Goal: Complete application form

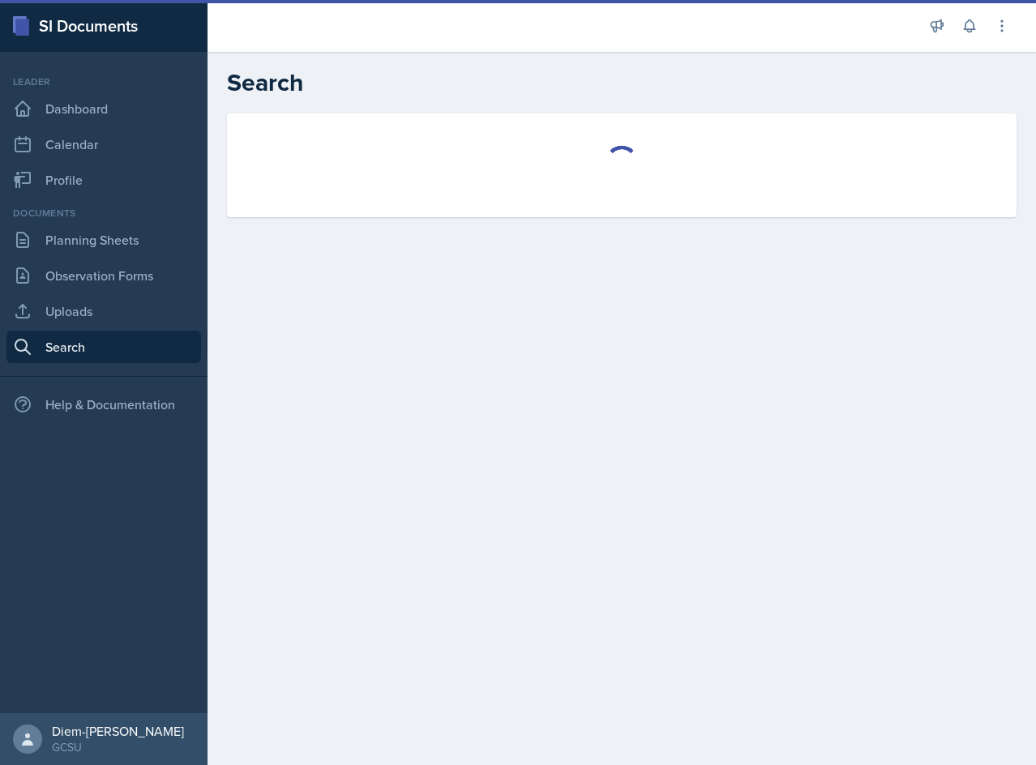
select select "all"
select select "1"
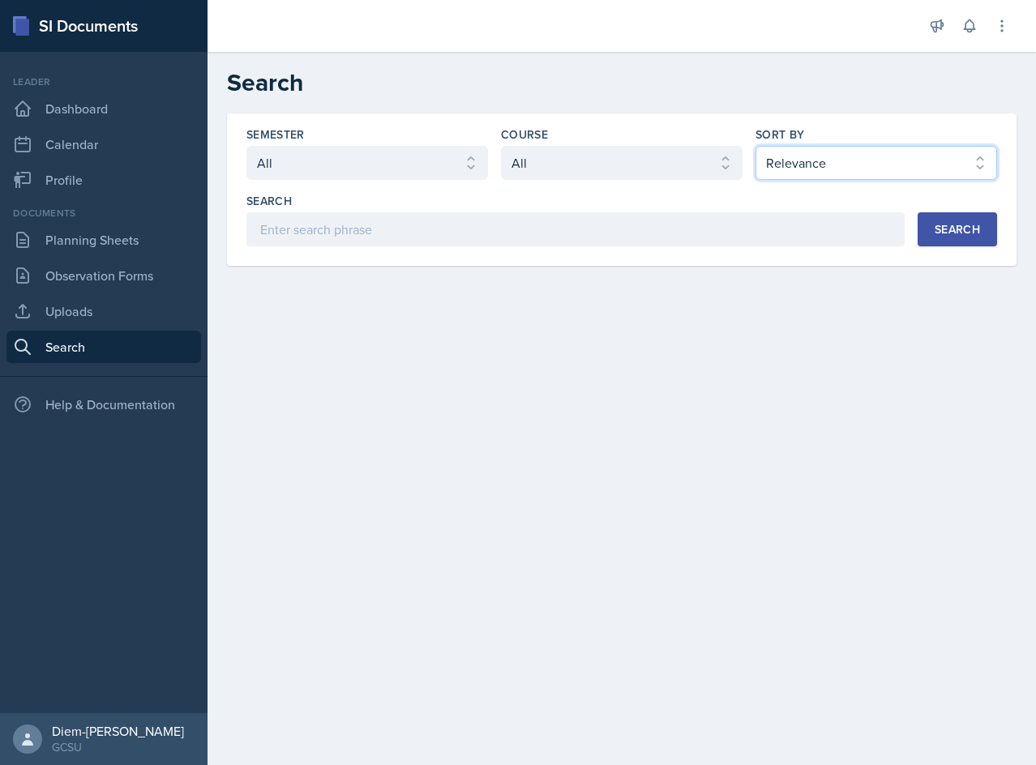
click at [807, 166] on select "Select sort by Relevance Document Date (Asc) Document Date (Desc)" at bounding box center [876, 163] width 242 height 34
click at [644, 165] on select "Select course All ACCT 3101 ACCT 3102 ASTR 1000 BIOL 1100 BIOL 1107 BIOL 1108 B…" at bounding box center [622, 163] width 242 height 34
select select "6d02d006-d2ce-4ab3-bc11-53b48f3c94ca"
click at [501, 146] on select "Select course All ACCT 3101 ACCT 3102 ASTR 1000 BIOL 1100 BIOL 1107 BIOL 1108 B…" at bounding box center [622, 163] width 242 height 34
click at [865, 163] on select "Select sort by Relevance Document Date (Asc) Document Date (Desc)" at bounding box center [876, 163] width 242 height 34
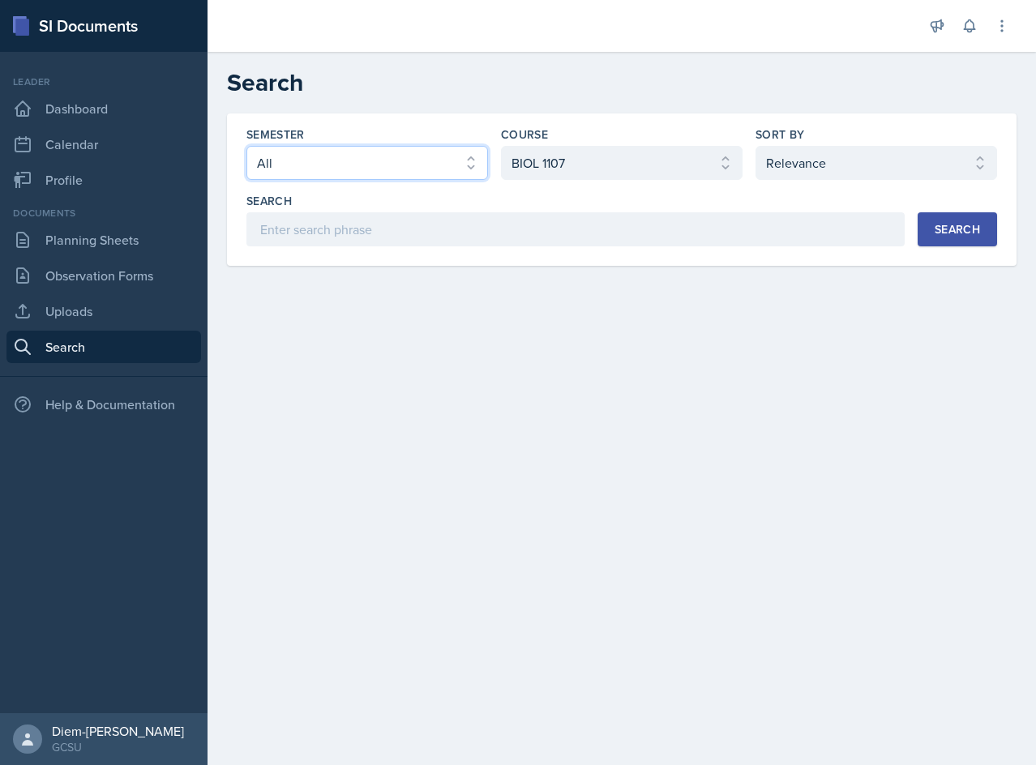
click at [301, 147] on select "Select semester All Fall 2025 Spring 2025 Fall 2024 Spring 2024 Fall 2023 Sprin…" at bounding box center [367, 163] width 242 height 34
click at [396, 152] on select "Select semester All Fall 2025 Spring 2025 Fall 2024 Spring 2024 Fall 2023 Sprin…" at bounding box center [367, 163] width 242 height 34
click at [891, 165] on select "Select sort by Relevance Document Date (Asc) Document Date (Desc)" at bounding box center [876, 163] width 242 height 34
select select "3"
click at [755, 146] on select "Select sort by Relevance Document Date (Asc) Document Date (Desc)" at bounding box center [876, 163] width 242 height 34
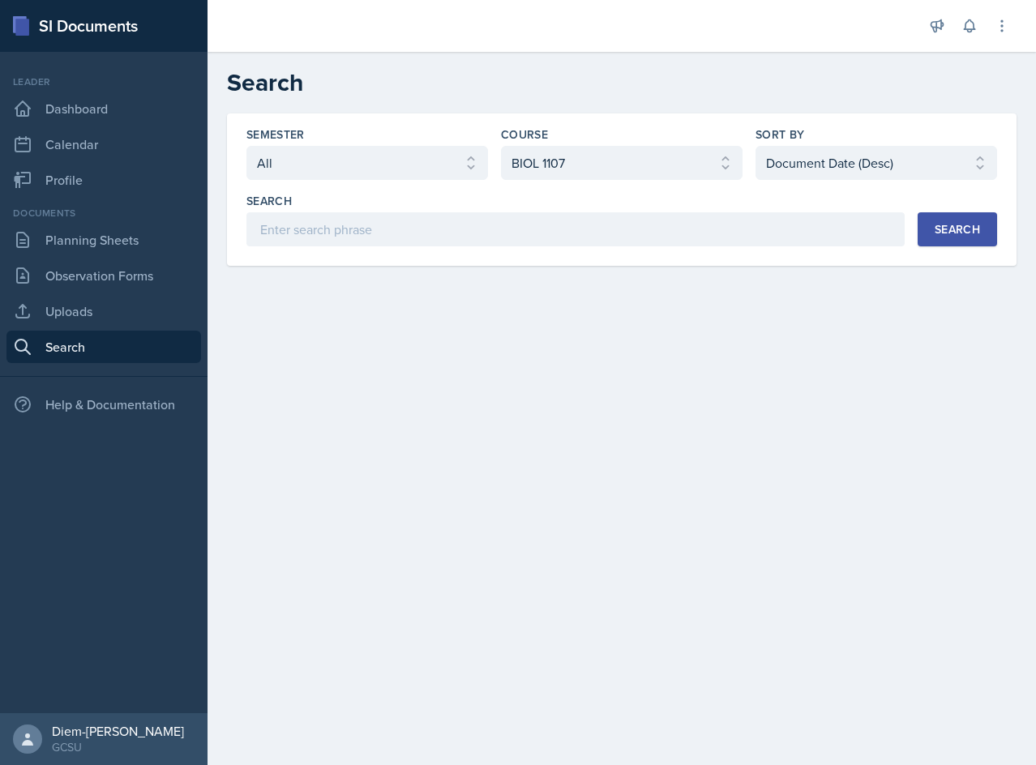
click at [975, 240] on button "Search" at bounding box center [957, 229] width 79 height 34
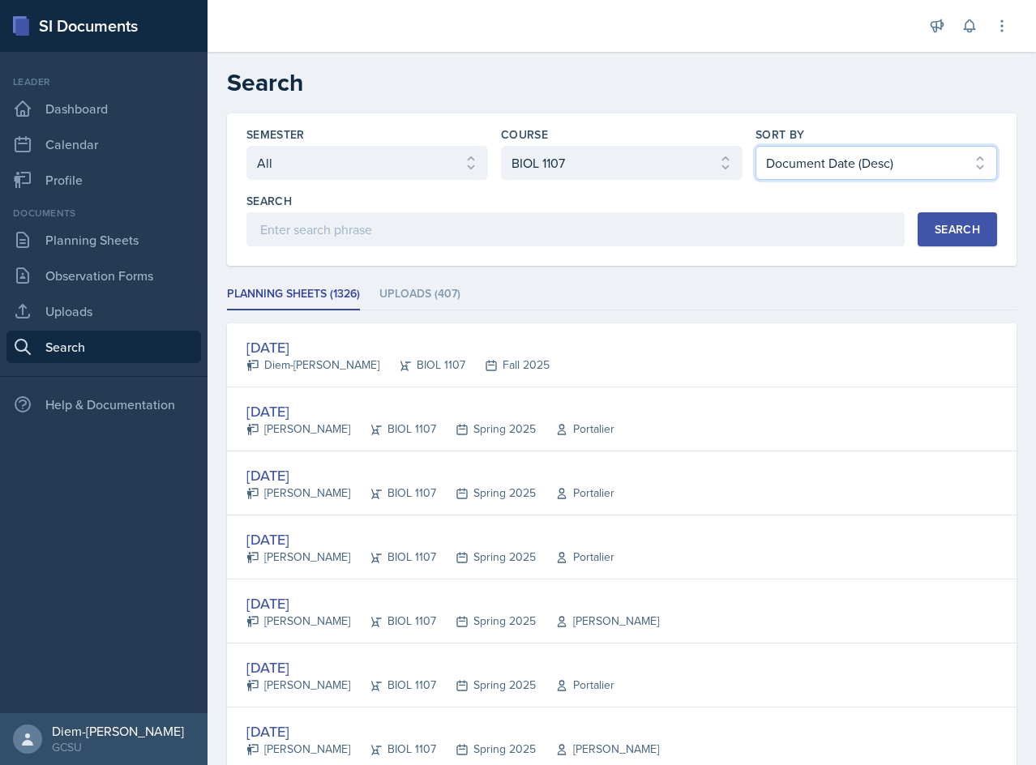
click at [840, 169] on select "Select sort by Relevance Document Date (Asc) Document Date (Desc)" at bounding box center [876, 163] width 242 height 34
click at [540, 264] on div "Semester Select semester All Fall 2025 Spring 2025 Fall 2024 Spring 2024 Fall 2…" at bounding box center [621, 189] width 789 height 152
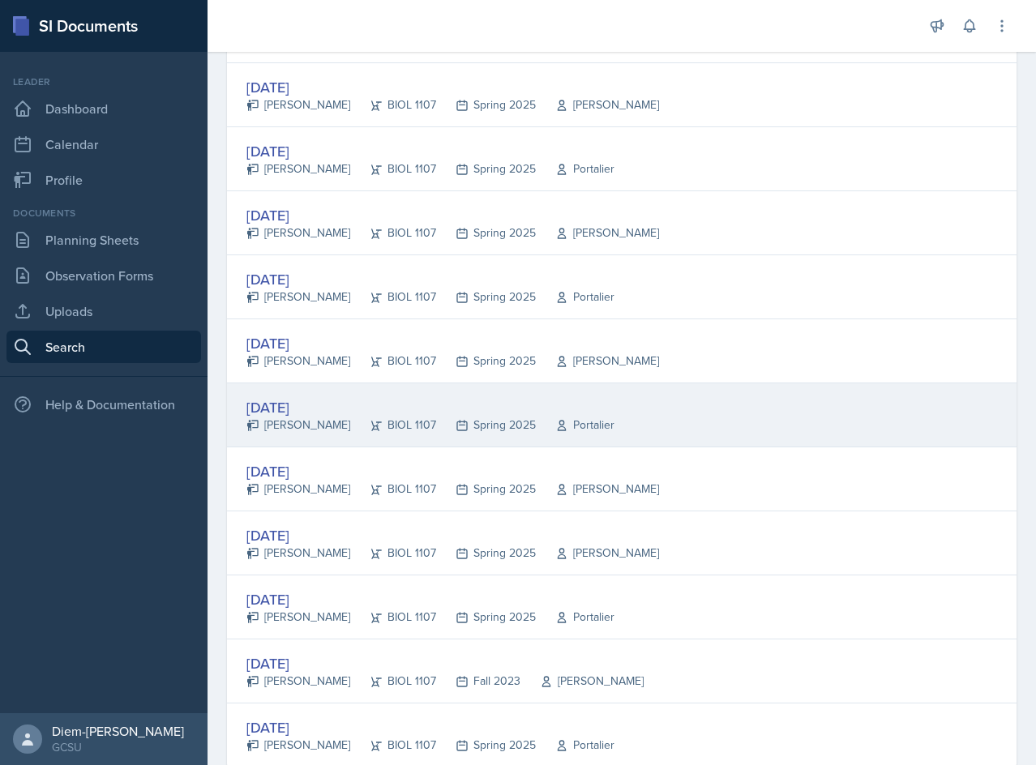
scroll to position [2862, 0]
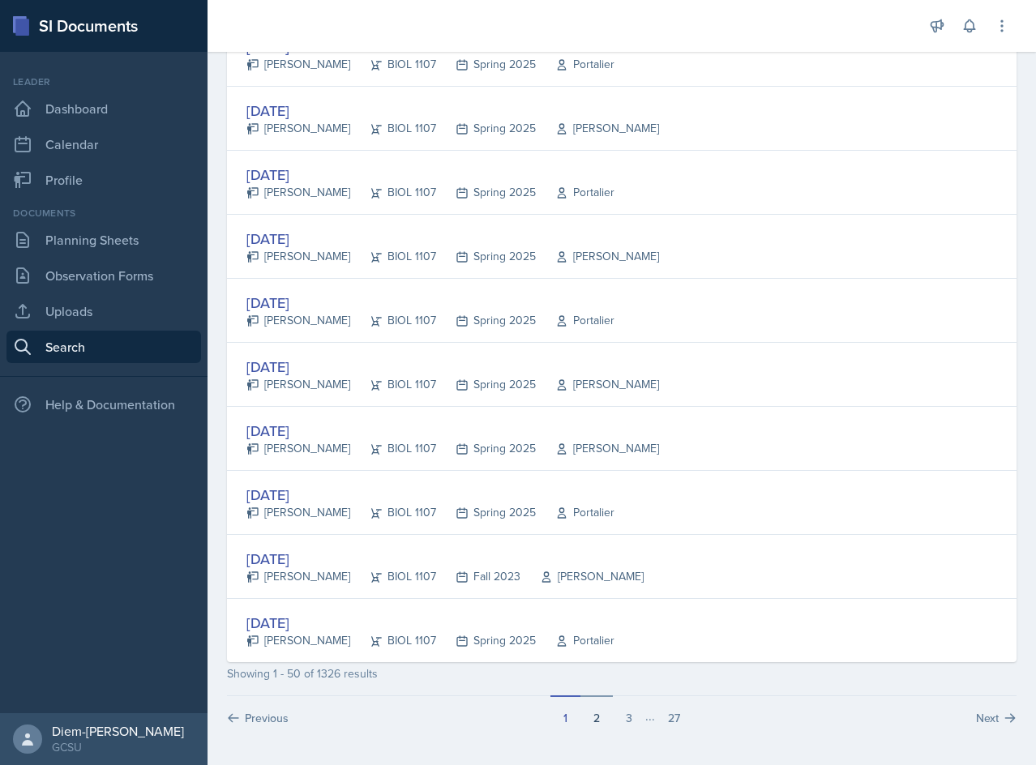
click at [599, 725] on button "2" at bounding box center [596, 710] width 32 height 31
click at [623, 721] on button "3" at bounding box center [629, 710] width 32 height 31
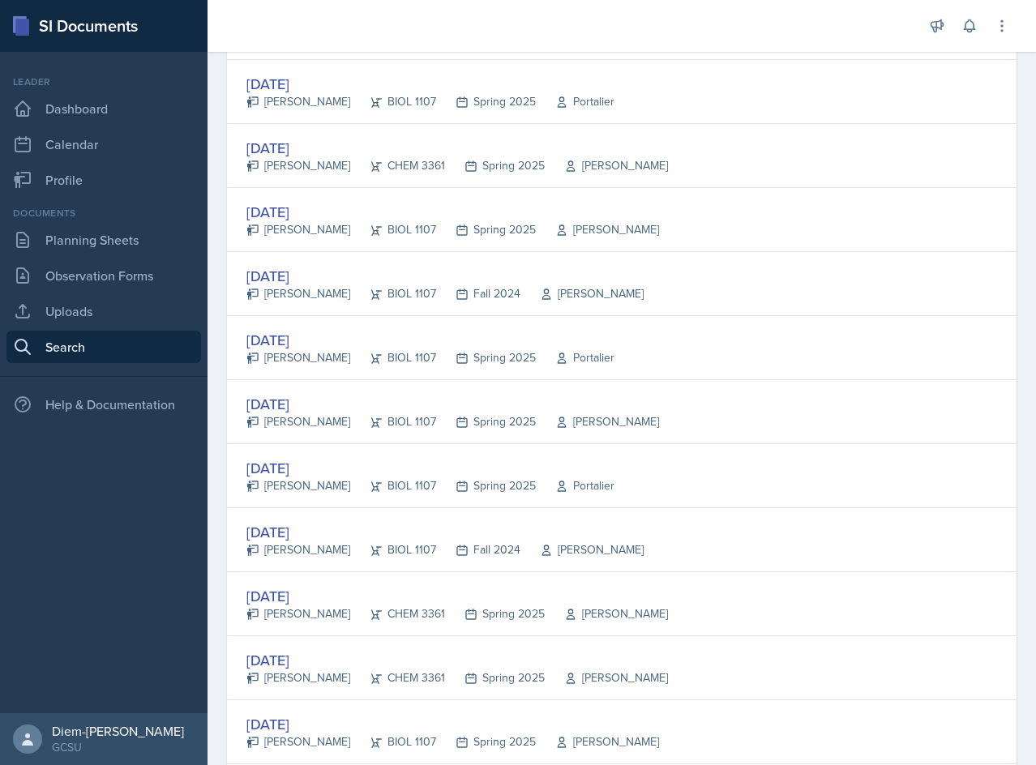
scroll to position [2432, 0]
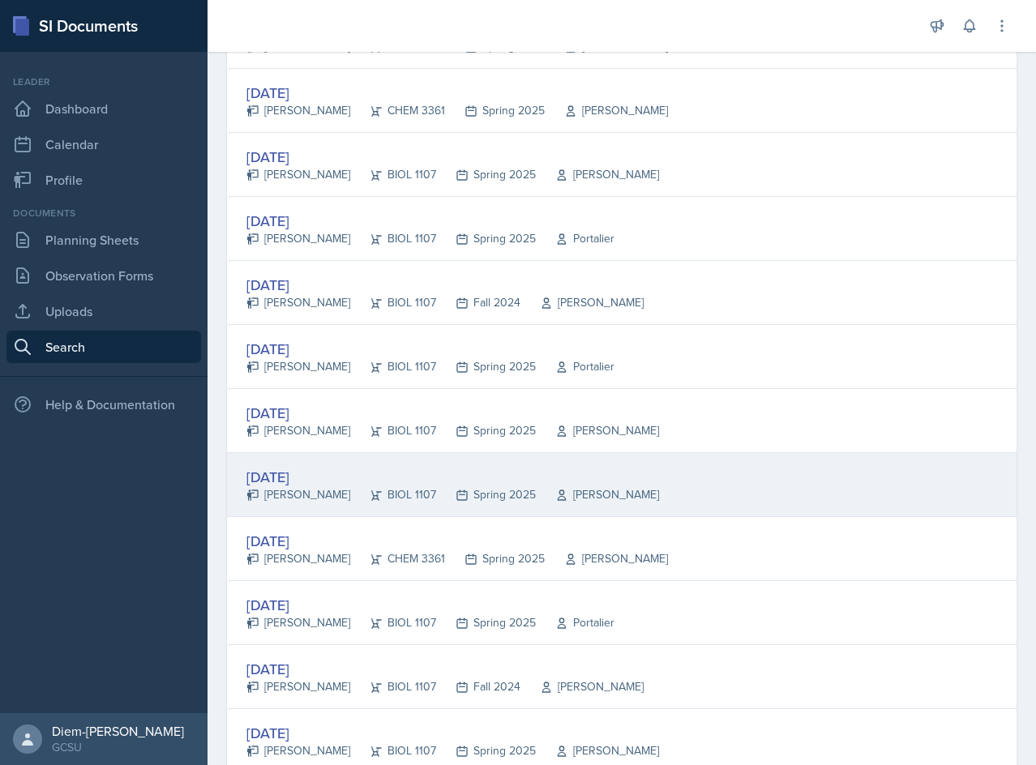
click at [465, 485] on div "Aug 29th, 2024" at bounding box center [452, 477] width 413 height 22
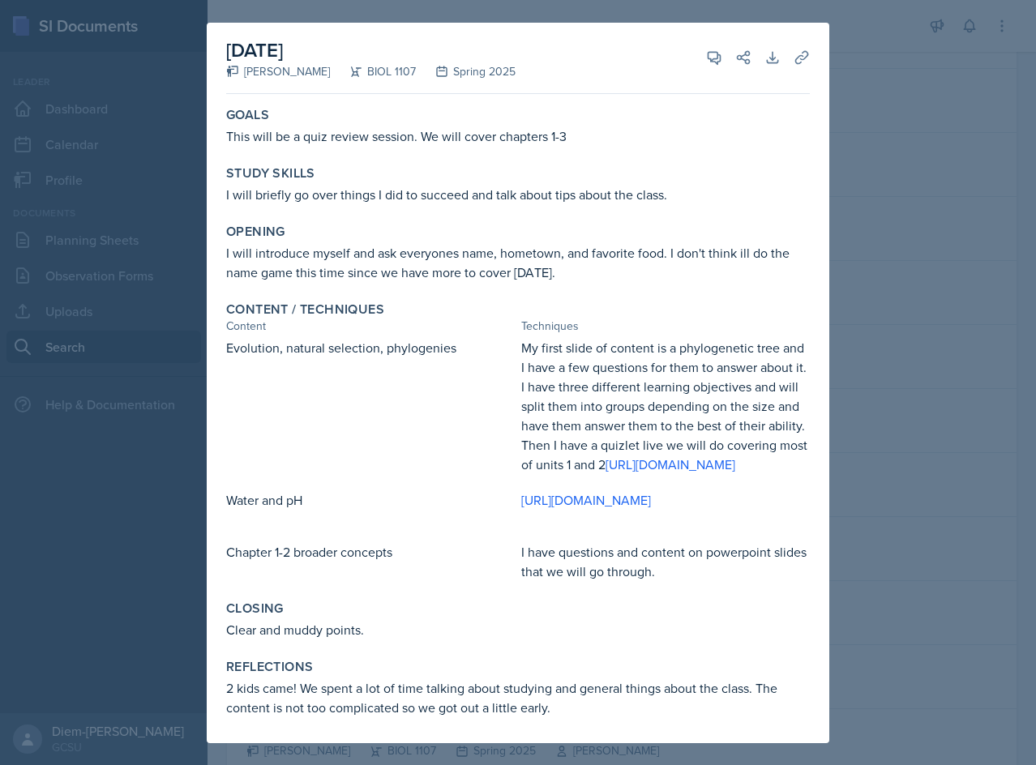
click at [940, 289] on div at bounding box center [518, 382] width 1036 height 765
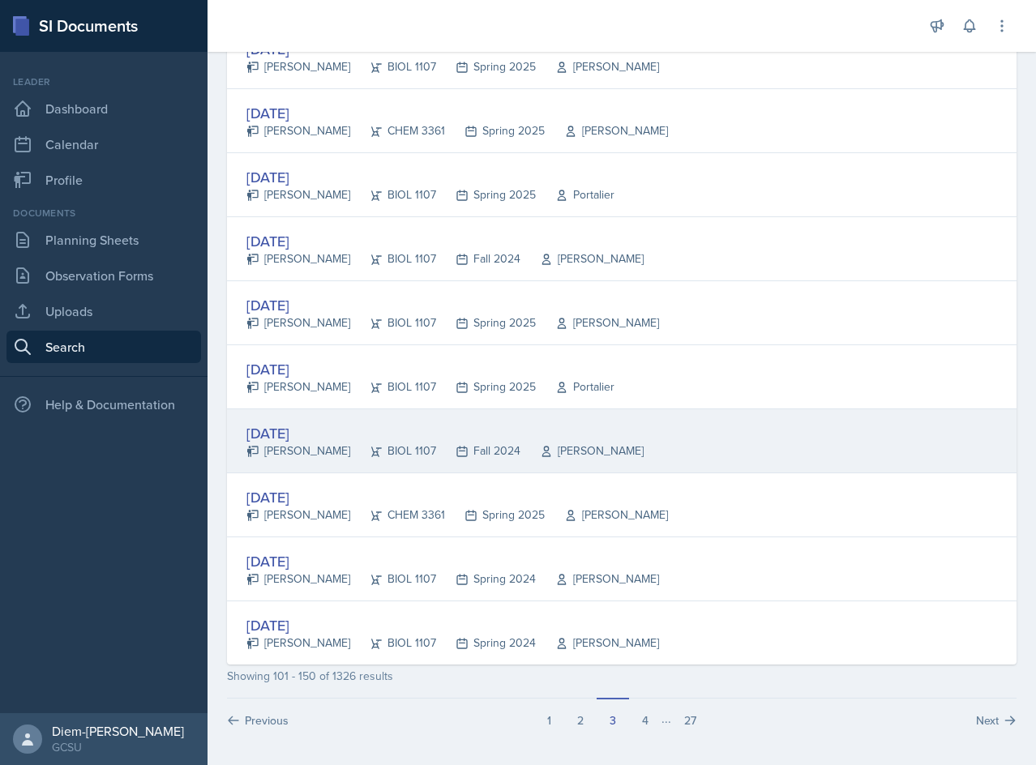
scroll to position [2862, 0]
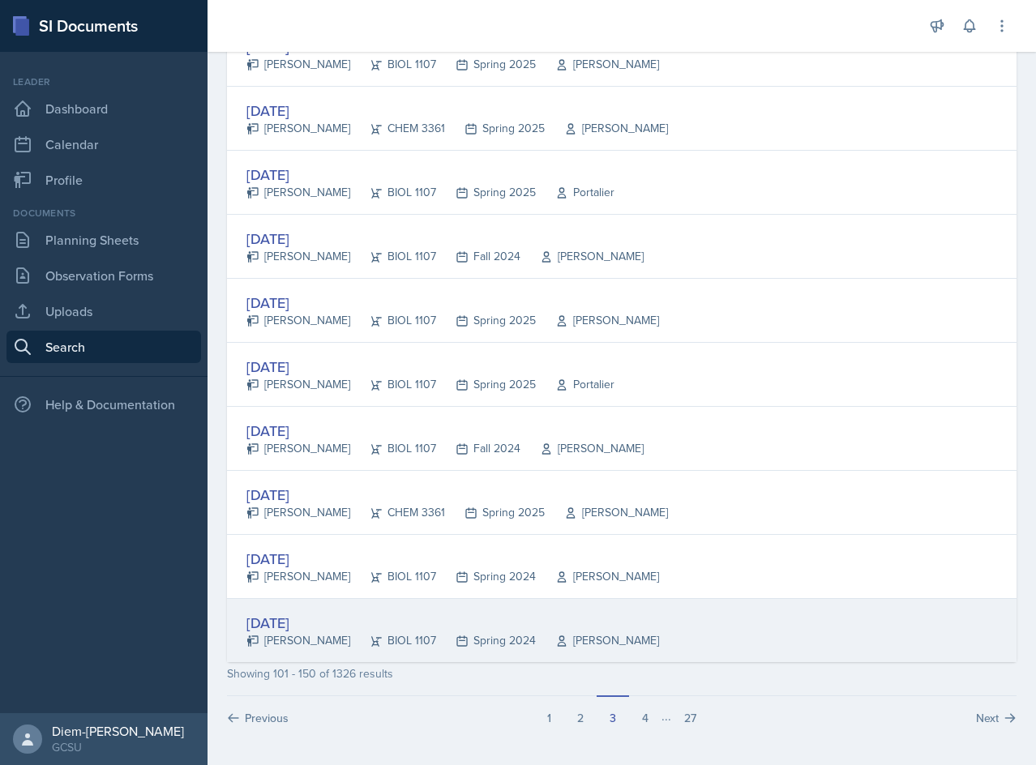
click at [404, 624] on div "Apr 24th, 2024" at bounding box center [452, 623] width 413 height 22
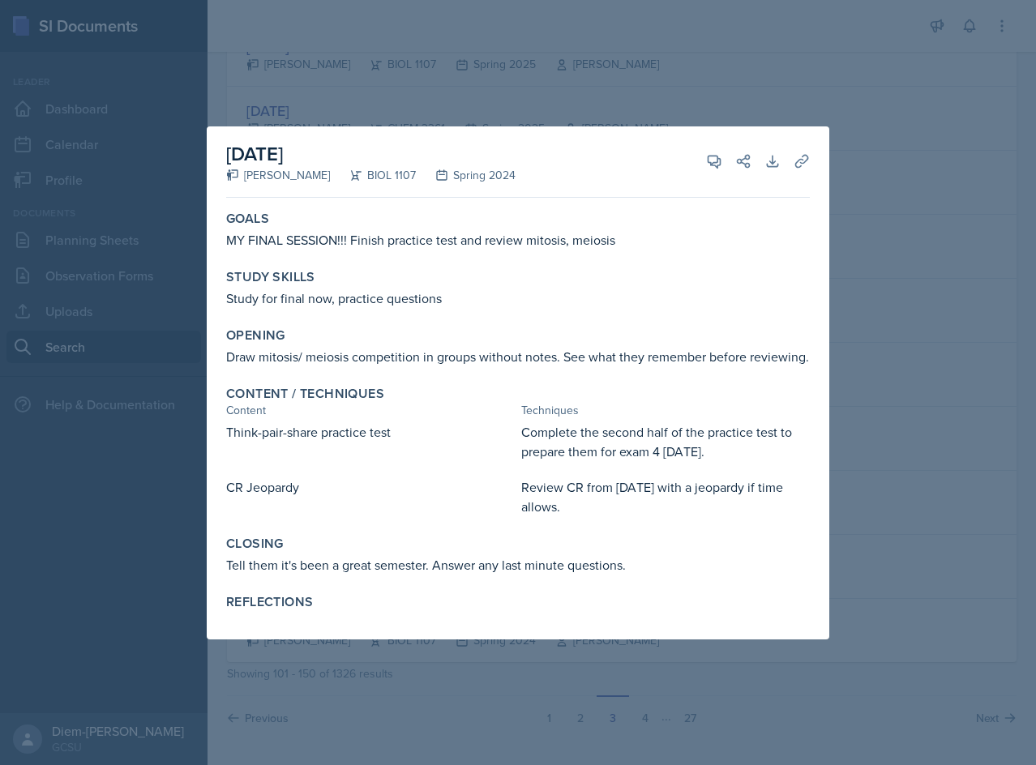
click at [898, 446] on div at bounding box center [518, 382] width 1036 height 765
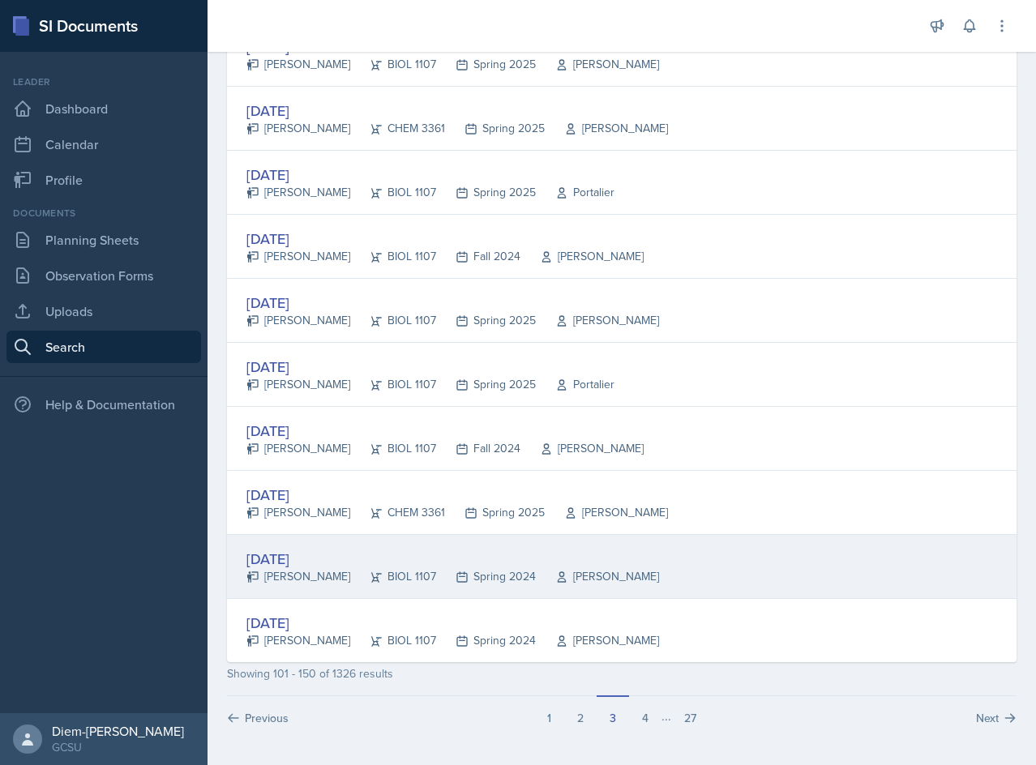
click at [370, 573] on div "BIOL 1107" at bounding box center [393, 576] width 86 height 17
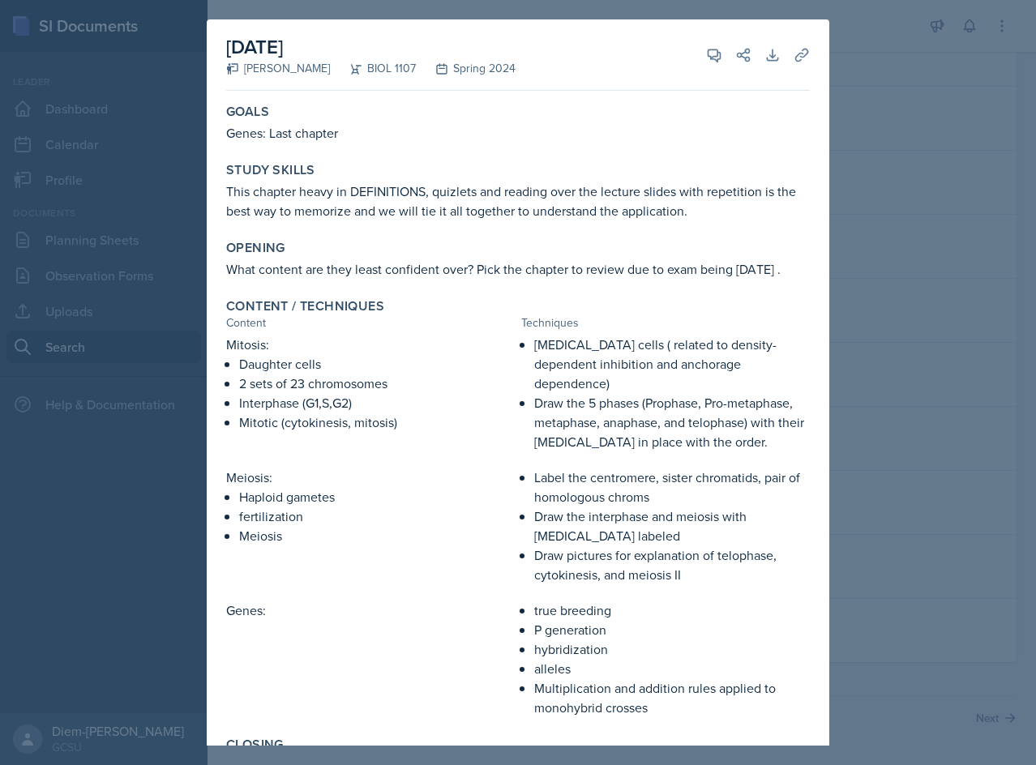
click at [878, 464] on div at bounding box center [518, 382] width 1036 height 765
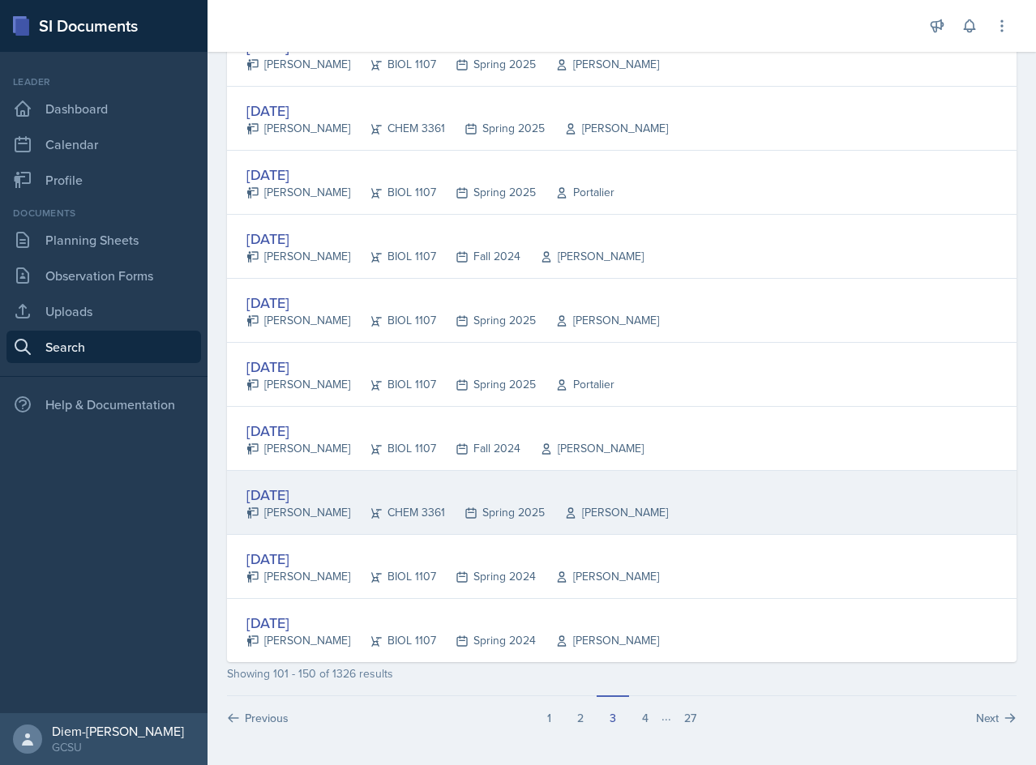
click at [445, 506] on div "Spring 2025" at bounding box center [495, 512] width 100 height 17
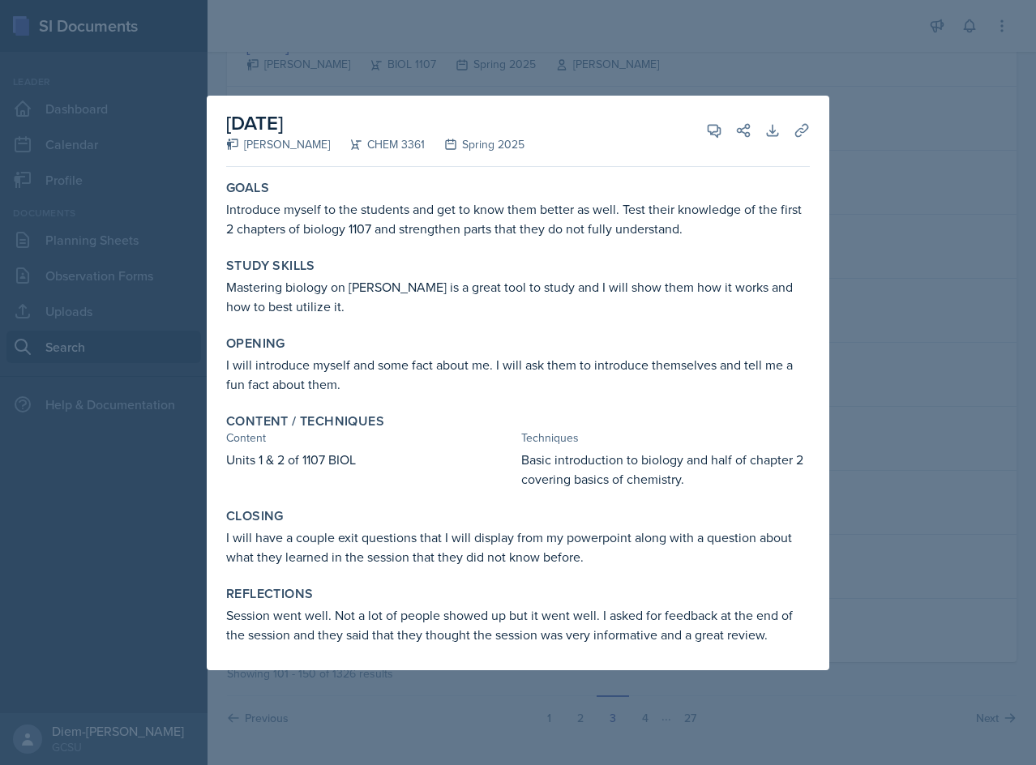
click at [926, 409] on div at bounding box center [518, 382] width 1036 height 765
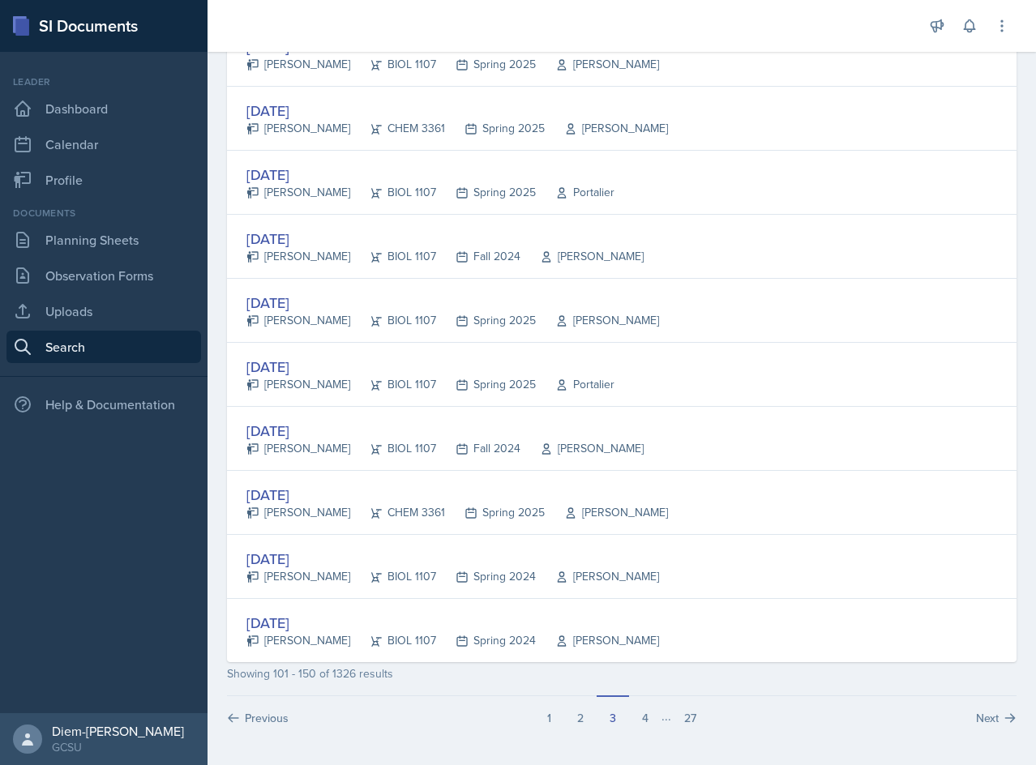
drag, startPoint x: 550, startPoint y: 506, endPoint x: 697, endPoint y: 463, distance: 152.9
click at [558, 500] on div "Aug 26th, 2024 Nathan Choi CHEM 3361 Spring 2025 Weese" at bounding box center [456, 502] width 421 height 37
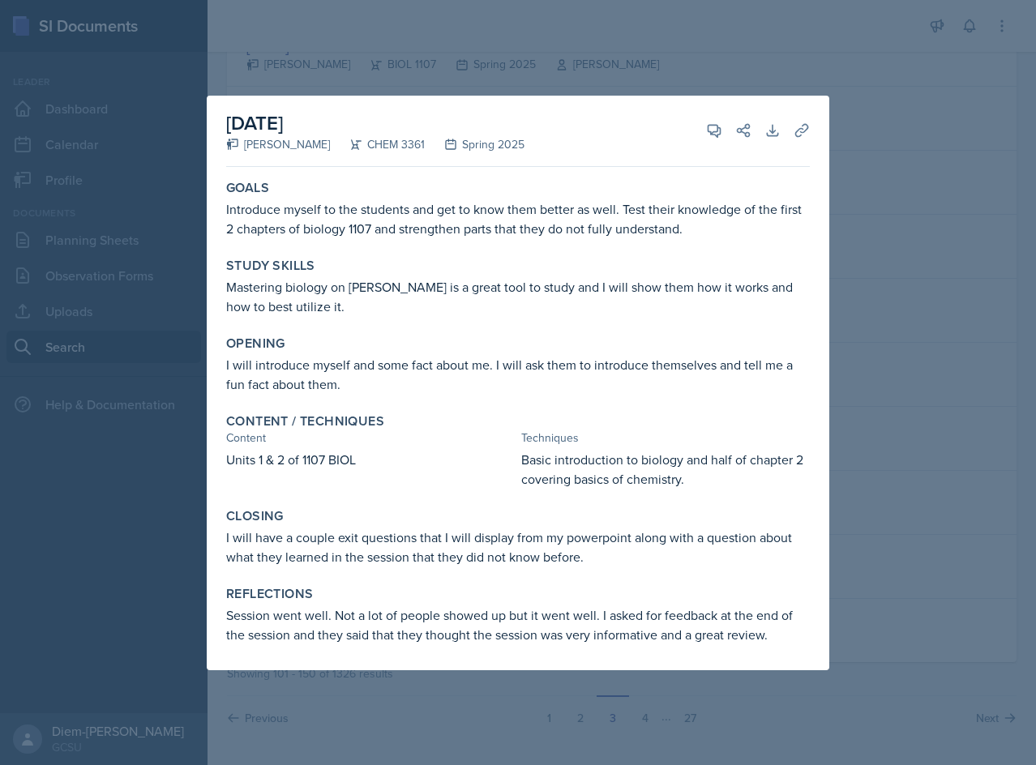
click at [878, 413] on div at bounding box center [518, 382] width 1036 height 765
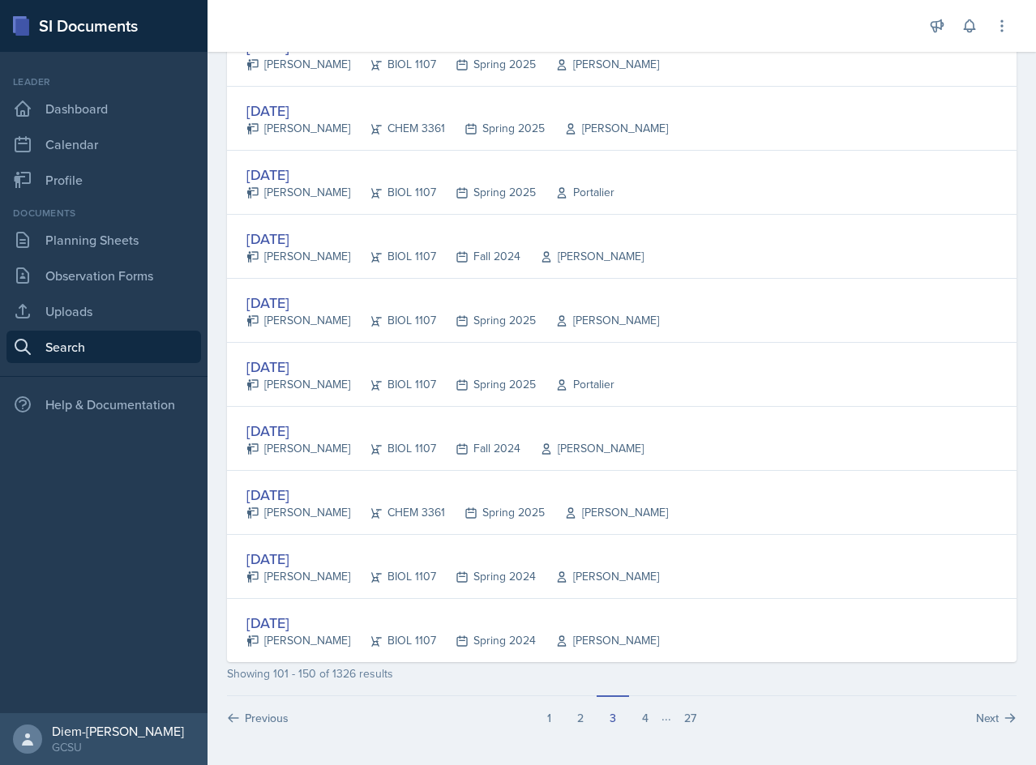
drag, startPoint x: 500, startPoint y: 443, endPoint x: 515, endPoint y: 439, distance: 15.4
click at [502, 443] on div "Fall 2024" at bounding box center [478, 448] width 84 height 17
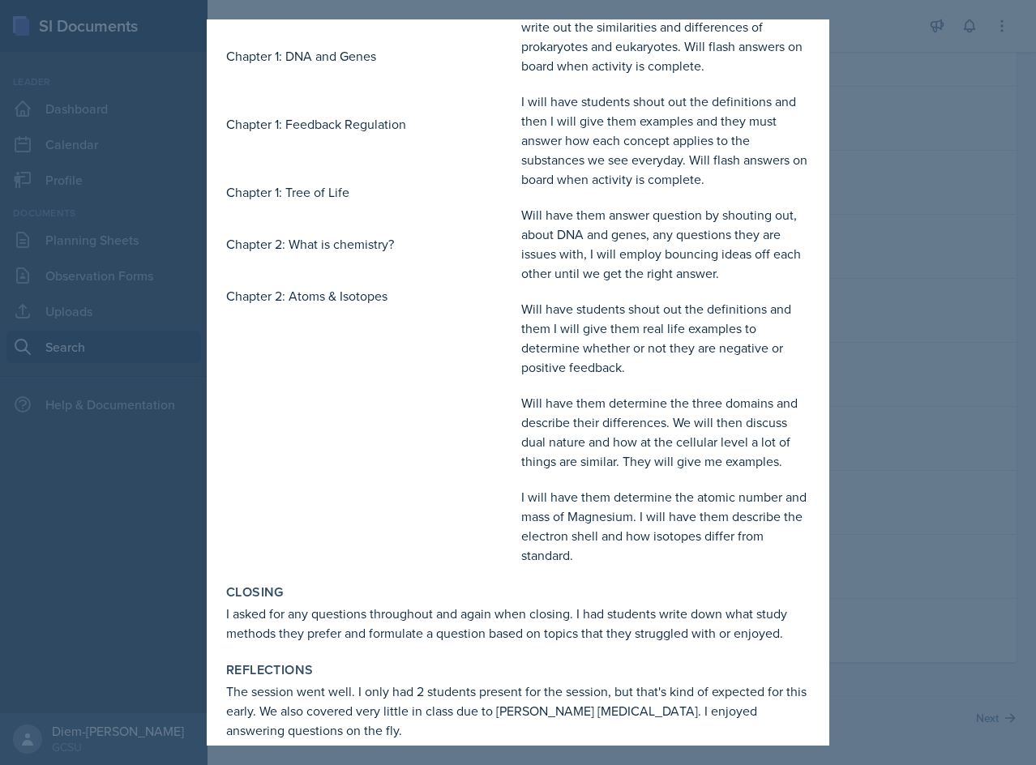
scroll to position [795, 0]
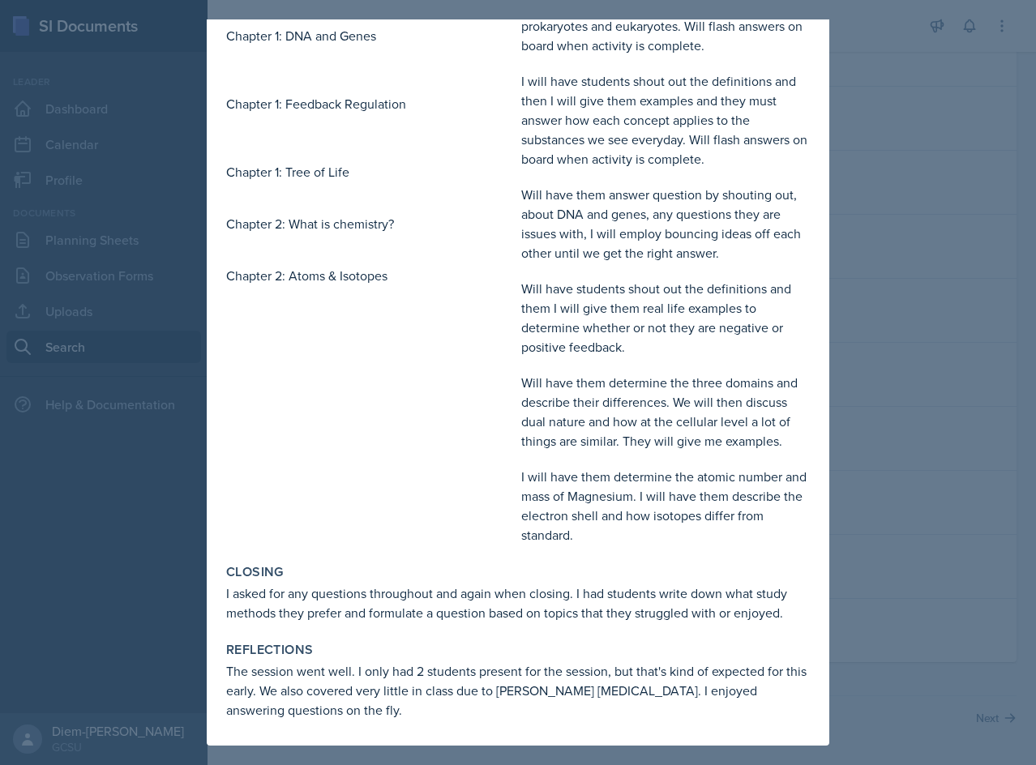
click at [958, 385] on div at bounding box center [518, 382] width 1036 height 765
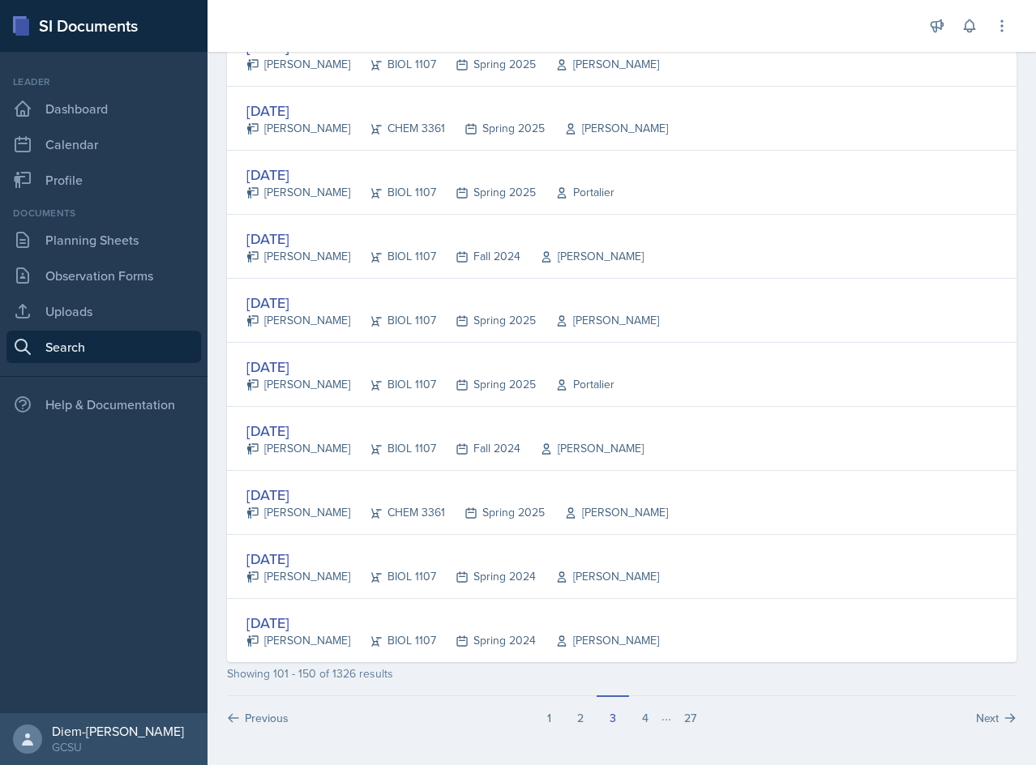
click at [507, 516] on div "Spring 2025" at bounding box center [495, 512] width 100 height 17
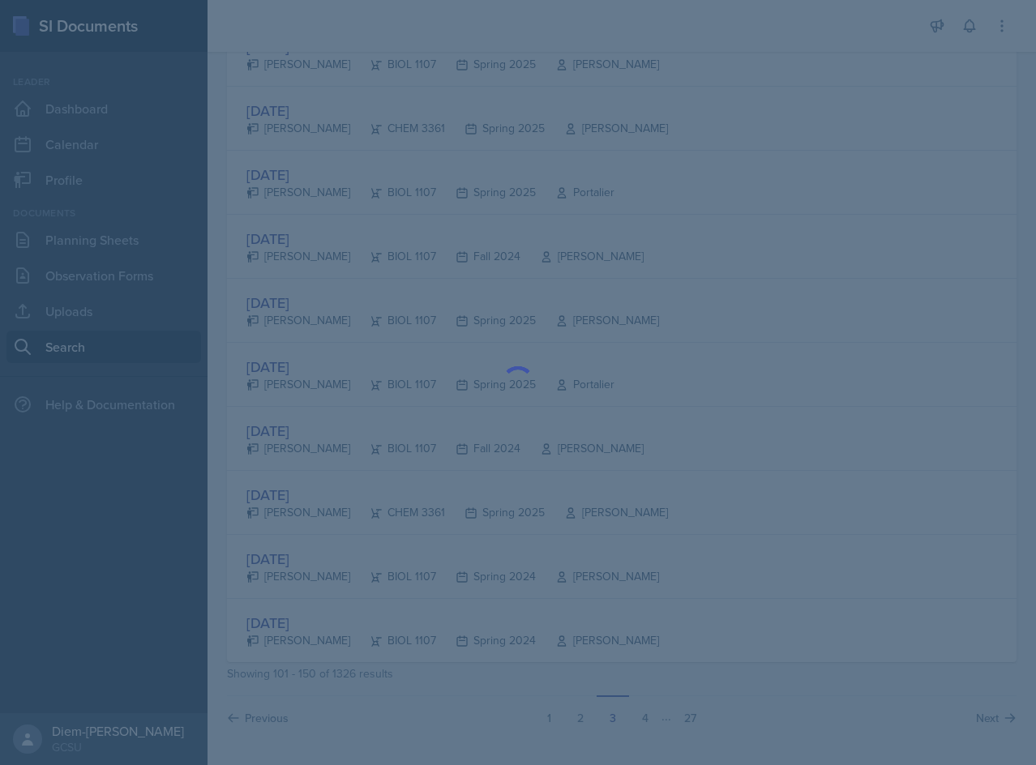
scroll to position [0, 0]
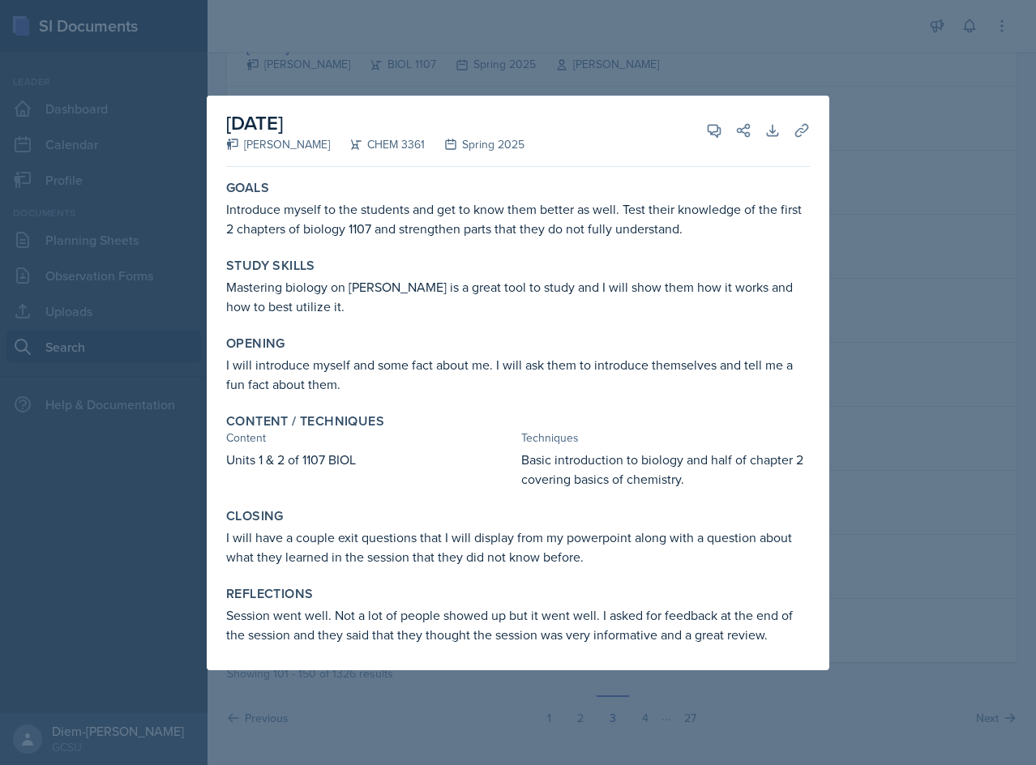
click at [951, 366] on div at bounding box center [518, 382] width 1036 height 765
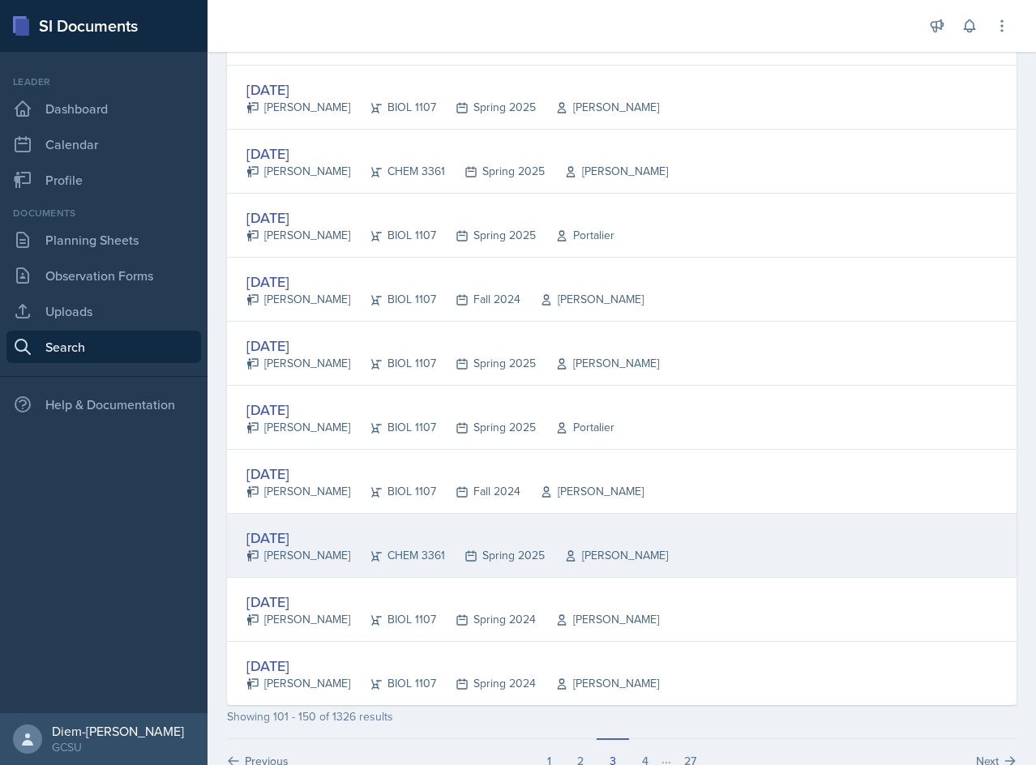
scroll to position [2781, 0]
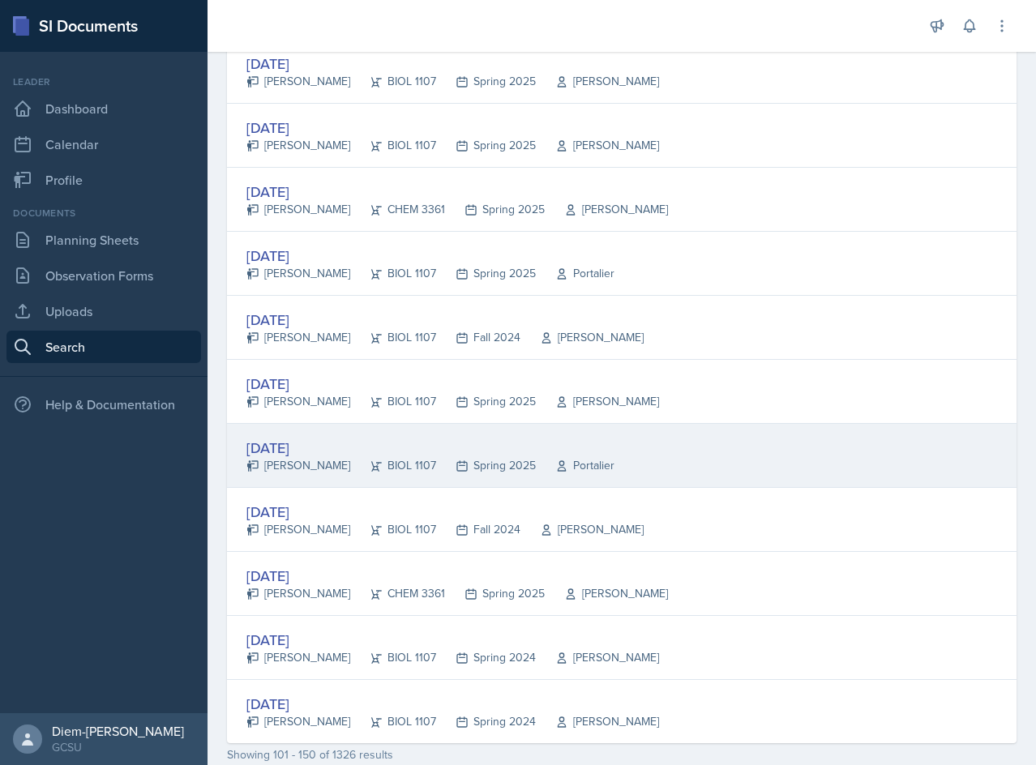
click at [418, 443] on div "Aug 26th, 2024" at bounding box center [430, 448] width 368 height 22
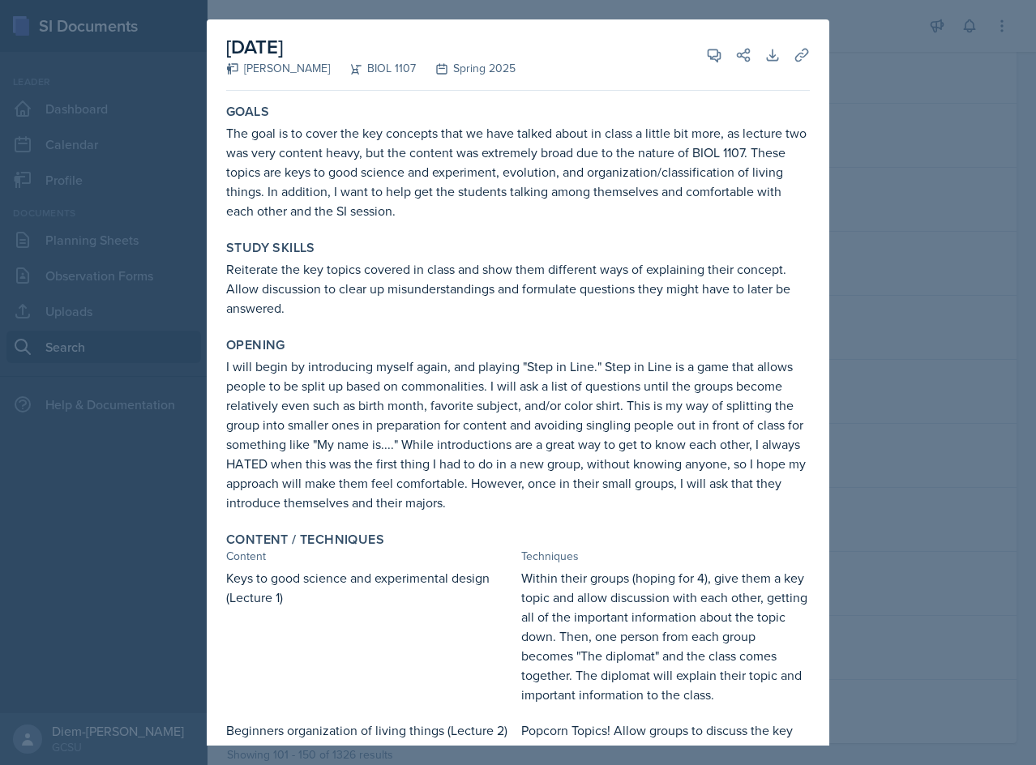
click at [960, 394] on div at bounding box center [518, 382] width 1036 height 765
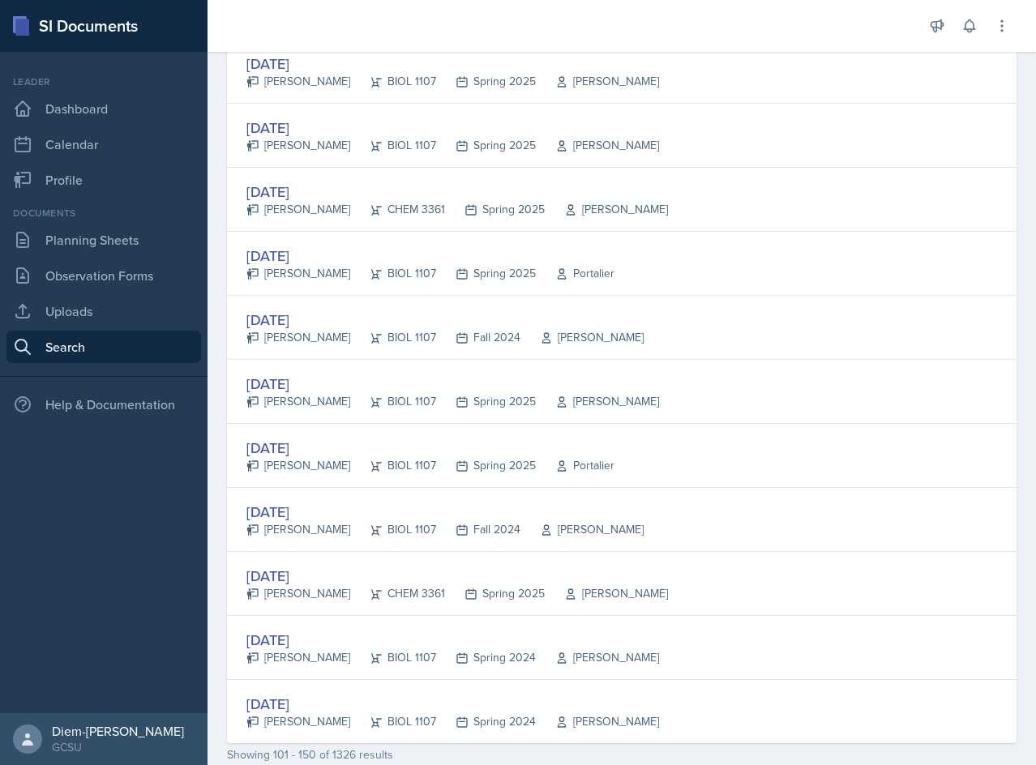
click at [373, 567] on div "Aug 26th, 2024" at bounding box center [456, 576] width 421 height 22
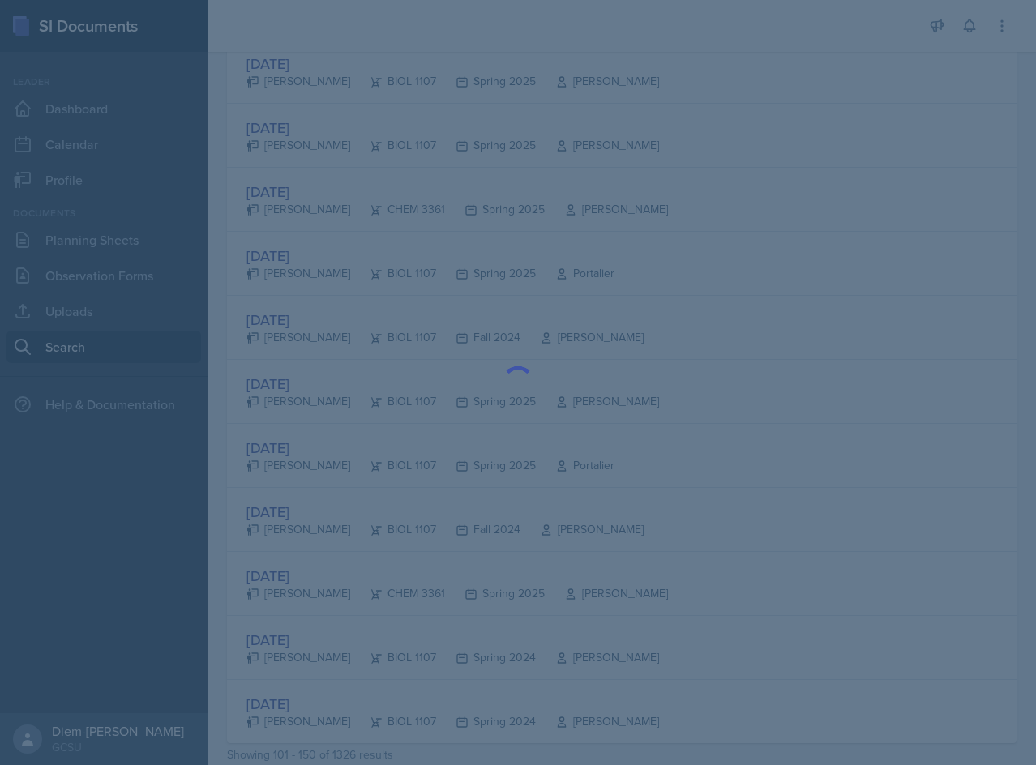
click at [858, 399] on div at bounding box center [518, 382] width 1036 height 765
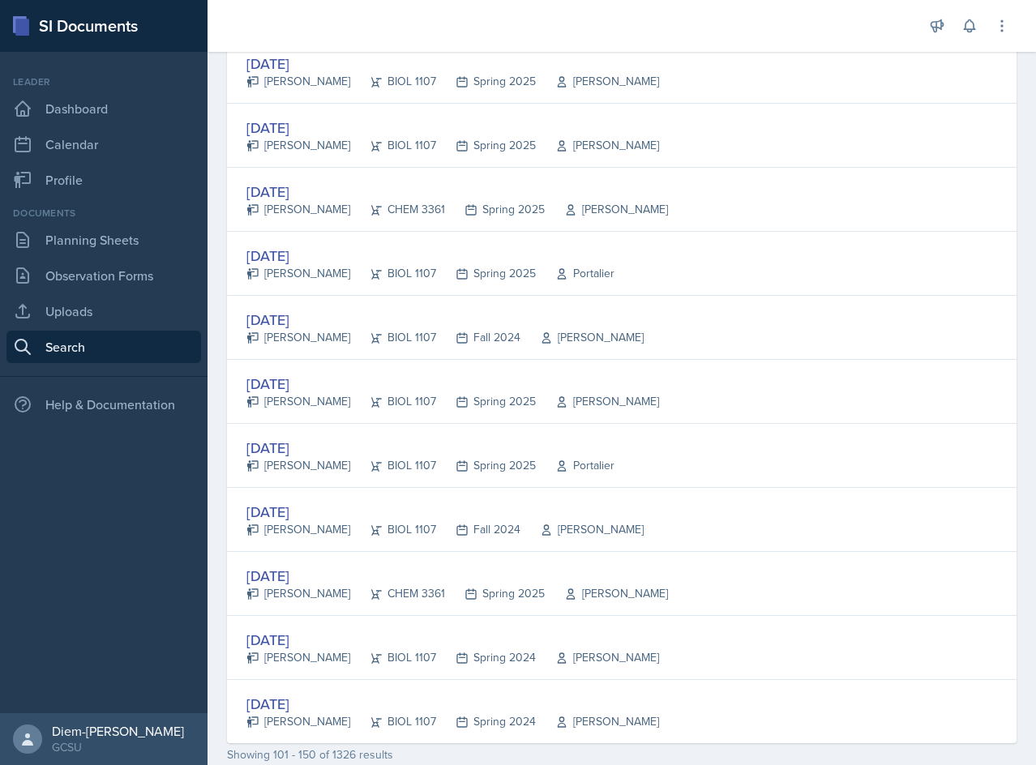
click at [392, 520] on div "Aug 26th, 2024" at bounding box center [444, 512] width 397 height 22
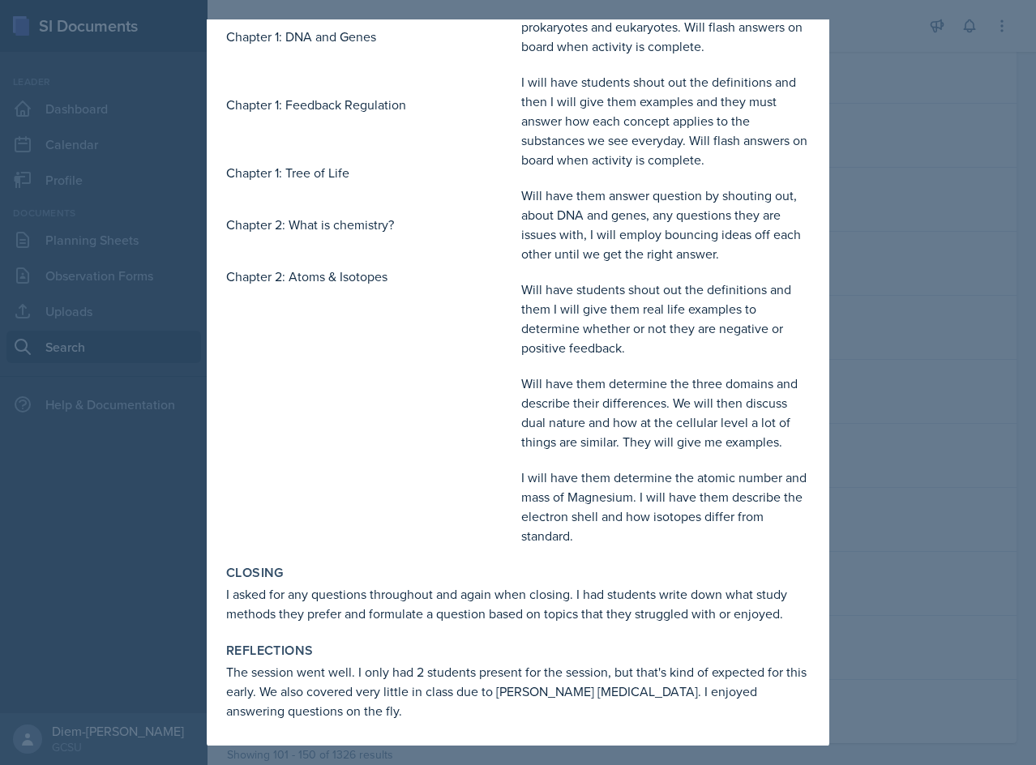
scroll to position [795, 0]
drag, startPoint x: 950, startPoint y: 408, endPoint x: 924, endPoint y: 415, distance: 26.9
click at [951, 408] on div at bounding box center [518, 382] width 1036 height 765
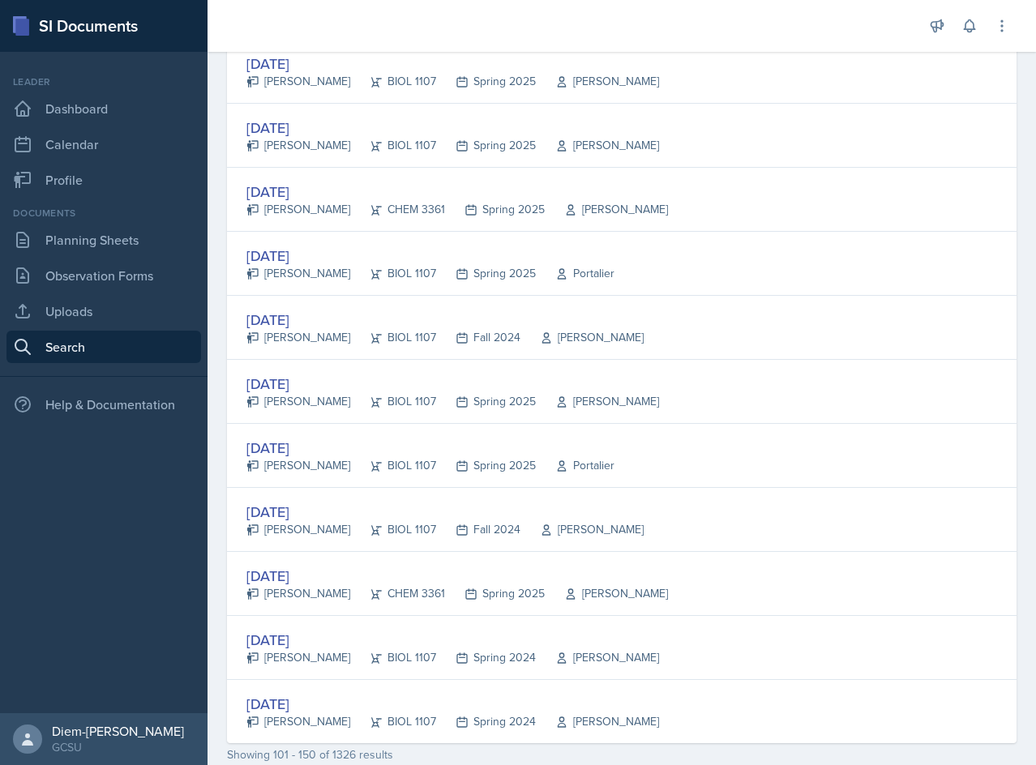
click at [386, 463] on div "BIOL 1107" at bounding box center [393, 465] width 86 height 17
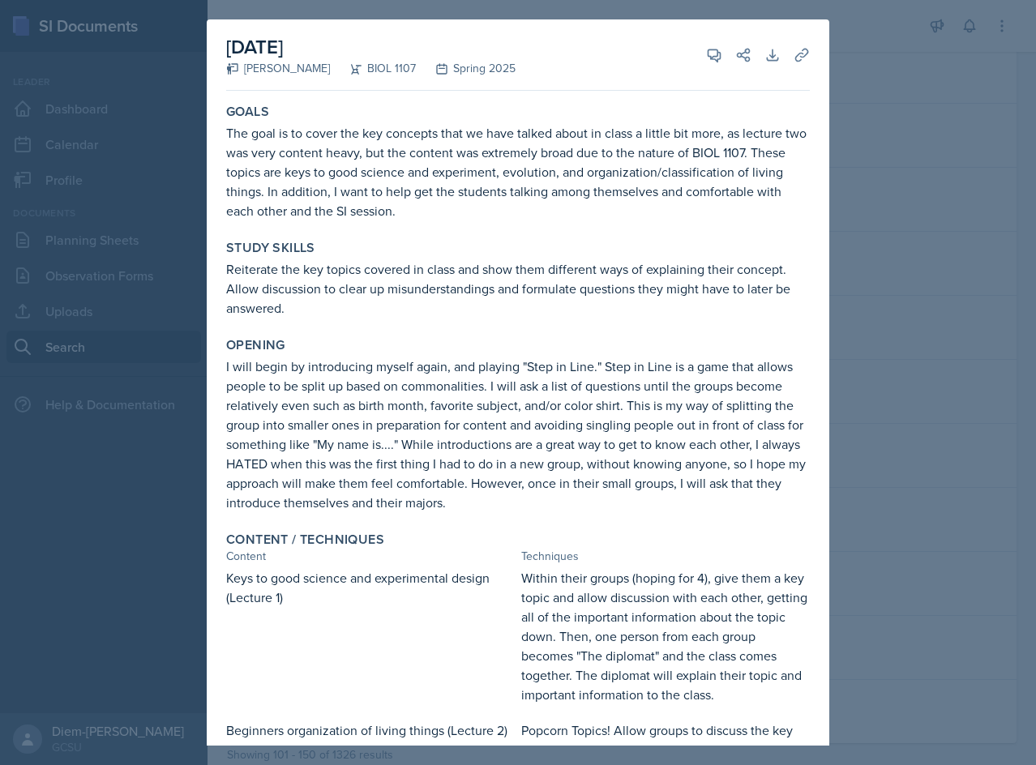
click at [442, 166] on p "The goal is to cover the key concepts that we have talked about in class a litt…" at bounding box center [518, 171] width 584 height 97
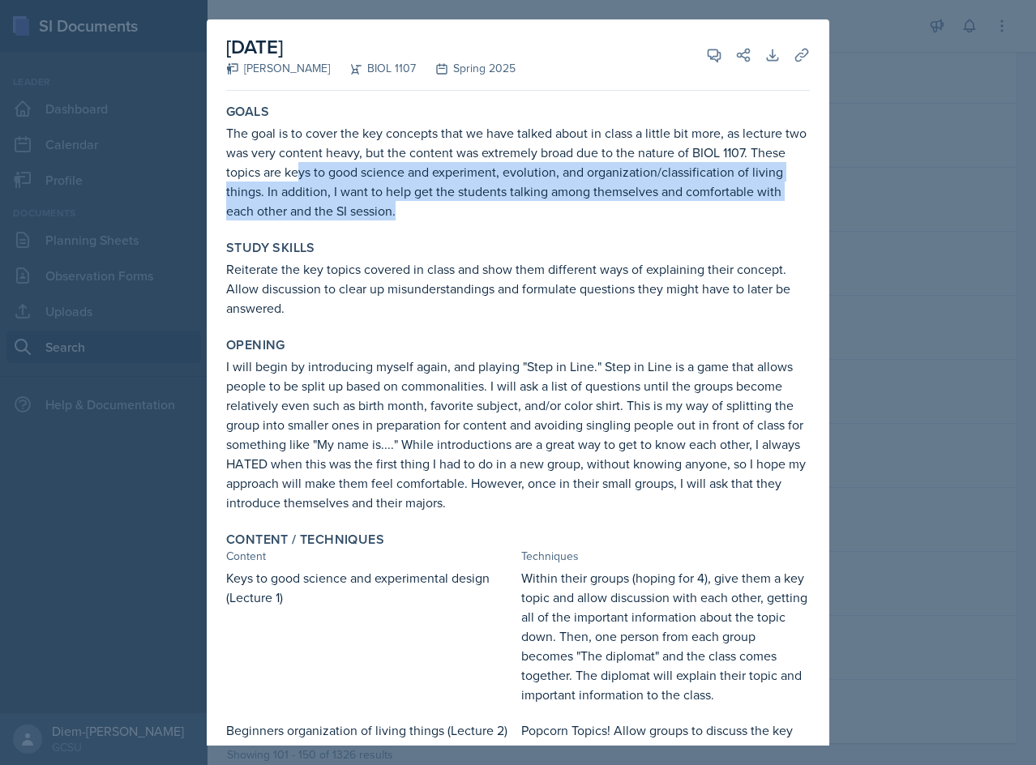
drag, startPoint x: 340, startPoint y: 176, endPoint x: 493, endPoint y: 211, distance: 157.1
click at [493, 211] on p "The goal is to cover the key concepts that we have talked about in class a litt…" at bounding box center [518, 171] width 584 height 97
click at [485, 188] on p "The goal is to cover the key concepts that we have talked about in class a litt…" at bounding box center [518, 171] width 584 height 97
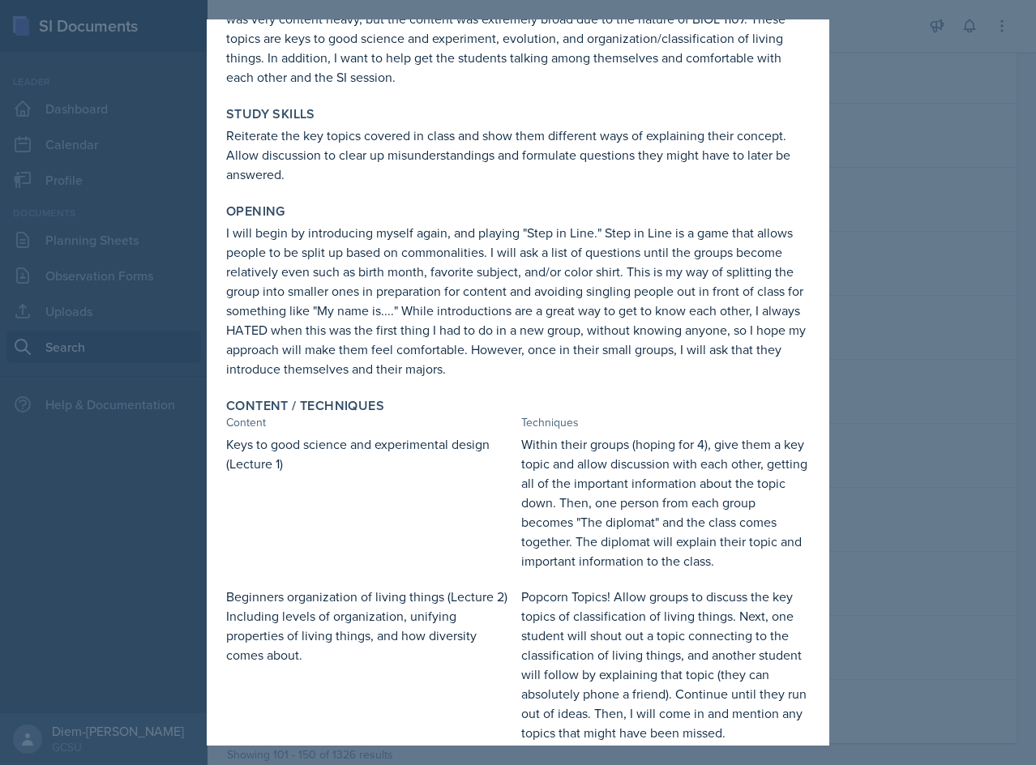
scroll to position [162, 0]
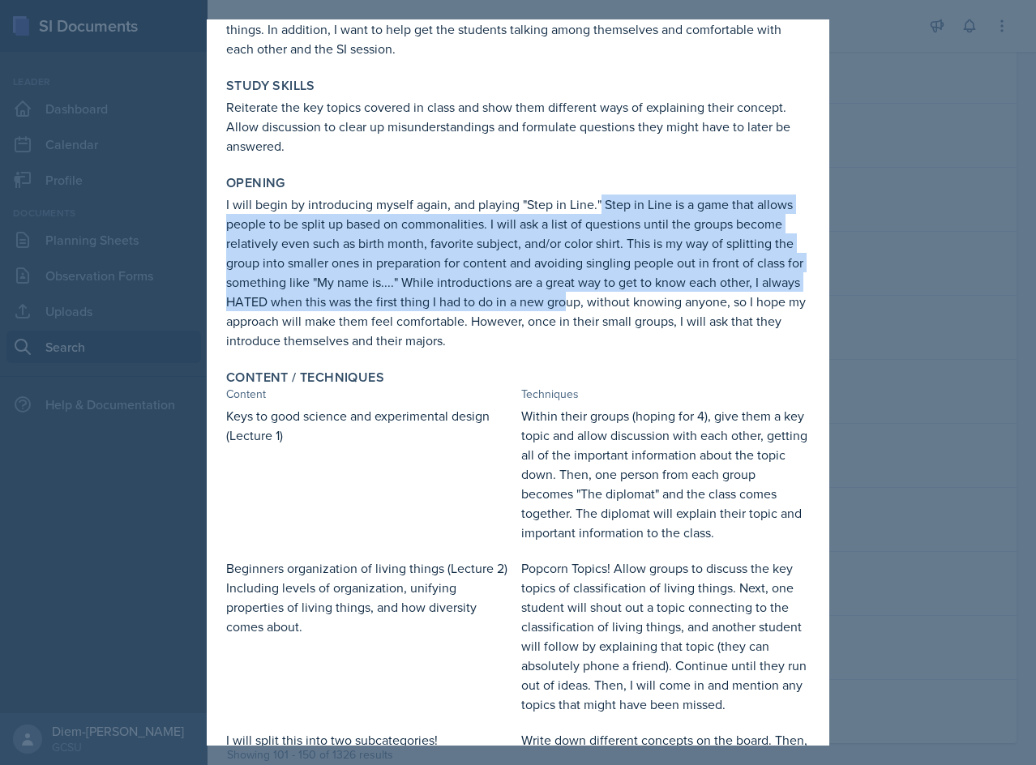
drag, startPoint x: 601, startPoint y: 207, endPoint x: 605, endPoint y: 298, distance: 91.7
click at [605, 298] on p "I will begin by introducing myself again, and playing "Step in Line." Step in L…" at bounding box center [518, 273] width 584 height 156
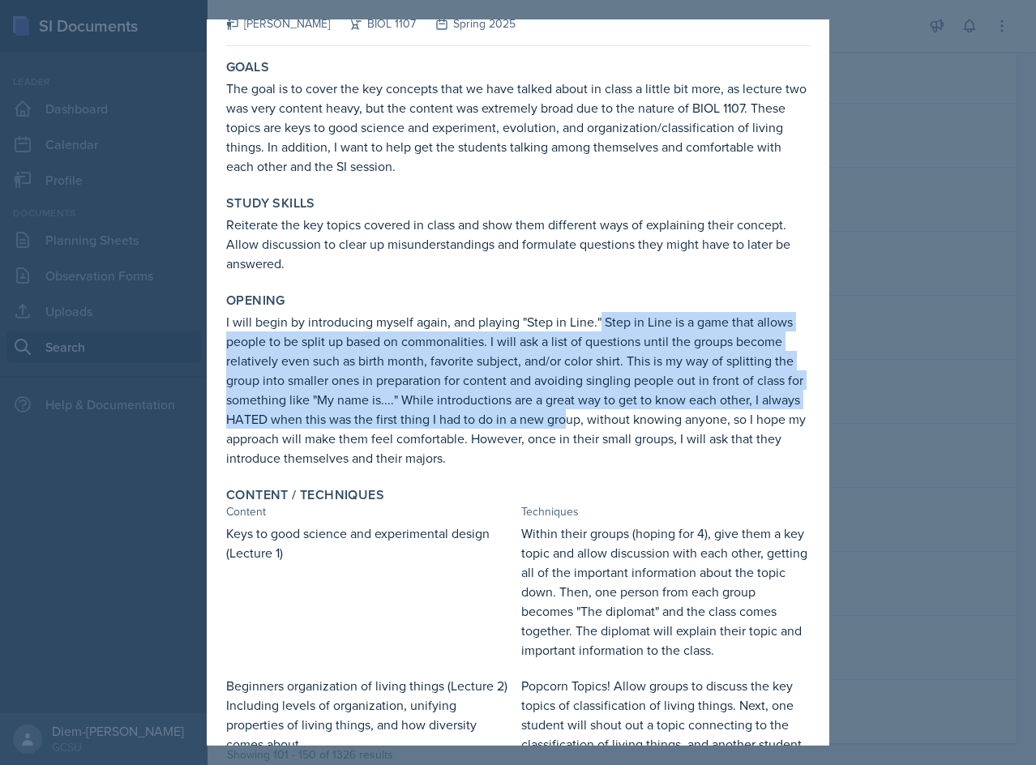
scroll to position [81, 0]
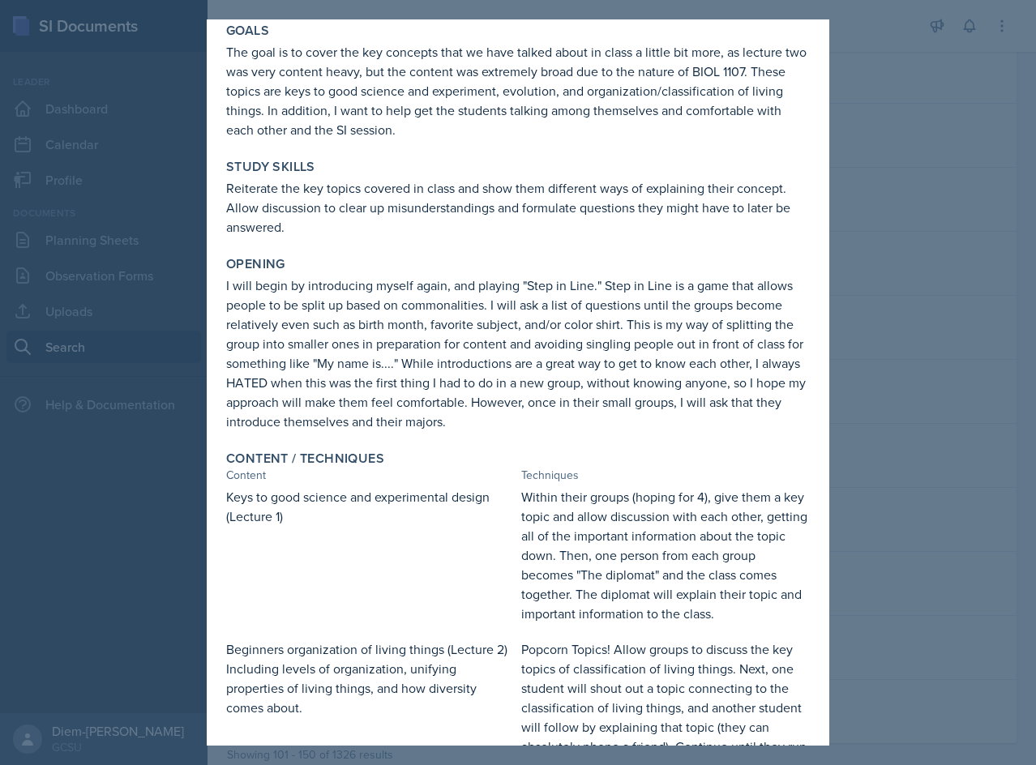
click at [632, 388] on p "I will begin by introducing myself again, and playing "Step in Line." Step in L…" at bounding box center [518, 354] width 584 height 156
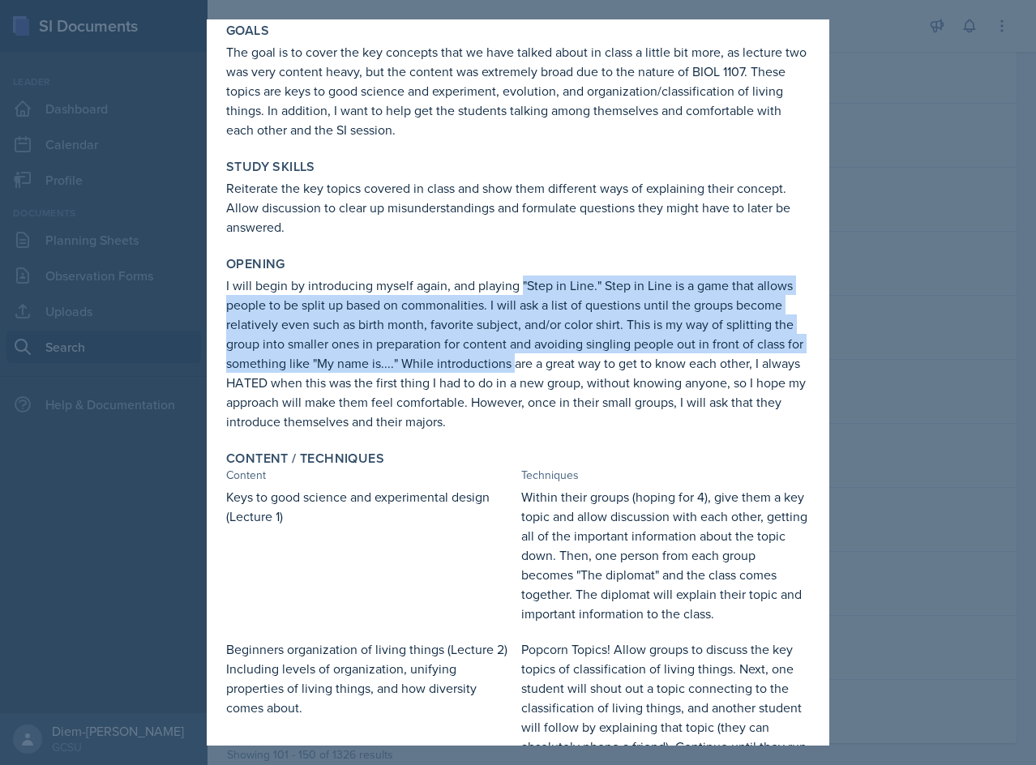
drag, startPoint x: 520, startPoint y: 287, endPoint x: 532, endPoint y: 361, distance: 74.6
click at [532, 361] on p "I will begin by introducing myself again, and playing "Step in Line." Step in L…" at bounding box center [518, 354] width 584 height 156
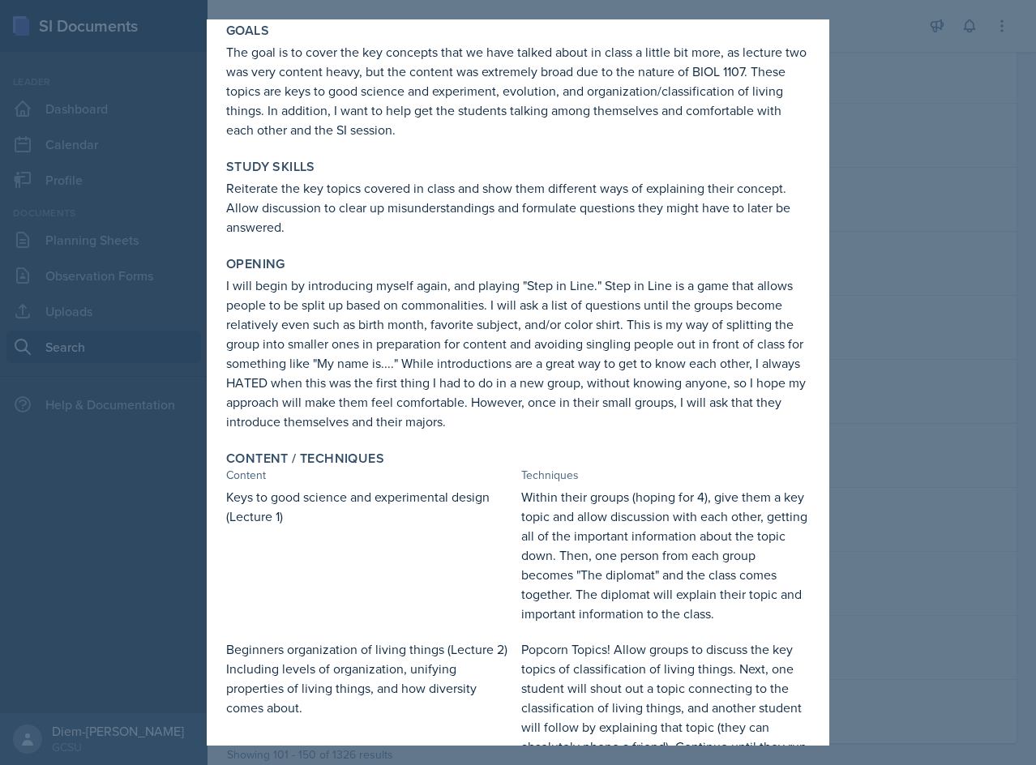
click at [542, 392] on p "I will begin by introducing myself again, and playing "Step in Line." Step in L…" at bounding box center [518, 354] width 584 height 156
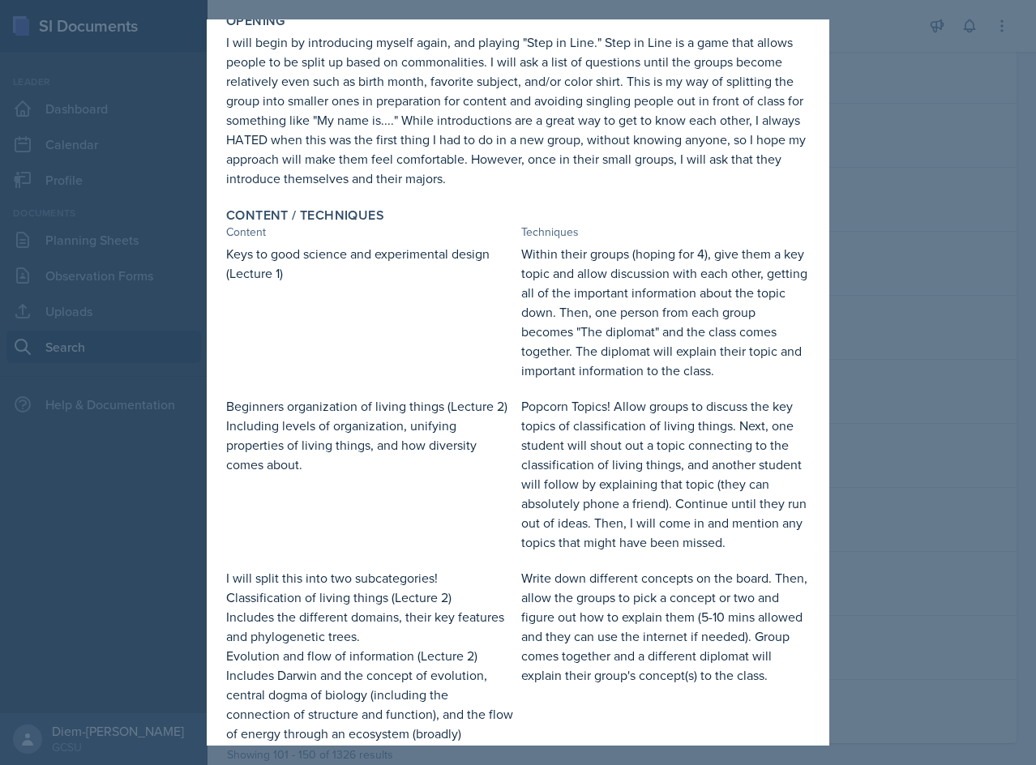
scroll to position [243, 0]
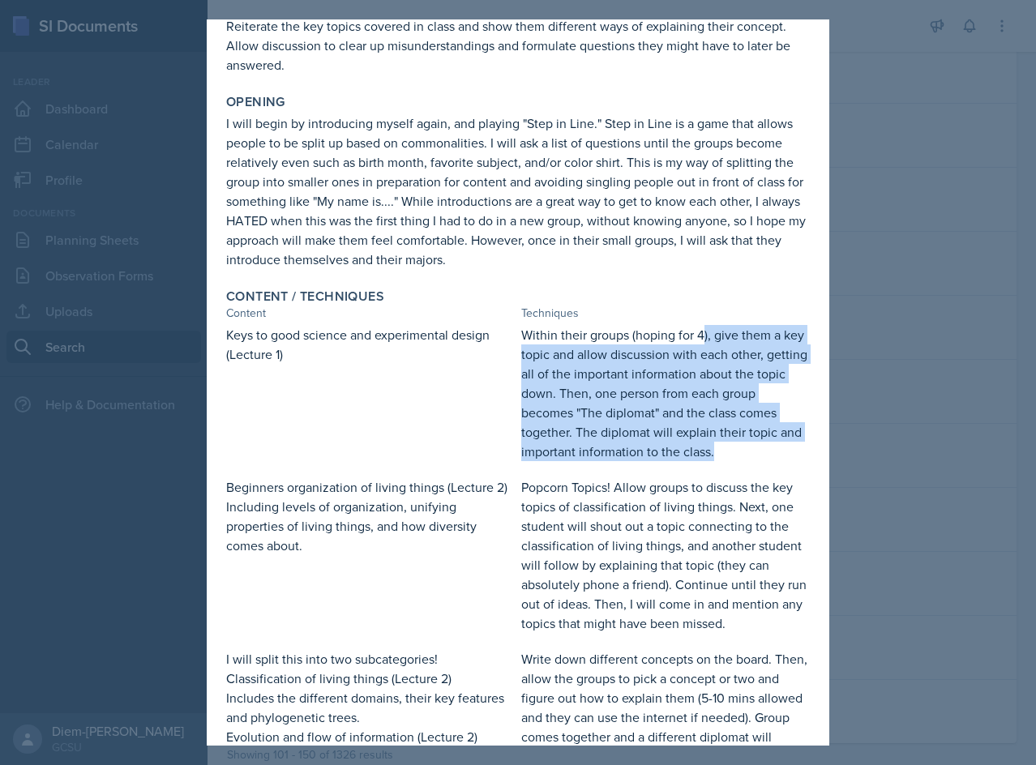
drag, startPoint x: 698, startPoint y: 337, endPoint x: 735, endPoint y: 451, distance: 119.4
click at [735, 451] on p "Within their groups (hoping for 4), give them a key topic and allow discussion …" at bounding box center [665, 393] width 289 height 136
click at [699, 390] on p "Within their groups (hoping for 4), give them a key topic and allow discussion …" at bounding box center [665, 393] width 289 height 136
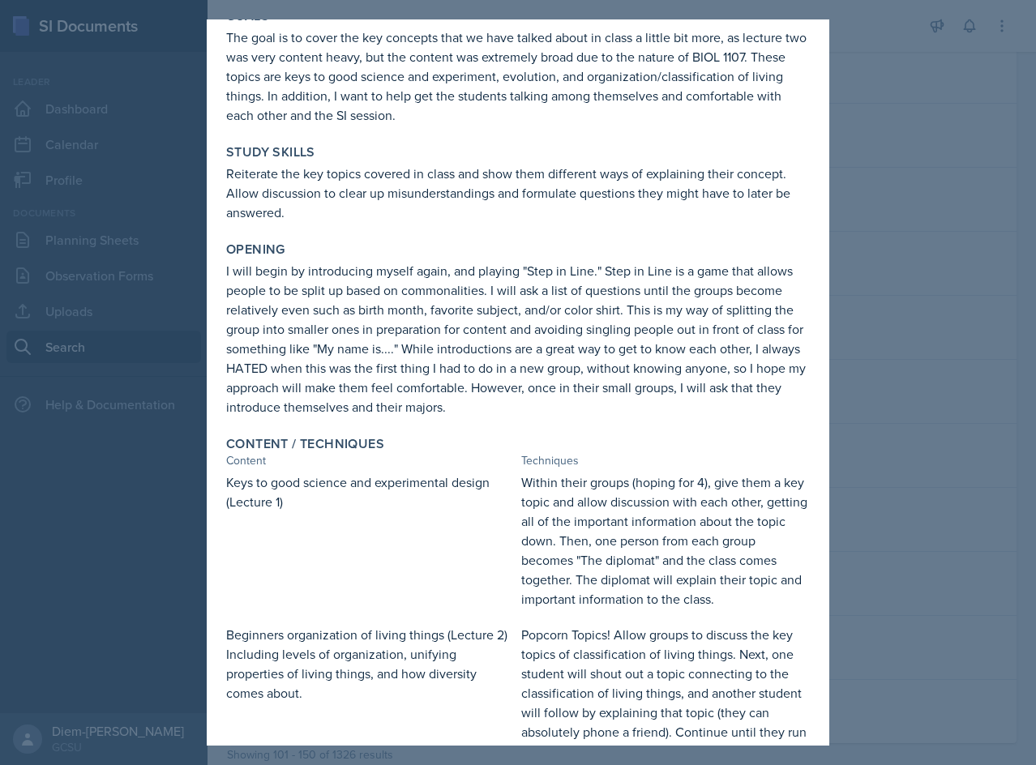
scroll to position [0, 0]
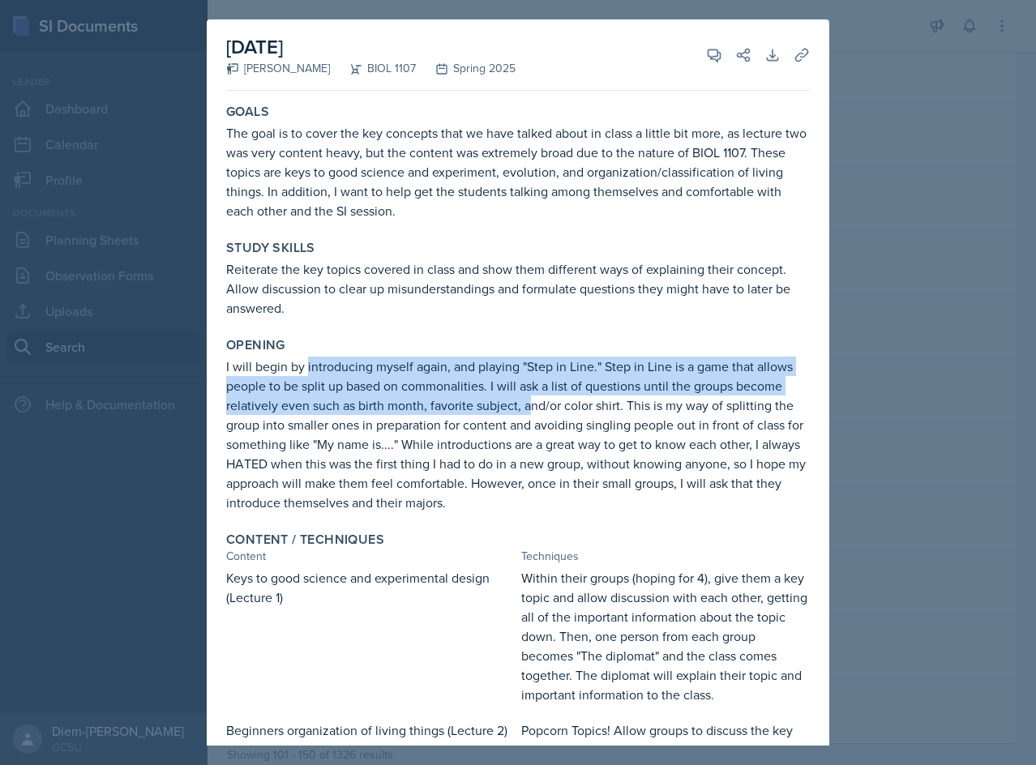
drag, startPoint x: 307, startPoint y: 370, endPoint x: 528, endPoint y: 414, distance: 225.6
click at [528, 414] on p "I will begin by introducing myself again, and playing "Step in Line." Step in L…" at bounding box center [518, 435] width 584 height 156
click at [463, 403] on p "I will begin by introducing myself again, and playing "Step in Line." Step in L…" at bounding box center [518, 435] width 584 height 156
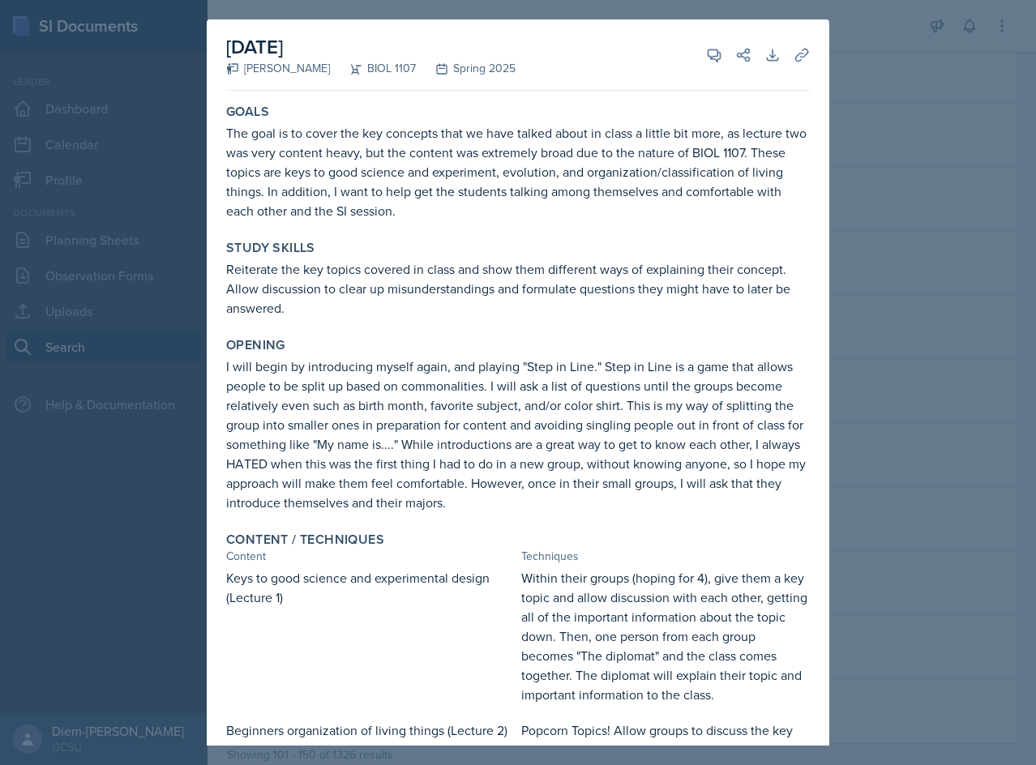
click at [365, 336] on div "Opening I will begin by introducing myself again, and playing "Step in Line." S…" at bounding box center [518, 425] width 597 height 188
drag, startPoint x: 306, startPoint y: 389, endPoint x: 303, endPoint y: 403, distance: 14.2
click at [306, 388] on p "I will begin by introducing myself again, and playing "Step in Line." Step in L…" at bounding box center [518, 435] width 584 height 156
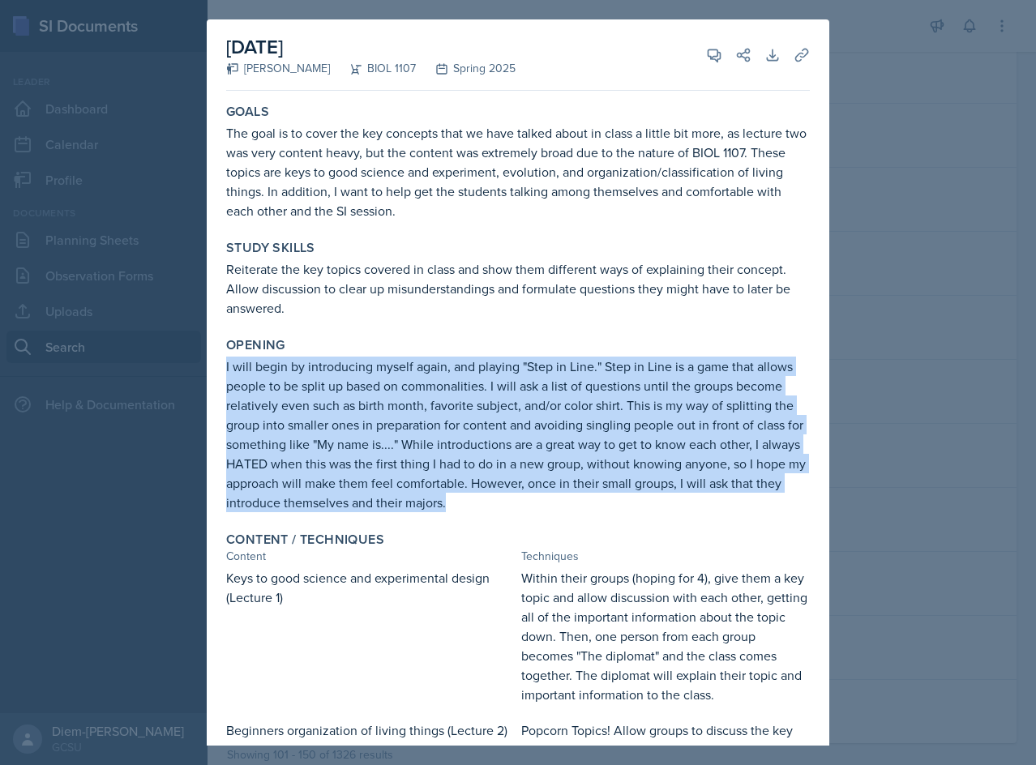
drag, startPoint x: 512, startPoint y: 505, endPoint x: 220, endPoint y: 366, distance: 323.4
click at [220, 366] on div "Opening I will begin by introducing myself again, and playing "Step in Line." S…" at bounding box center [518, 425] width 597 height 188
copy p "I will begin by introducing myself again, and playing "Step in Line." Step in L…"
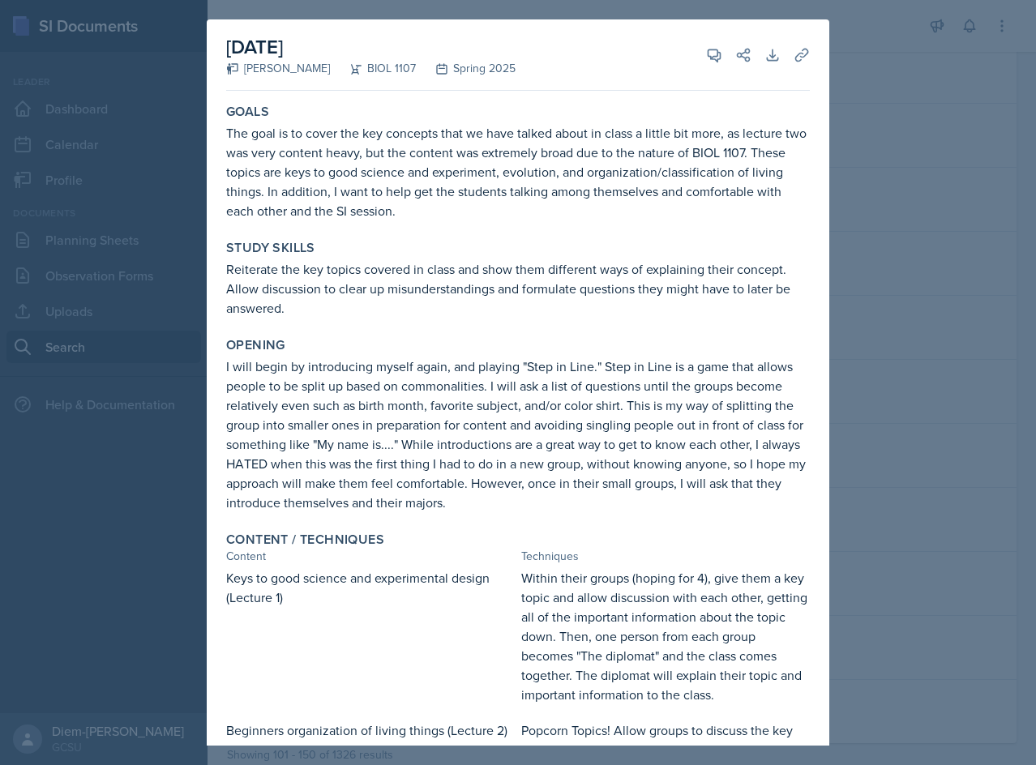
click at [455, 300] on p "Reiterate the key topics covered in class and show them different ways of expla…" at bounding box center [518, 288] width 584 height 58
click at [399, 143] on p "The goal is to cover the key concepts that we have talked about in class a litt…" at bounding box center [518, 171] width 584 height 97
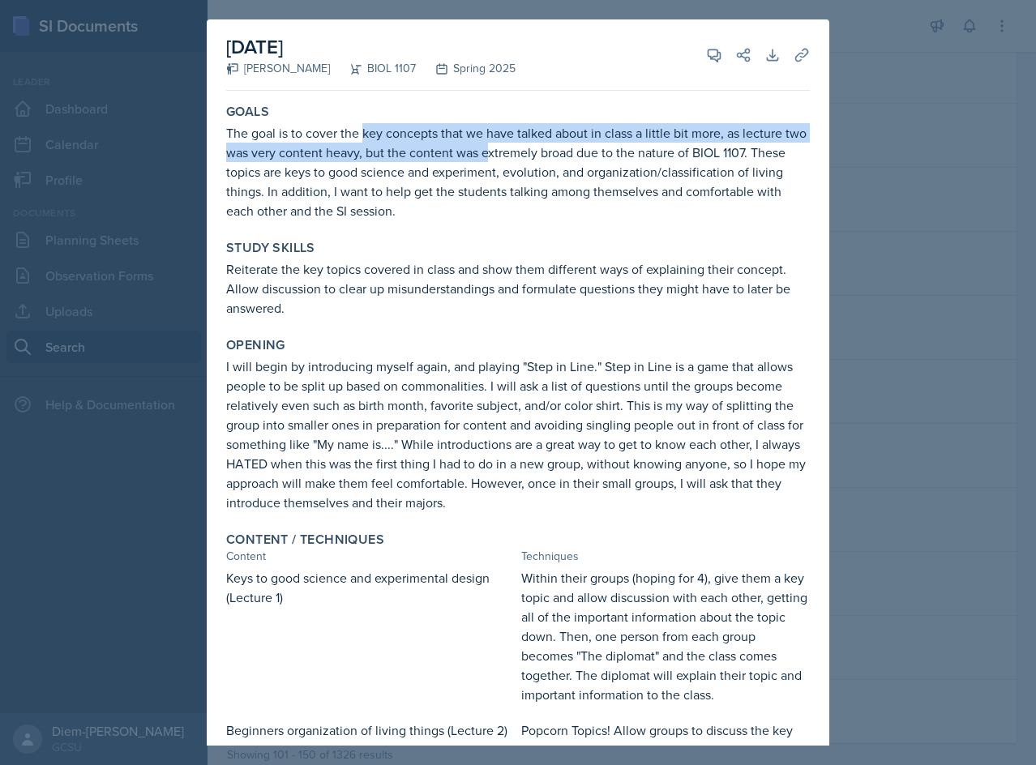
drag, startPoint x: 366, startPoint y: 139, endPoint x: 511, endPoint y: 160, distance: 146.6
click at [511, 160] on p "The goal is to cover the key concepts that we have talked about in class a litt…" at bounding box center [518, 171] width 584 height 97
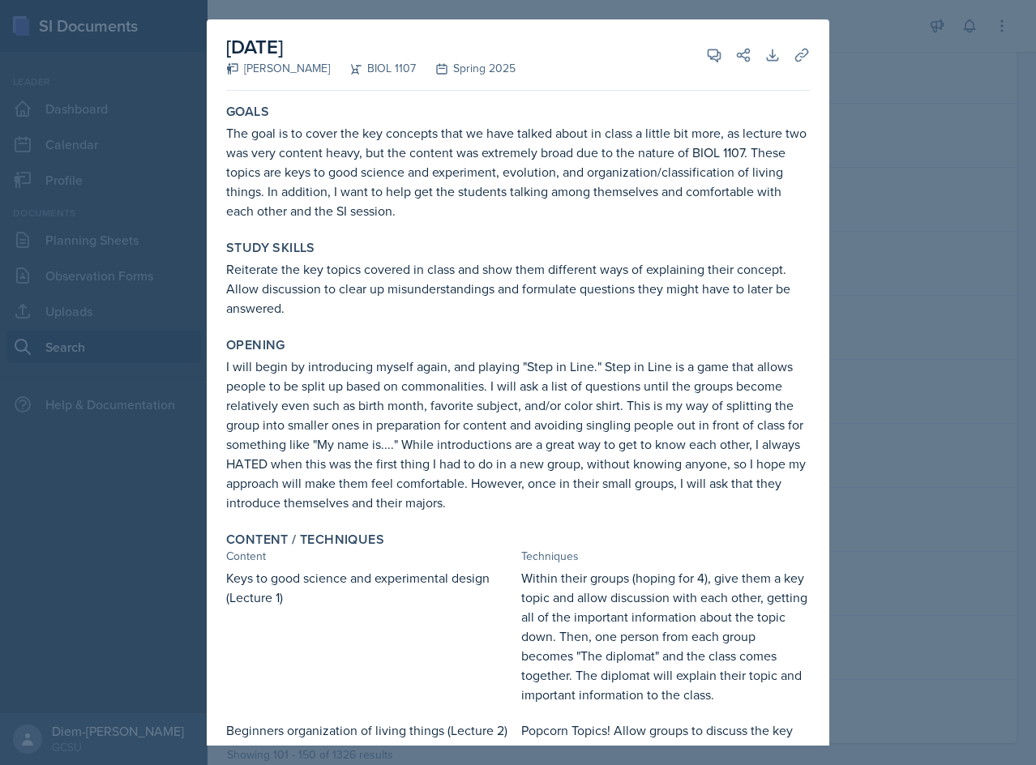
click at [520, 176] on p "The goal is to cover the key concepts that we have talked about in class a litt…" at bounding box center [518, 171] width 584 height 97
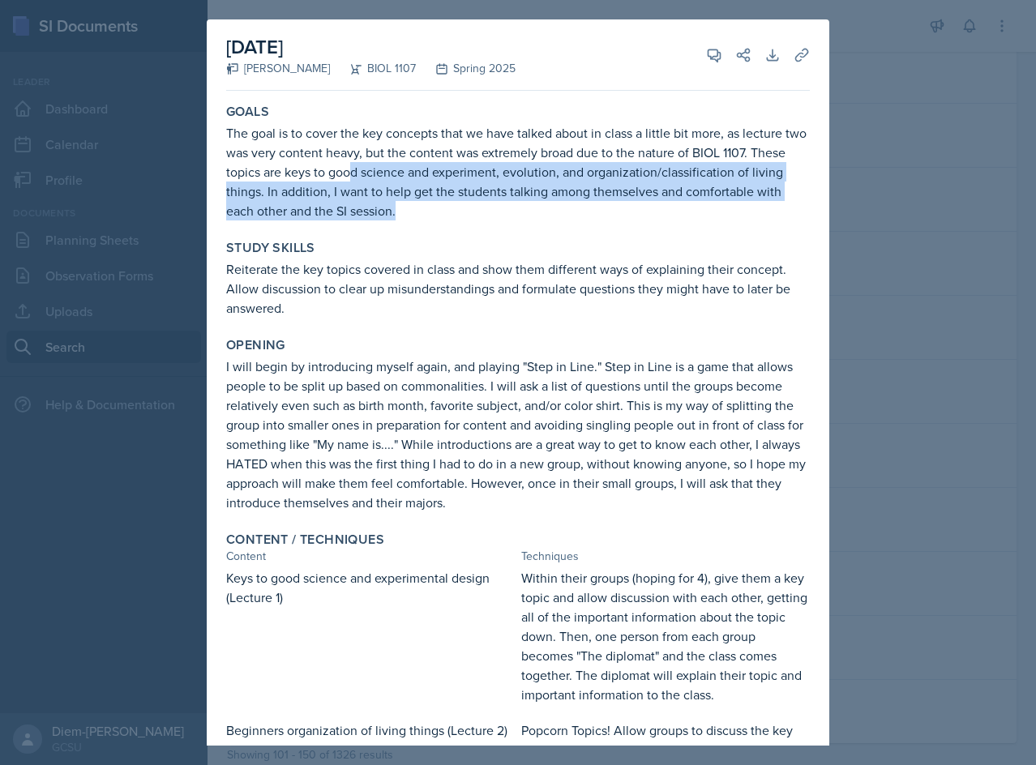
drag, startPoint x: 395, startPoint y: 186, endPoint x: 443, endPoint y: 216, distance: 57.1
click at [443, 216] on p "The goal is to cover the key concepts that we have talked about in class a litt…" at bounding box center [518, 171] width 584 height 97
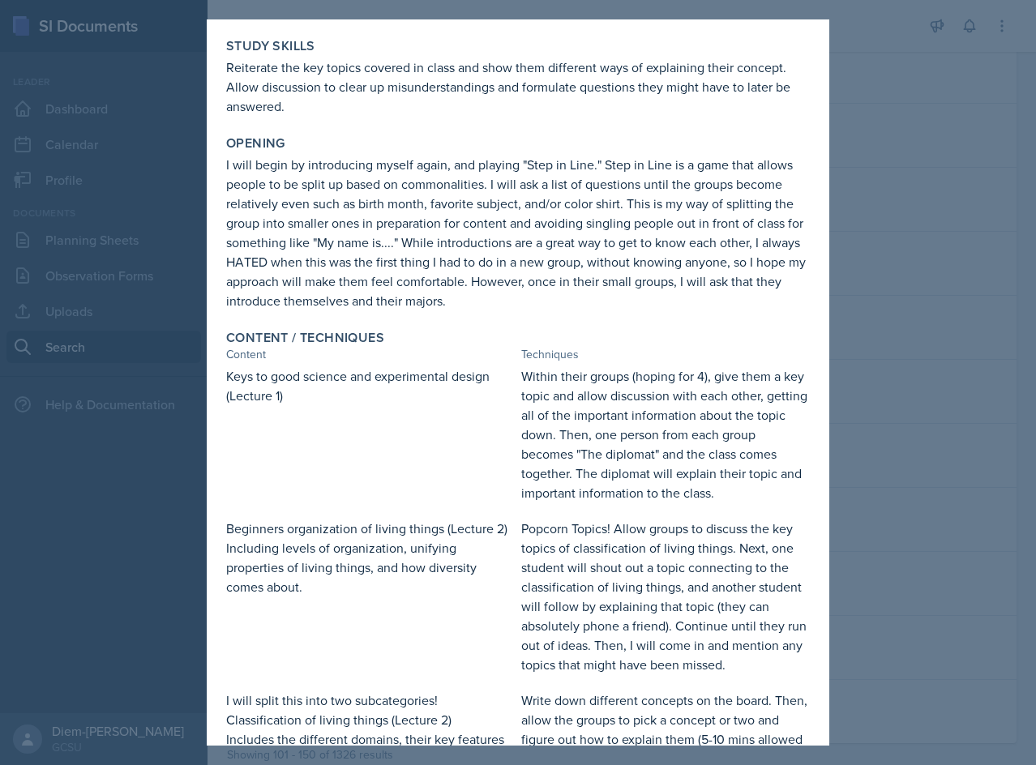
scroll to position [405, 0]
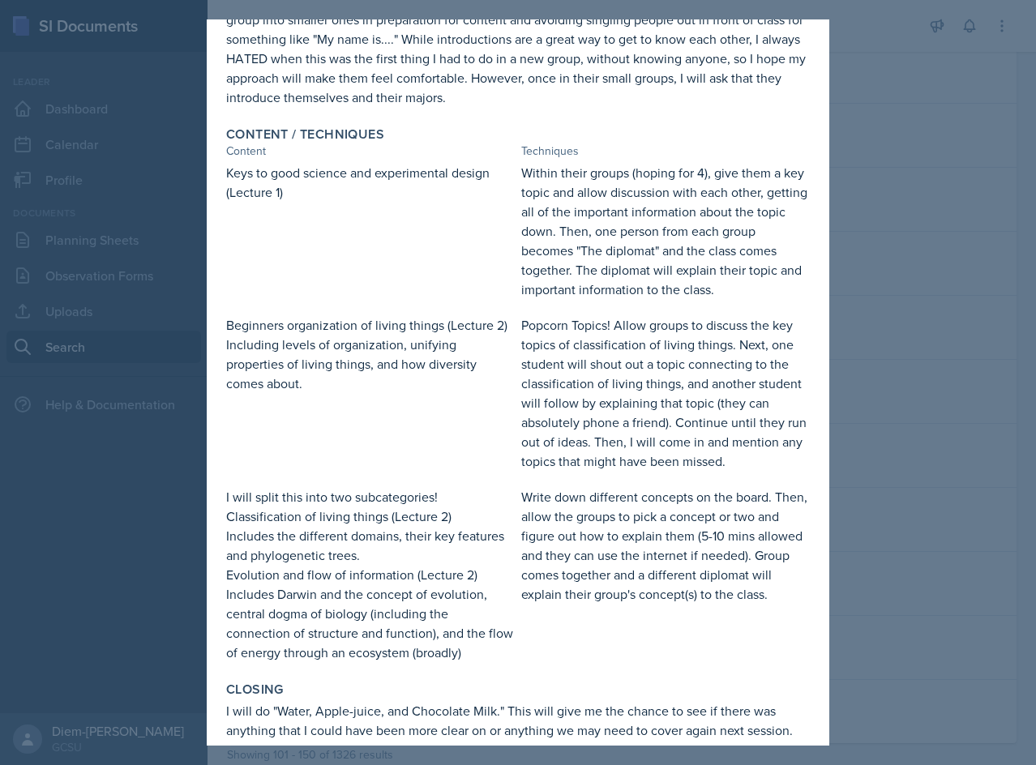
click at [321, 188] on p "Keys to good science and experimental design (Lecture 1)" at bounding box center [370, 182] width 289 height 39
click at [349, 168] on p "Keys to good science and experimental design (Lecture 1)" at bounding box center [370, 182] width 289 height 39
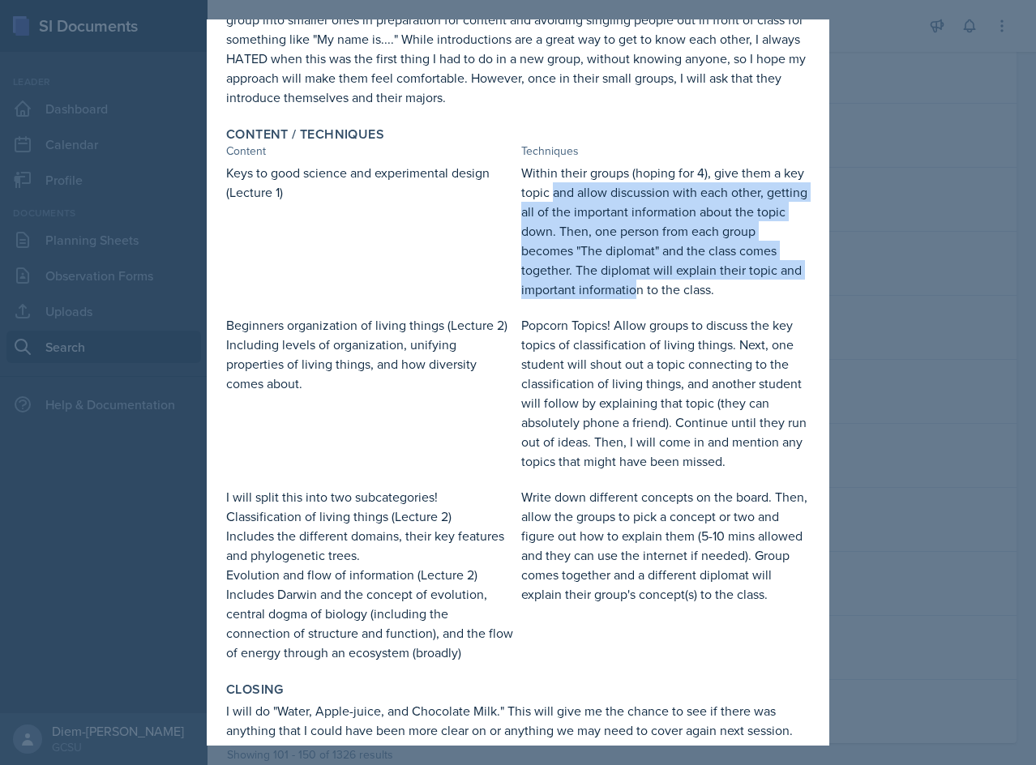
drag, startPoint x: 549, startPoint y: 185, endPoint x: 627, endPoint y: 285, distance: 127.1
click at [627, 285] on p "Within their groups (hoping for 4), give them a key topic and allow discussion …" at bounding box center [665, 231] width 289 height 136
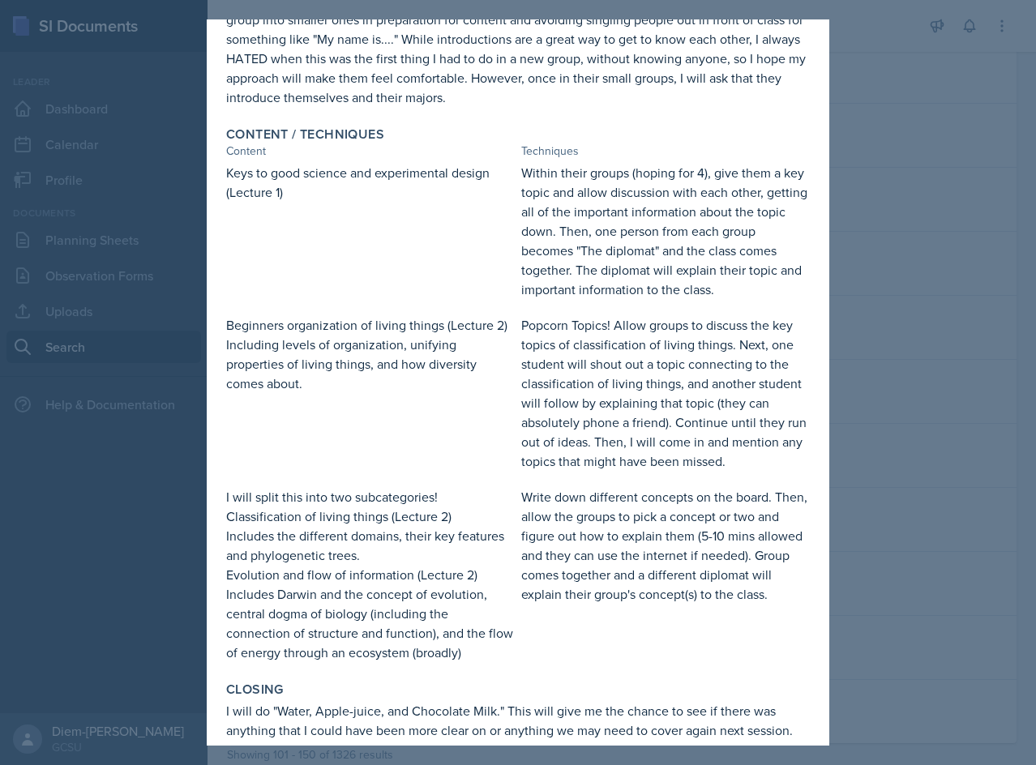
click at [633, 336] on p "Popcorn Topics! Allow groups to discuss the key topics of classification of liv…" at bounding box center [665, 393] width 289 height 156
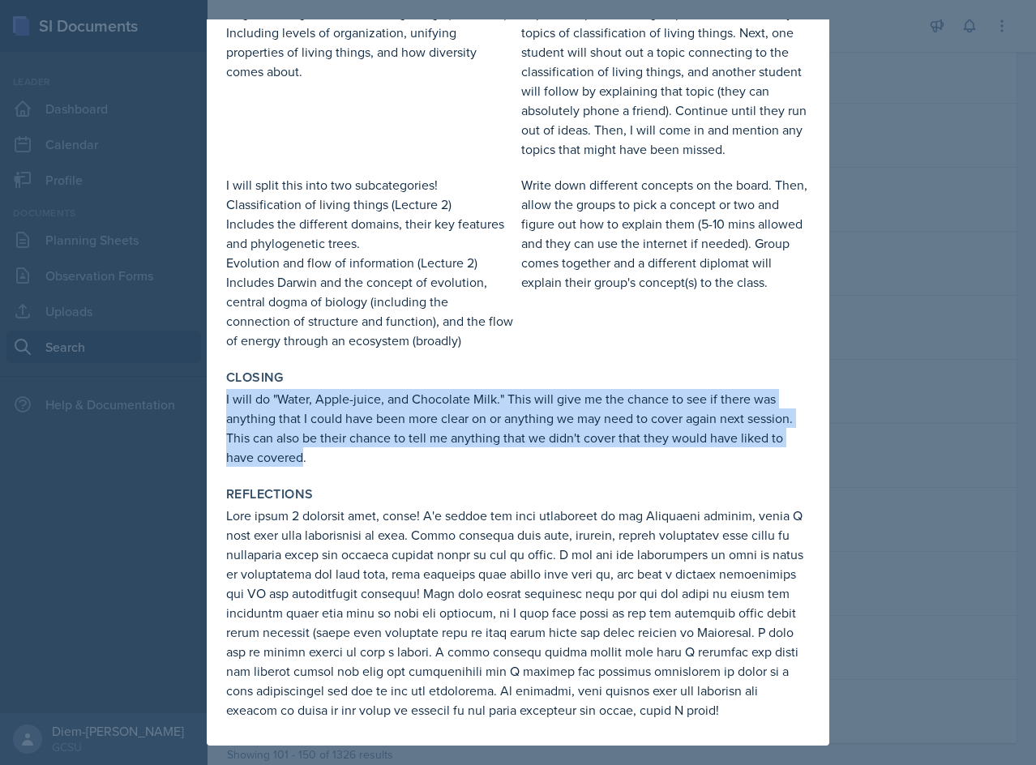
drag, startPoint x: 305, startPoint y: 439, endPoint x: 223, endPoint y: 381, distance: 100.5
click at [223, 381] on div "Closing I will do "Water, Apple-juice, and Chocolate Milk." This will give me t…" at bounding box center [518, 418] width 597 height 110
copy p "I will do "Water, Apple-juice, and Chocolate Milk." This will give me the chanc…"
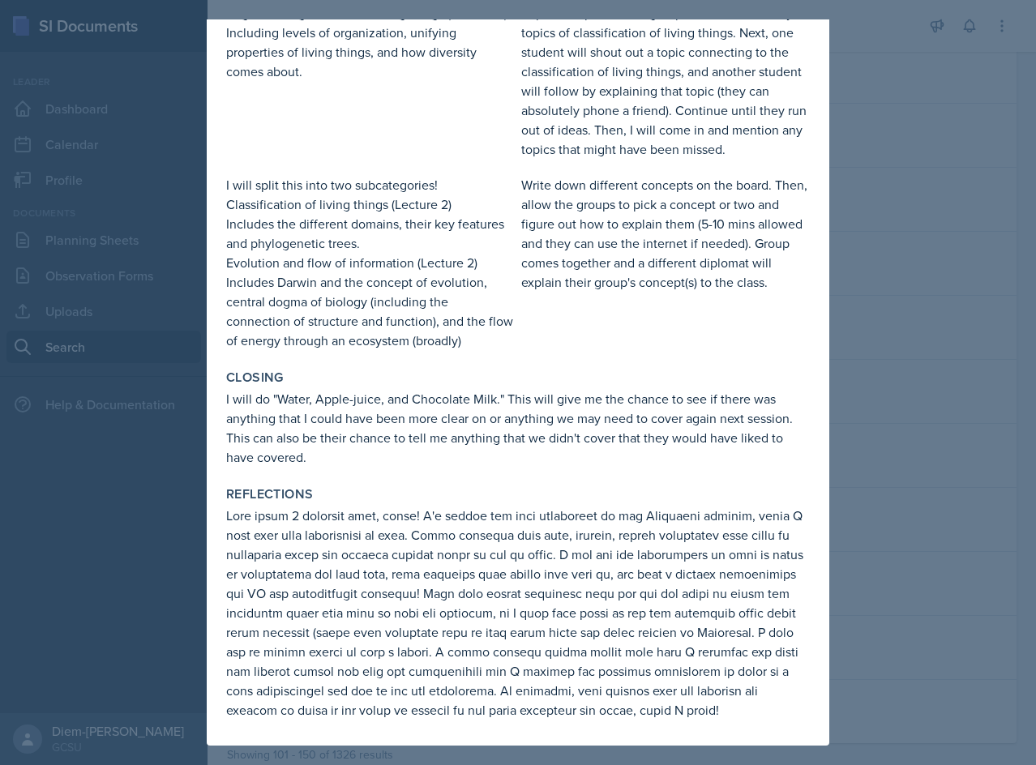
click at [494, 507] on p at bounding box center [518, 613] width 584 height 214
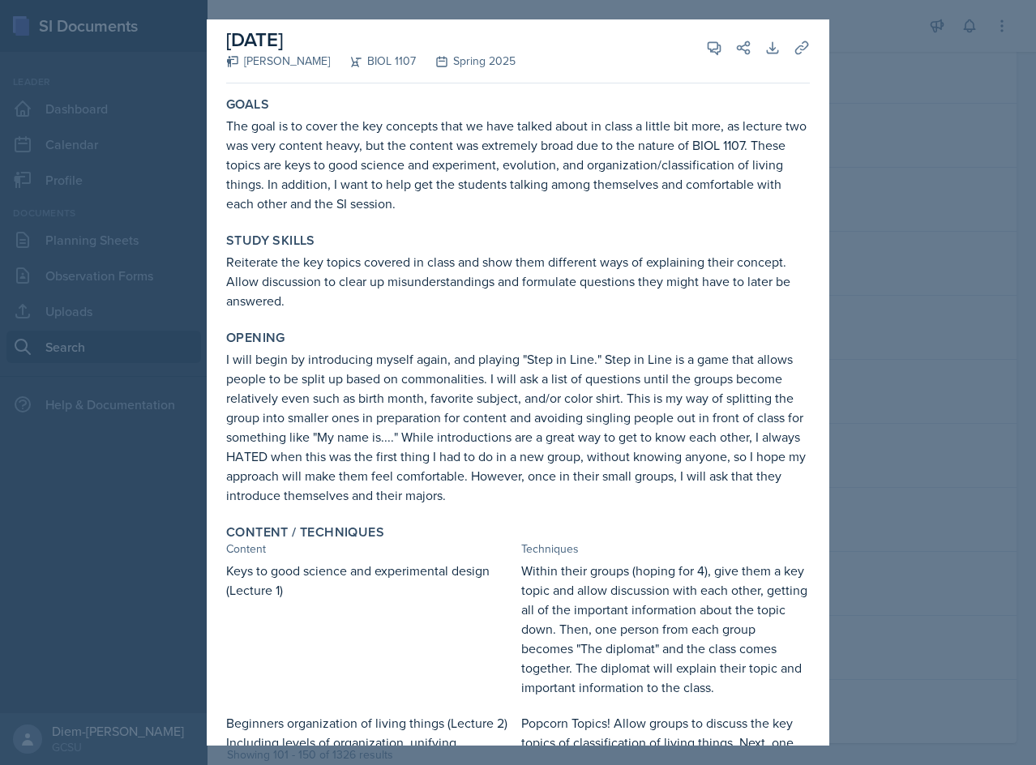
scroll to position [0, 0]
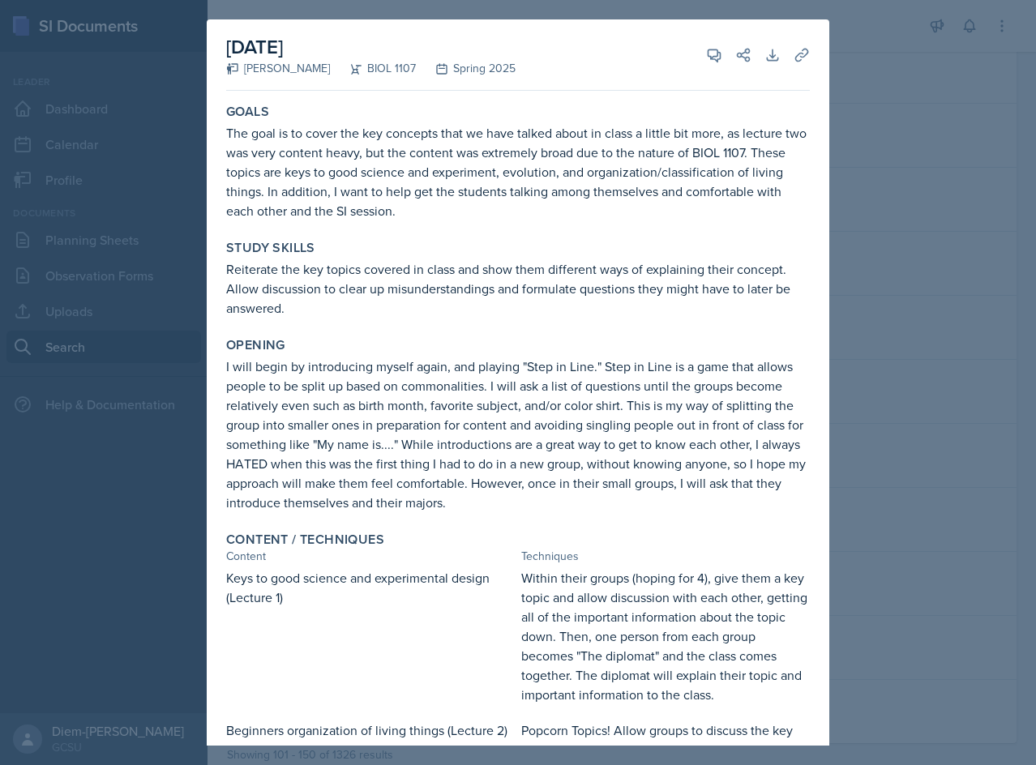
click at [875, 448] on div at bounding box center [518, 382] width 1036 height 765
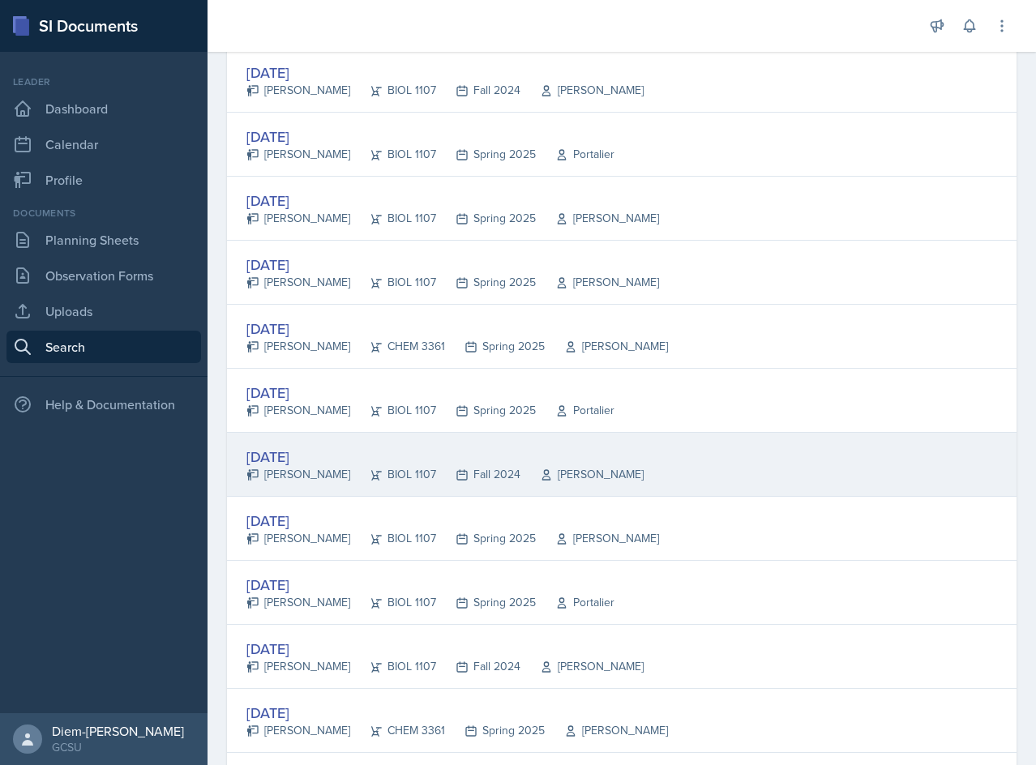
scroll to position [2619, 0]
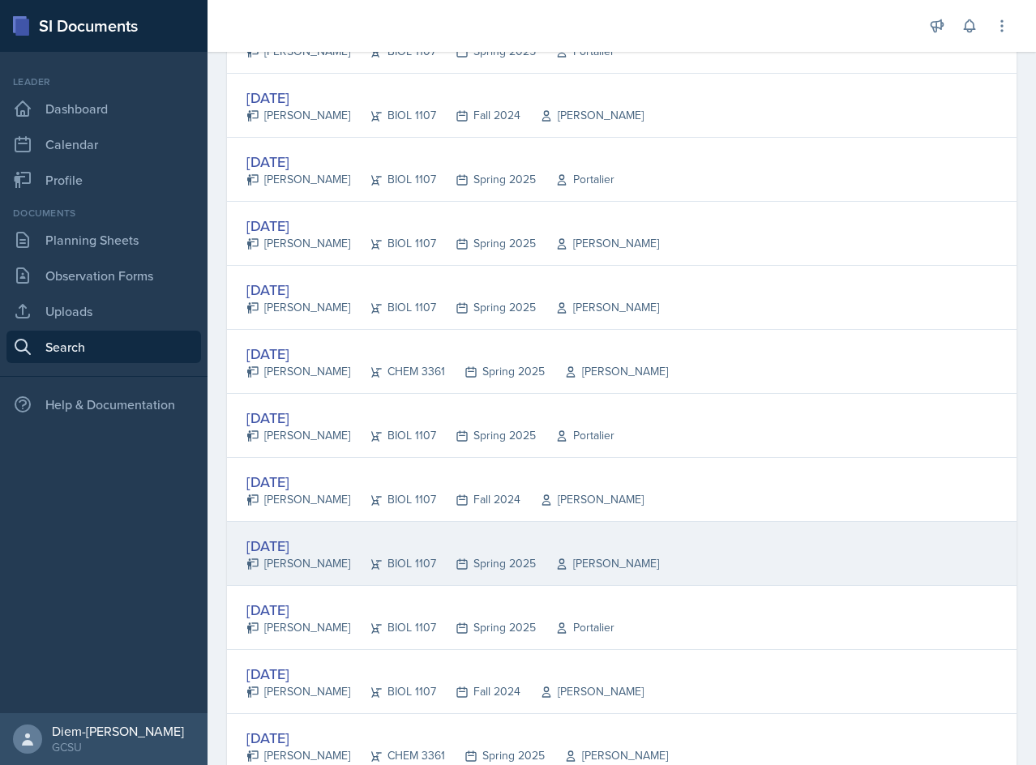
click at [431, 548] on div "Aug 27th, 2024" at bounding box center [452, 546] width 413 height 22
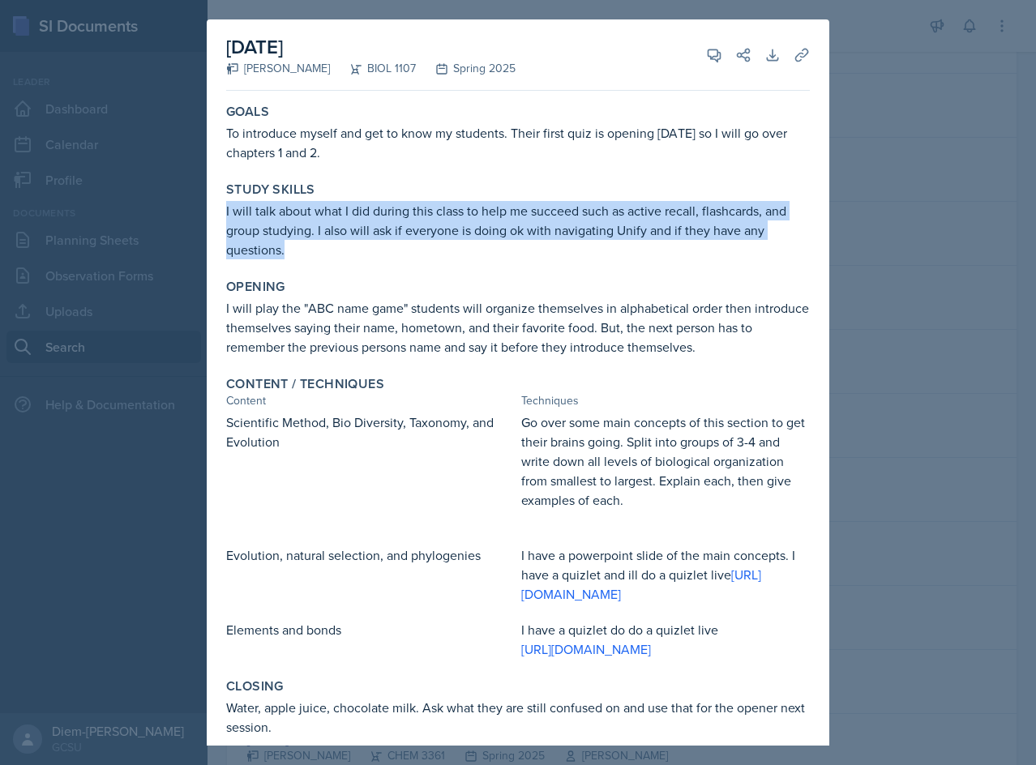
drag, startPoint x: 289, startPoint y: 256, endPoint x: 226, endPoint y: 203, distance: 82.2
click at [226, 203] on p "I will talk about what I did during this class to help me succeed such as activ…" at bounding box center [518, 230] width 584 height 58
copy p "I will talk about what I did during this class to help me succeed such as activ…"
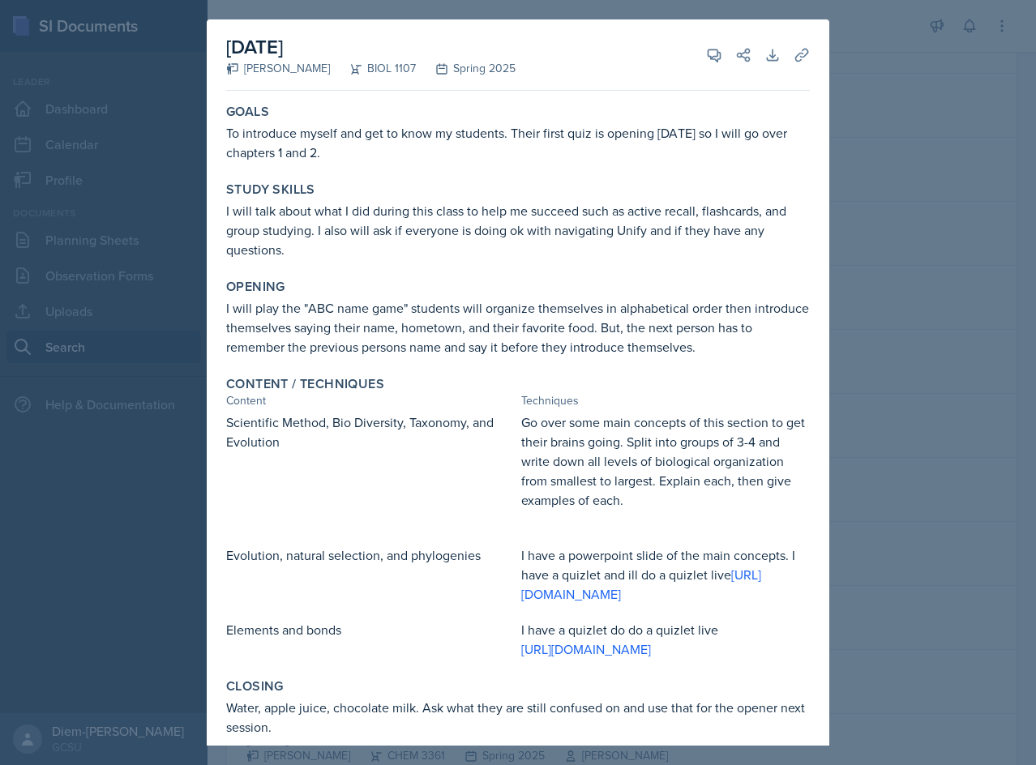
click at [430, 276] on div "Opening I will play the "ABC name game" students will organize themselves in al…" at bounding box center [518, 317] width 597 height 91
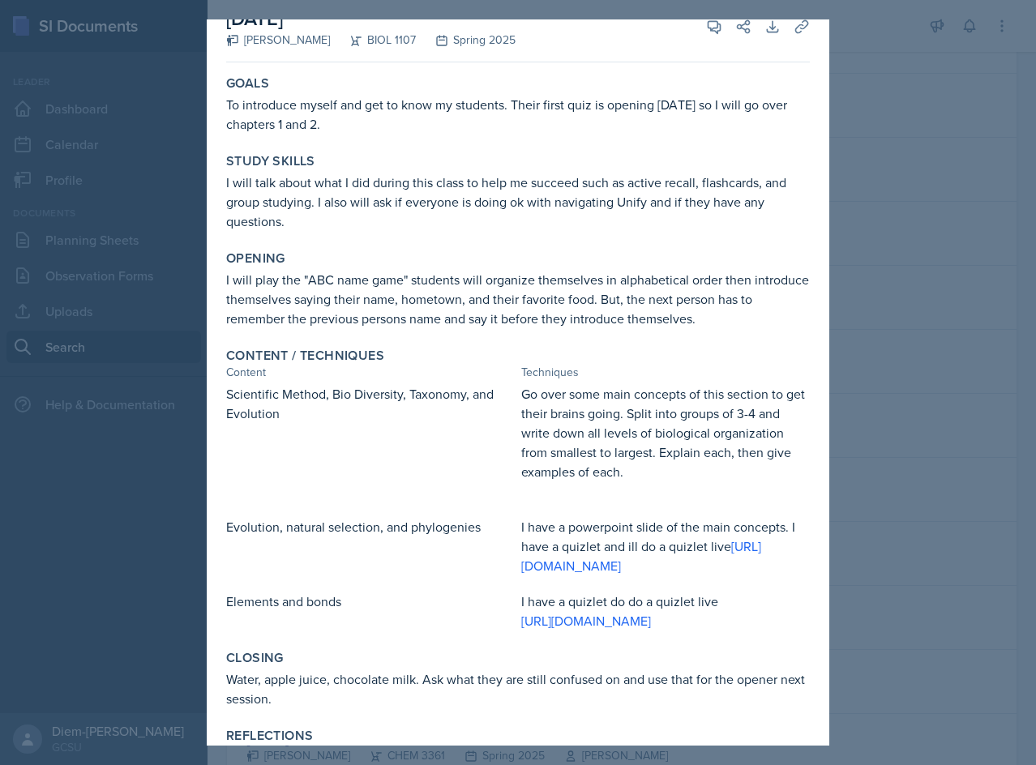
scroll to position [0, 0]
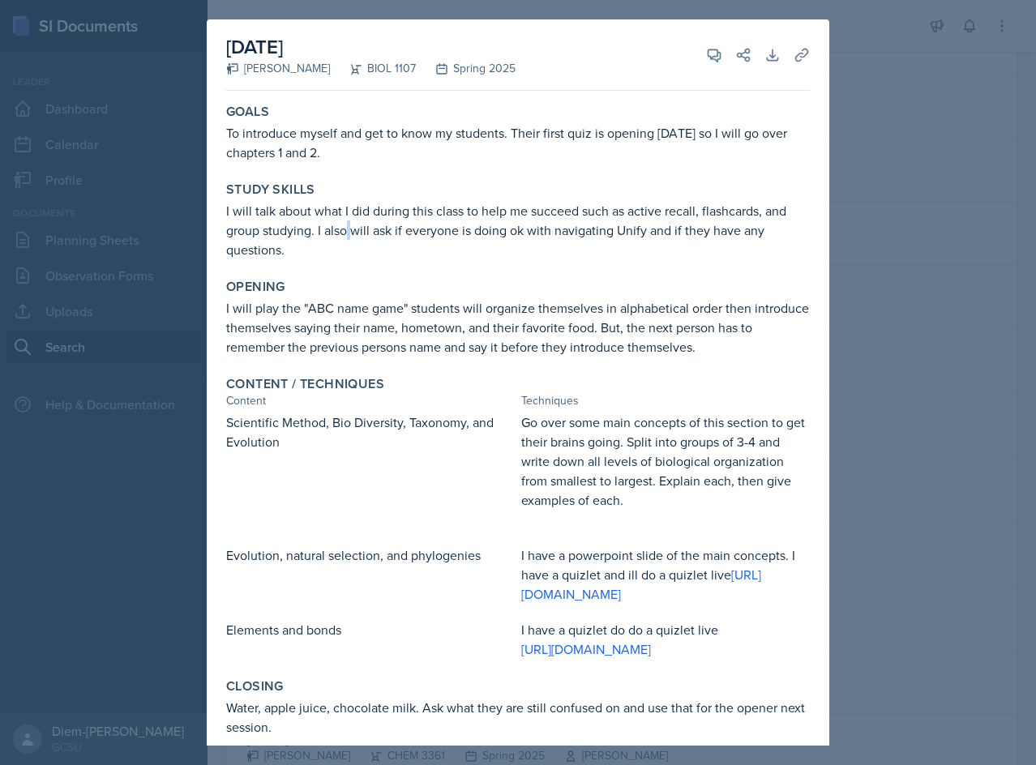
click at [350, 239] on p "I will talk about what I did during this class to help me succeed such as activ…" at bounding box center [518, 230] width 584 height 58
click at [424, 246] on p "I will talk about what I did during this class to help me succeed such as activ…" at bounding box center [518, 230] width 584 height 58
click at [362, 313] on p "I will play the "ABC name game" students will organize themselves in alphabetic…" at bounding box center [518, 327] width 584 height 58
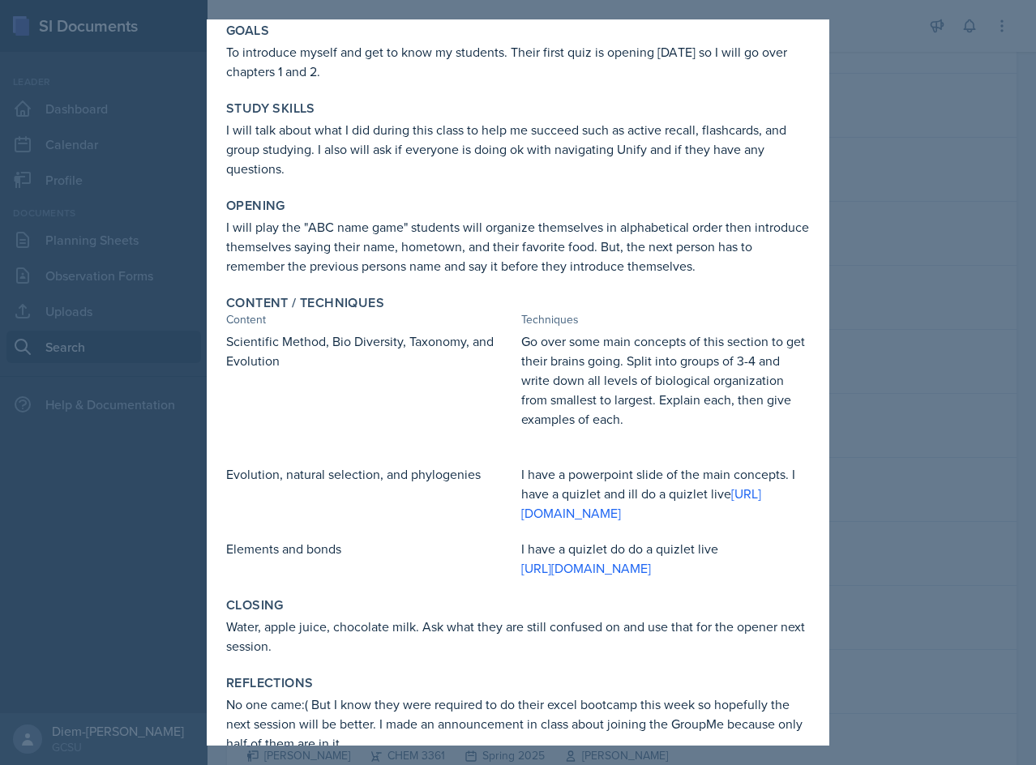
scroll to position [162, 0]
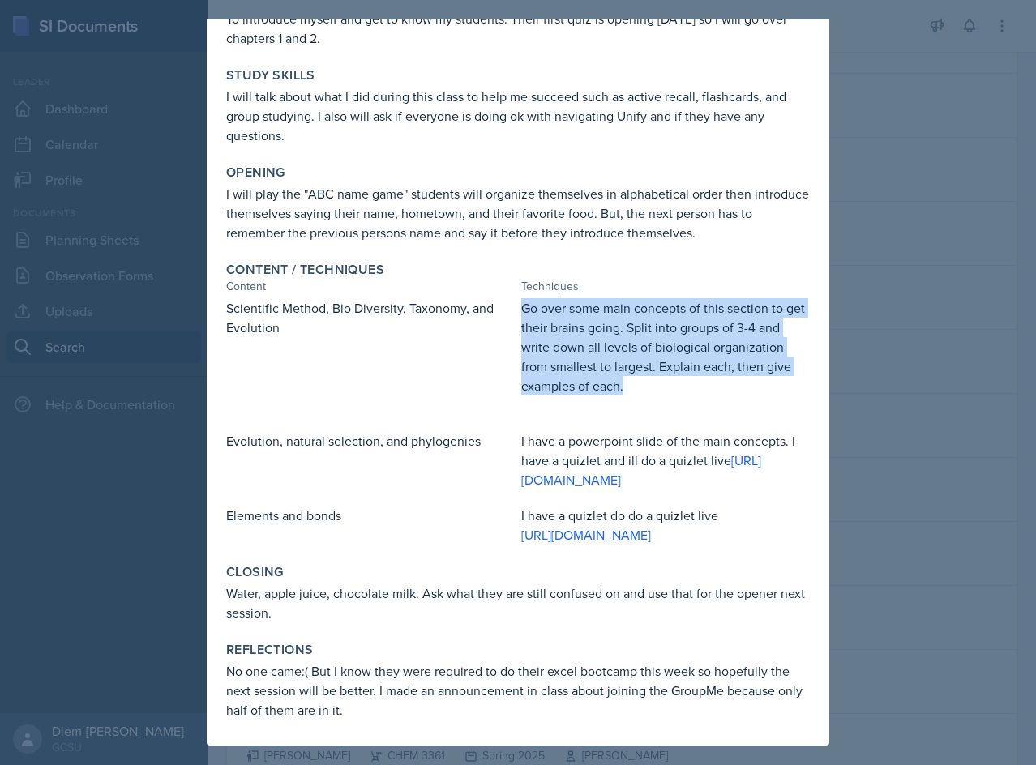
drag, startPoint x: 528, startPoint y: 270, endPoint x: 642, endPoint y: 335, distance: 130.7
click at [642, 335] on div "Scientific Method, Bio Diversity, Taxonomy, and Evolution Go over some main con…" at bounding box center [518, 356] width 584 height 117
click at [642, 335] on p "Go over some main concepts of this section to get their brains going. Split int…" at bounding box center [665, 346] width 289 height 97
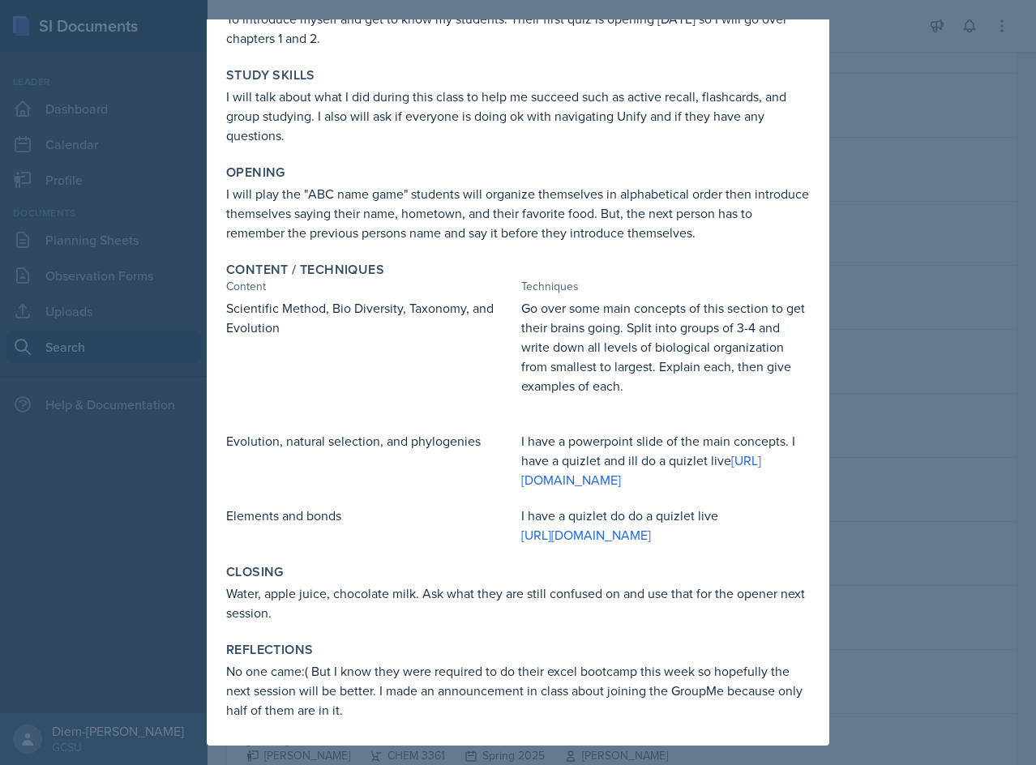
scroll to position [173, 0]
click at [411, 593] on p "Water, apple juice, chocolate milk. Ask what they are still confused on and use…" at bounding box center [518, 603] width 584 height 39
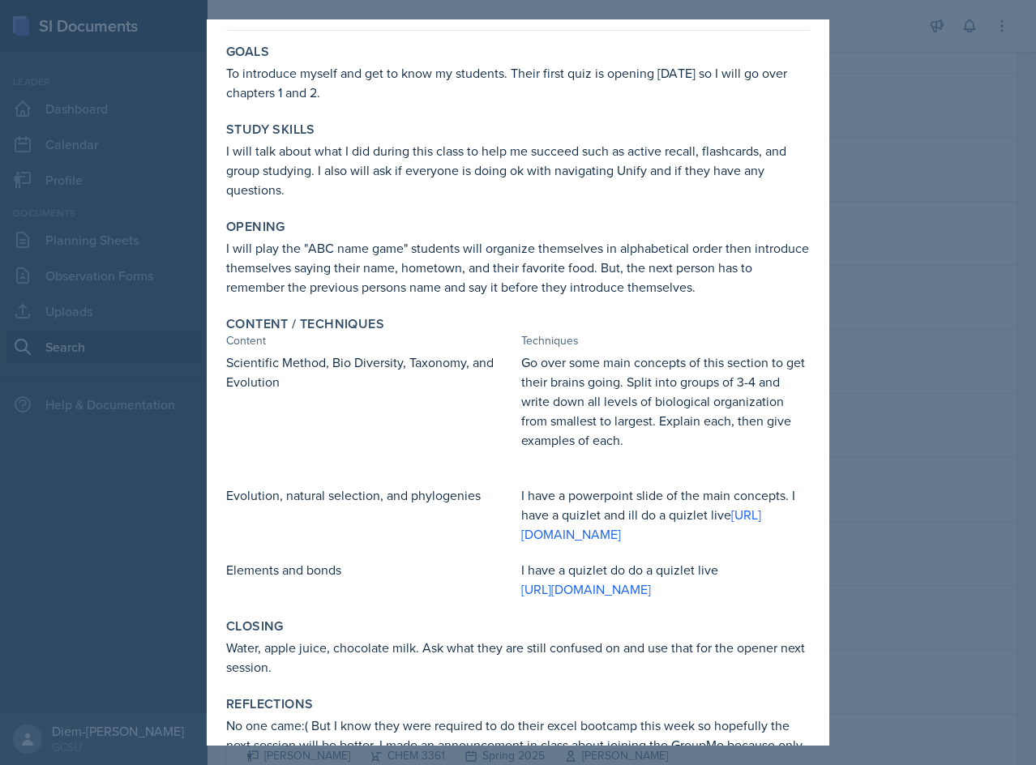
scroll to position [0, 0]
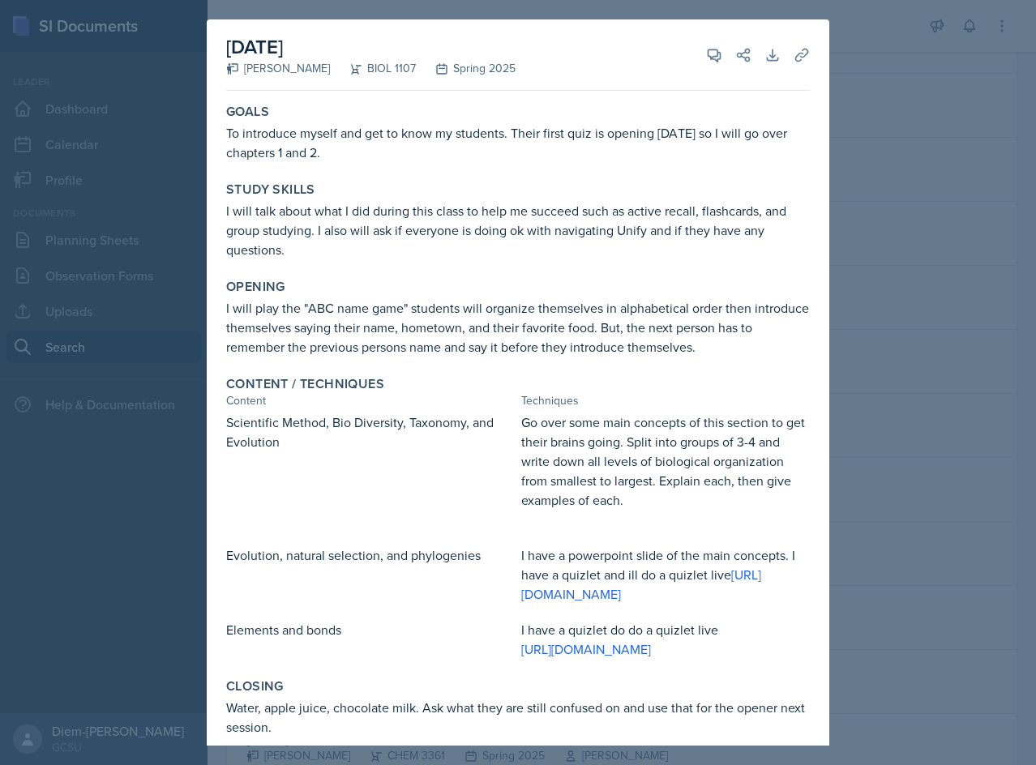
click at [851, 76] on div at bounding box center [518, 382] width 1036 height 765
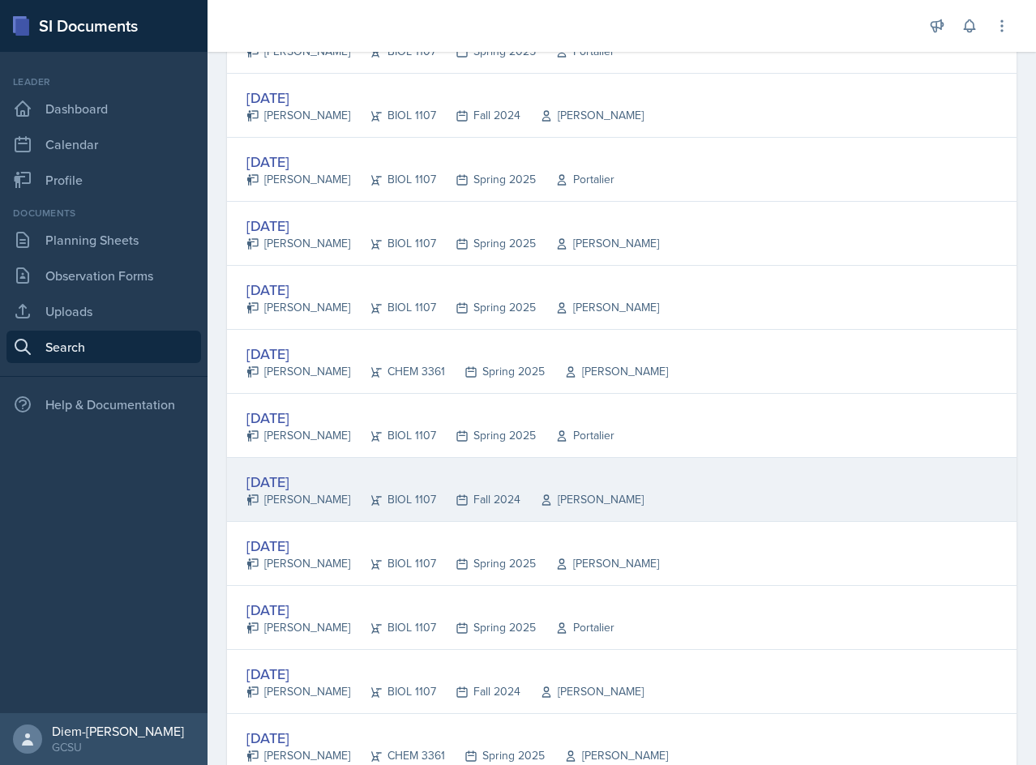
click at [465, 480] on div "Aug 28th, 2024" at bounding box center [444, 482] width 397 height 22
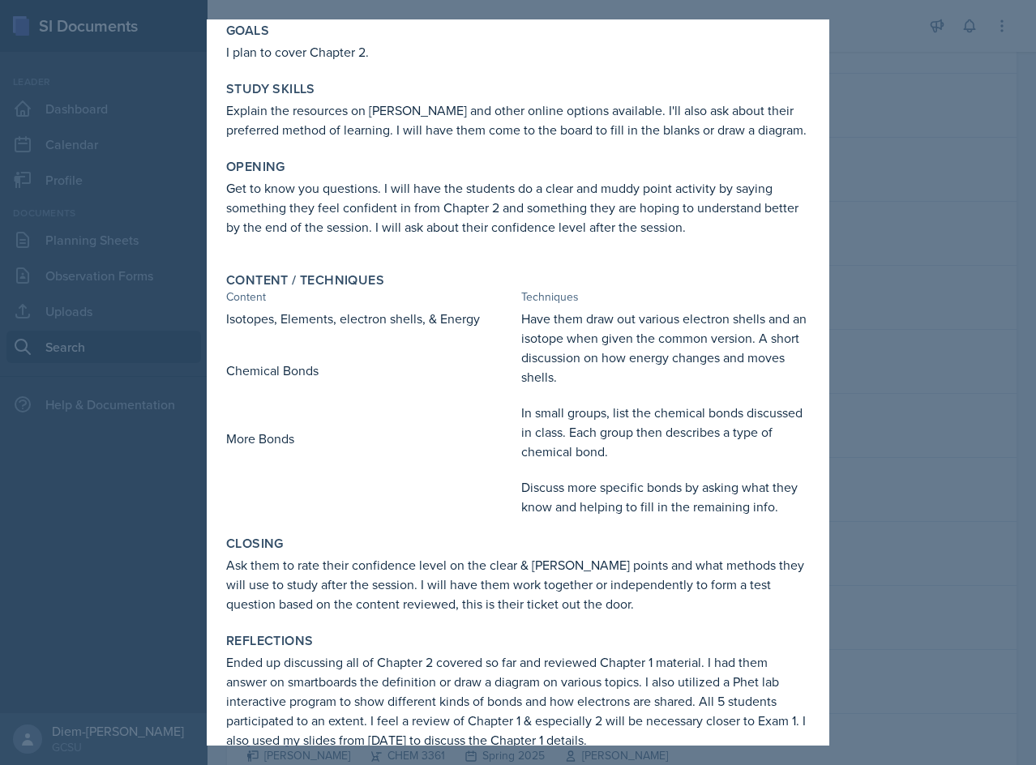
scroll to position [131, 0]
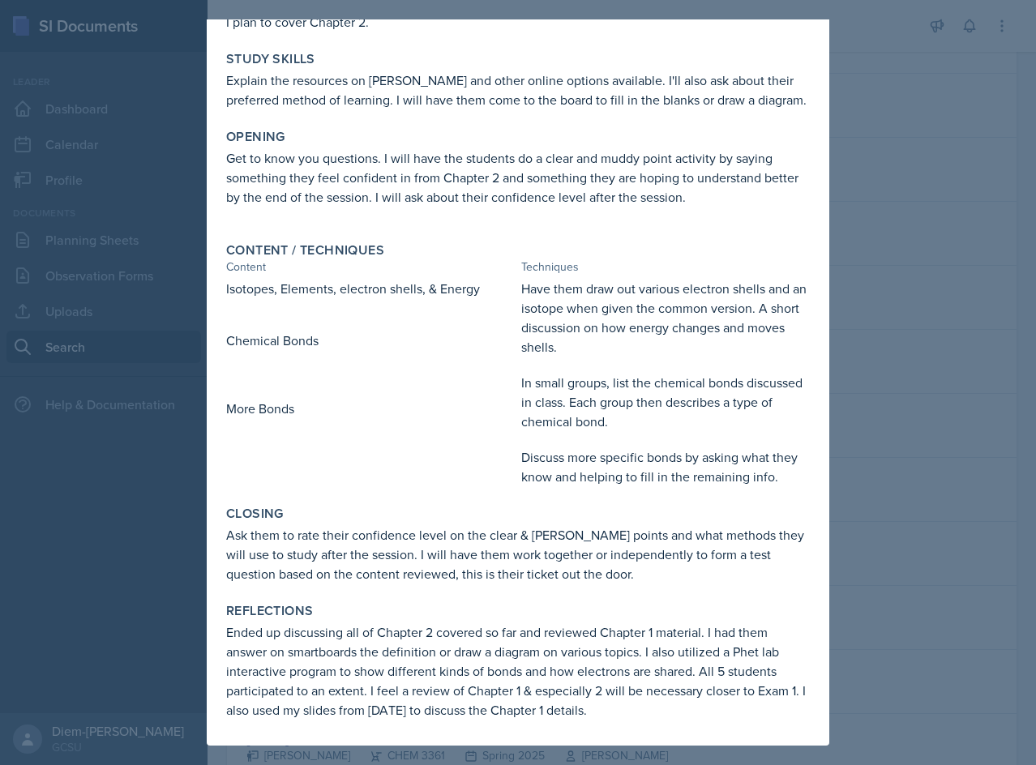
click at [592, 571] on p "Ask them to rate their confidence level on the clear & muddy points and what me…" at bounding box center [518, 554] width 584 height 58
click at [351, 540] on p "Ask them to rate their confidence level on the clear & muddy points and what me…" at bounding box center [518, 554] width 584 height 58
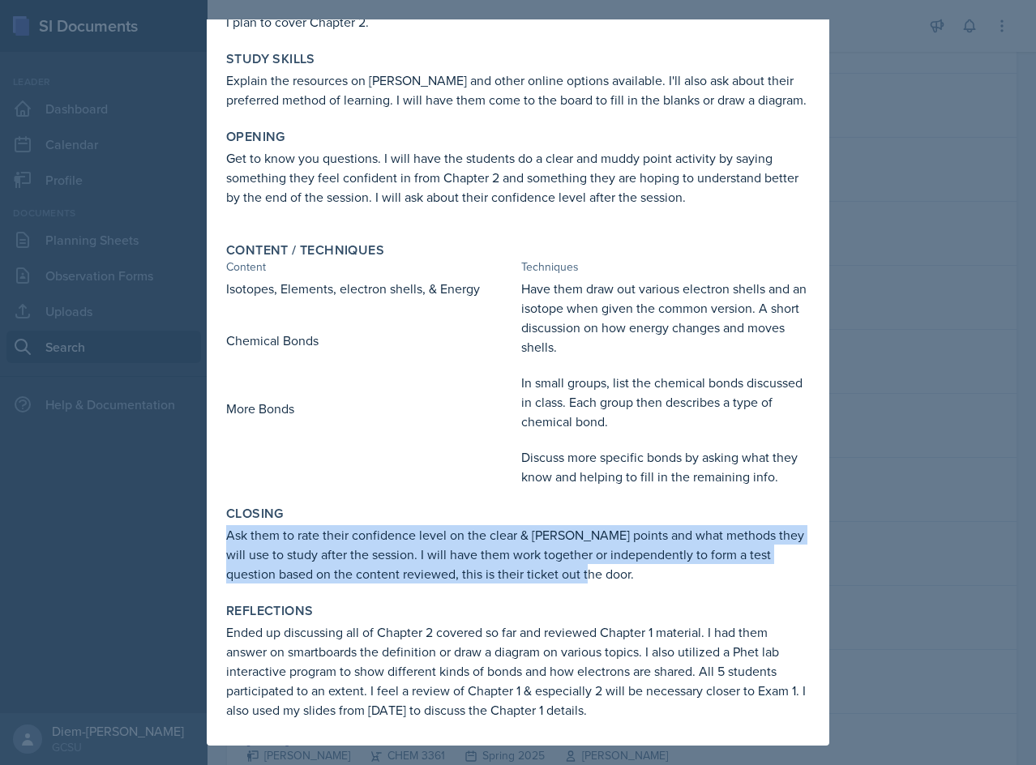
drag, startPoint x: 588, startPoint y: 575, endPoint x: 208, endPoint y: 532, distance: 382.6
click at [208, 532] on div "August 28th, 2024 Mallory Burger BIOL 1107 Fall 2024 View Comments Comments Sen…" at bounding box center [518, 326] width 623 height 837
copy p "Ask them to rate their confidence level on the clear & muddy points and what me…"
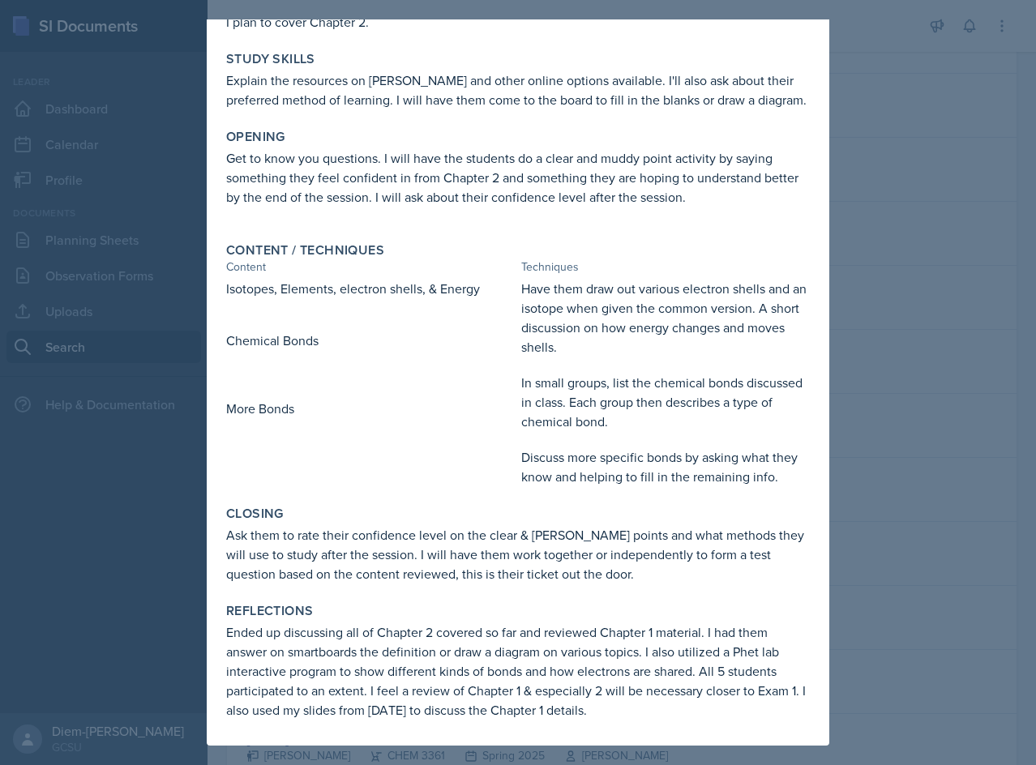
click at [560, 486] on div "Content / Techniques Content Techniques Isotopes, Elements, electron shells, & …" at bounding box center [518, 364] width 597 height 257
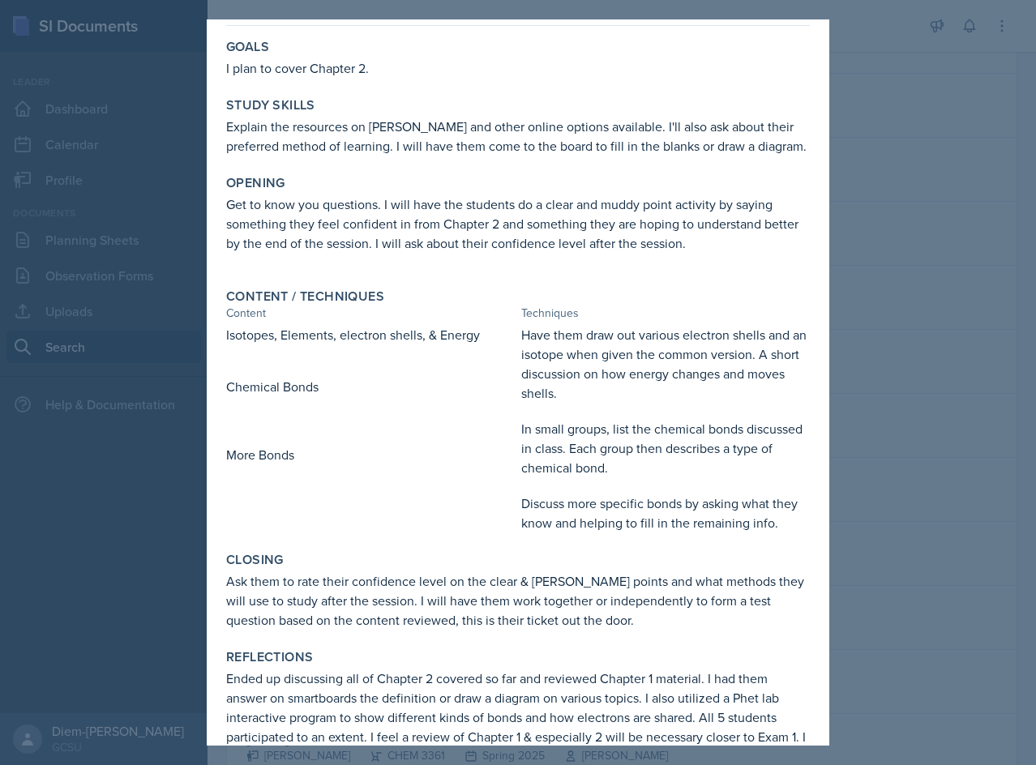
scroll to position [0, 0]
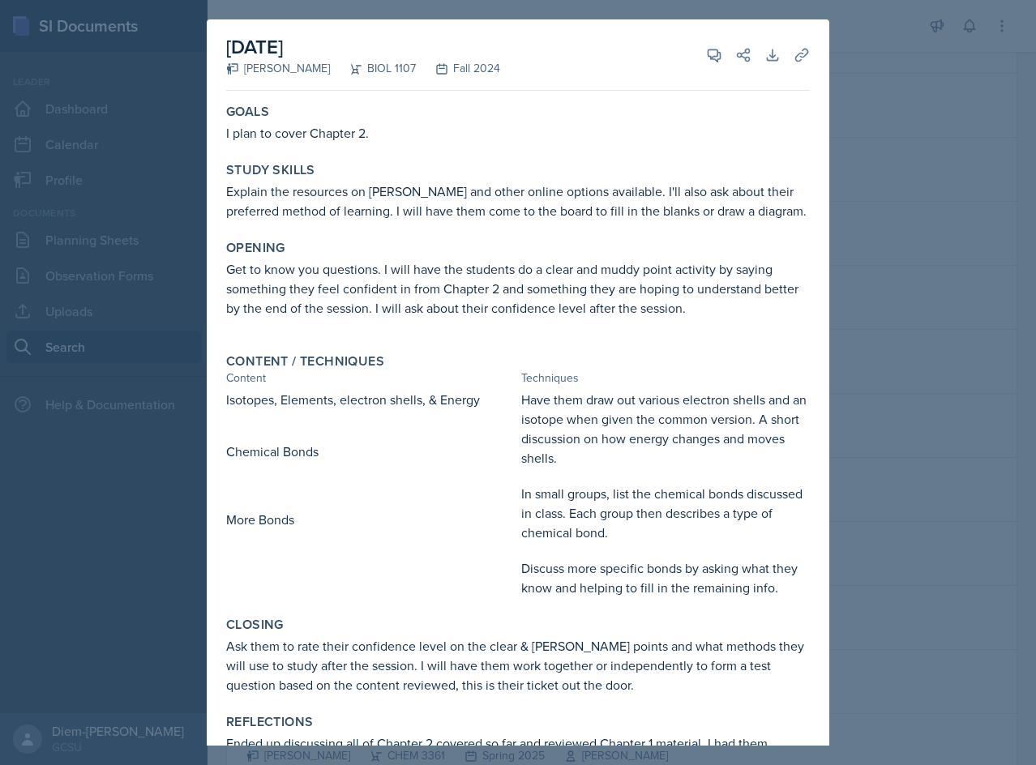
click at [908, 432] on div at bounding box center [518, 382] width 1036 height 765
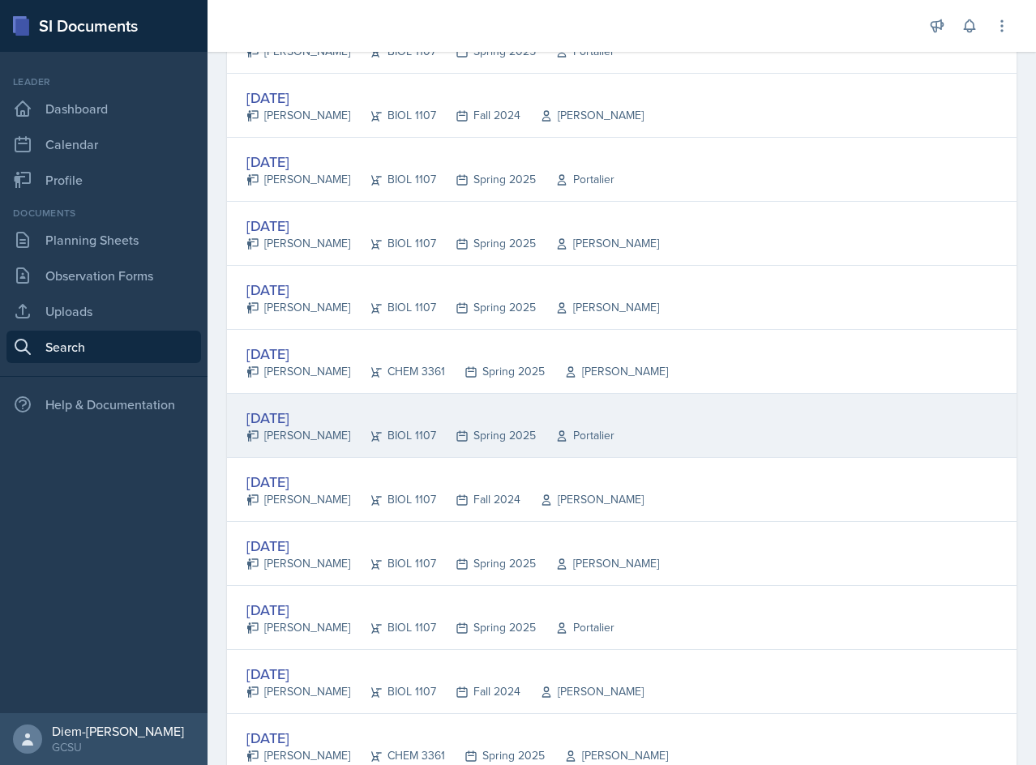
click at [456, 430] on icon at bounding box center [462, 436] width 13 height 13
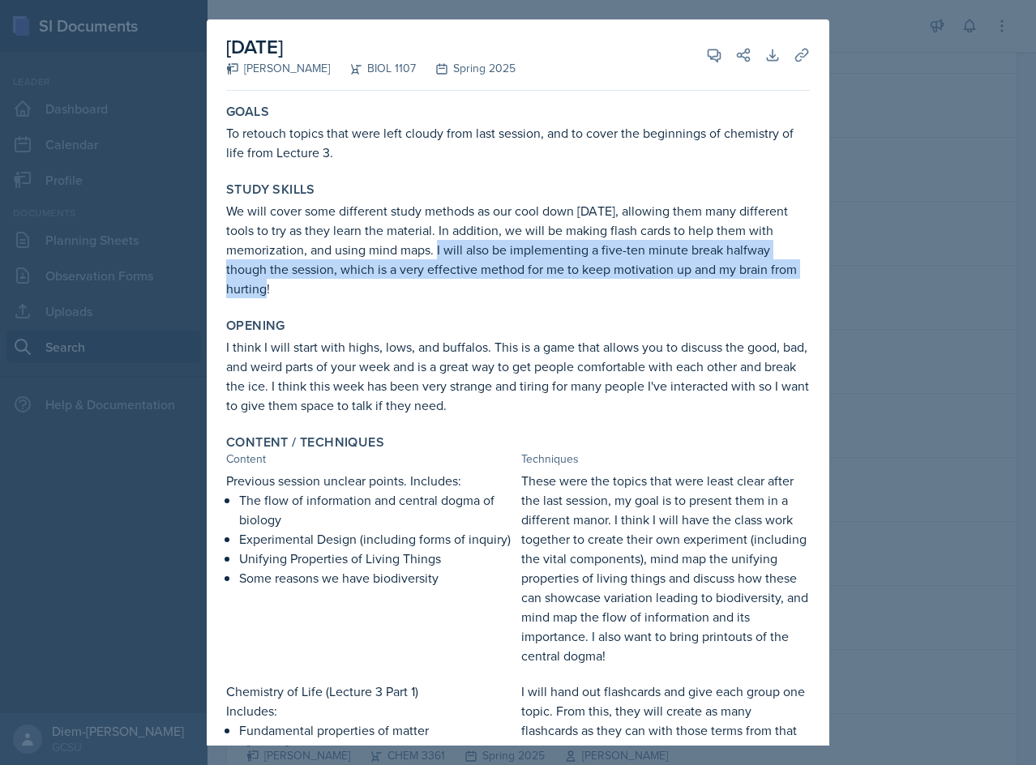
drag, startPoint x: 440, startPoint y: 246, endPoint x: 480, endPoint y: 285, distance: 55.0
click at [480, 285] on p "We will cover some different study methods as our cool down today, allowing the…" at bounding box center [518, 249] width 584 height 97
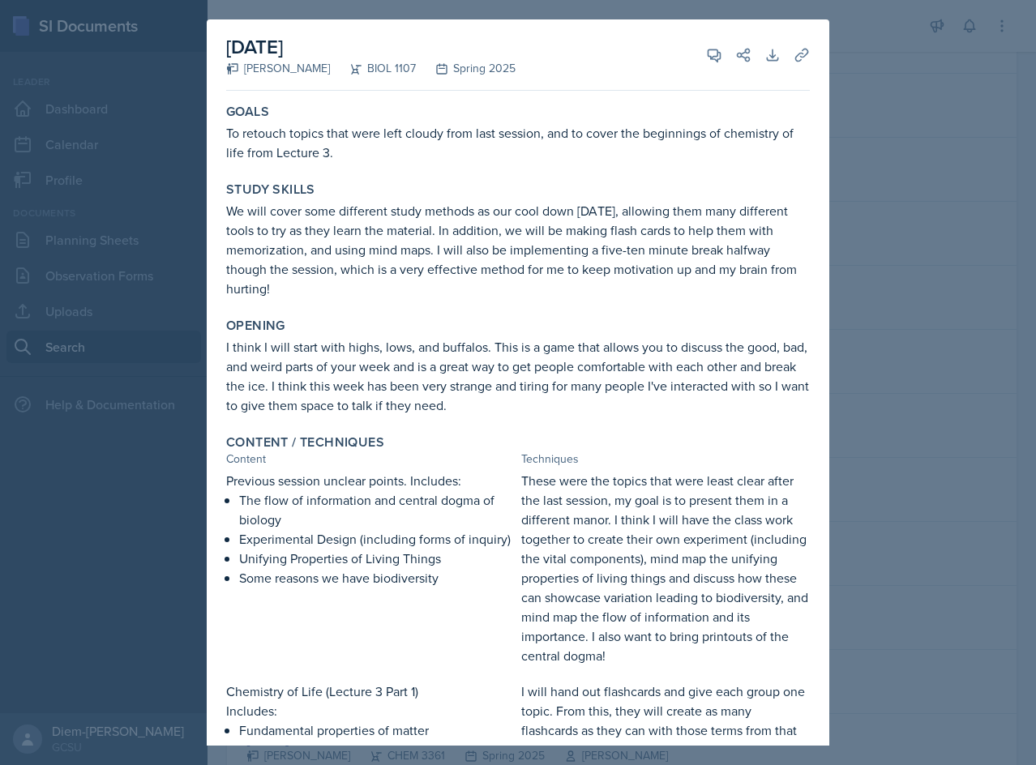
click at [453, 231] on p "We will cover some different study methods as our cool down today, allowing the…" at bounding box center [518, 249] width 584 height 97
click at [297, 209] on p "We will cover some different study methods as our cool down today, allowing the…" at bounding box center [518, 249] width 584 height 97
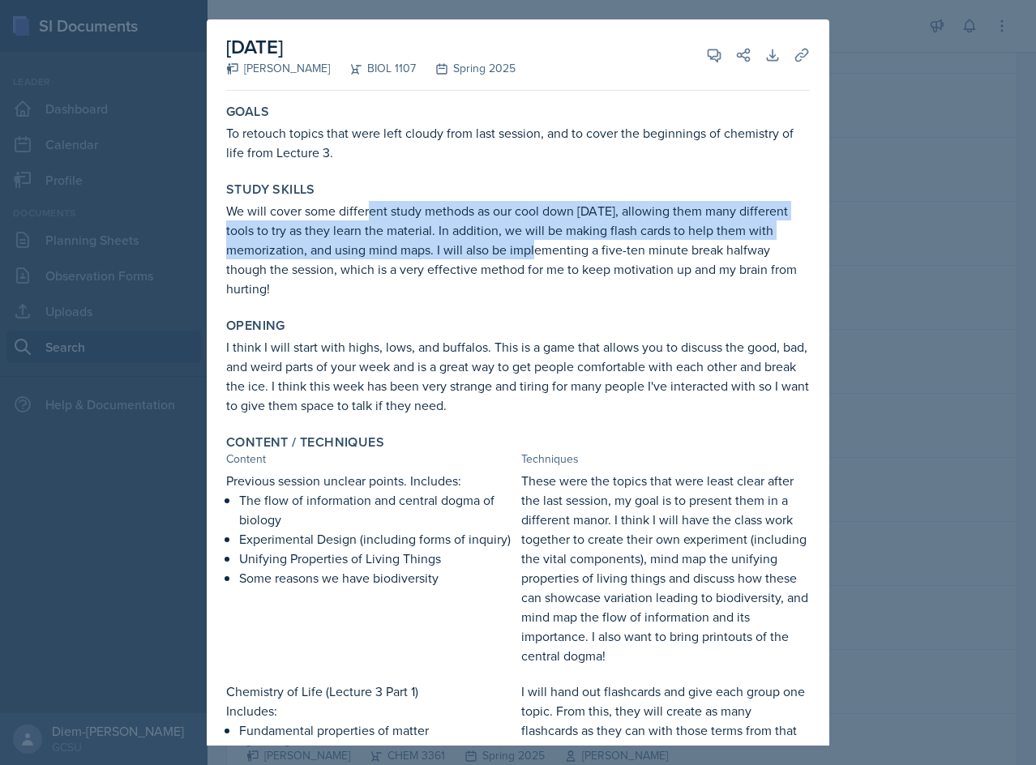
drag, startPoint x: 369, startPoint y: 208, endPoint x: 542, endPoint y: 252, distance: 179.1
click at [541, 250] on p "We will cover some different study methods as our cool down today, allowing the…" at bounding box center [518, 249] width 584 height 97
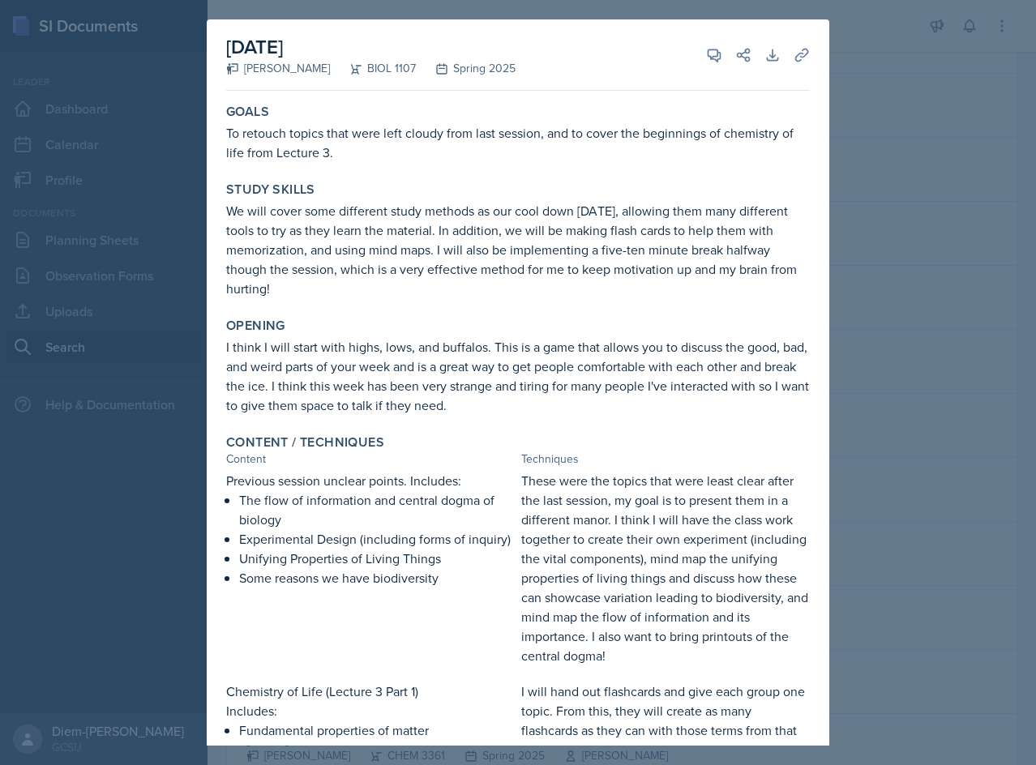
click at [387, 262] on p "We will cover some different study methods as our cool down today, allowing the…" at bounding box center [518, 249] width 584 height 97
click at [507, 262] on p "We will cover some different study methods as our cool down today, allowing the…" at bounding box center [518, 249] width 584 height 97
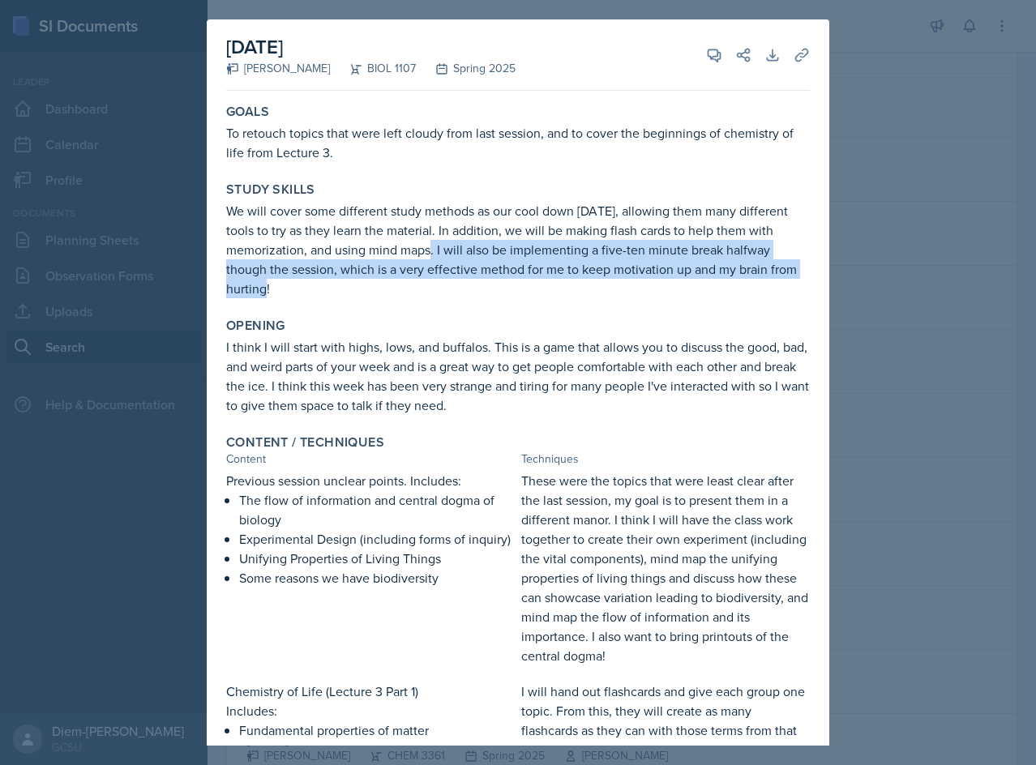
drag, startPoint x: 434, startPoint y: 254, endPoint x: 457, endPoint y: 289, distance: 42.3
click at [457, 289] on p "We will cover some different study methods as our cool down today, allowing the…" at bounding box center [518, 249] width 584 height 97
copy p "I will also be implementing a five-ten minute break halfway though the session,…"
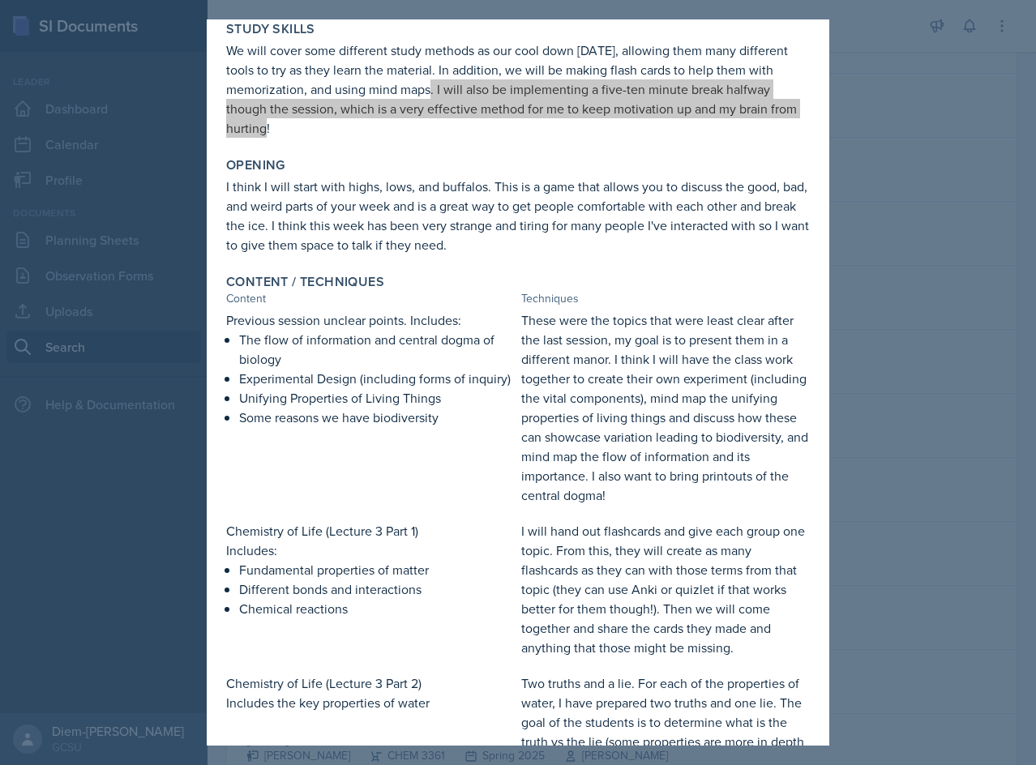
scroll to position [162, 0]
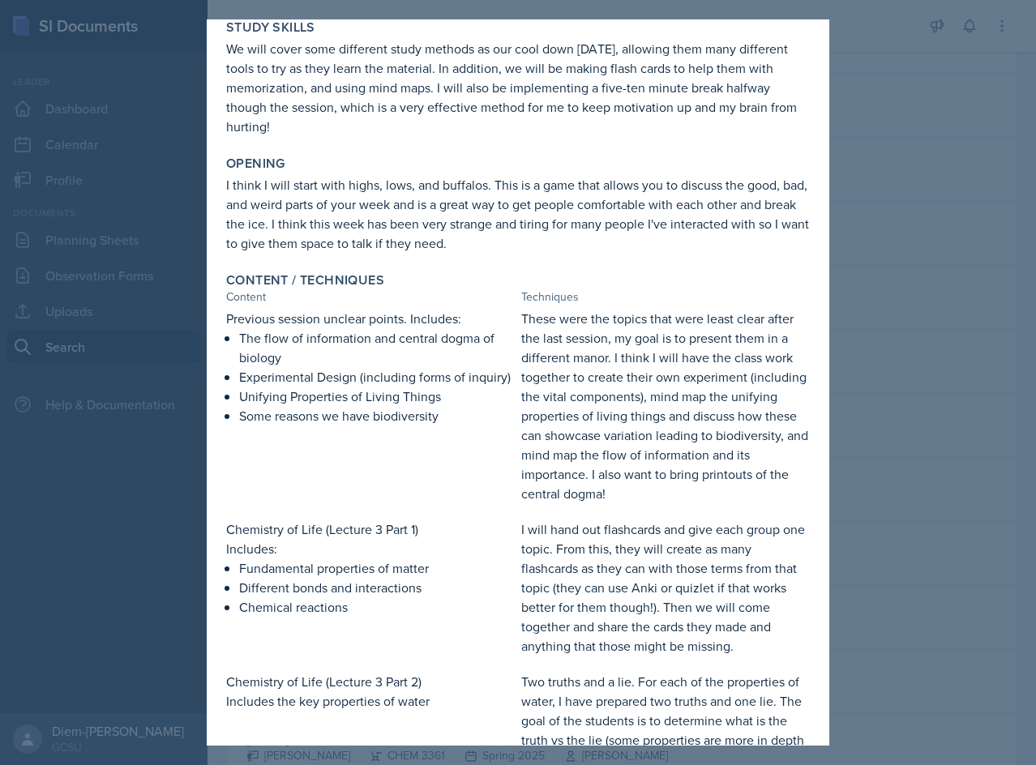
click at [430, 330] on p "The flow of information and central dogma of biology" at bounding box center [377, 347] width 276 height 39
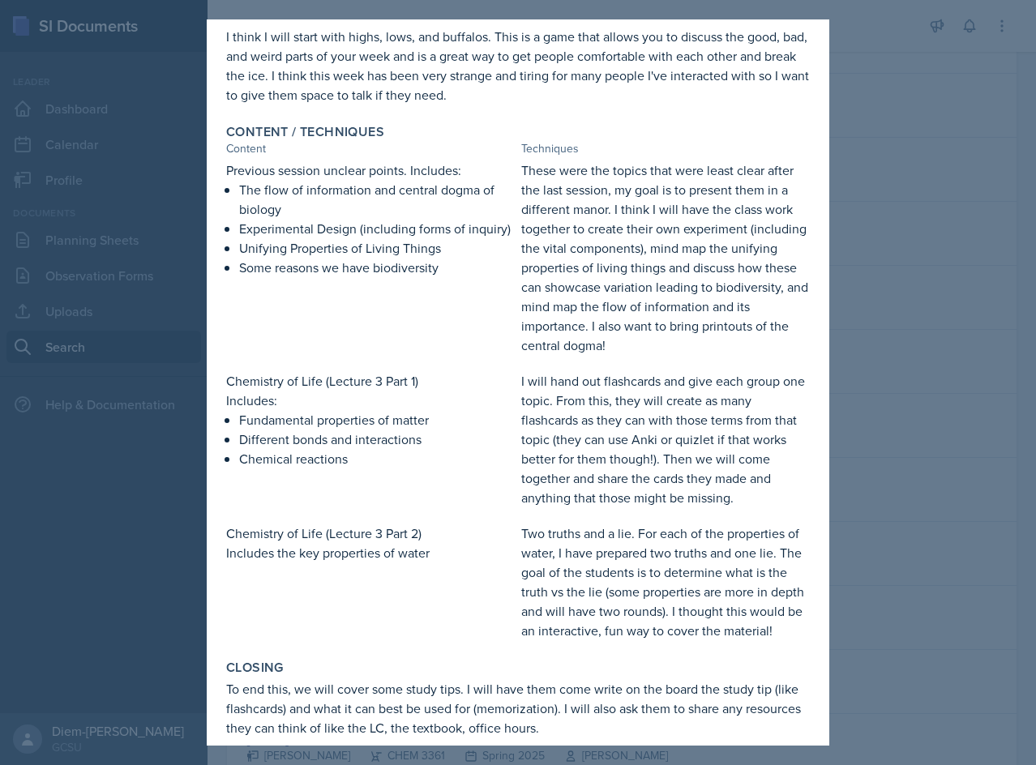
scroll to position [324, 0]
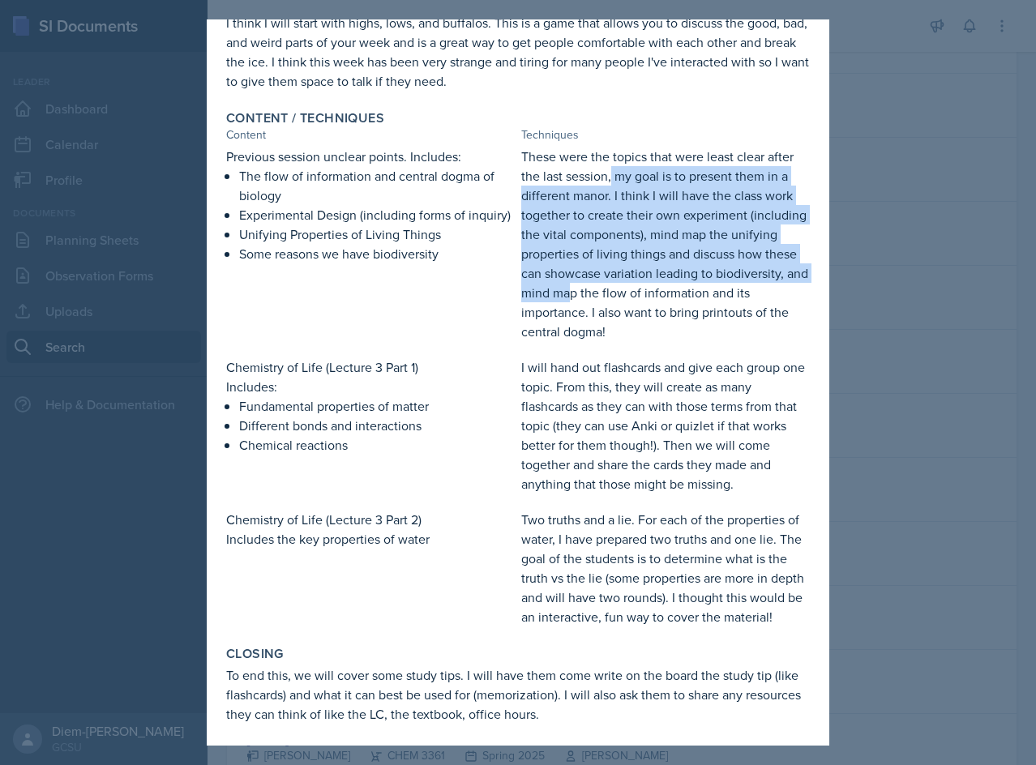
drag, startPoint x: 605, startPoint y: 169, endPoint x: 657, endPoint y: 291, distance: 132.9
click at [657, 291] on p "These were the topics that were least clear after the last session, my goal is …" at bounding box center [665, 244] width 289 height 195
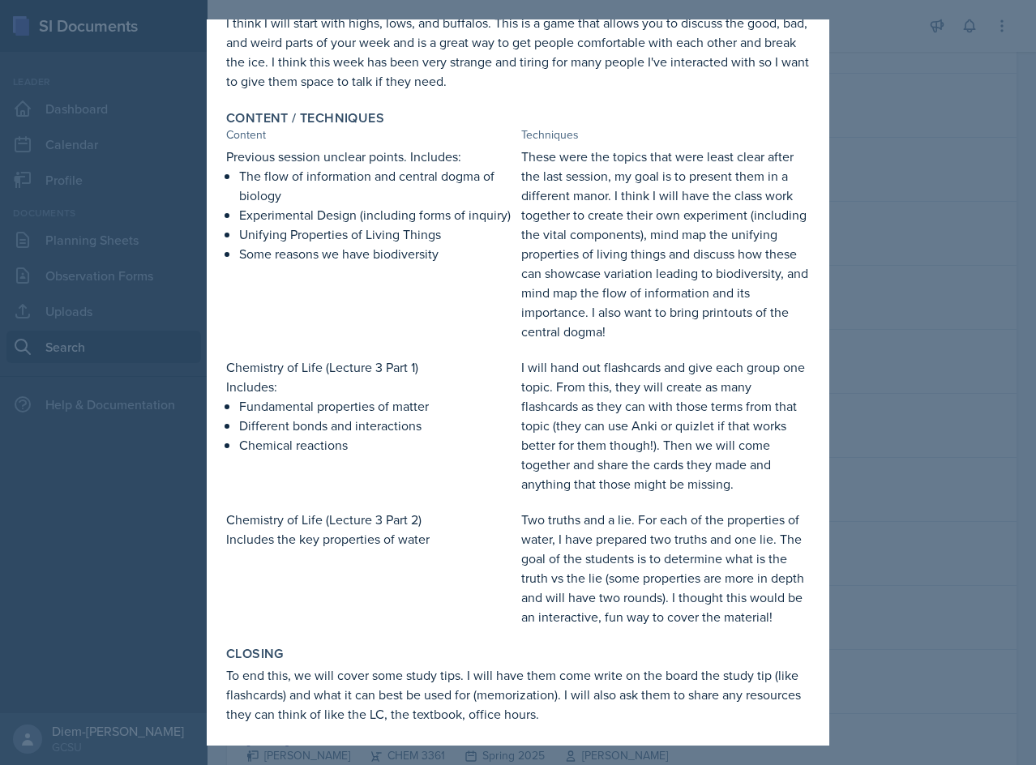
click at [342, 244] on p "Unifying Properties of Living Things" at bounding box center [377, 234] width 276 height 19
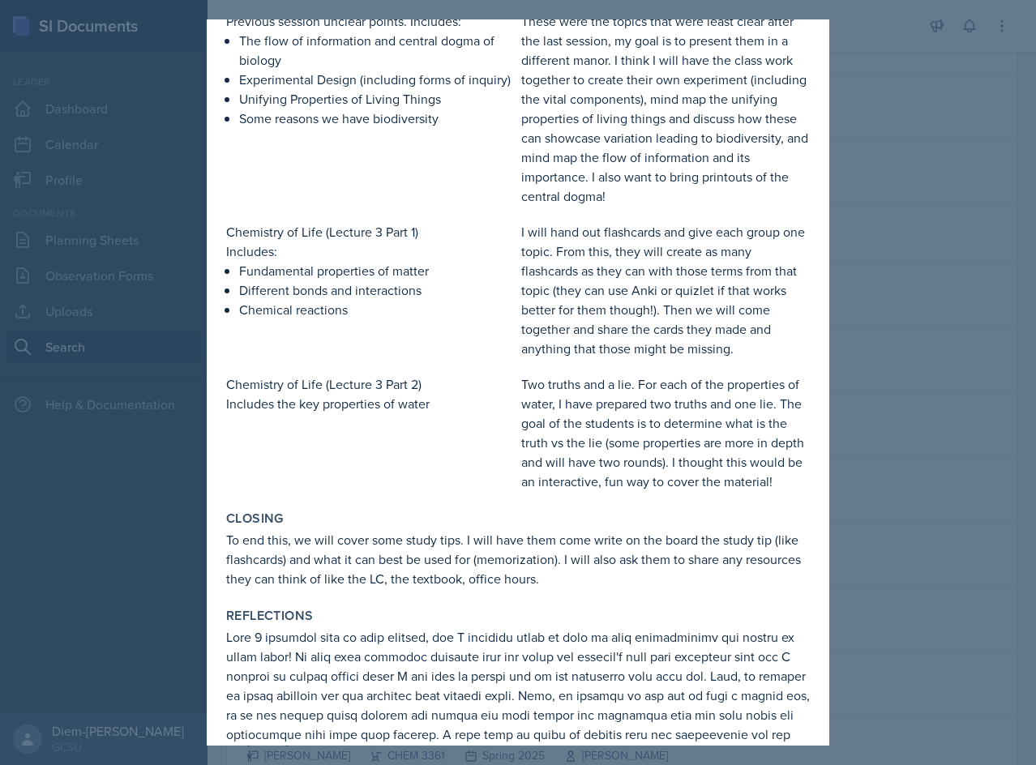
scroll to position [486, 0]
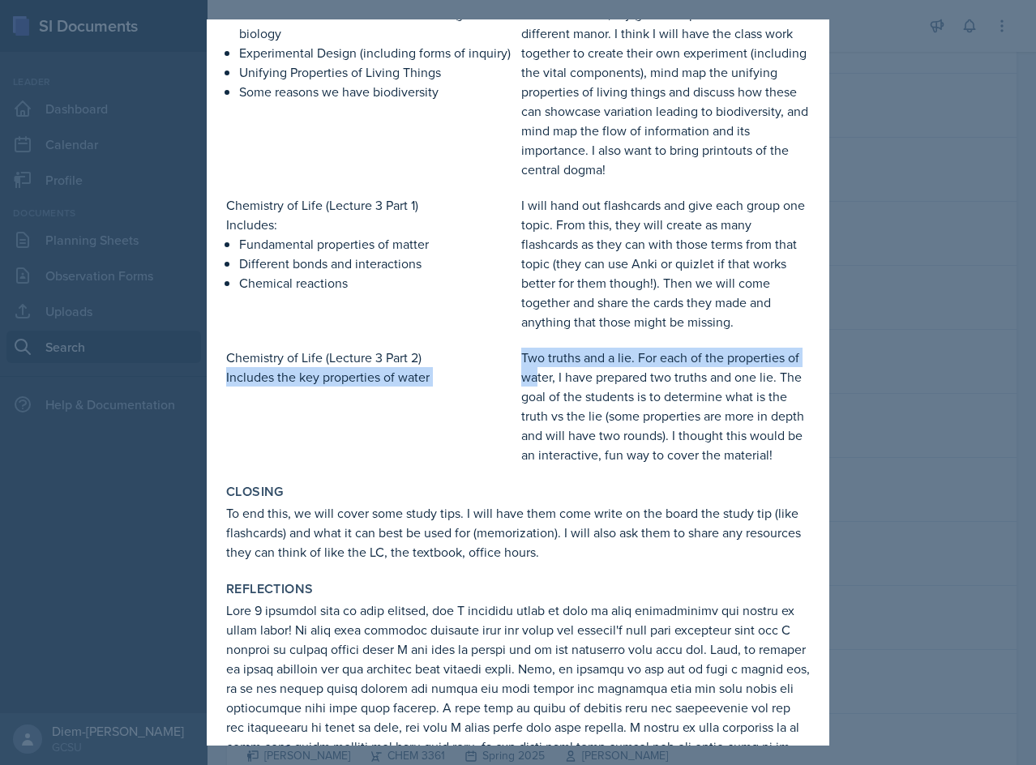
drag, startPoint x: 510, startPoint y: 354, endPoint x: 533, endPoint y: 379, distance: 33.3
click at [533, 379] on div "Chemistry of Life (Lecture 3 Part 2) Includes the key properties of water Two t…" at bounding box center [518, 406] width 584 height 117
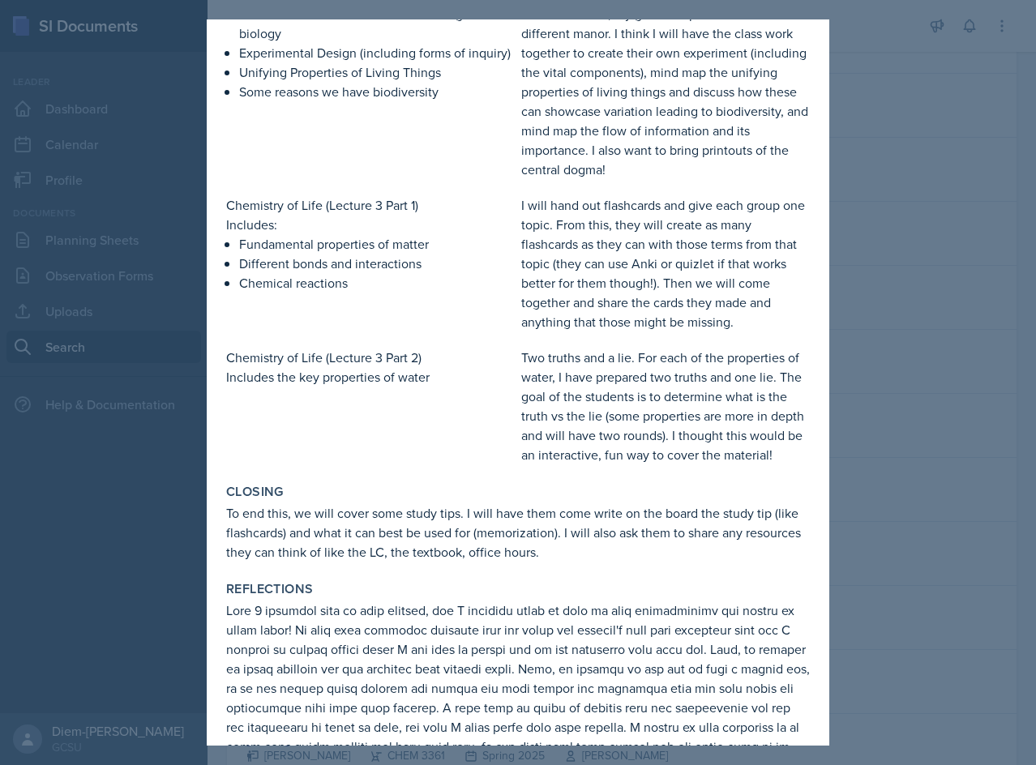
click at [553, 396] on p "Two truths and a lie. For each of the properties of water, I have prepared two …" at bounding box center [665, 406] width 289 height 117
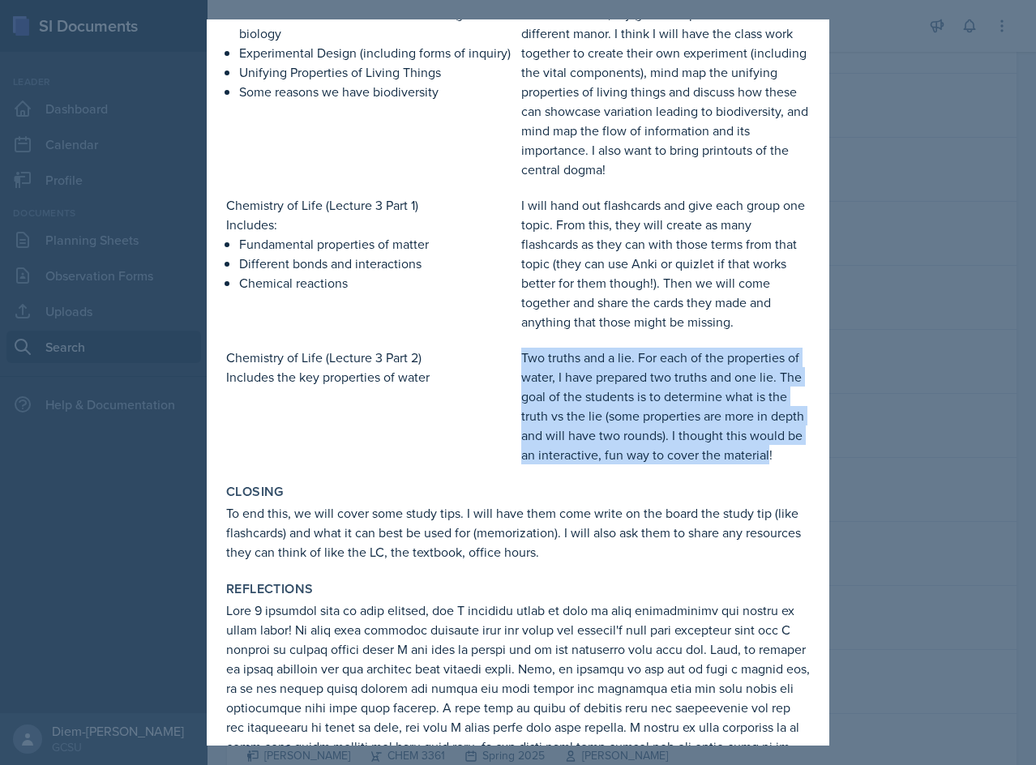
drag, startPoint x: 562, startPoint y: 475, endPoint x: 513, endPoint y: 356, distance: 128.7
click at [513, 356] on div "Chemistry of Life (Lecture 3 Part 2) Includes the key properties of water Two t…" at bounding box center [518, 406] width 584 height 117
copy p "Two truths and a lie. For each of the properties of water, I have prepared two …"
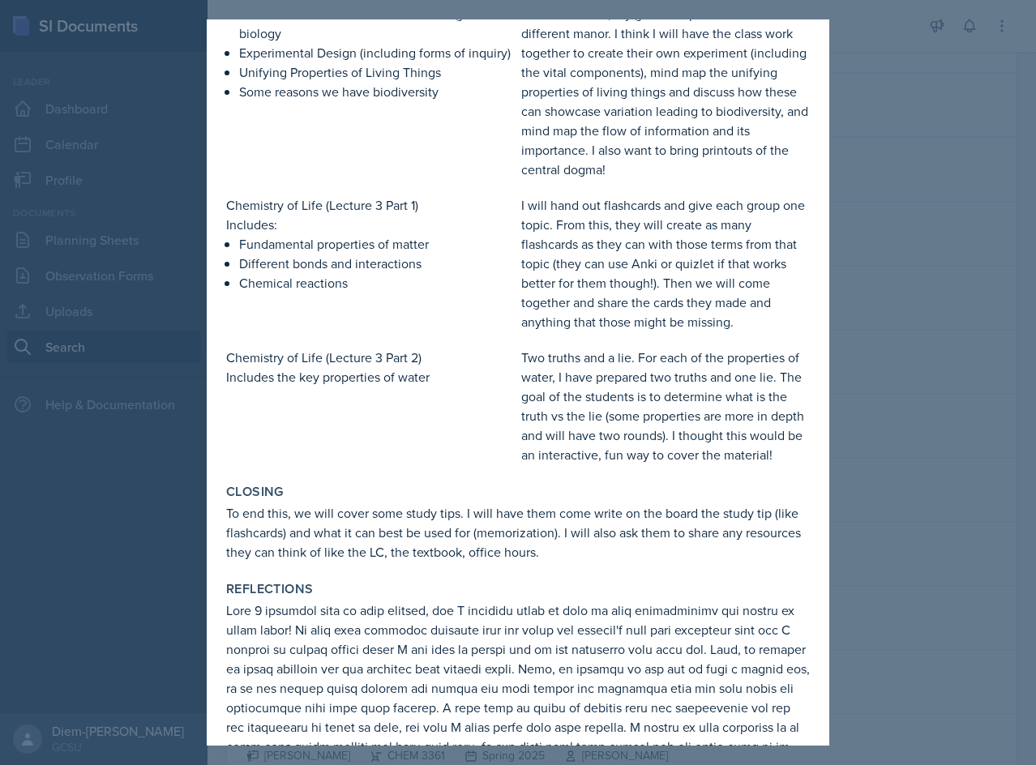
click at [499, 500] on div "Closing" at bounding box center [518, 492] width 584 height 16
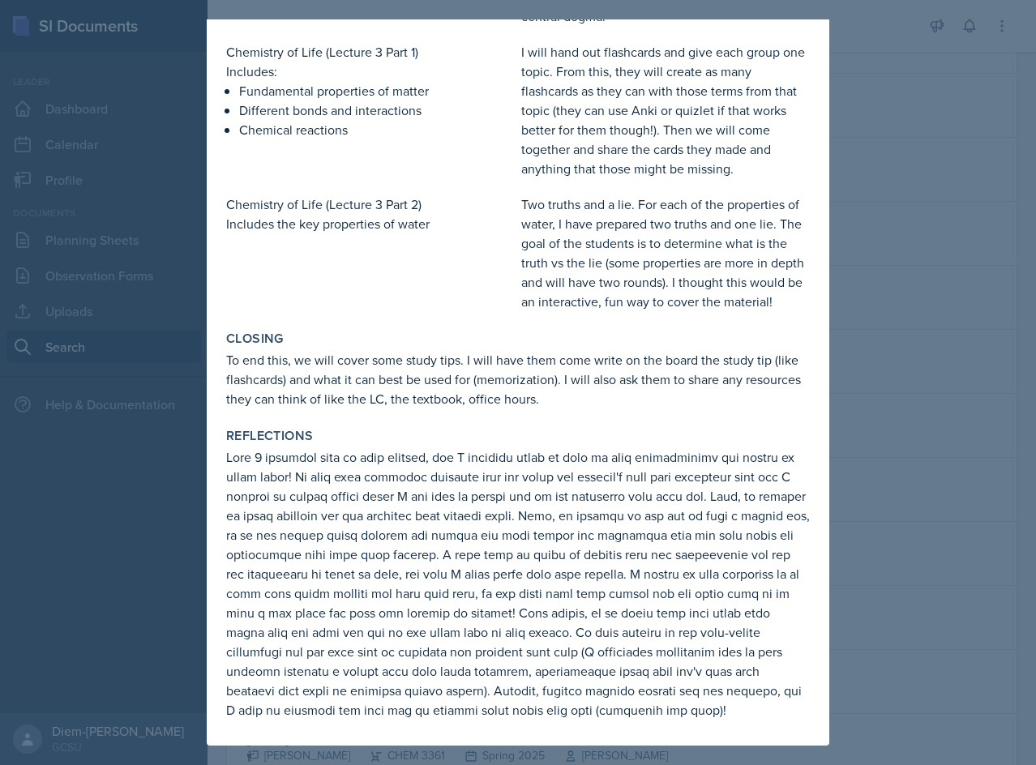
scroll to position [659, 0]
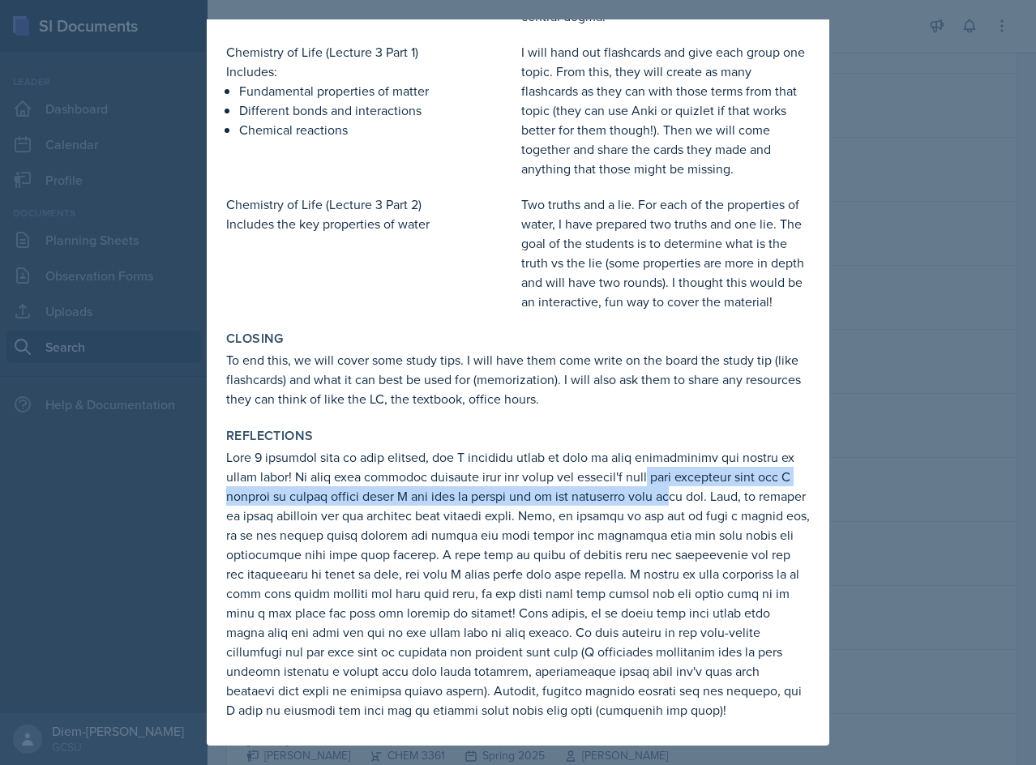
drag, startPoint x: 653, startPoint y: 469, endPoint x: 666, endPoint y: 498, distance: 31.5
click at [666, 498] on p at bounding box center [518, 583] width 584 height 272
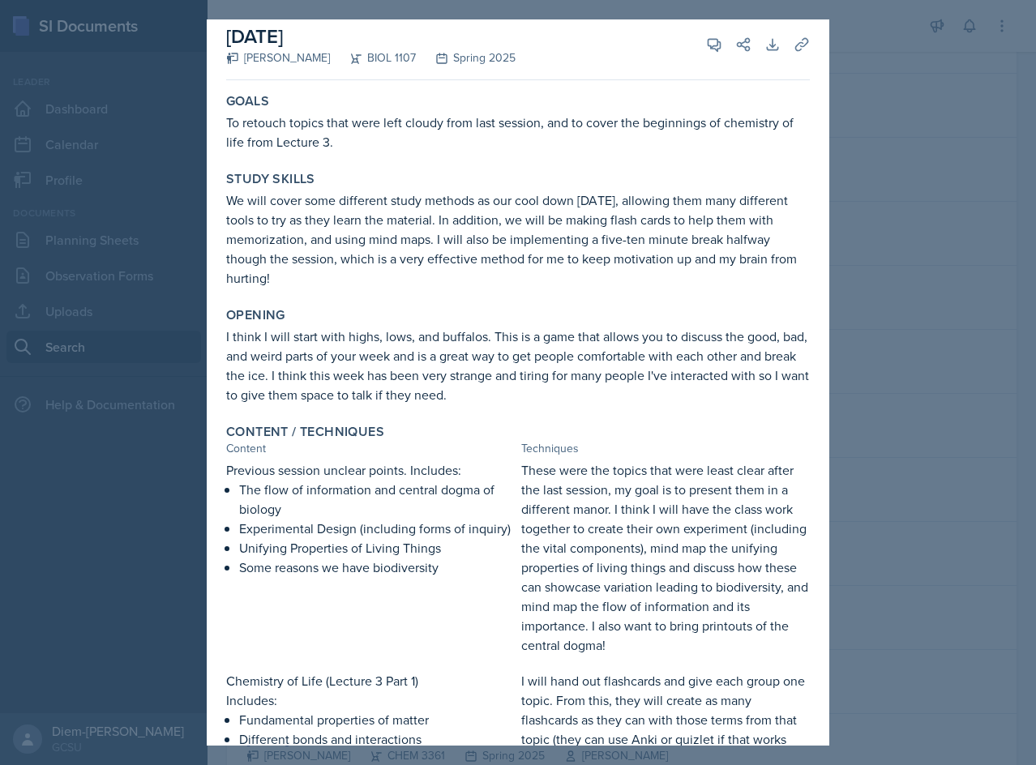
click at [664, 524] on p "These were the topics that were least clear after the last session, my goal is …" at bounding box center [665, 557] width 289 height 195
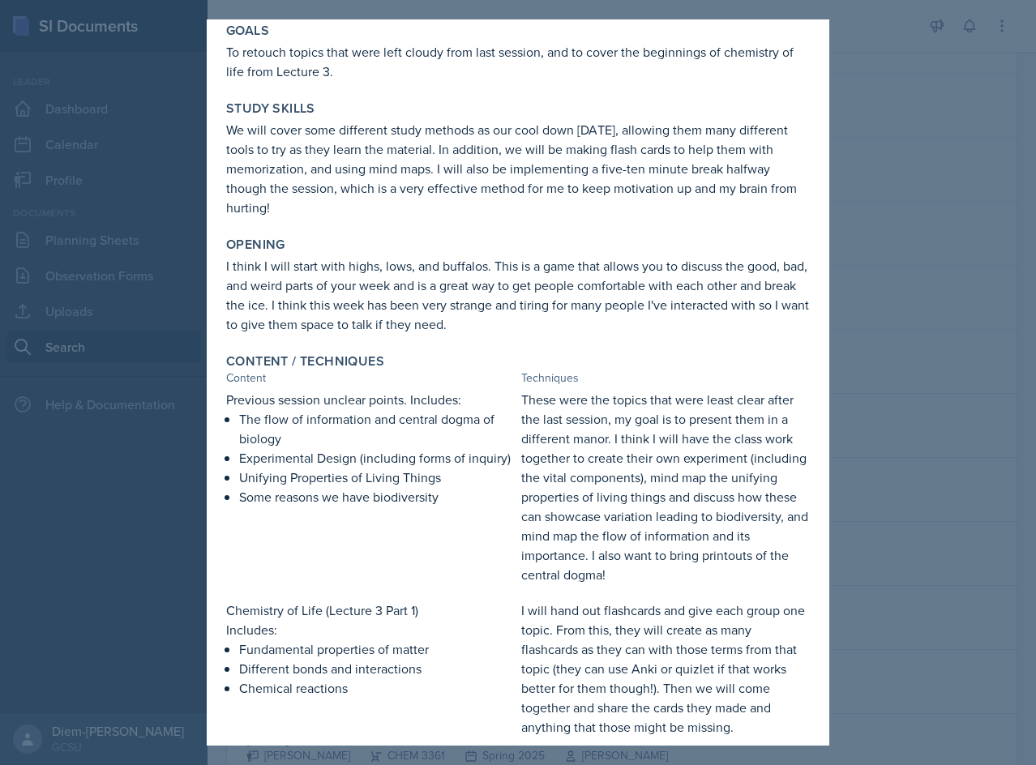
scroll to position [0, 0]
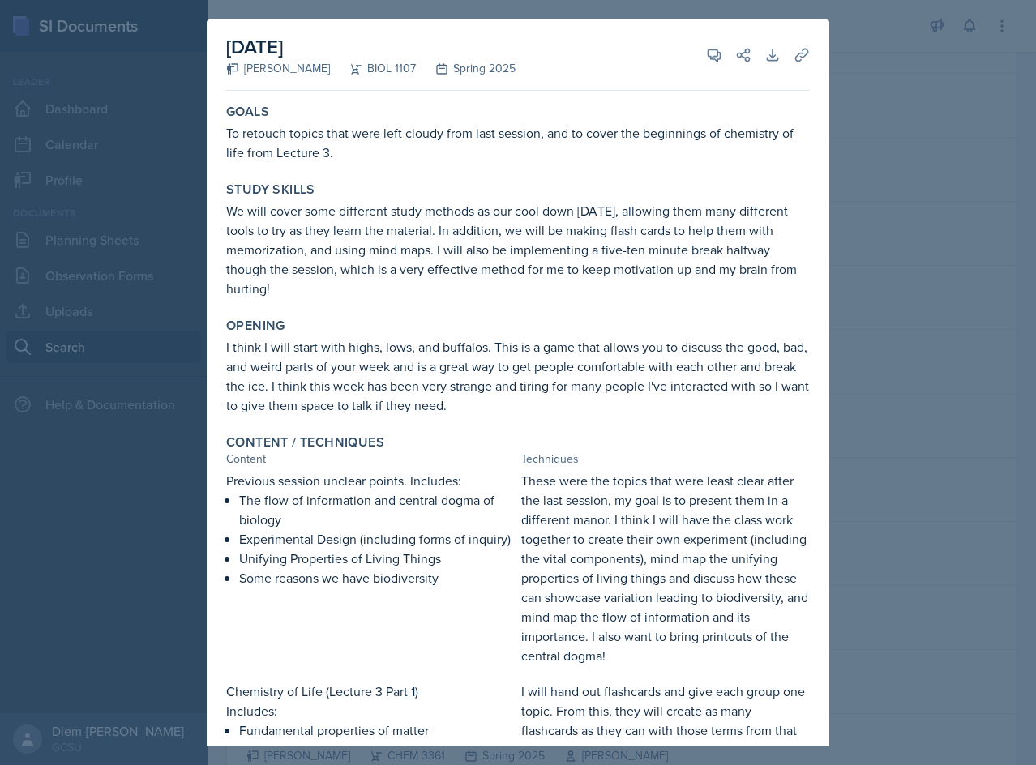
click at [931, 353] on div at bounding box center [518, 382] width 1036 height 765
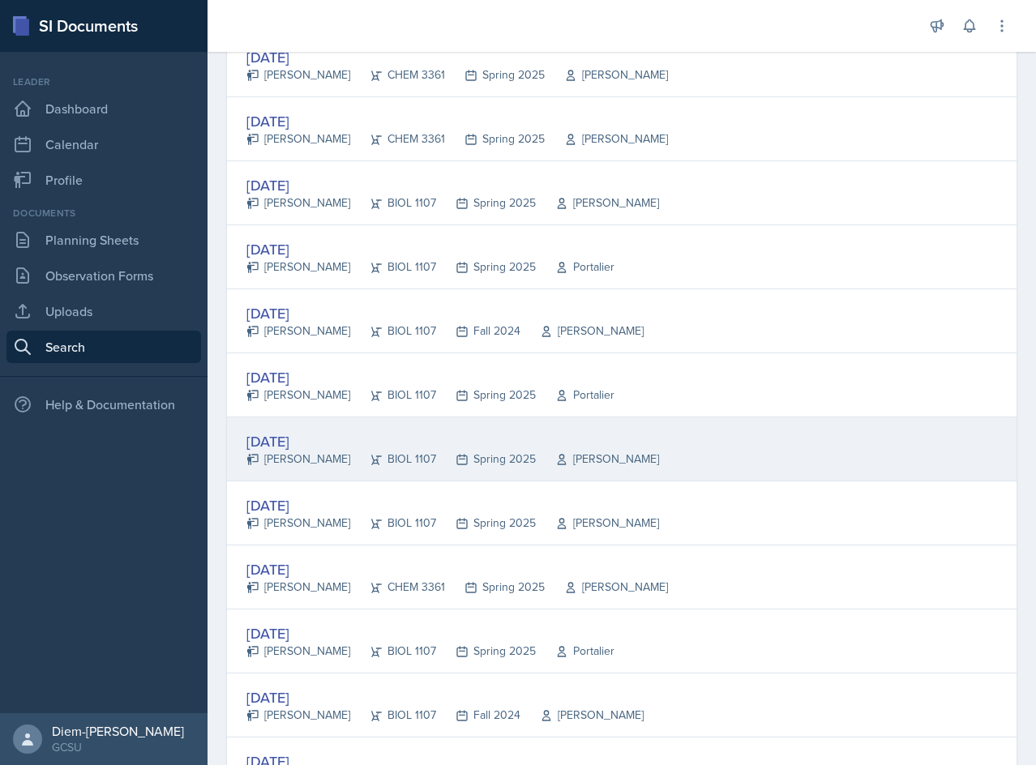
scroll to position [2376, 0]
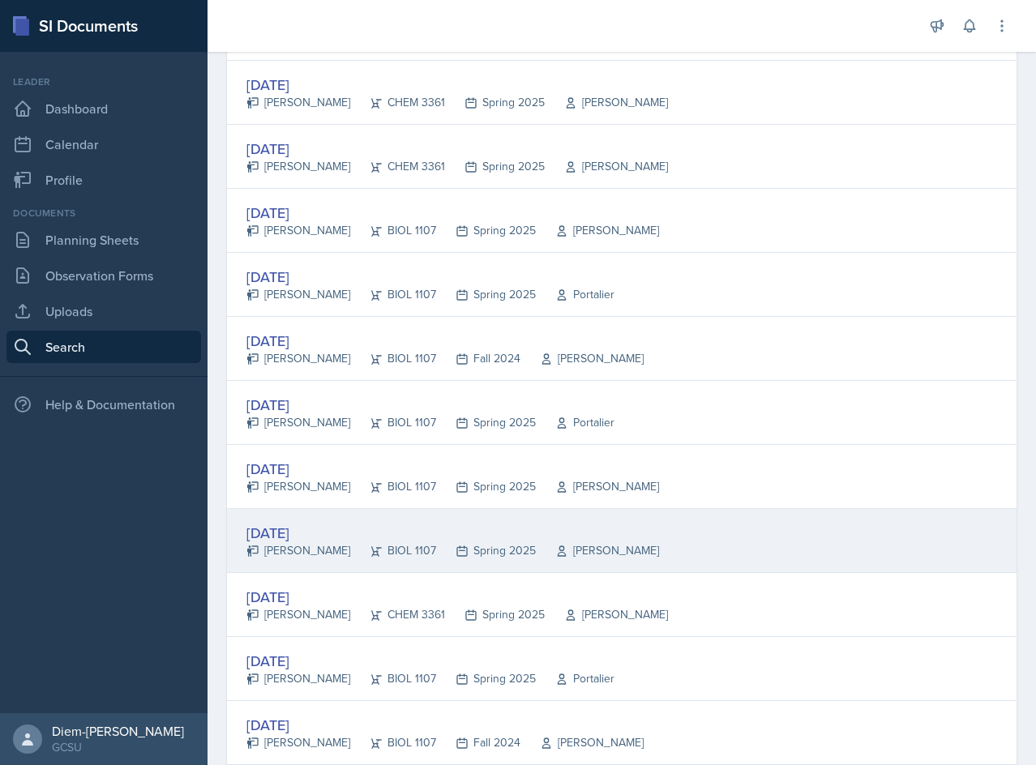
click at [417, 528] on div "Aug 29th, 2024" at bounding box center [452, 533] width 413 height 22
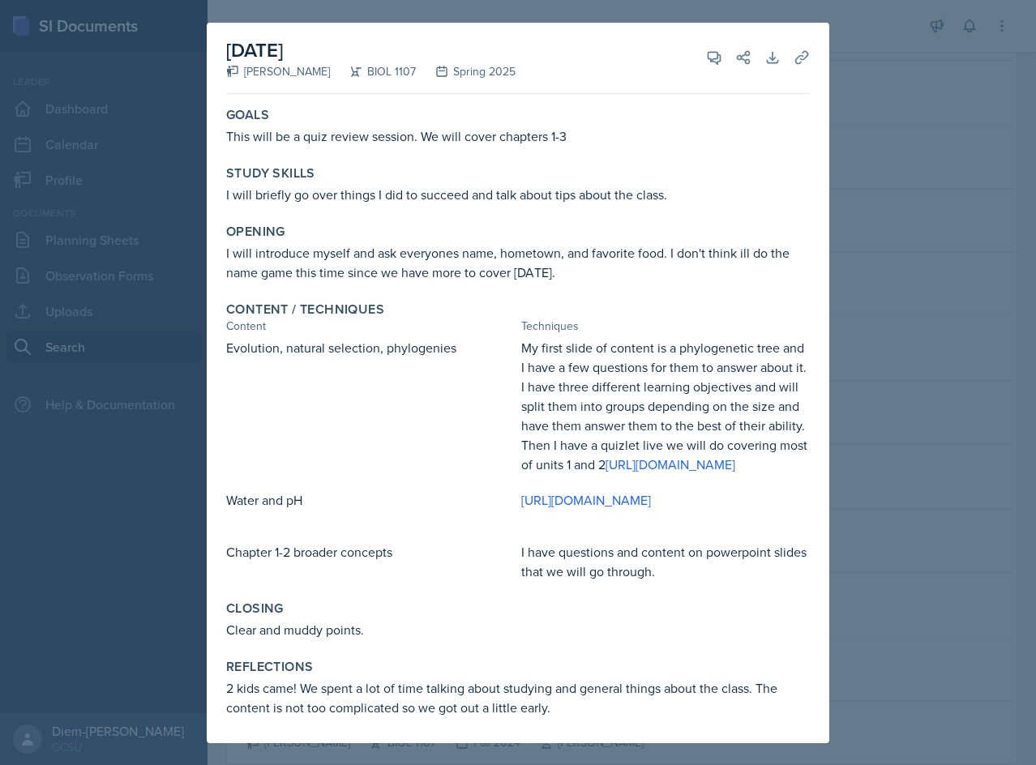
drag, startPoint x: 631, startPoint y: 573, endPoint x: 439, endPoint y: 353, distance: 291.8
click at [439, 353] on p "Evolution, natural selection, phylogenies" at bounding box center [370, 347] width 289 height 19
click at [909, 333] on div at bounding box center [518, 382] width 1036 height 765
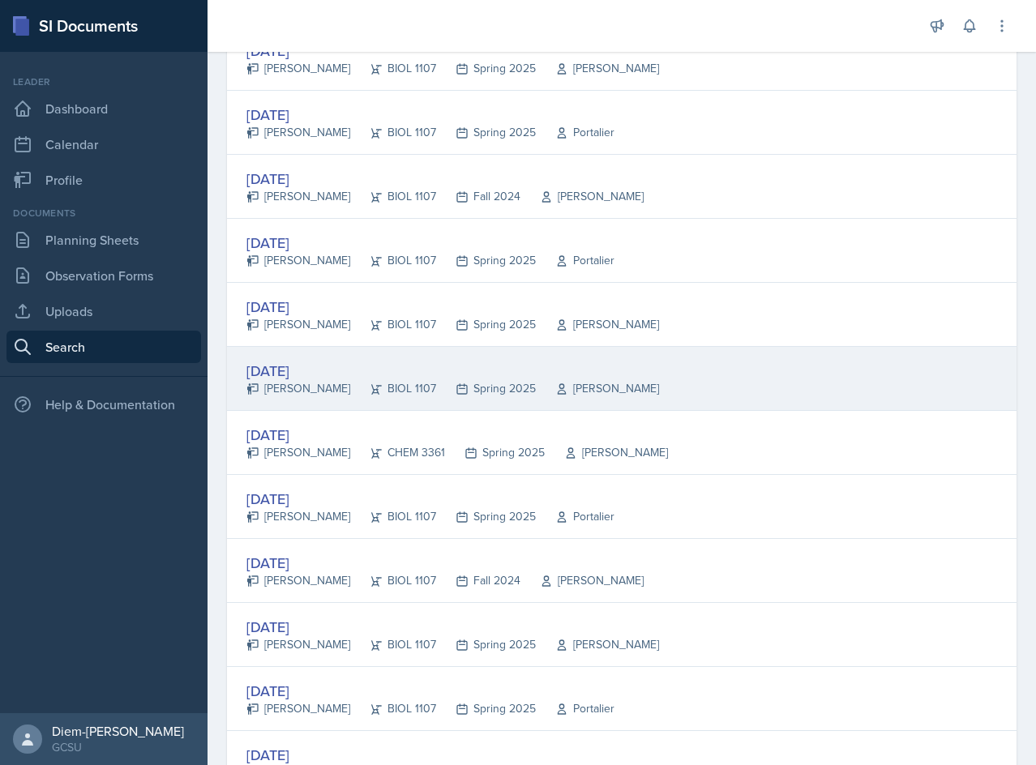
scroll to position [2457, 0]
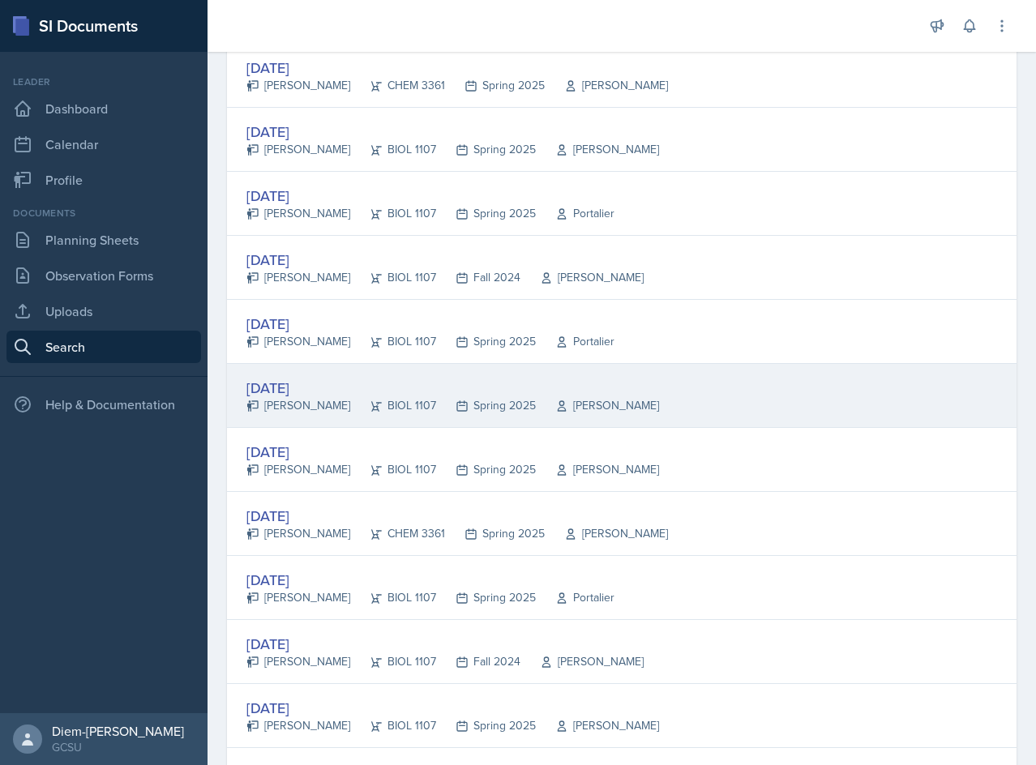
click at [658, 387] on div "Sep 3rd, 2024 Ava Farmer BIOL 1107 Spring 2025 Barkovskii" at bounding box center [621, 396] width 789 height 64
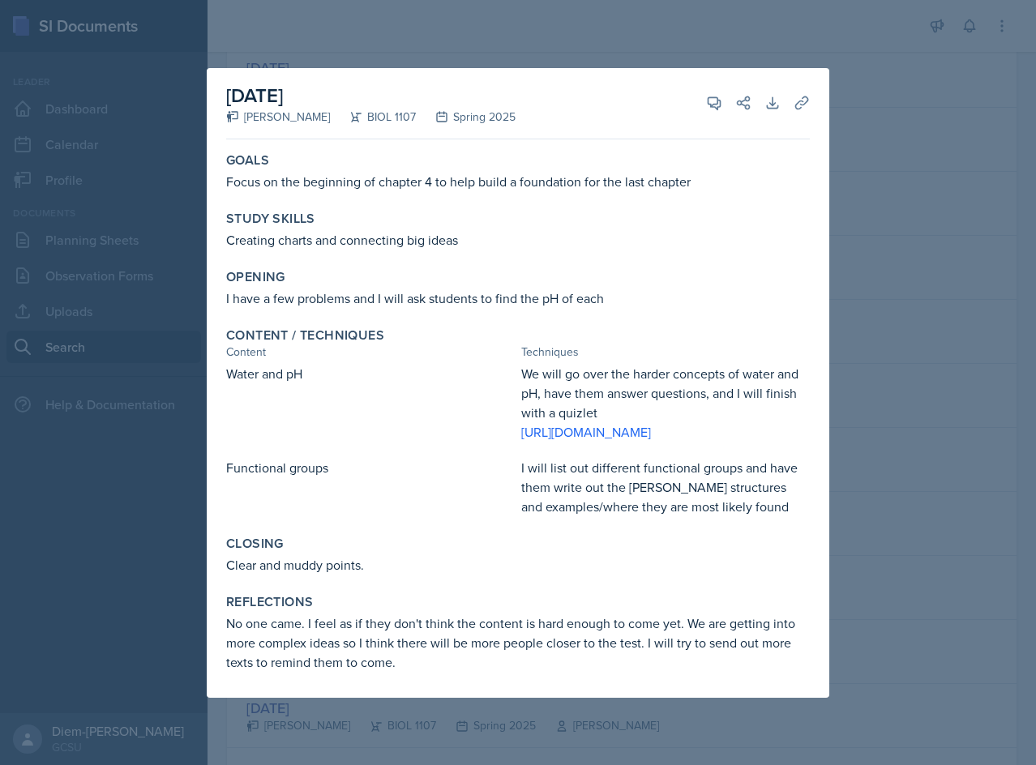
click at [905, 493] on div at bounding box center [518, 382] width 1036 height 765
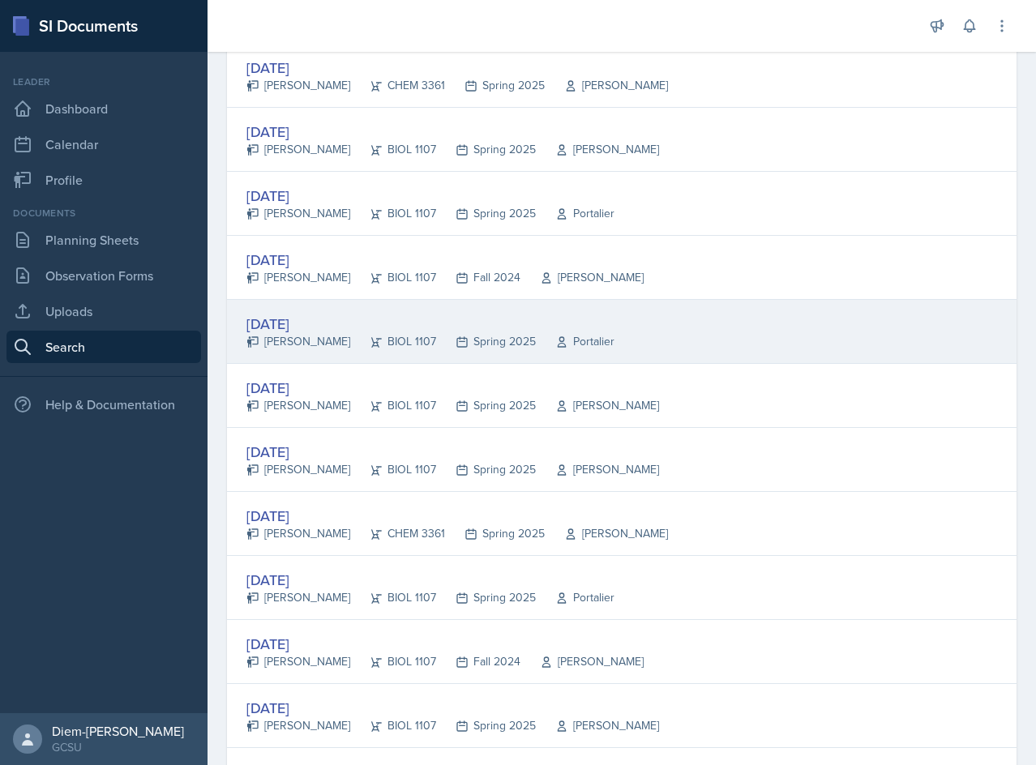
click at [593, 344] on div "Sep 3rd, 2024 Olivia Hood BIOL 1107 Spring 2025 Portalier" at bounding box center [621, 332] width 789 height 64
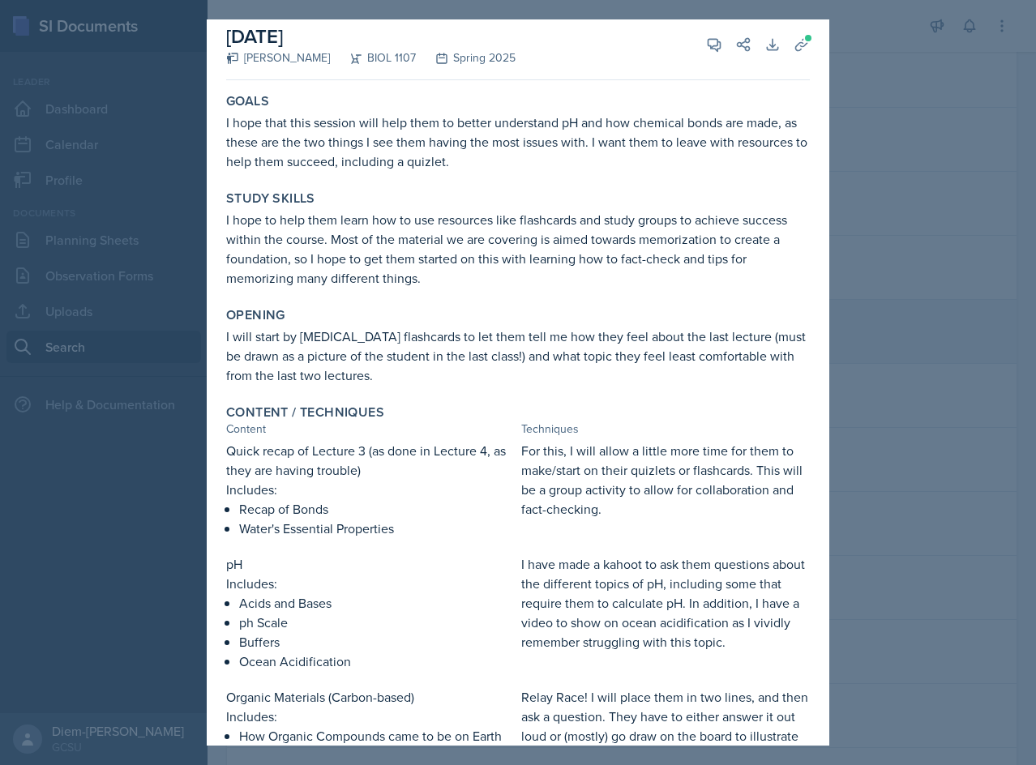
scroll to position [0, 0]
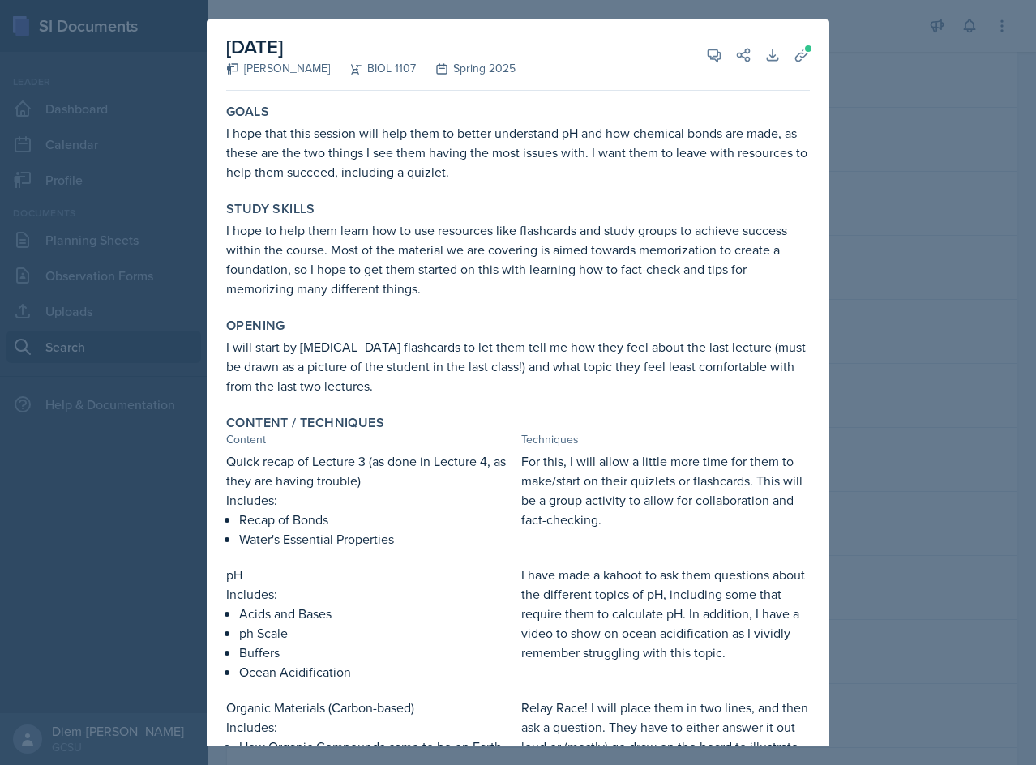
click at [888, 325] on div at bounding box center [518, 382] width 1036 height 765
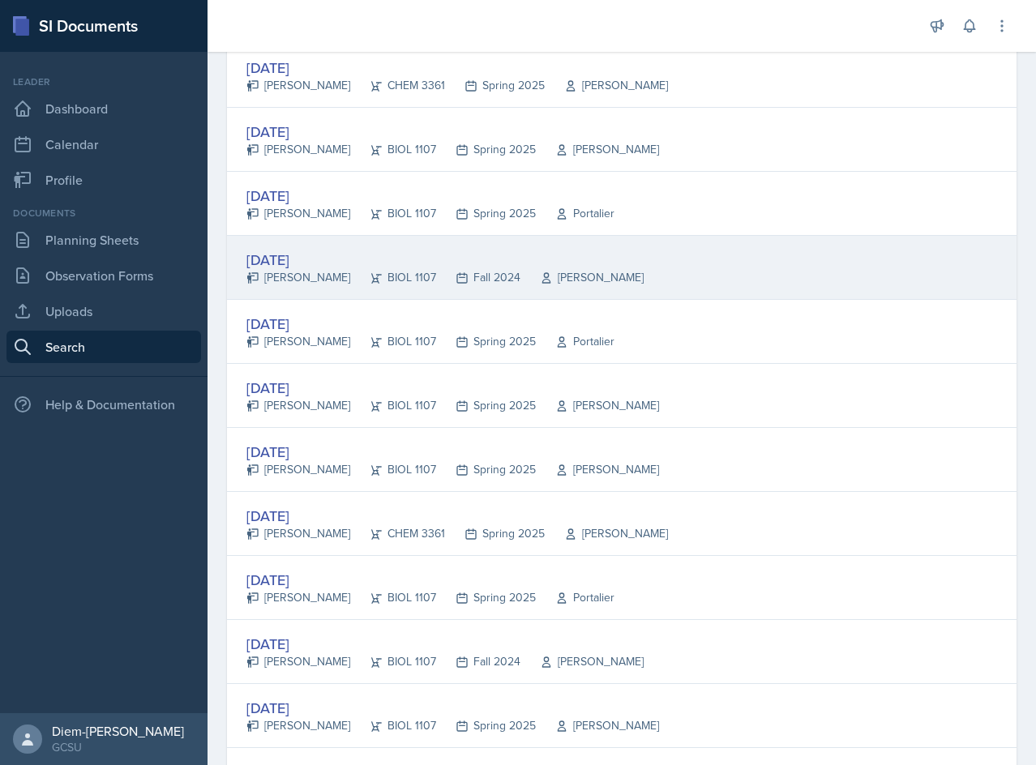
click at [807, 281] on div "Sep 4th, 2024 Mallory Burger BIOL 1107 Fall 2024 Dr. David Weese" at bounding box center [621, 268] width 789 height 64
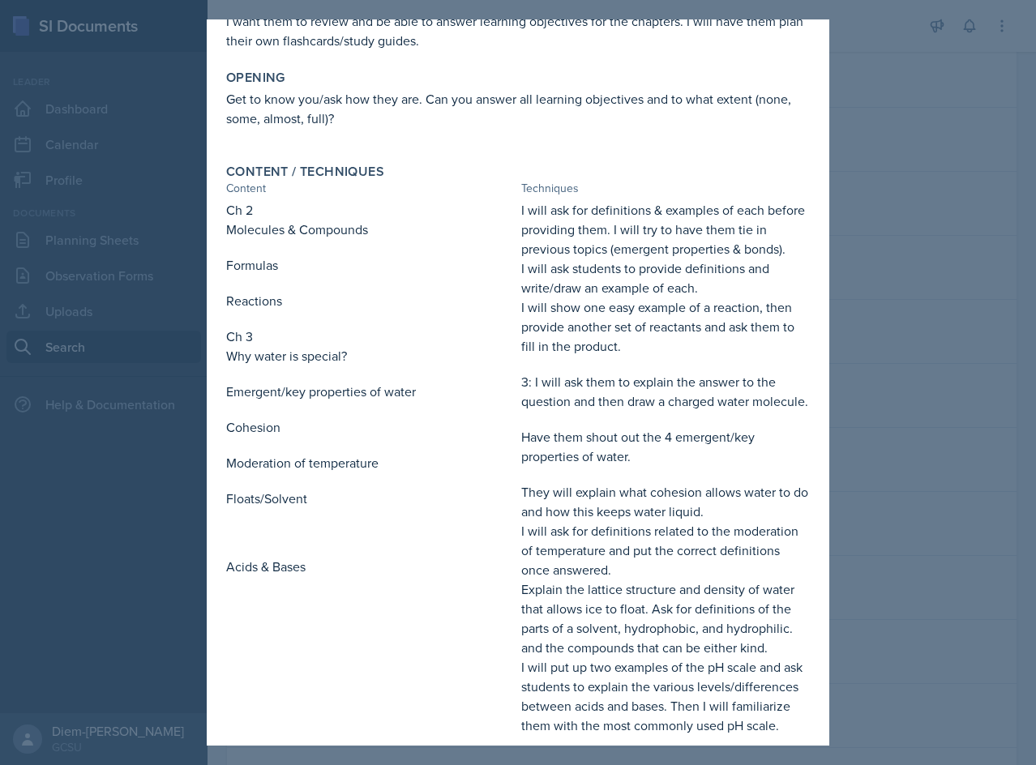
scroll to position [243, 0]
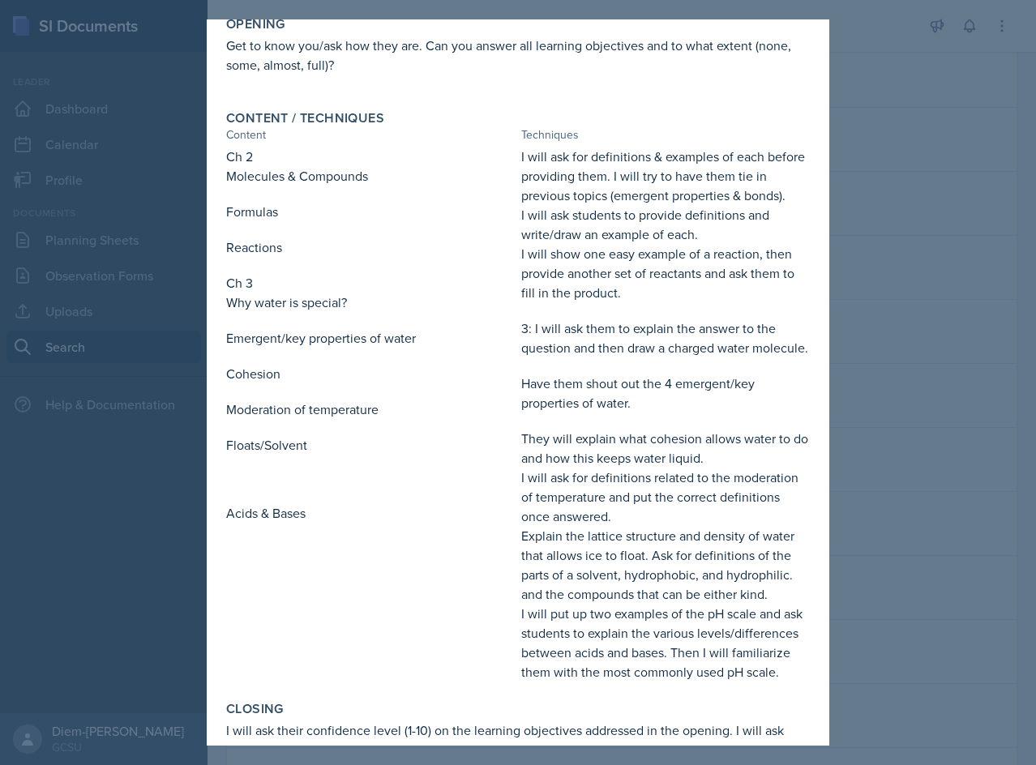
click at [918, 288] on div at bounding box center [518, 382] width 1036 height 765
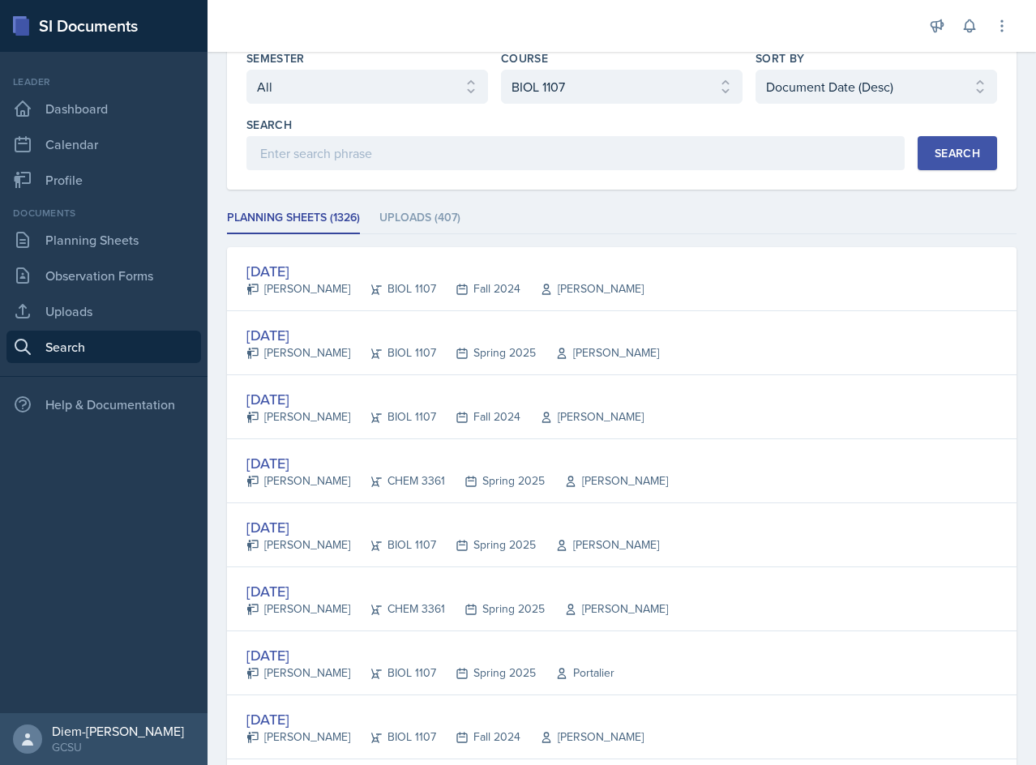
scroll to position [0, 0]
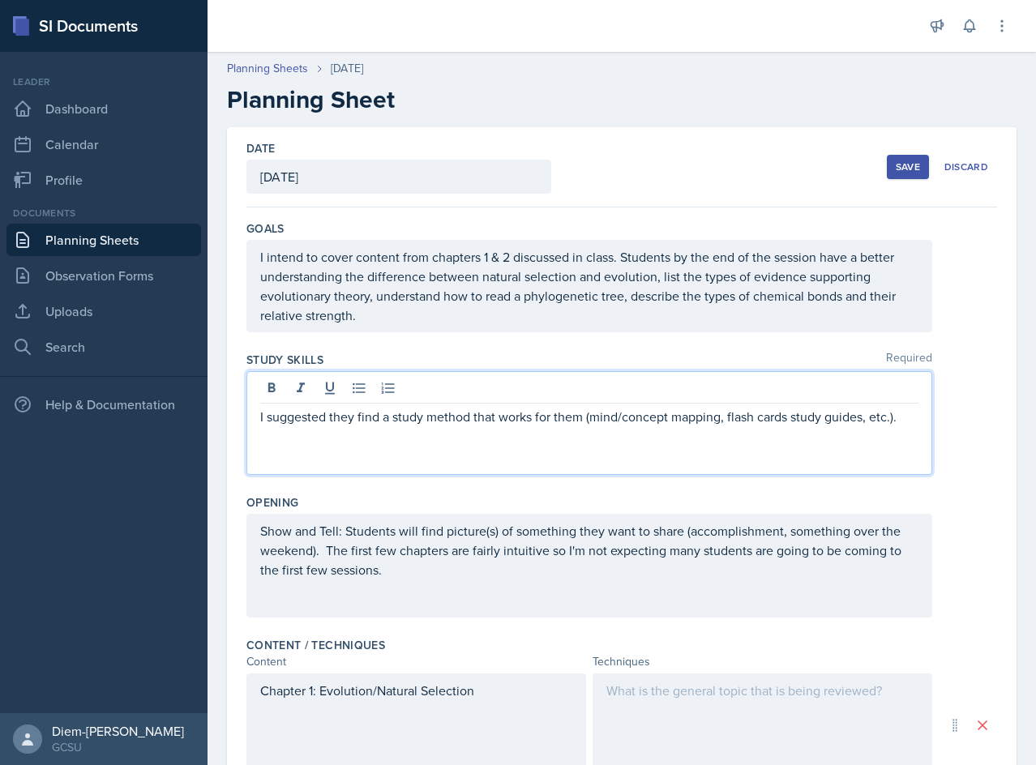
click at [361, 311] on p "I intend to cover content from chapters 1 & 2 discussed in class. Students by t…" at bounding box center [589, 286] width 658 height 78
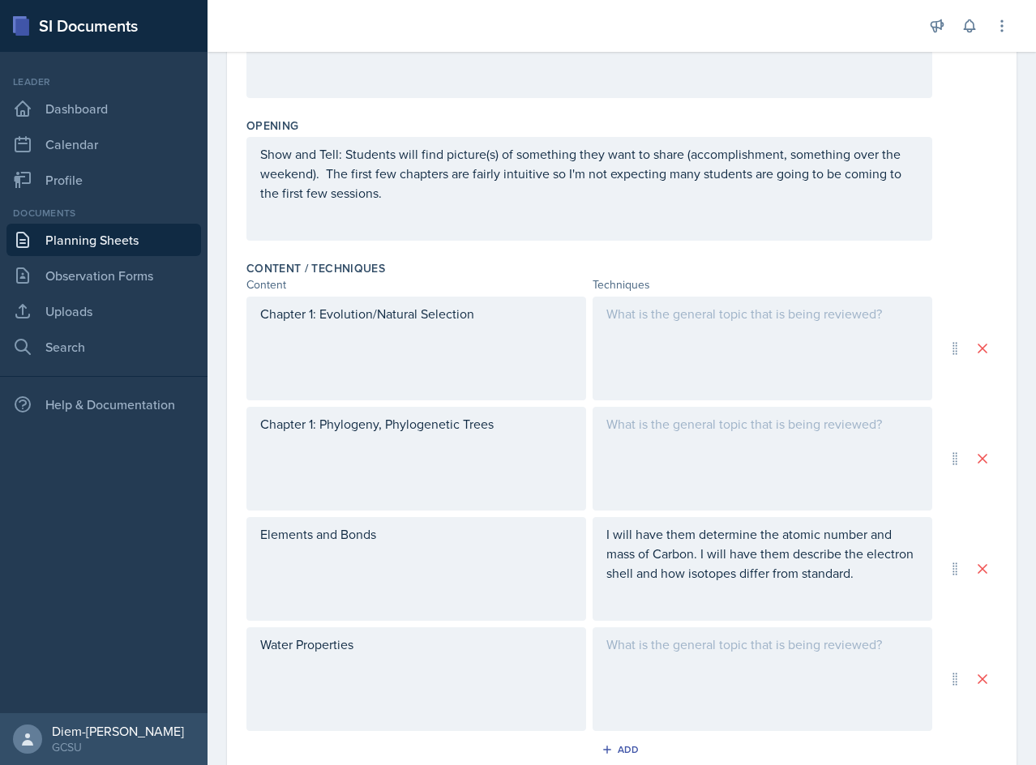
click at [430, 359] on div "Chapter 1: Evolution/Natural Selection" at bounding box center [416, 349] width 340 height 104
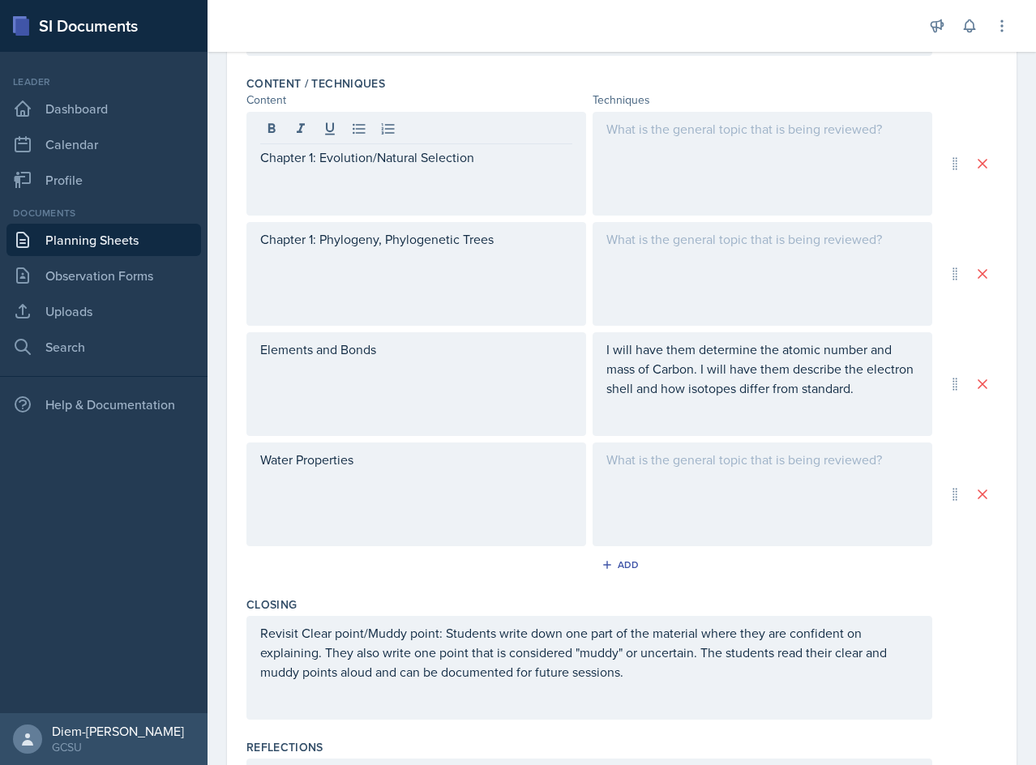
scroll to position [75, 0]
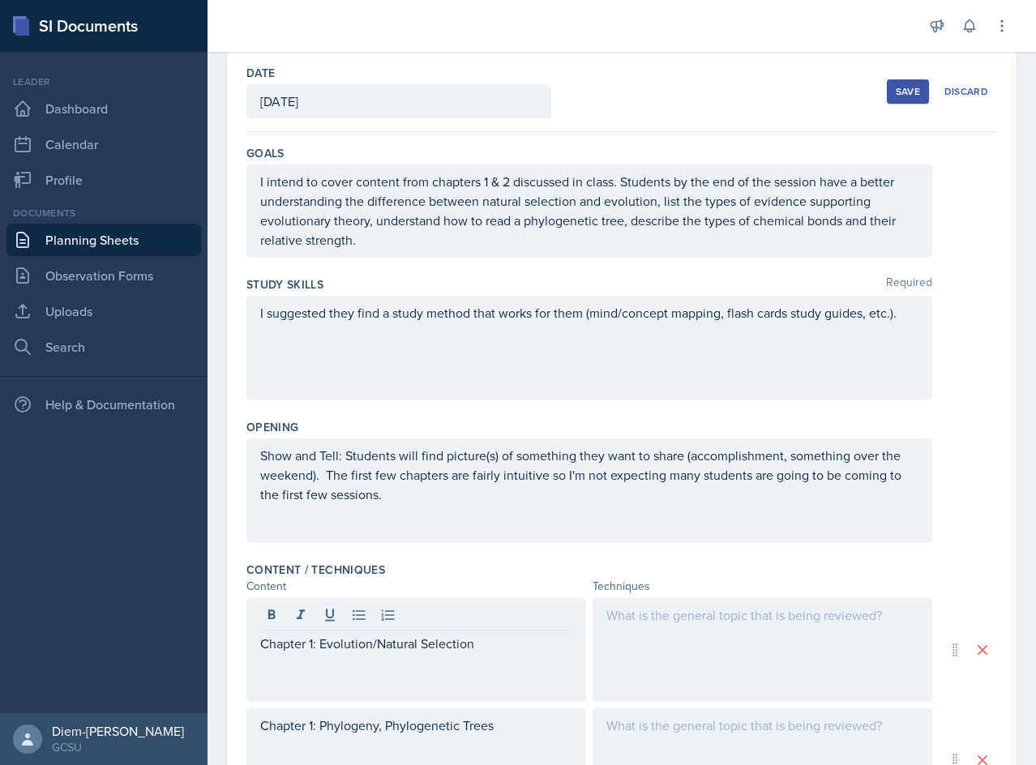
click at [388, 362] on div "I suggested they find a study method that works for them (mind/concept mapping,…" at bounding box center [589, 348] width 686 height 104
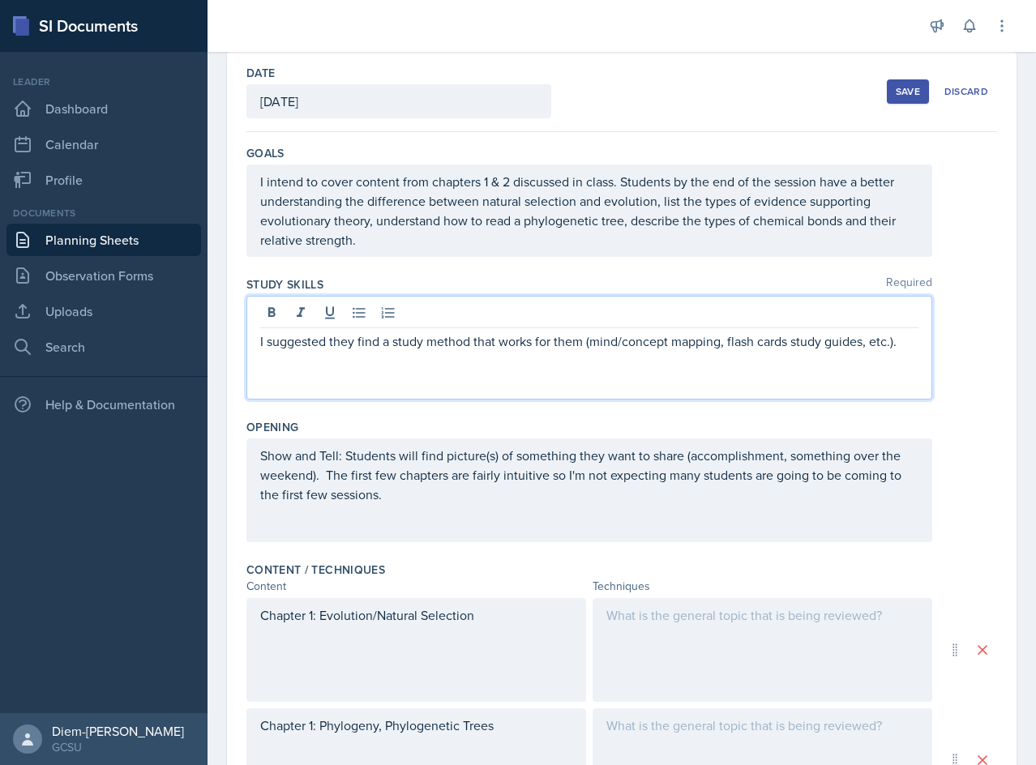
scroll to position [104, 0]
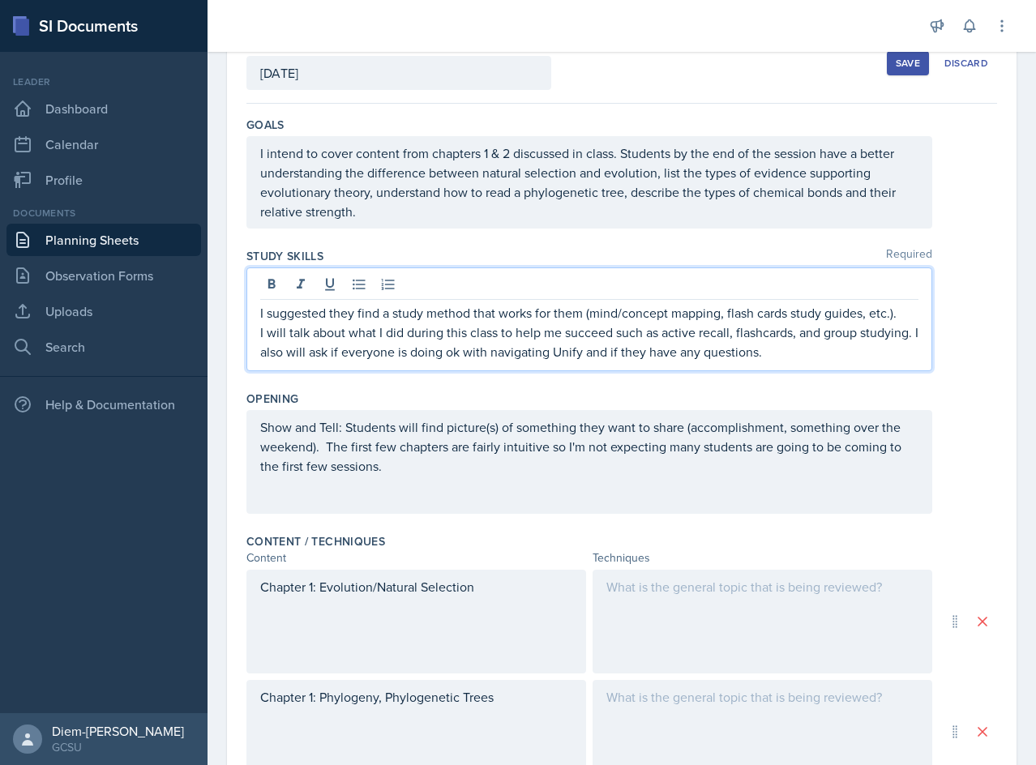
click at [349, 340] on p "I will talk about what I did during this class to help me succeed such as activ…" at bounding box center [589, 342] width 658 height 39
click at [425, 353] on p "I will talk about what I did during this class to help me succeed such as activ…" at bounding box center [589, 342] width 658 height 39
drag, startPoint x: 660, startPoint y: 336, endPoint x: 732, endPoint y: 332, distance: 72.3
click at [732, 332] on p "I will talk about what I did during this class to help me succeed such as activ…" at bounding box center [589, 342] width 658 height 39
click at [757, 330] on p "I will talk about what I did during this class to help me succeed such as activ…" at bounding box center [589, 342] width 658 height 39
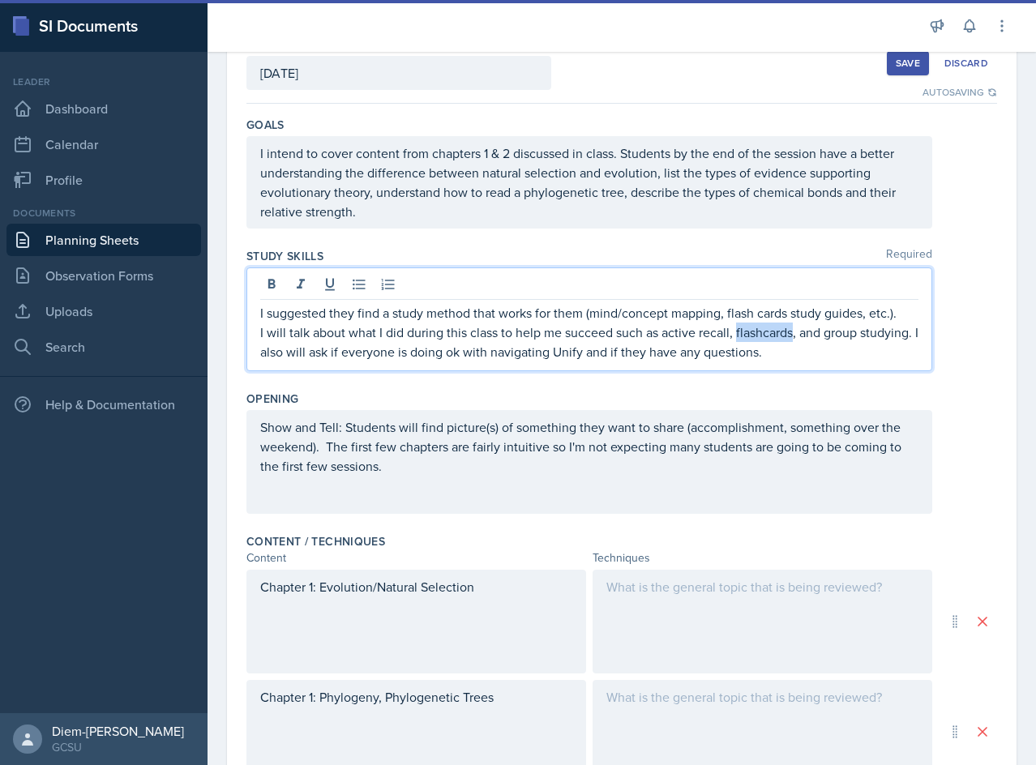
drag, startPoint x: 735, startPoint y: 334, endPoint x: 794, endPoint y: 332, distance: 59.2
click at [794, 332] on p "I will talk about what I did during this class to help me succeed such as activ…" at bounding box center [589, 342] width 658 height 39
click at [811, 332] on p "I will talk about what I did during this class to help me succeed such as activ…" at bounding box center [589, 342] width 658 height 39
click at [811, 331] on p "I will talk about what I did during this class to help me succeed such as activ…" at bounding box center [589, 342] width 658 height 39
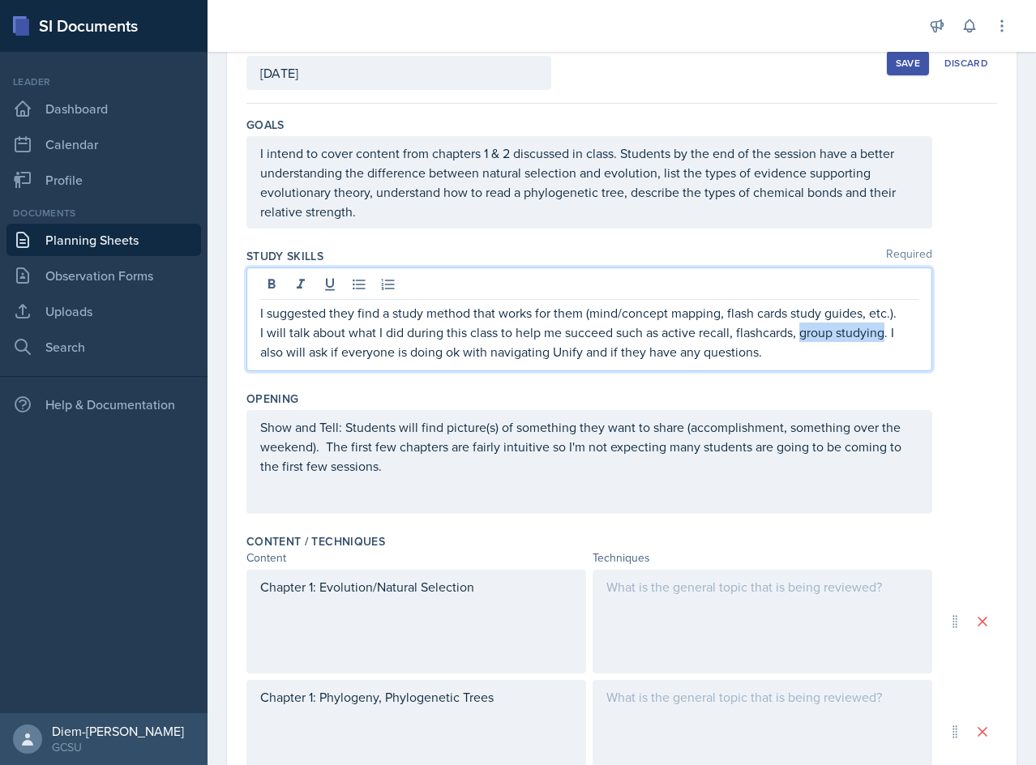
drag, startPoint x: 885, startPoint y: 332, endPoint x: 802, endPoint y: 340, distance: 83.1
click at [802, 340] on p "I will talk about what I did during this class to help me succeed such as activ…" at bounding box center [589, 342] width 658 height 39
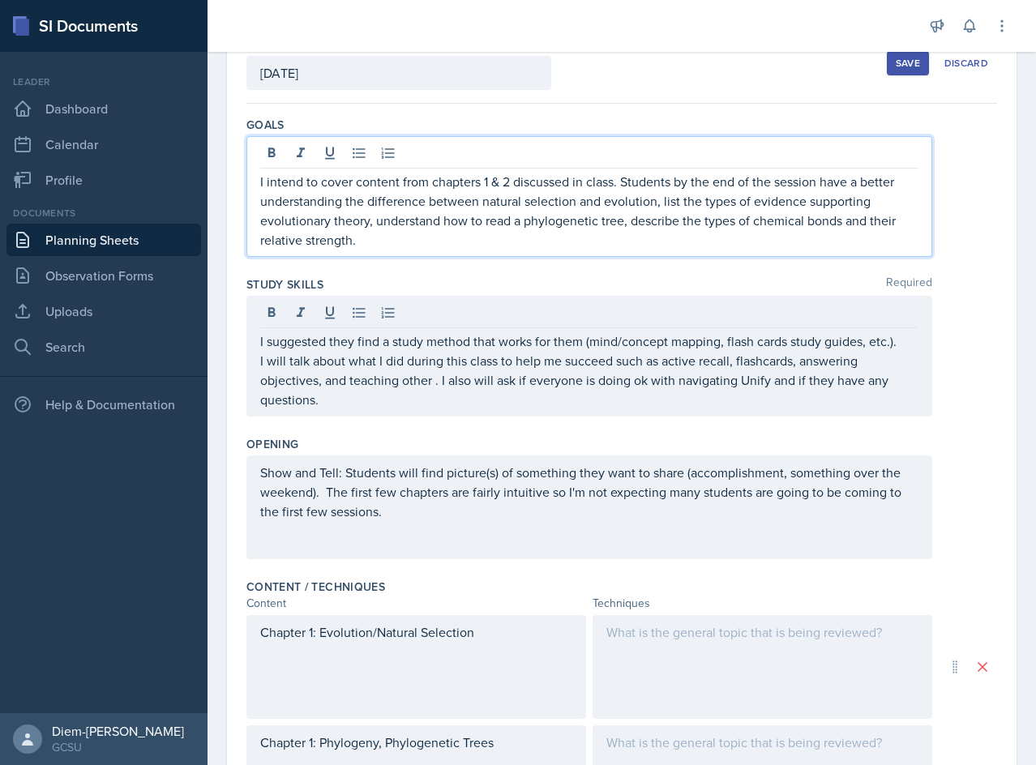
click at [682, 207] on p "I intend to cover content from chapters 1 & 2 discussed in class. Students by t…" at bounding box center [589, 211] width 658 height 78
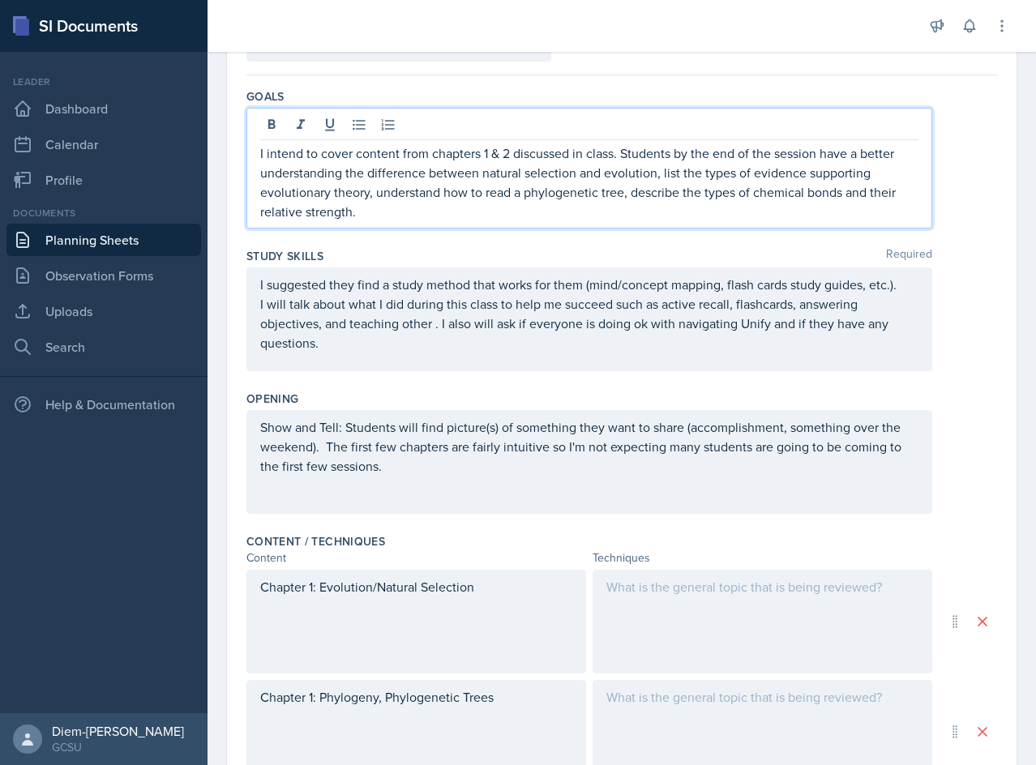
click at [751, 185] on p "I intend to cover content from chapters 1 & 2 discussed in class. Students by t…" at bounding box center [589, 182] width 658 height 78
click at [474, 215] on p "I intend to cover content from chapters 1 & 2 discussed in class. Students by t…" at bounding box center [589, 182] width 658 height 78
click at [472, 319] on div "I suggested they find a study method that works for them (mind/concept mapping,…" at bounding box center [589, 314] width 658 height 78
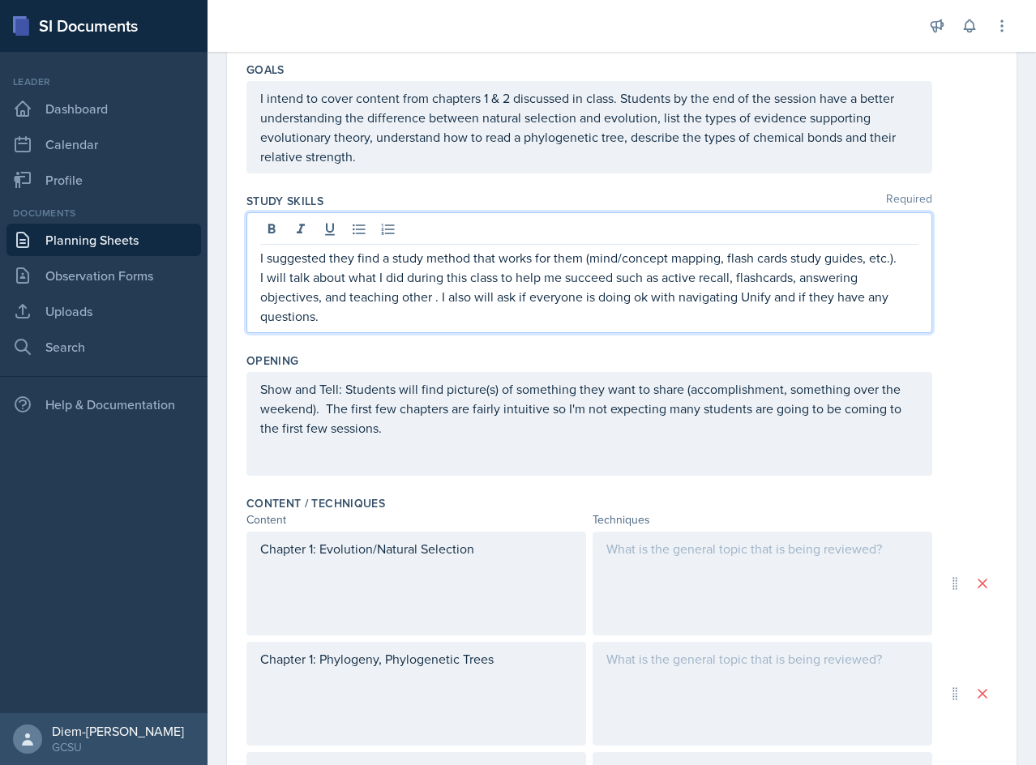
scroll to position [185, 0]
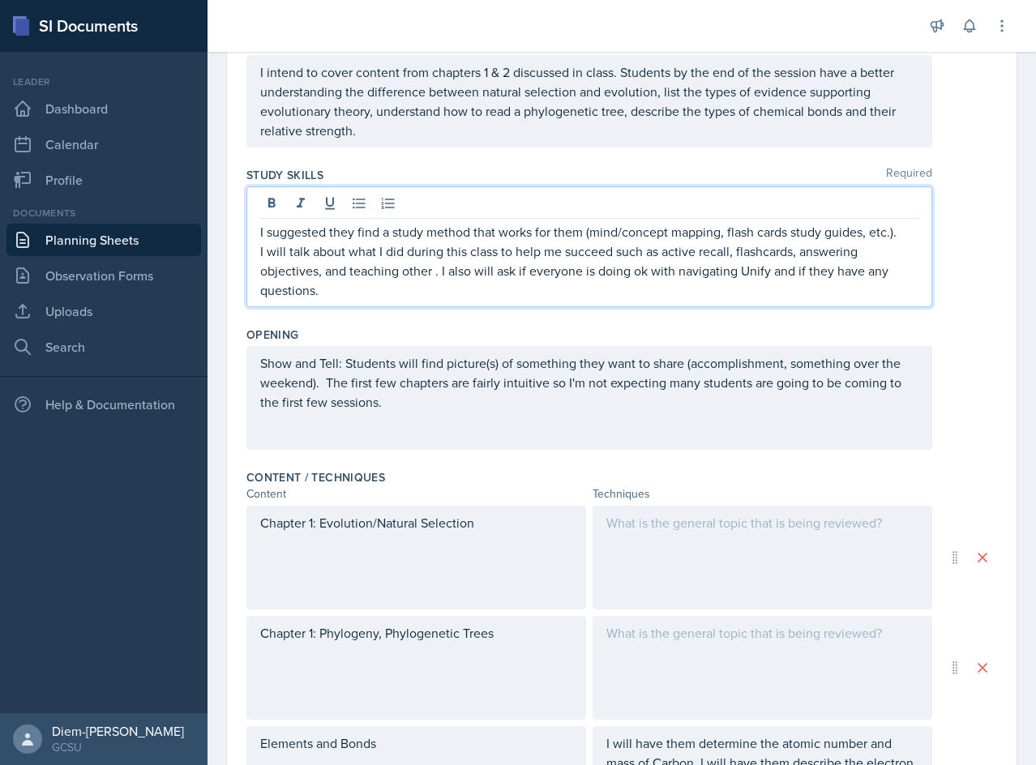
click at [463, 289] on p "I will talk about what I did during this class to help me succeed such as activ…" at bounding box center [589, 271] width 658 height 58
click at [501, 281] on p "I will talk about what I did during this class to help me succeed such as activ…" at bounding box center [589, 271] width 658 height 58
click at [428, 275] on p "I will talk about what I did during this class to help me succeed such as activ…" at bounding box center [589, 271] width 658 height 58
click at [434, 278] on p "I will talk about what I did during this class to help me succeed such as activ…" at bounding box center [589, 271] width 658 height 58
click at [656, 260] on p "I will talk about what I did during this class to help me succeed such as activ…" at bounding box center [589, 271] width 658 height 58
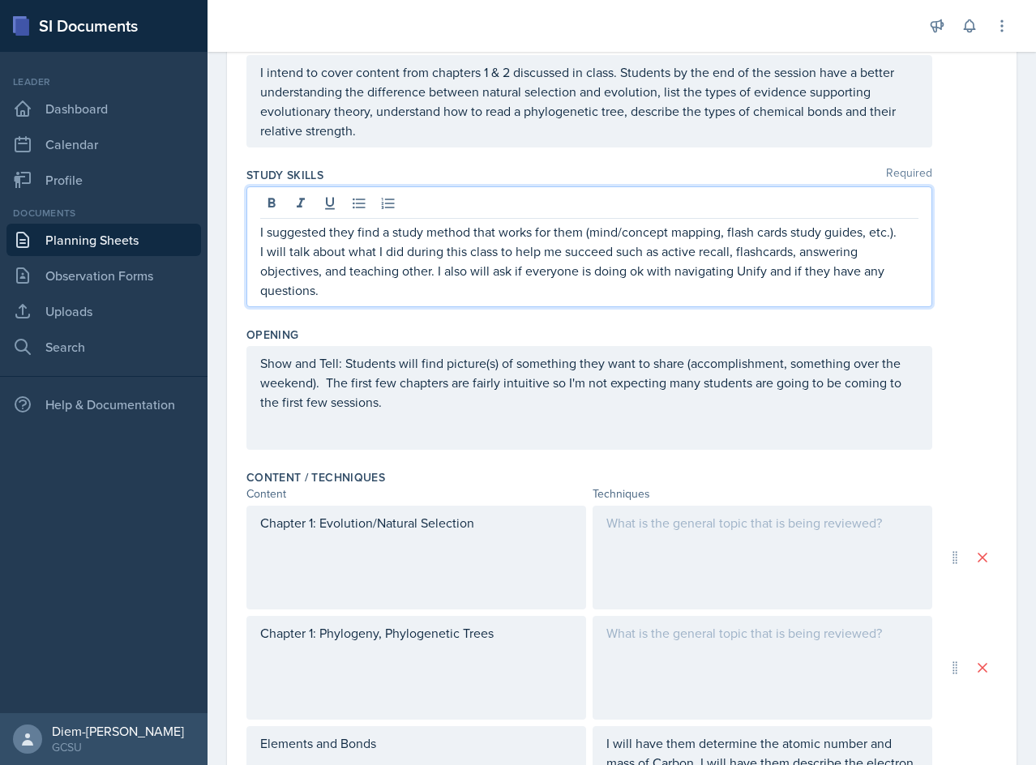
click at [663, 272] on p "I will talk about what I did during this class to help me succeed such as activ…" at bounding box center [589, 271] width 658 height 58
click at [785, 277] on p "I will talk about what I did during this class to help me succeed such as activ…" at bounding box center [589, 271] width 658 height 58
click at [861, 273] on p "I will talk about what I did during this class to help me succeed such as activ…" at bounding box center [589, 271] width 658 height 58
click at [831, 297] on p "I will talk about what I did during this class to help me succeed such as activ…" at bounding box center [589, 271] width 658 height 58
click at [430, 274] on p "I will talk about what I did during this class to help me succeed such as activ…" at bounding box center [589, 271] width 658 height 58
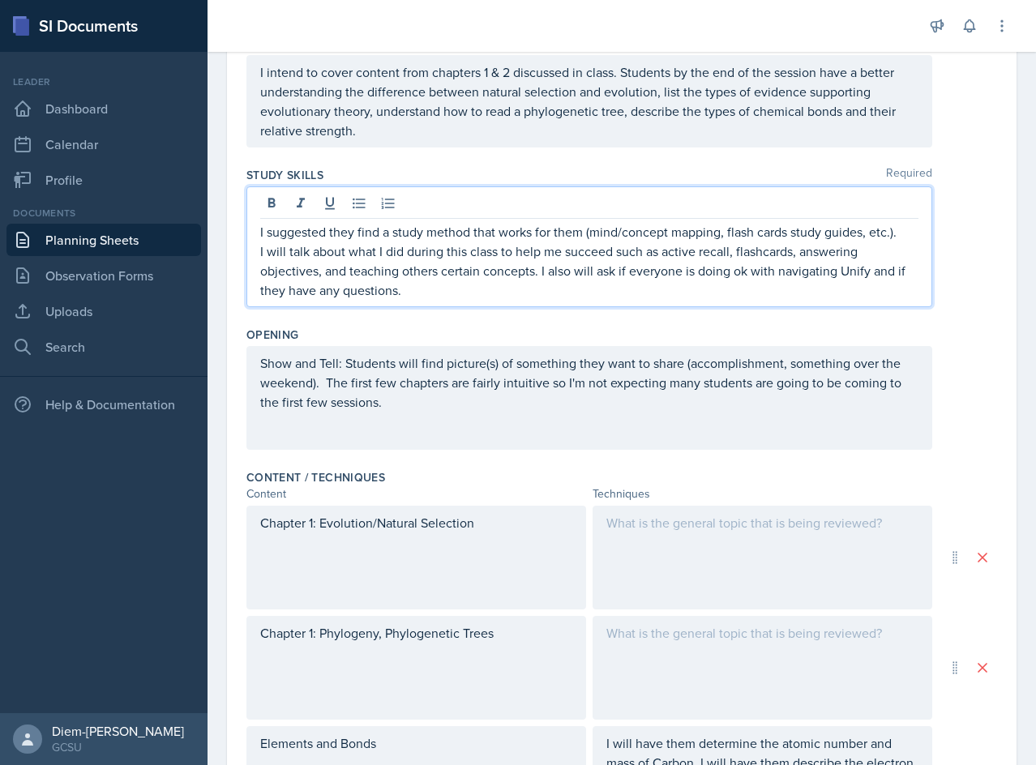
click at [669, 282] on p "I will talk about what I did during this class to help me succeed such as activ…" at bounding box center [589, 271] width 658 height 58
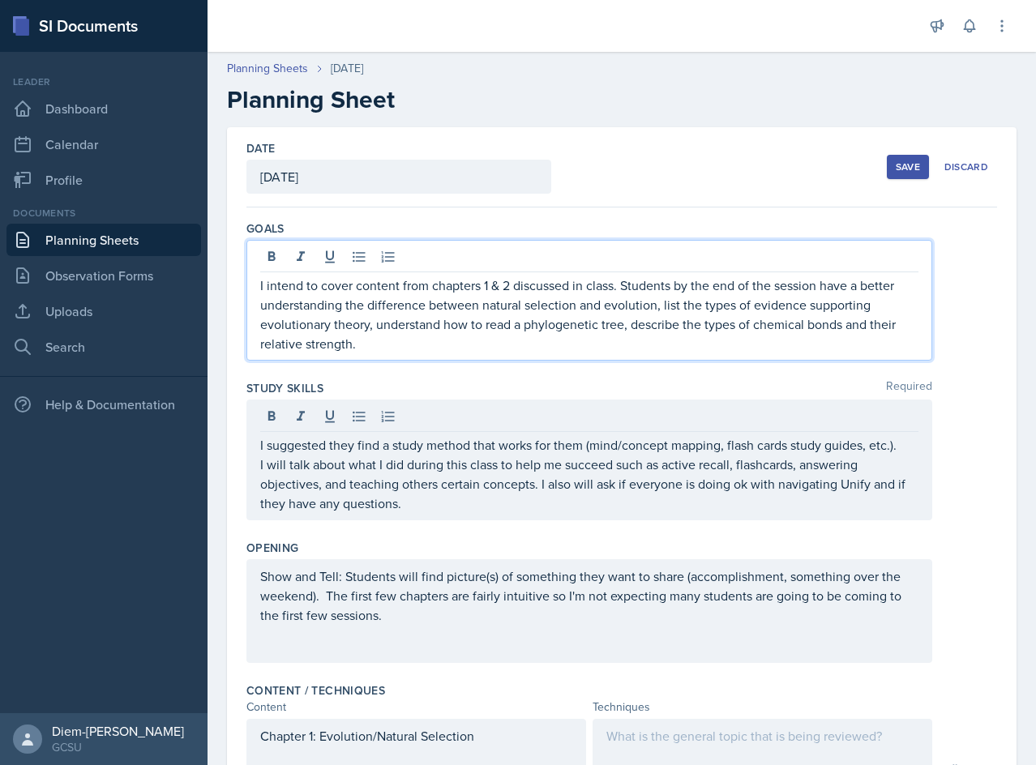
click at [607, 271] on div "I intend to cover content from chapters 1 & 2 discussed in class. Students by t…" at bounding box center [589, 300] width 686 height 121
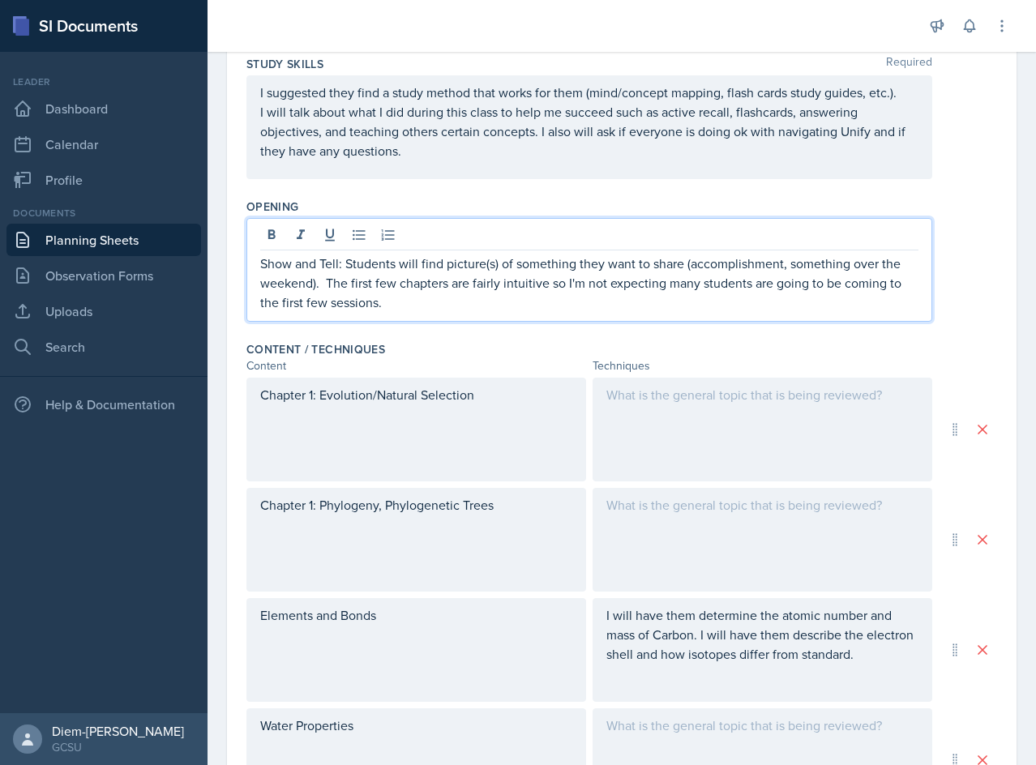
scroll to position [324, 0]
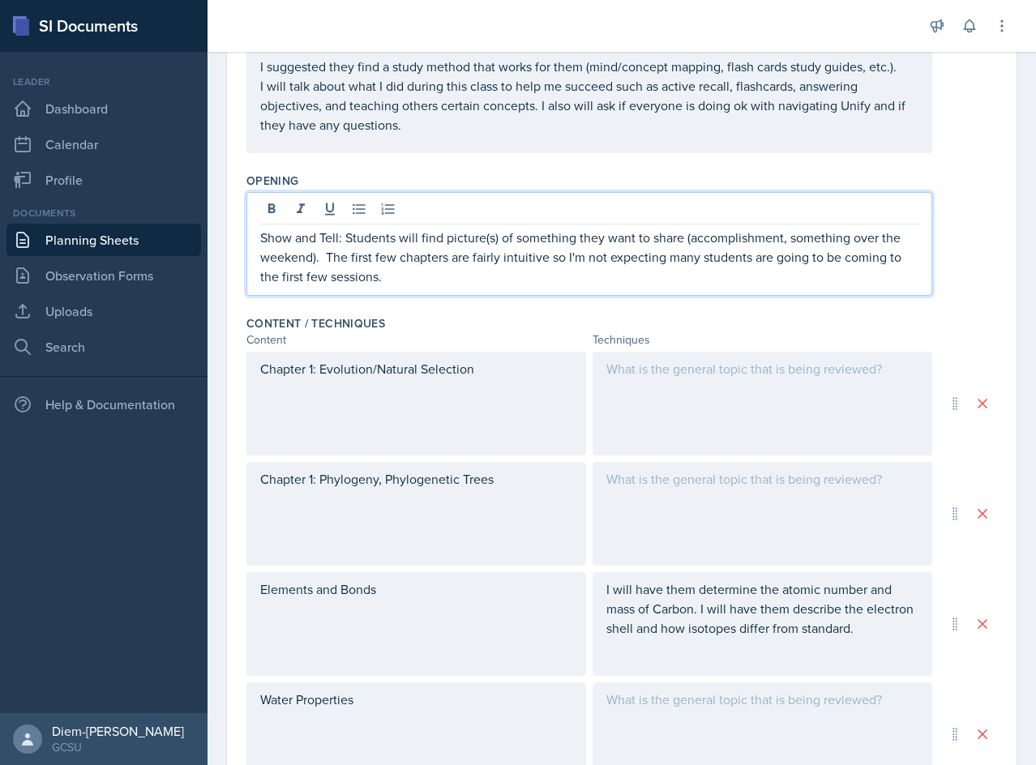
click at [345, 269] on p "Show and Tell: Students will find picture(s) of something they want to share (a…" at bounding box center [589, 257] width 658 height 58
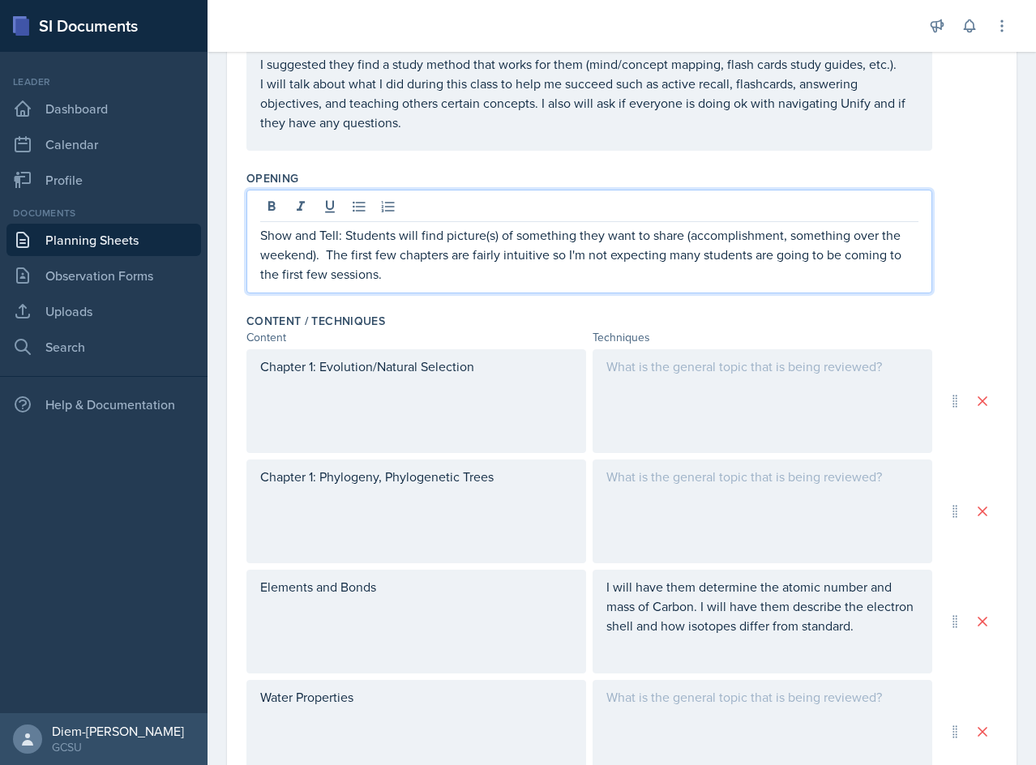
click at [471, 277] on p "Show and Tell: Students will find picture(s) of something they want to share (a…" at bounding box center [589, 254] width 658 height 58
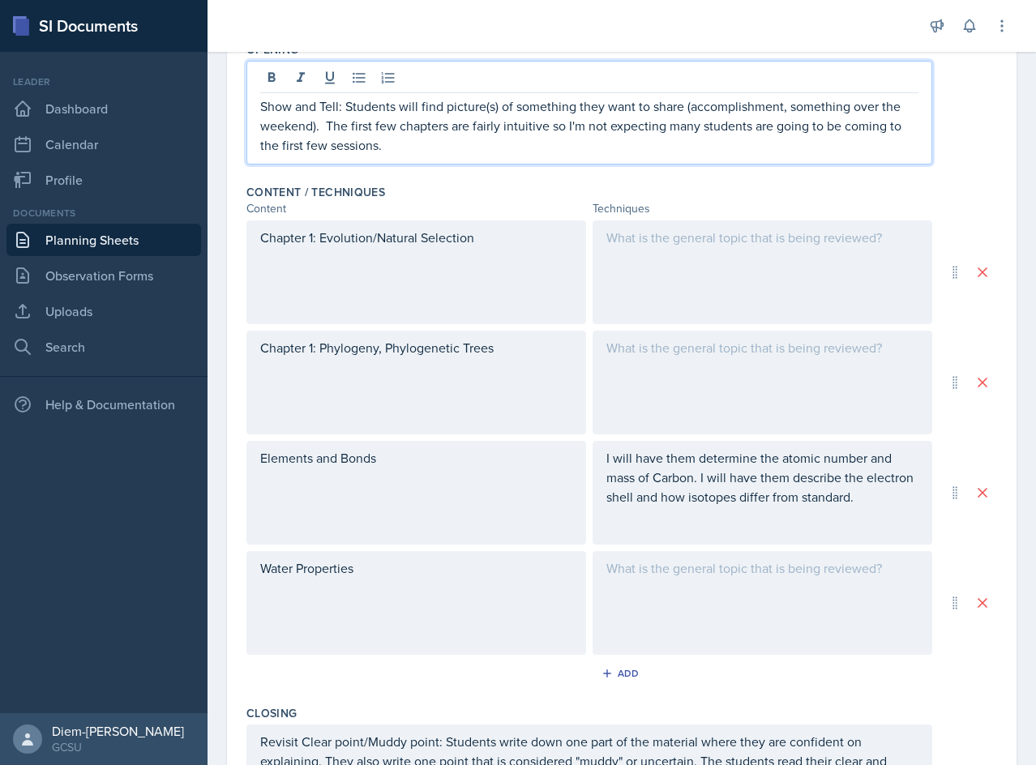
scroll to position [567, 0]
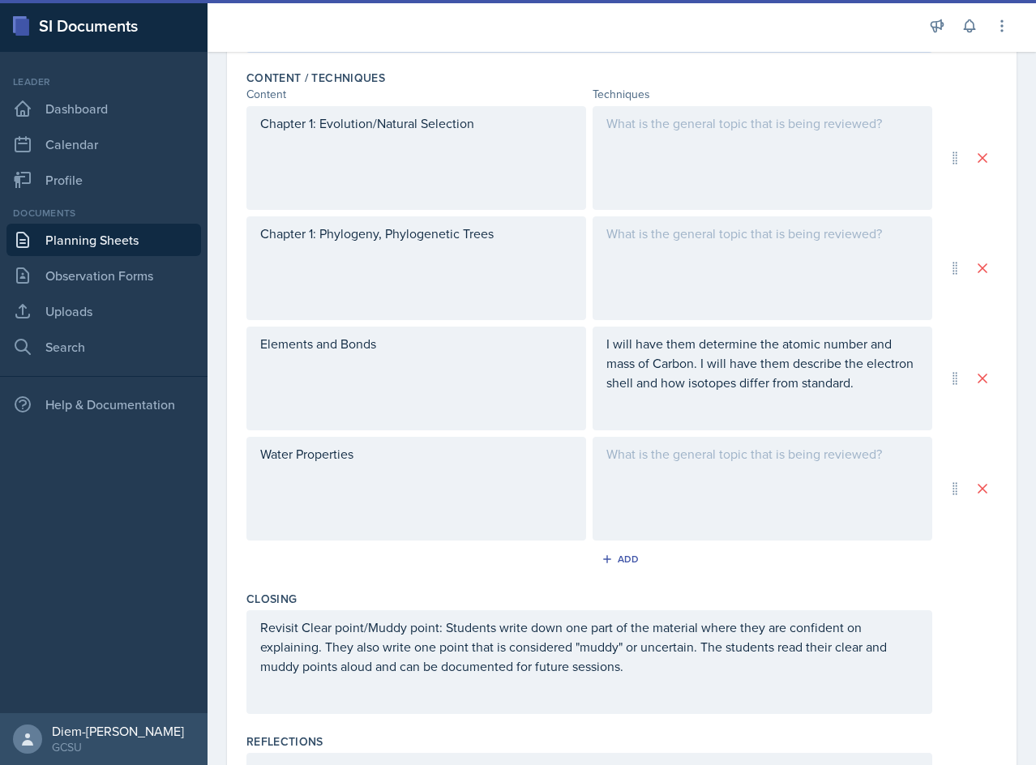
click at [849, 379] on p "I will have them determine the atomic number and mass of Carbon. I will have th…" at bounding box center [762, 363] width 312 height 58
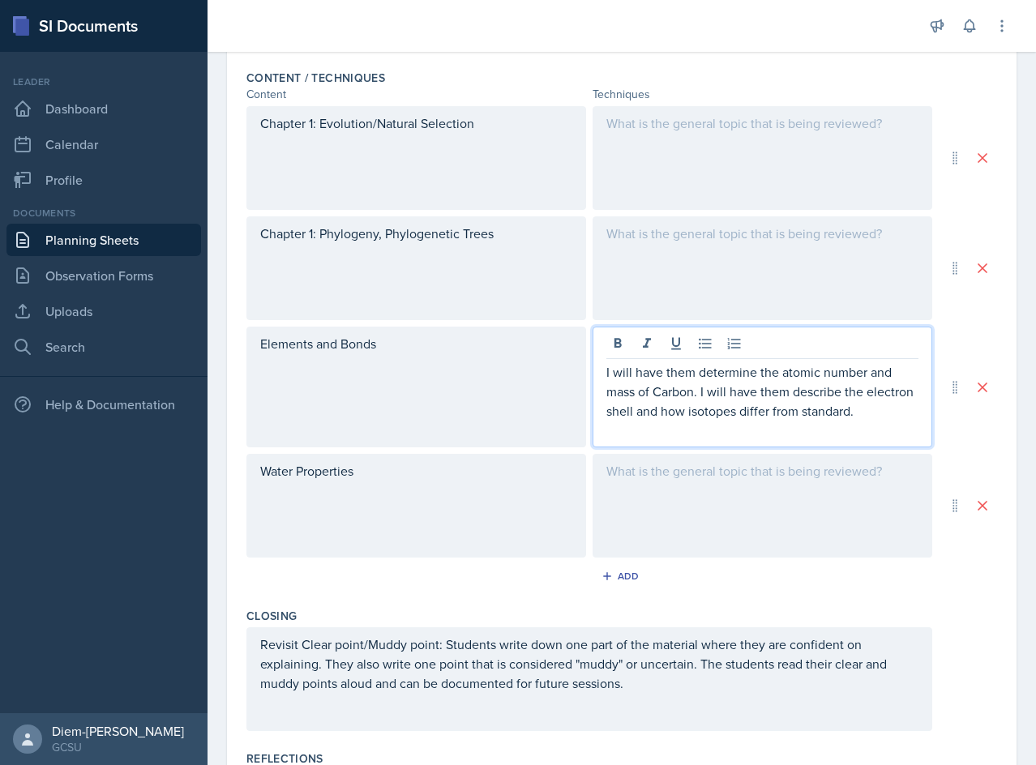
click at [819, 424] on p at bounding box center [762, 430] width 312 height 19
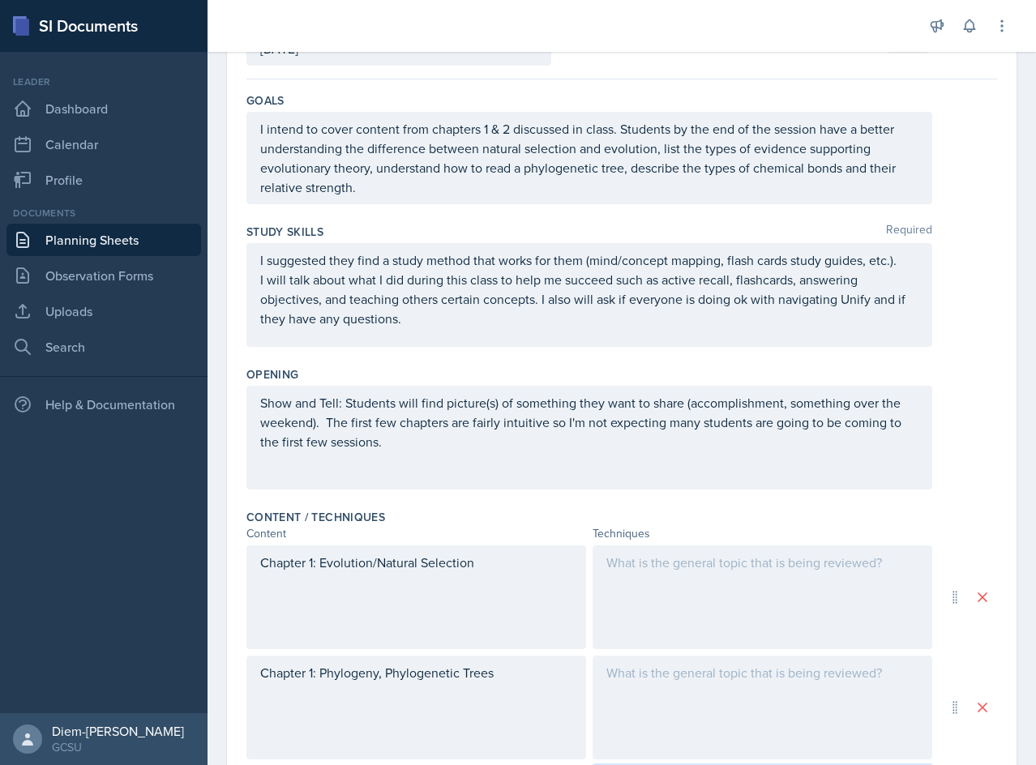
scroll to position [162, 0]
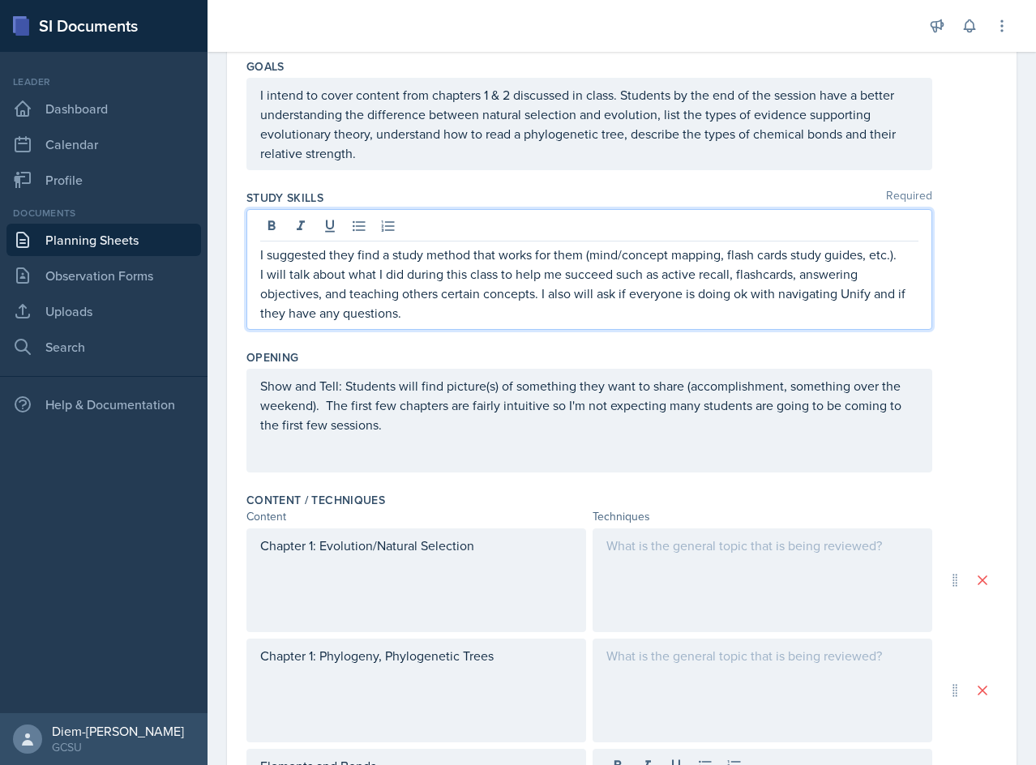
click at [653, 276] on p "I will talk about what I did during this class to help me succeed such as activ…" at bounding box center [589, 293] width 658 height 58
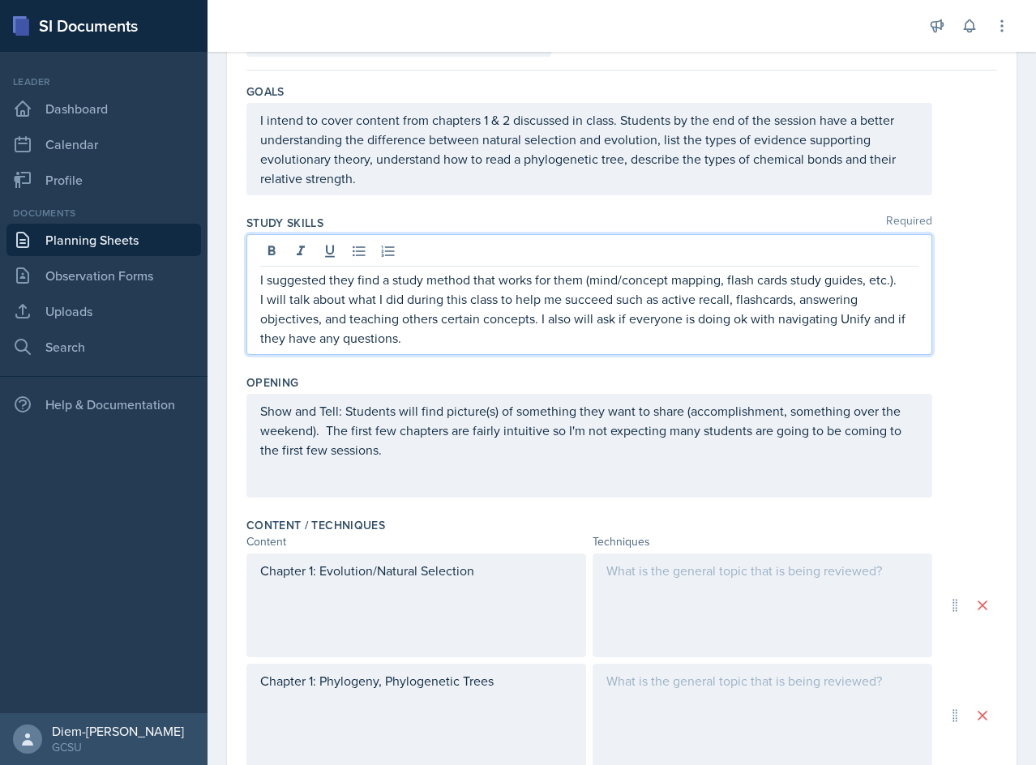
scroll to position [109, 0]
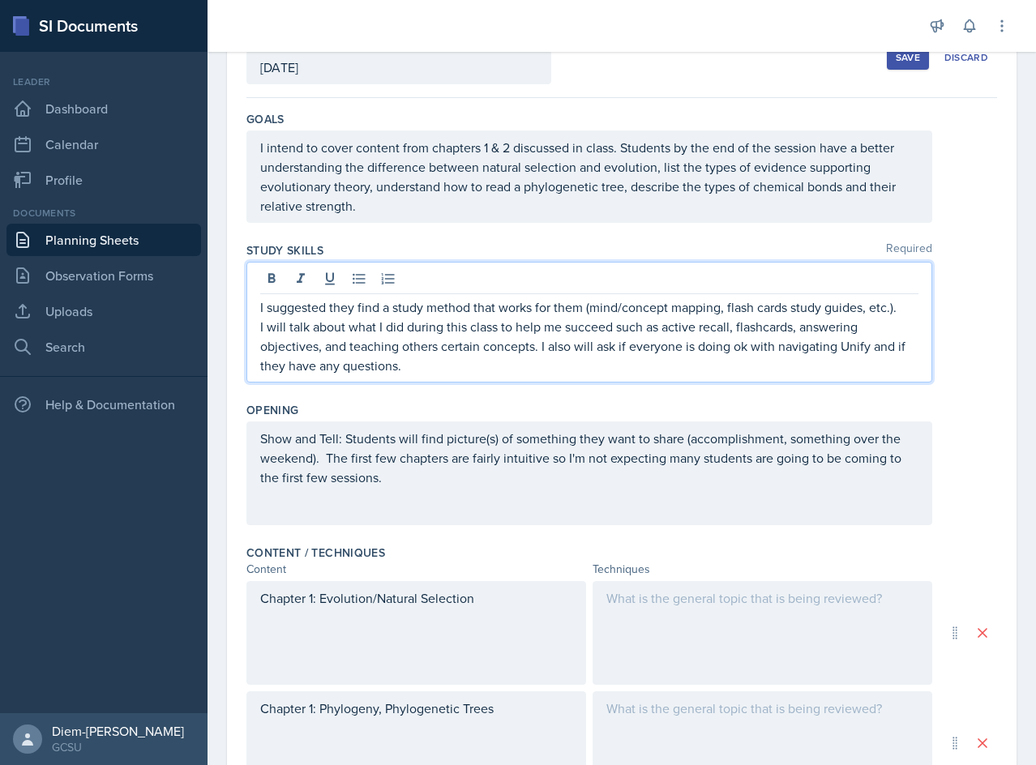
click at [439, 362] on p "I will talk about what I did during this class to help me succeed such as activ…" at bounding box center [589, 346] width 658 height 58
click at [484, 332] on p "I will talk about what I did during this class to help me succeed such as activ…" at bounding box center [589, 346] width 658 height 58
click at [539, 316] on p "I suggested they find a study method that works for them (mind/concept mapping,…" at bounding box center [589, 306] width 658 height 19
click at [898, 315] on p "I suggested they find a study method that works for them (mind/concept mapping,…" at bounding box center [589, 306] width 658 height 19
drag, startPoint x: 619, startPoint y: 332, endPoint x: 798, endPoint y: 327, distance: 179.2
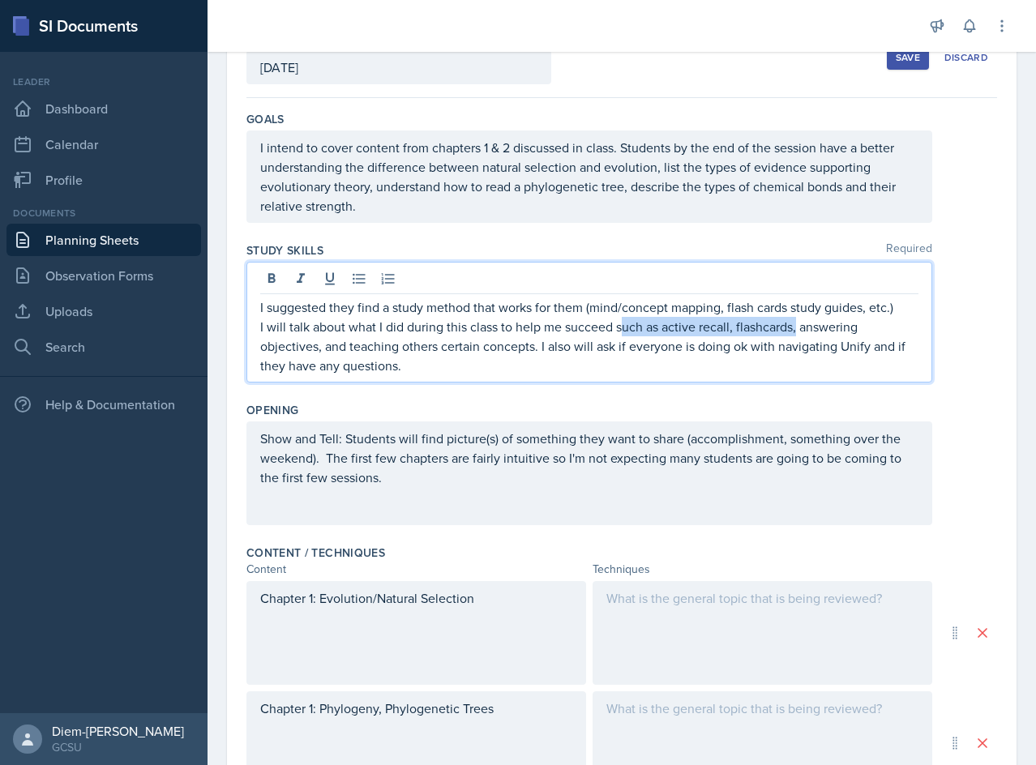
click at [798, 327] on p "I will talk about what I did during this class to help me succeed such as activ…" at bounding box center [589, 346] width 658 height 58
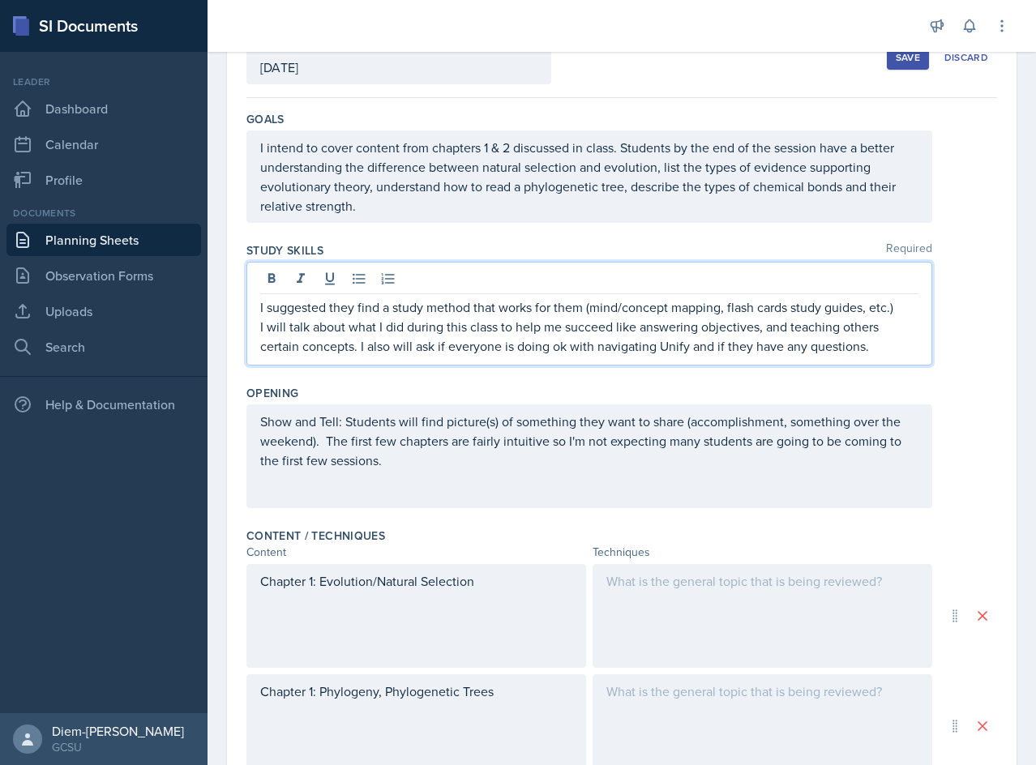
click at [762, 329] on p "I will talk about what I did during this class to help me succeed like answerin…" at bounding box center [589, 336] width 658 height 39
click at [375, 352] on p "I will talk about what I did during this class to help me succeed like answerin…" at bounding box center [589, 336] width 658 height 39
click at [870, 347] on p "I will talk about what I did during this class to help me succeed like answerin…" at bounding box center [589, 336] width 658 height 39
drag, startPoint x: 567, startPoint y: 348, endPoint x: 451, endPoint y: 349, distance: 116.7
click at [451, 349] on p "I will talk about what I did during this class to help me succeed like answerin…" at bounding box center [589, 336] width 658 height 39
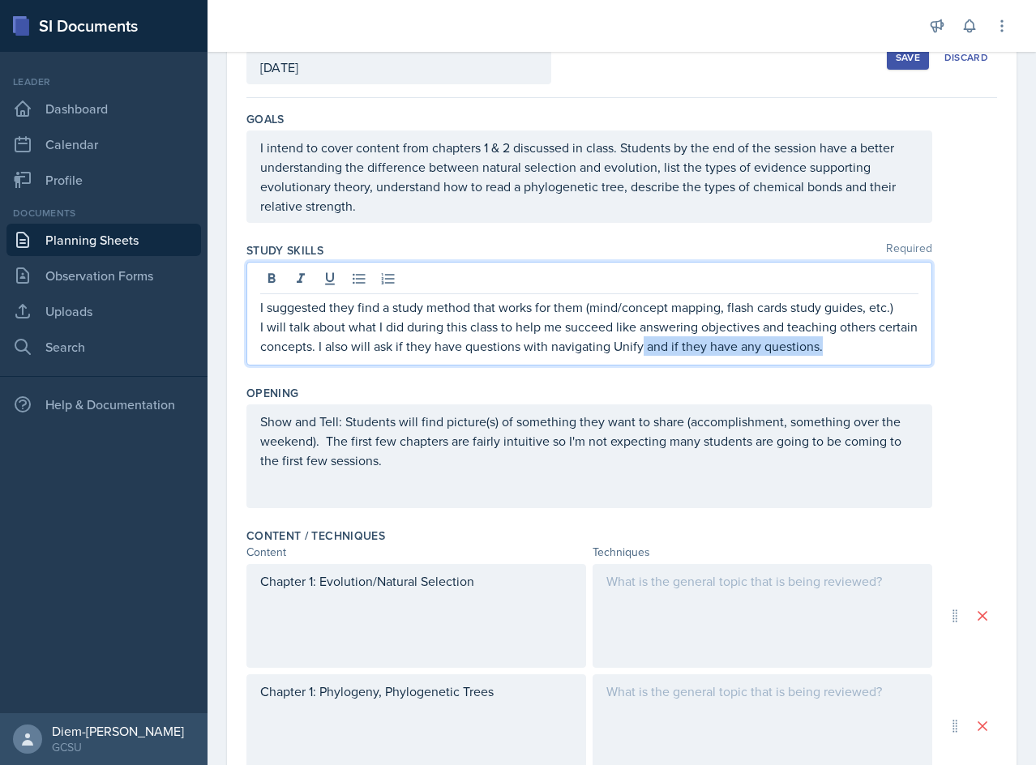
drag, startPoint x: 869, startPoint y: 346, endPoint x: 684, endPoint y: 356, distance: 185.1
click at [684, 356] on div "I suggested they find a study method that works for them (mind/concept mapping,…" at bounding box center [589, 314] width 686 height 104
click at [648, 450] on p "Show and Tell: Students will find picture(s) of something they want to share (a…" at bounding box center [589, 441] width 658 height 58
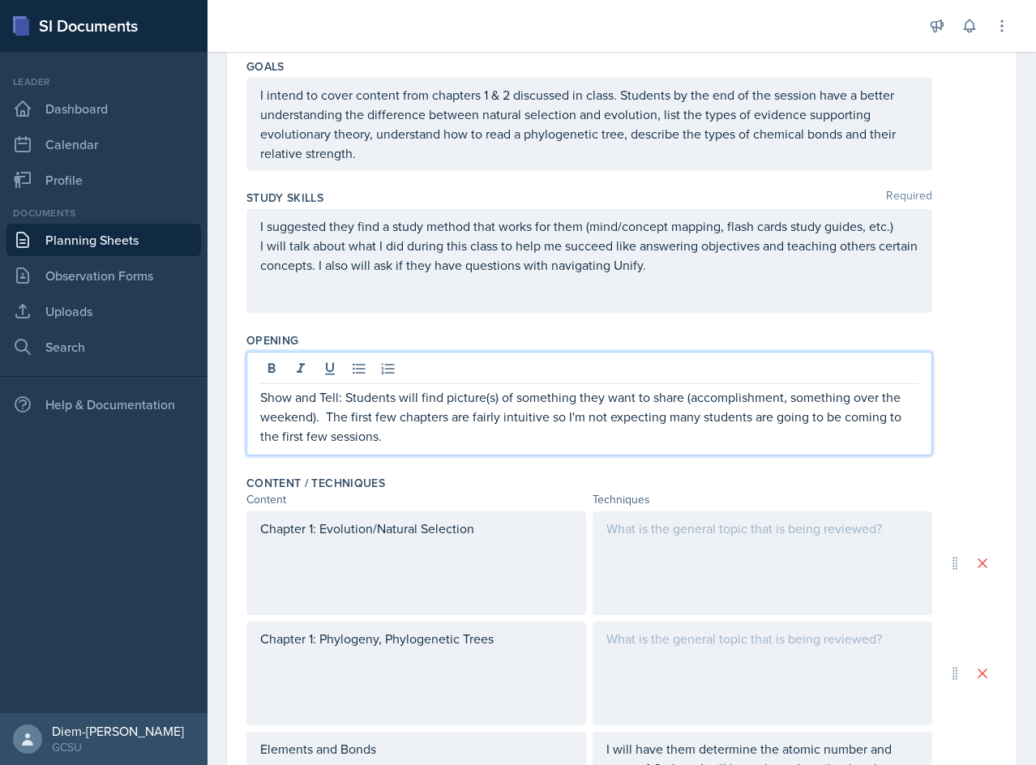
scroll to position [190, 0]
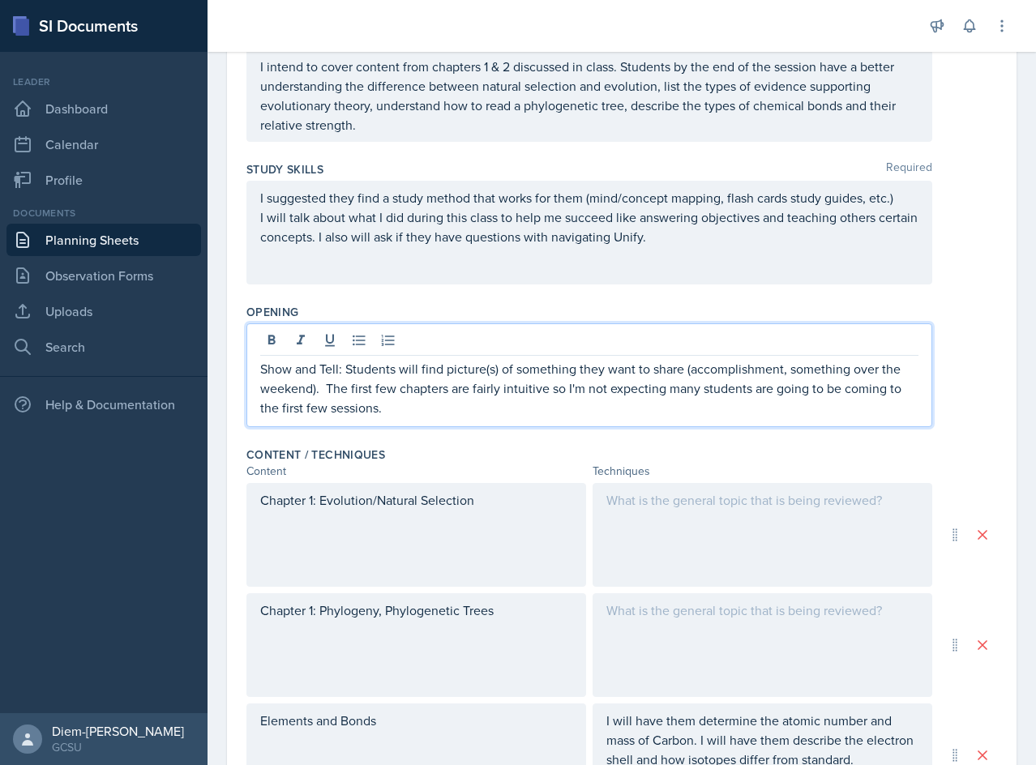
click at [481, 392] on p "Show and Tell: Students will find picture(s) of something they want to share (a…" at bounding box center [589, 388] width 658 height 58
click at [470, 411] on p "Show and Tell: Students will find picture(s) of something they want to share (a…" at bounding box center [589, 388] width 658 height 58
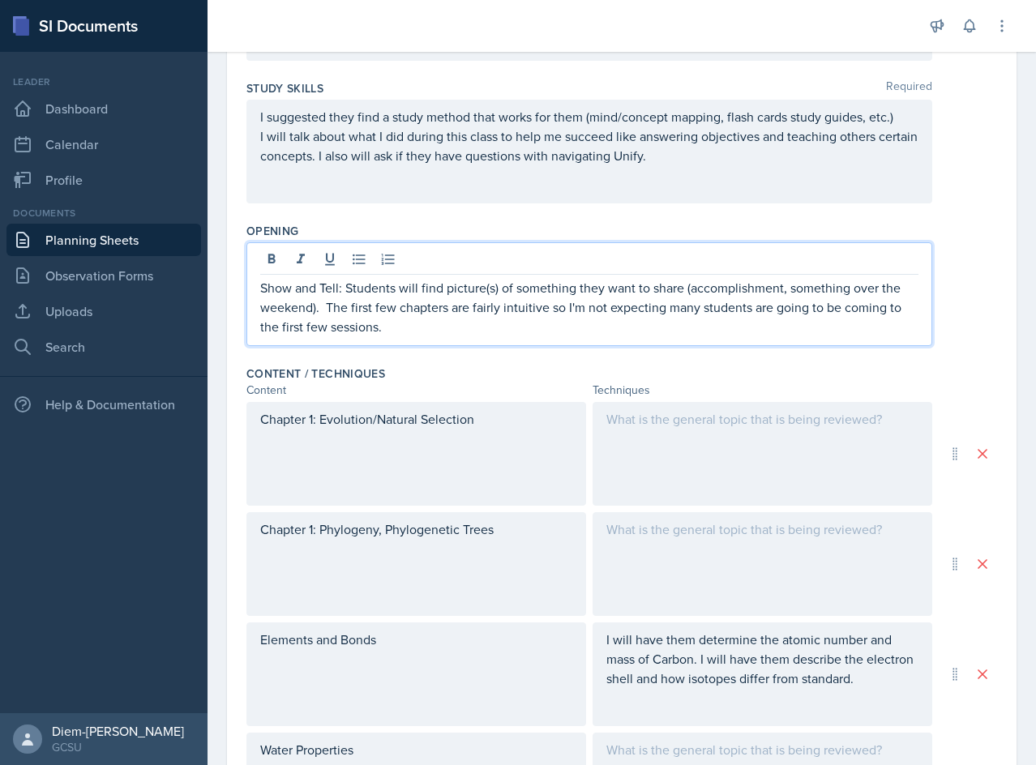
scroll to position [434, 0]
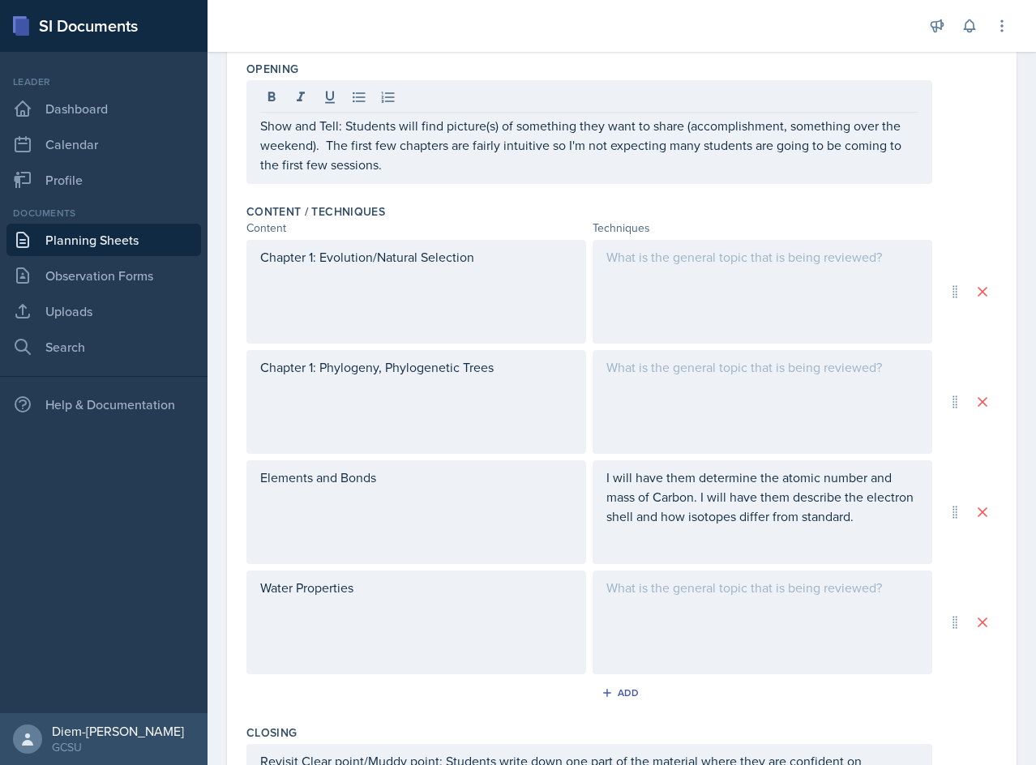
click at [767, 518] on p "I will have them determine the atomic number and mass of Carbon. I will have th…" at bounding box center [762, 497] width 312 height 58
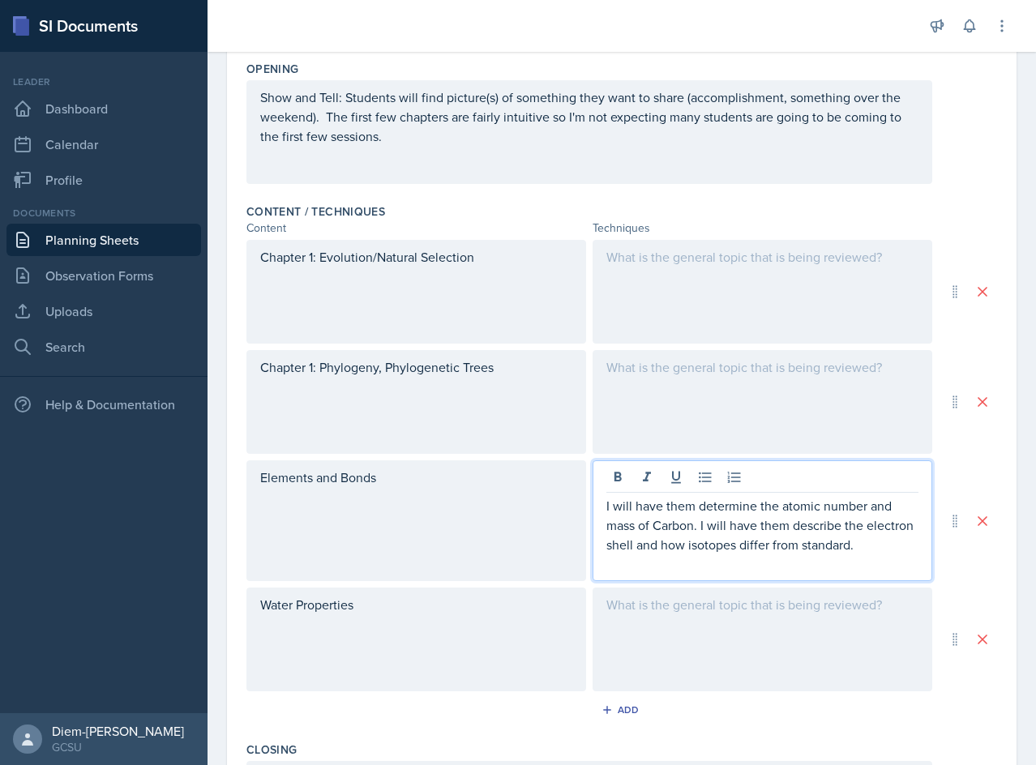
click at [771, 533] on p "I will have them determine the atomic number and mass of Carbon. I will have th…" at bounding box center [762, 525] width 312 height 58
click at [684, 535] on p "I will have them determine the atomic number and mass of Carbon. I will have th…" at bounding box center [762, 525] width 312 height 58
click at [650, 527] on p "I will have them determine the atomic number and mass of Carbon. I will have th…" at bounding box center [762, 525] width 312 height 58
click at [606, 509] on p "I will have them determine the atomic number and mass of Carbon. I will have th…" at bounding box center [762, 525] width 312 height 58
click at [599, 397] on div at bounding box center [763, 402] width 340 height 104
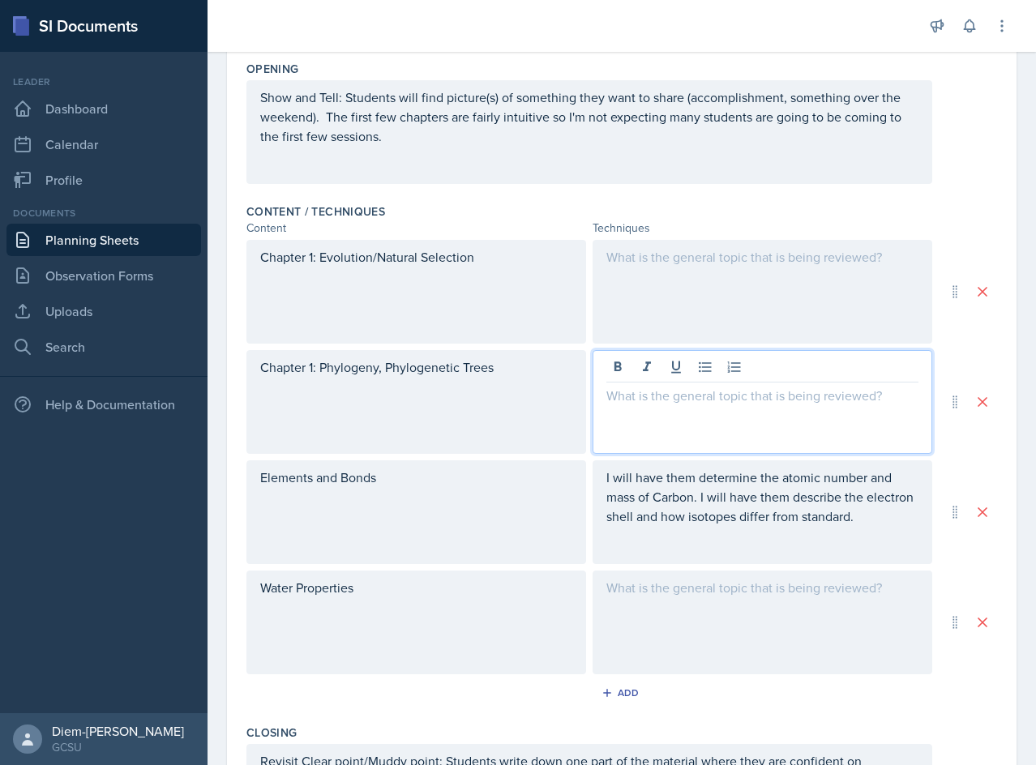
scroll to position [462, 0]
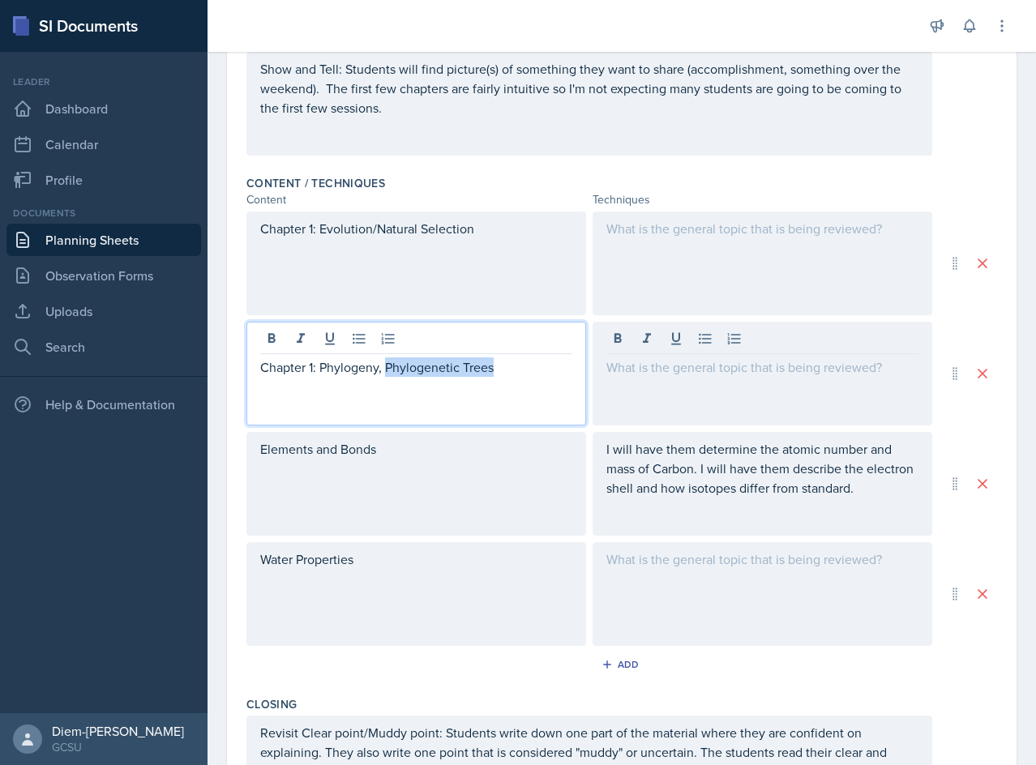
drag, startPoint x: 504, startPoint y: 344, endPoint x: 385, endPoint y: 366, distance: 121.1
click at [385, 366] on p "Chapter 1: Phylogeny, Phylogenetic Trees" at bounding box center [416, 366] width 312 height 19
click at [351, 370] on p "Chapter 1: Phylogeny, Phylogenetic Trees" at bounding box center [416, 366] width 312 height 19
copy p "Phylogeny"
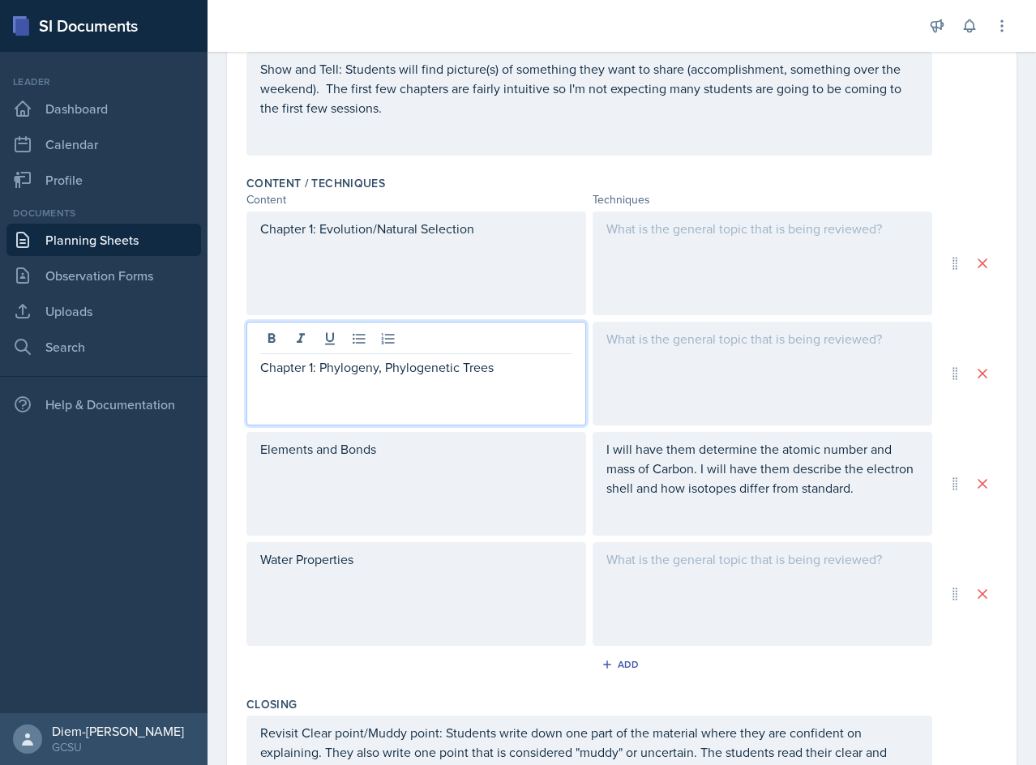
click at [507, 251] on div "Chapter 1: Evolution/Natural Selection" at bounding box center [416, 264] width 340 height 104
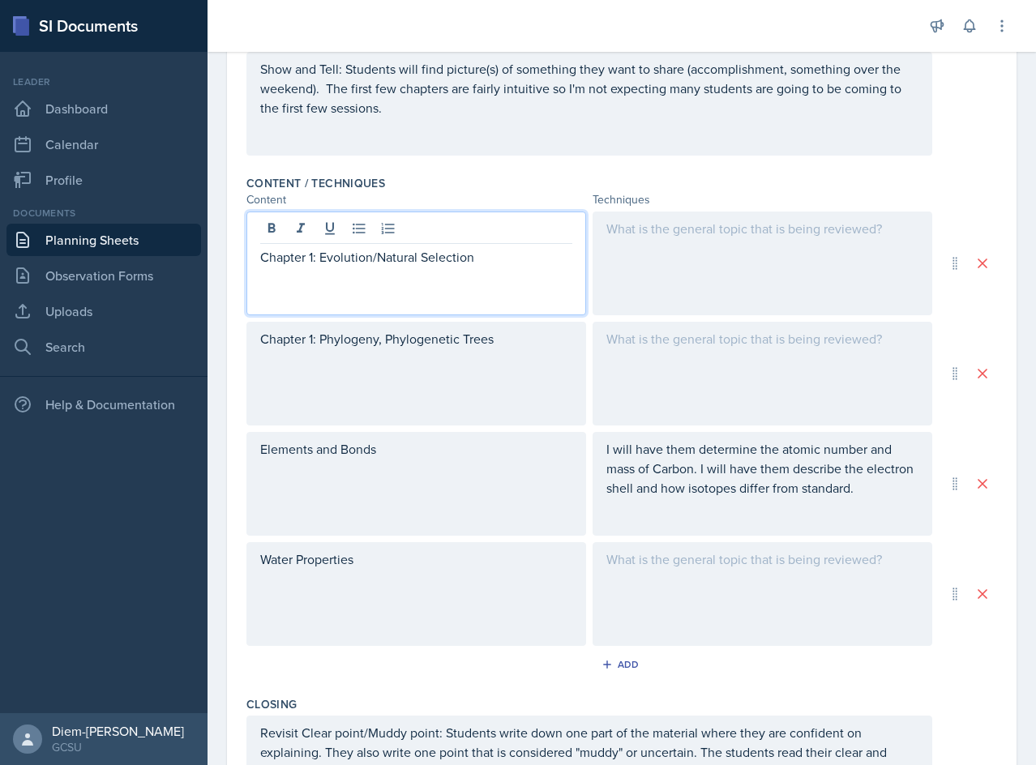
scroll to position [490, 0]
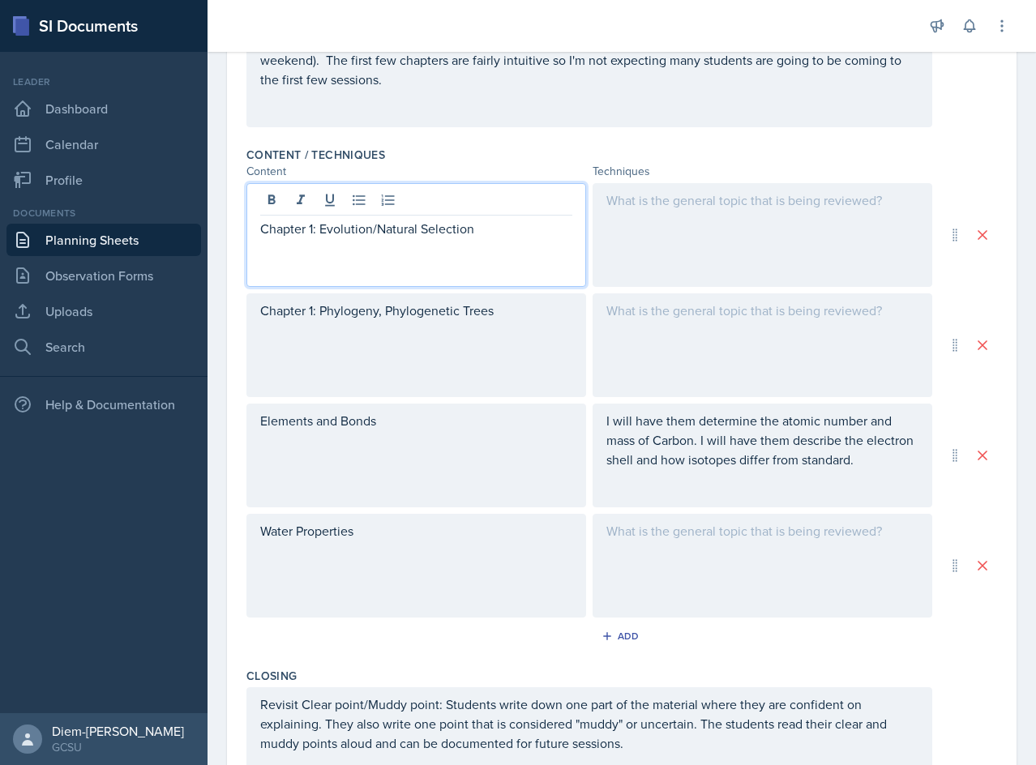
click at [481, 232] on p "Chapter 1: Evolution/Natural Selection" at bounding box center [416, 228] width 312 height 19
click at [381, 338] on div "Chapter 1: Phylogeny, Phylogenetic Trees" at bounding box center [416, 345] width 340 height 104
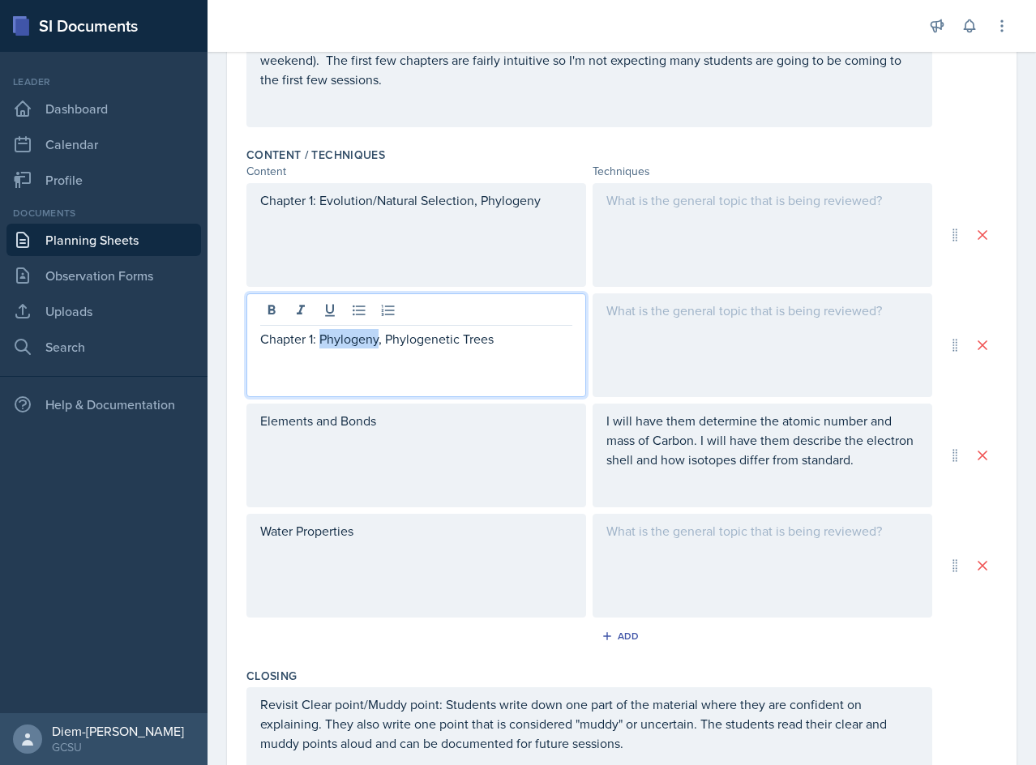
scroll to position [519, 0]
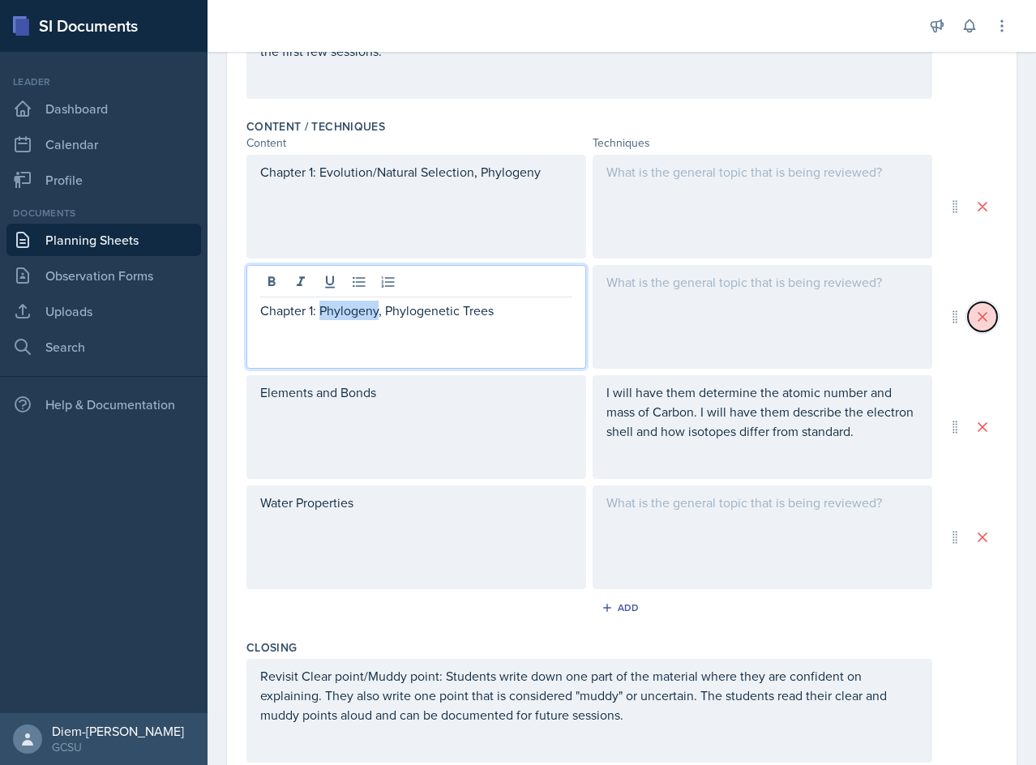
click at [978, 316] on icon at bounding box center [982, 317] width 8 height 8
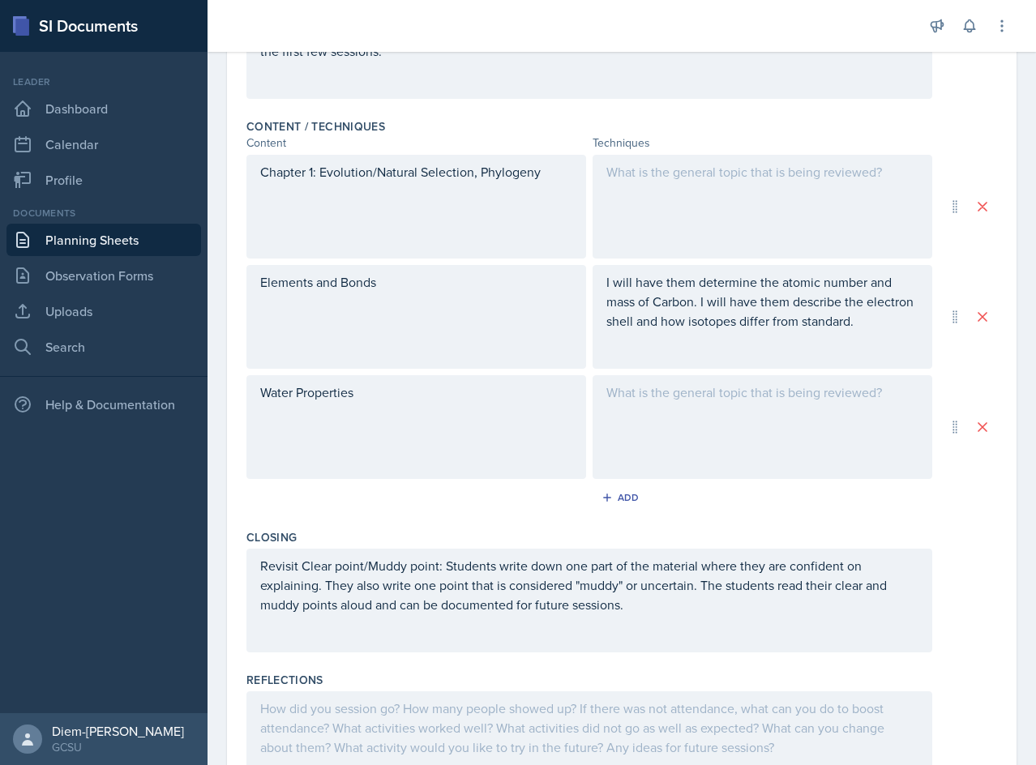
click at [450, 315] on div "Elements and Bonds" at bounding box center [416, 317] width 340 height 104
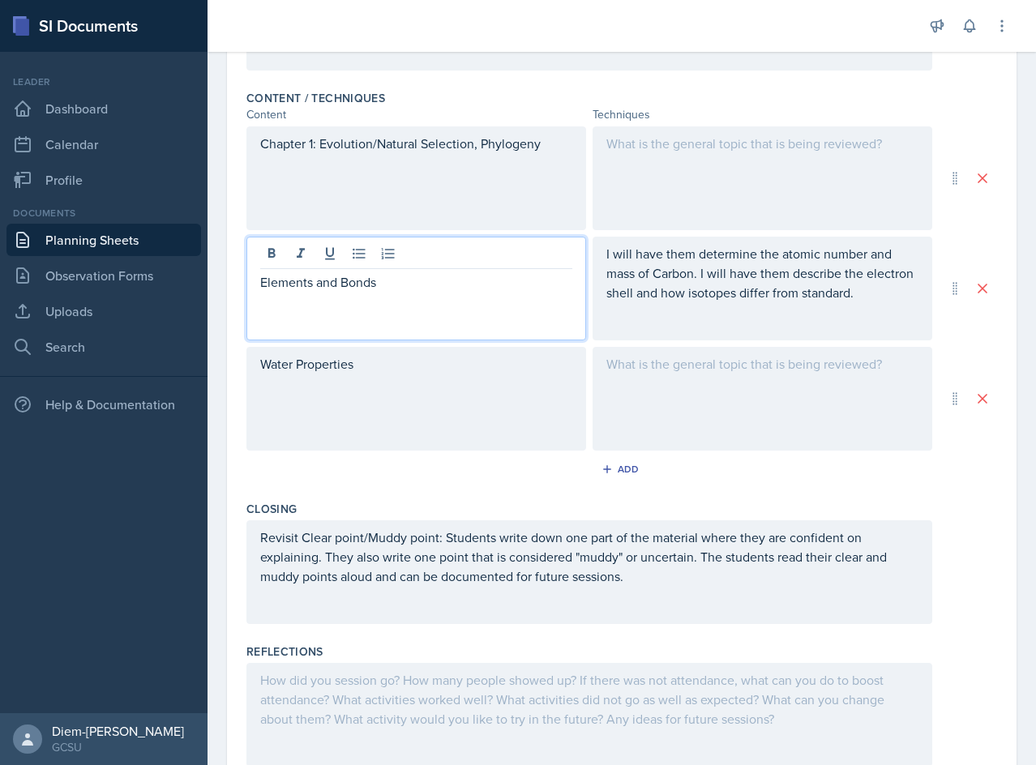
scroll to position [466, 0]
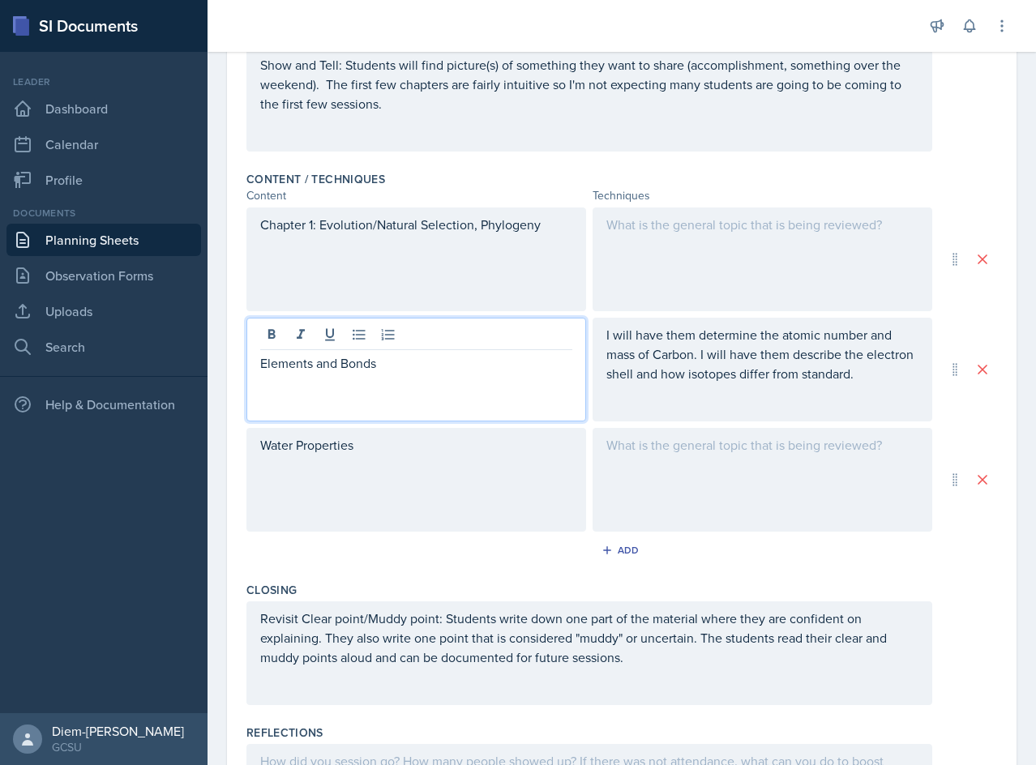
click at [680, 266] on div at bounding box center [763, 260] width 340 height 104
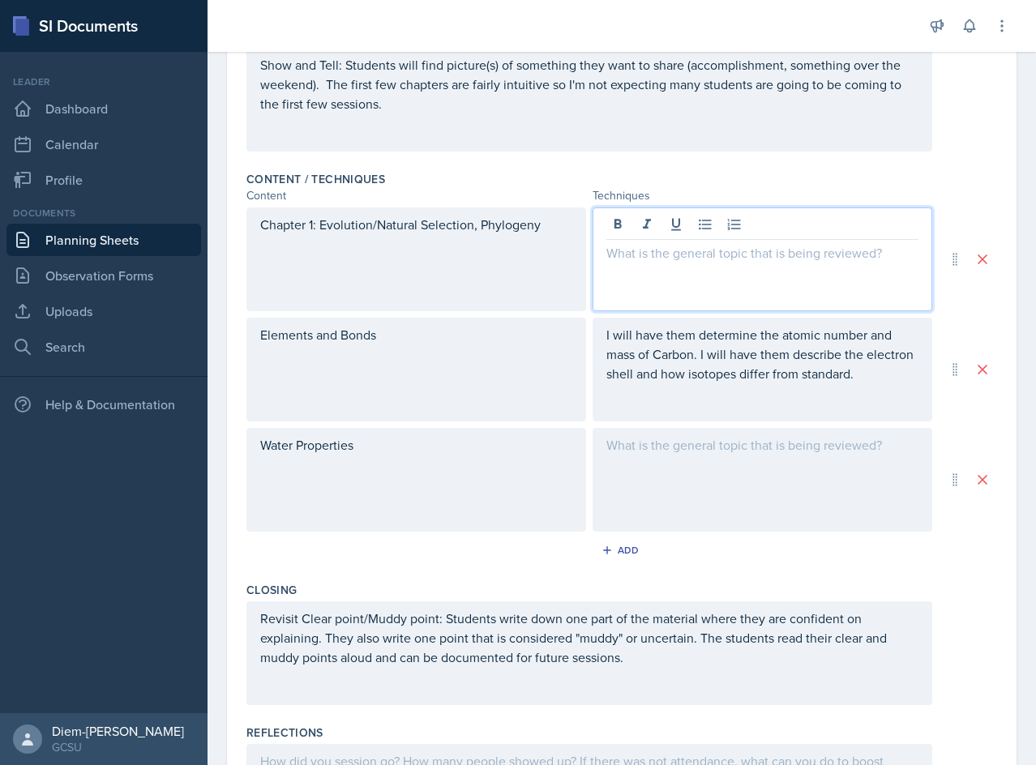
scroll to position [494, 0]
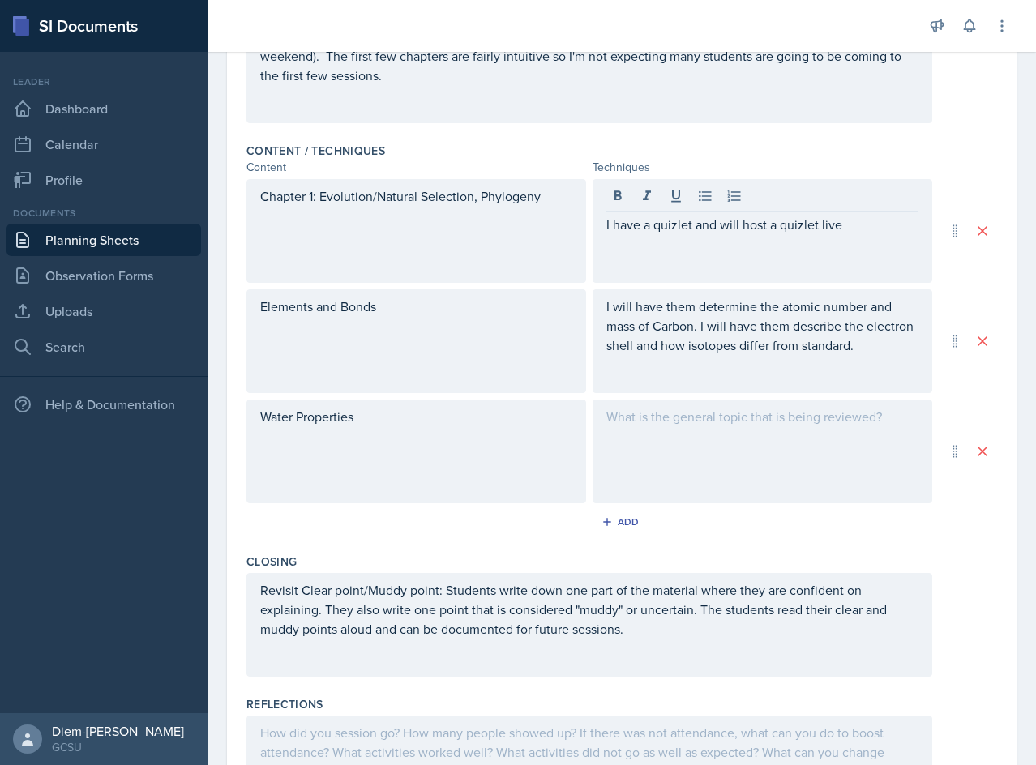
click at [708, 451] on div at bounding box center [763, 452] width 340 height 104
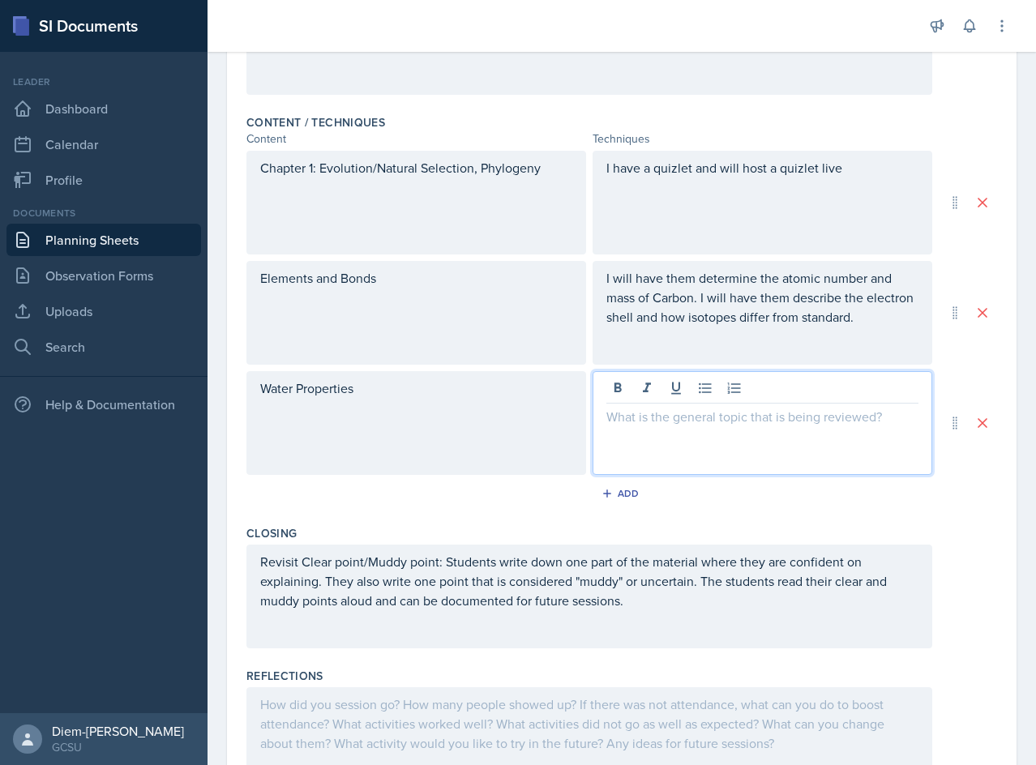
click at [836, 340] on p at bounding box center [762, 336] width 312 height 19
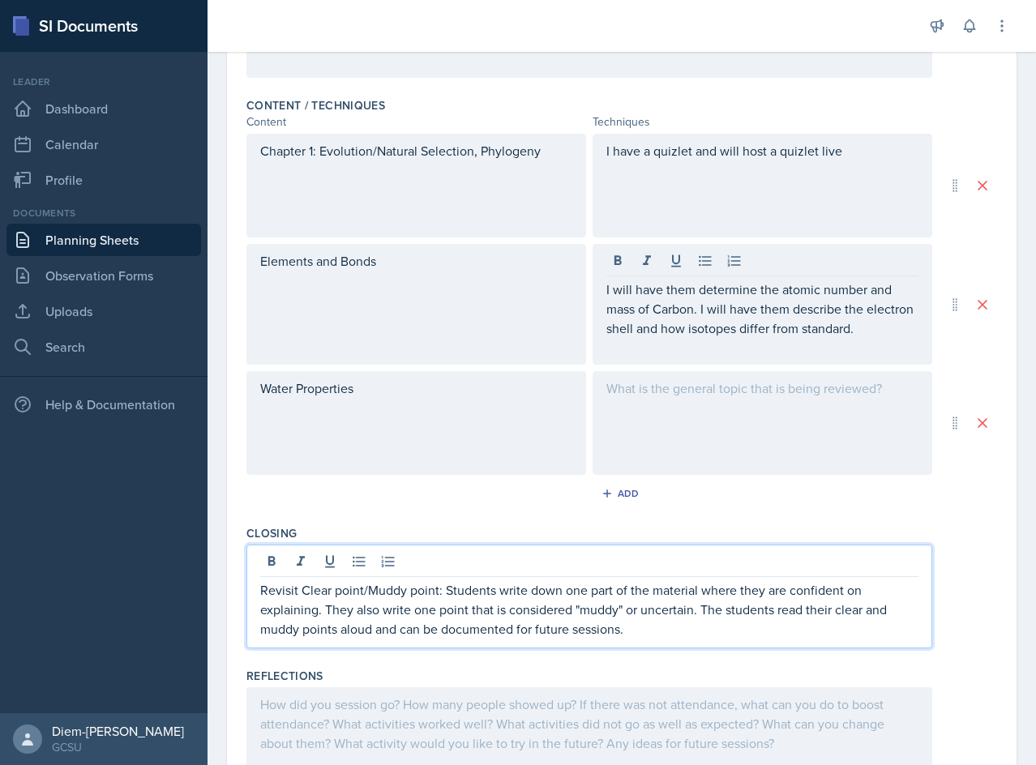
click at [458, 572] on div "Revisit Clear point/Muddy point: Students write down one part of the material w…" at bounding box center [589, 597] width 686 height 104
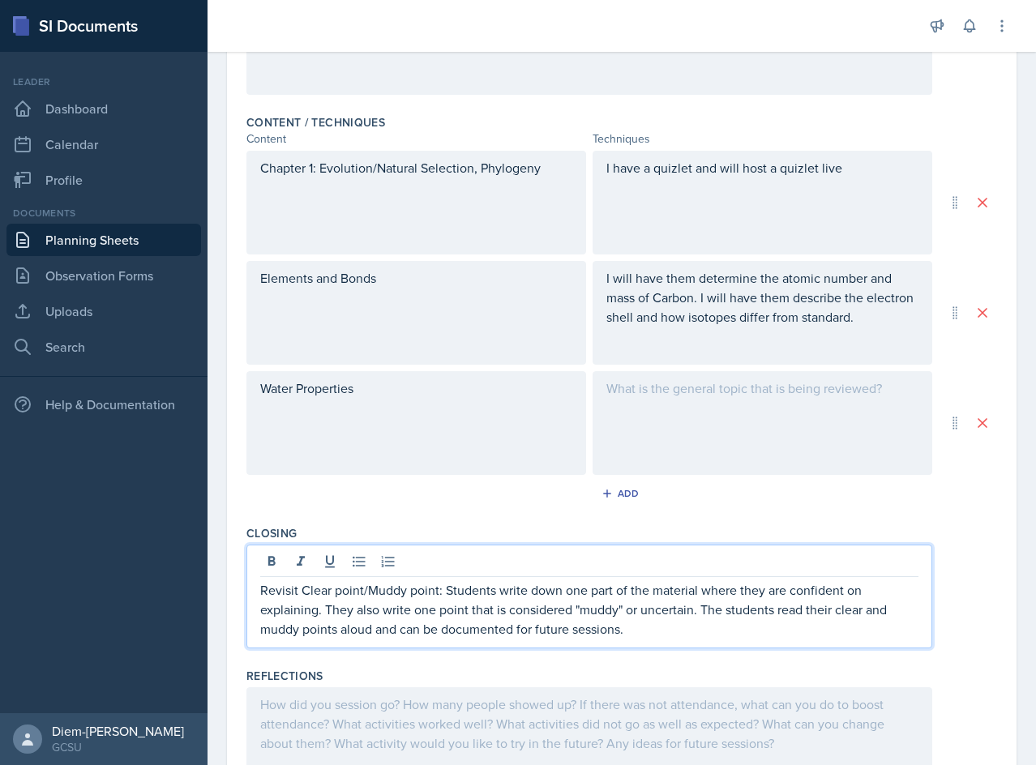
click at [665, 638] on p "Revisit Clear point/Muddy point: Students write down one part of the material w…" at bounding box center [589, 609] width 658 height 58
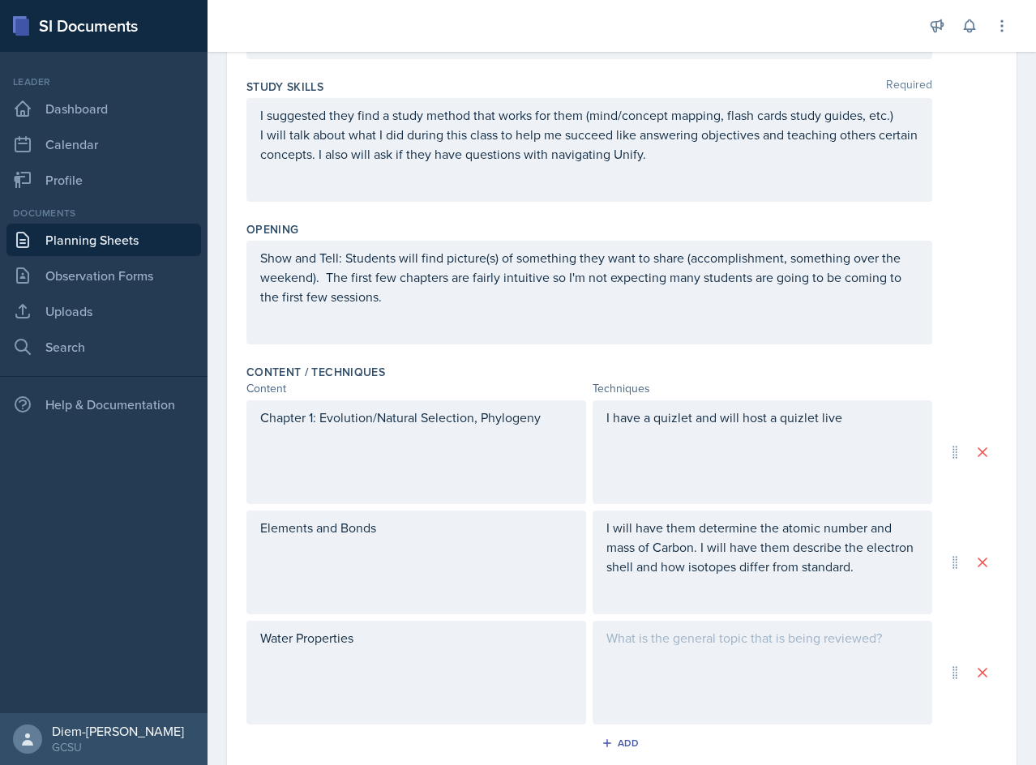
scroll to position [614, 0]
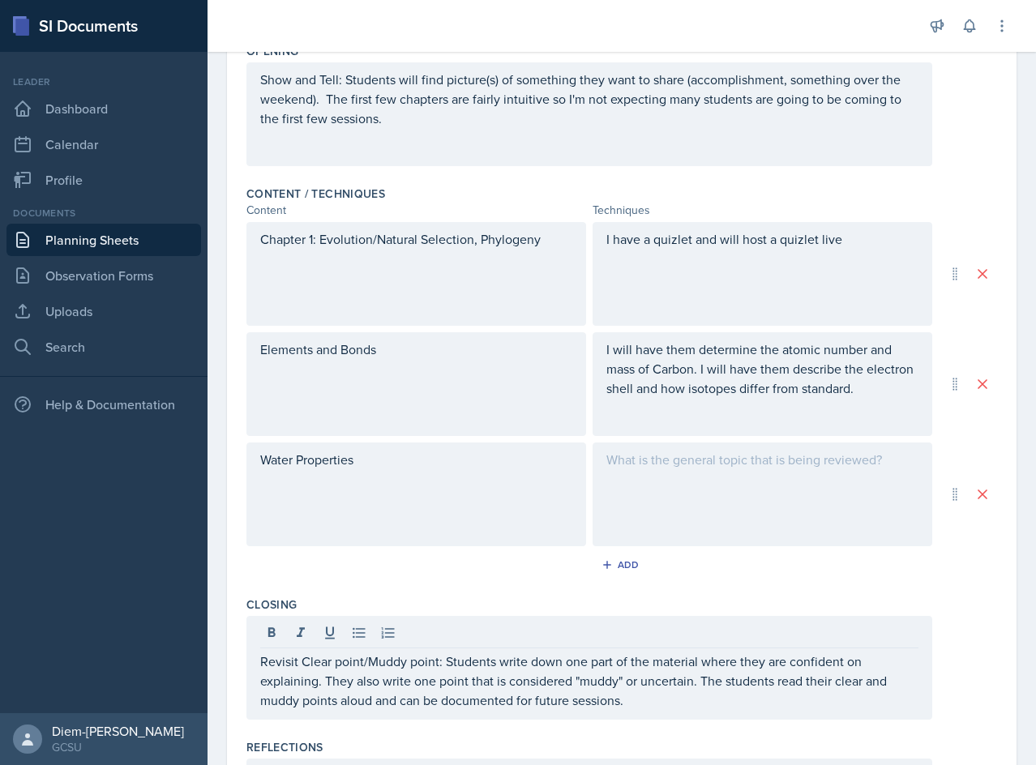
click at [717, 505] on div at bounding box center [763, 495] width 340 height 104
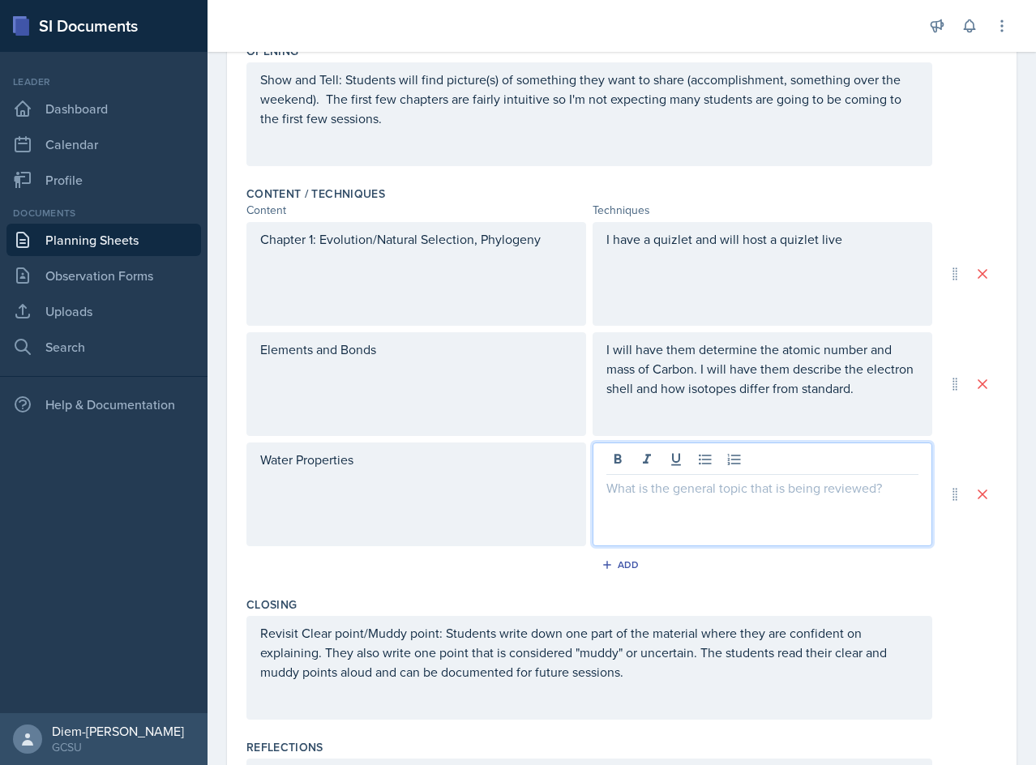
scroll to position [480, 0]
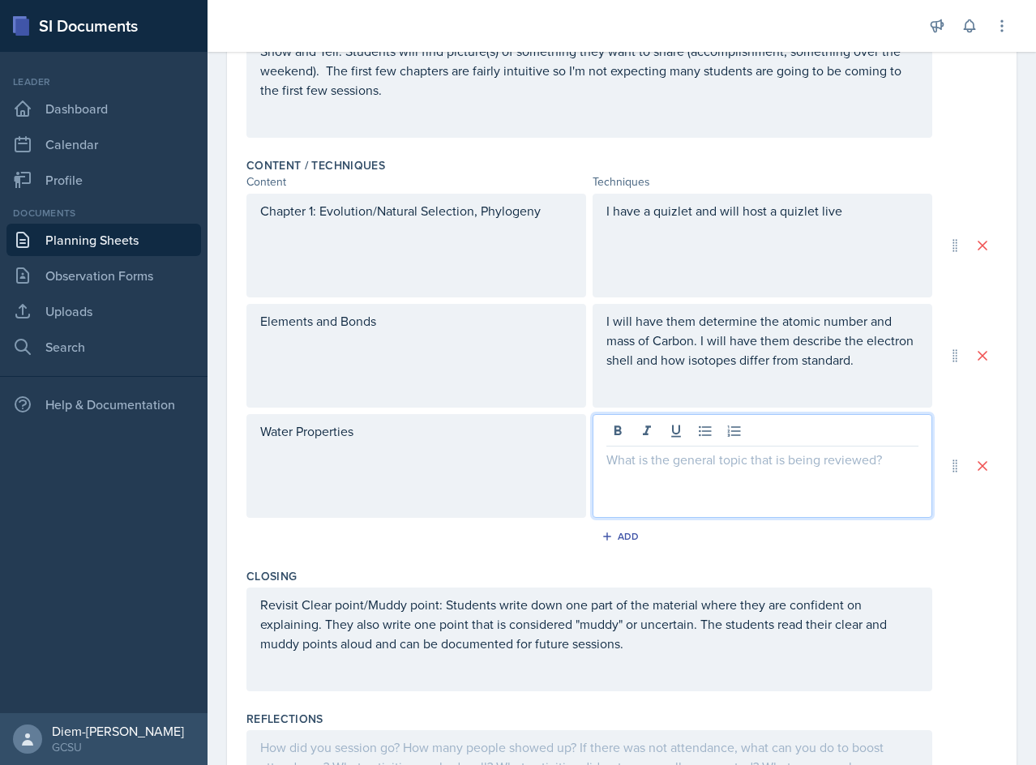
click at [446, 440] on div "Water Properties" at bounding box center [416, 466] width 340 height 104
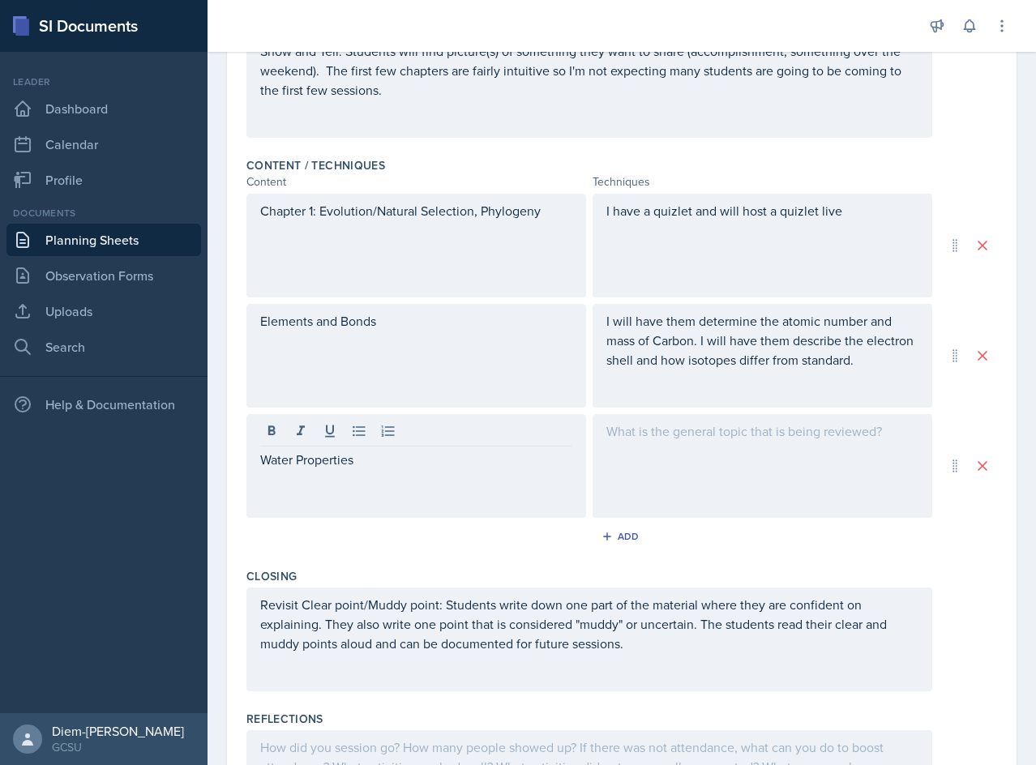
click at [747, 362] on p "I will have them determine the atomic number and mass of Carbon. I will have th…" at bounding box center [762, 340] width 312 height 58
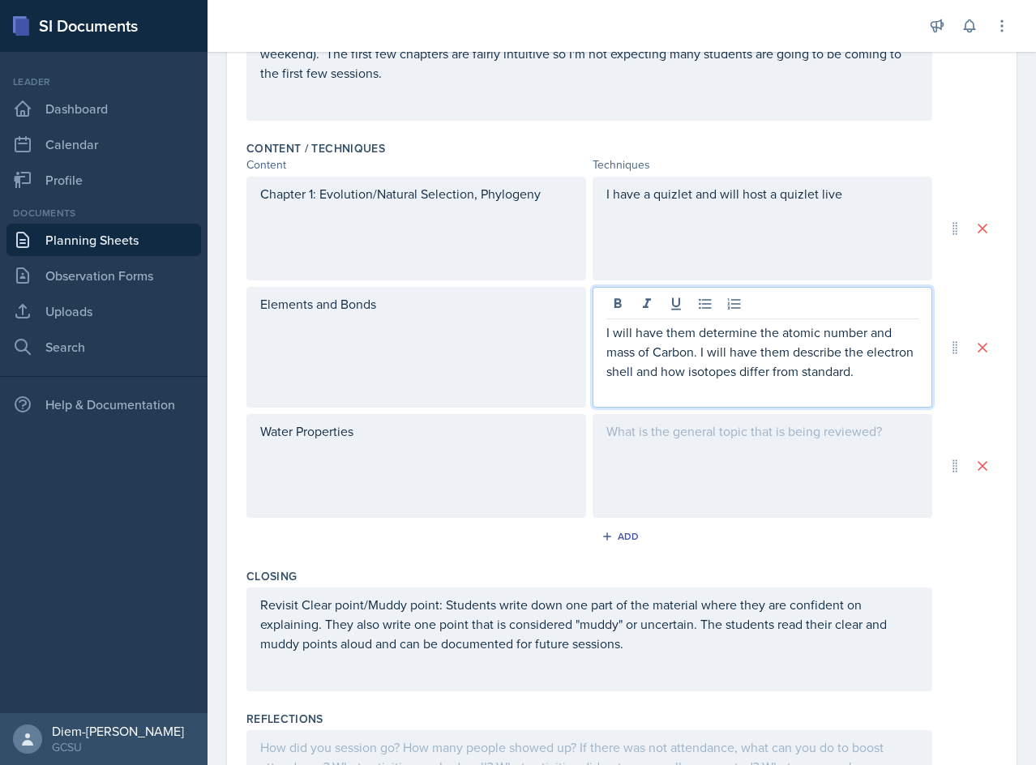
click at [751, 374] on p "I will have them determine the atomic number and mass of Carbon. I will have th…" at bounding box center [762, 352] width 312 height 58
click at [606, 339] on p "I will have them determine the atomic number and mass of Carbon. I will have th…" at bounding box center [762, 352] width 312 height 58
click at [896, 379] on p "I will have them determine the atomic number and mass of Carbon. I will have th…" at bounding box center [762, 352] width 312 height 58
click at [901, 374] on p "I will have them determine the atomic number and mass of Carbon. I will have th…" at bounding box center [762, 352] width 312 height 58
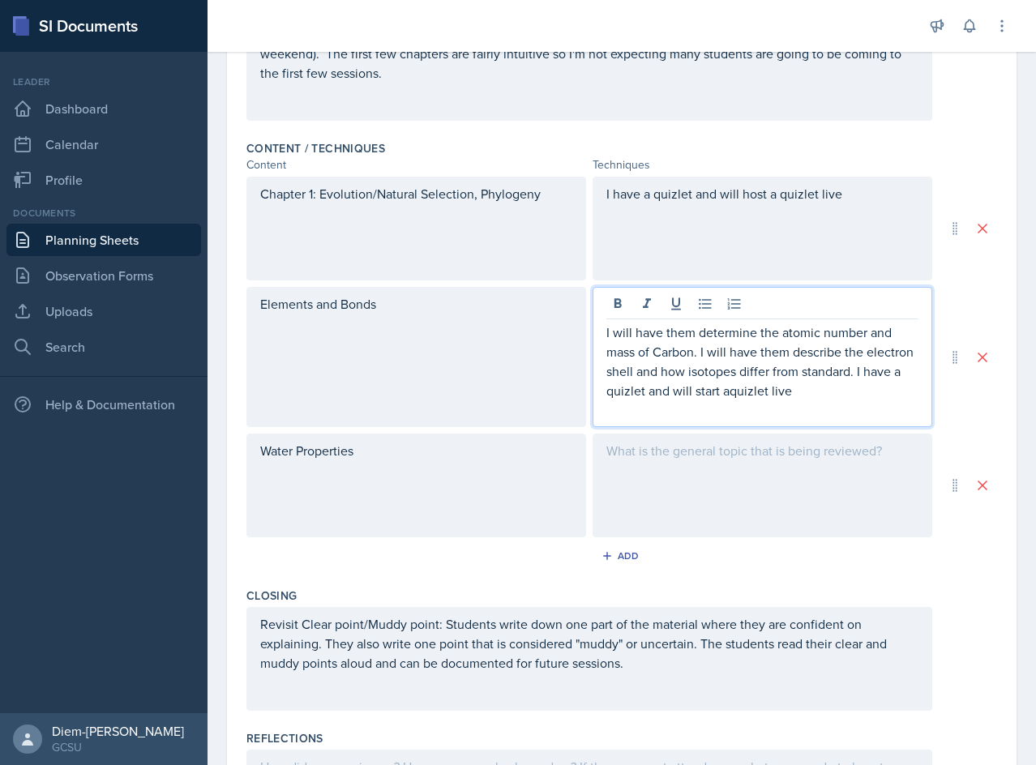
click at [767, 393] on p "I will have them determine the atomic number and mass of Carbon. I will have th…" at bounding box center [762, 362] width 312 height 78
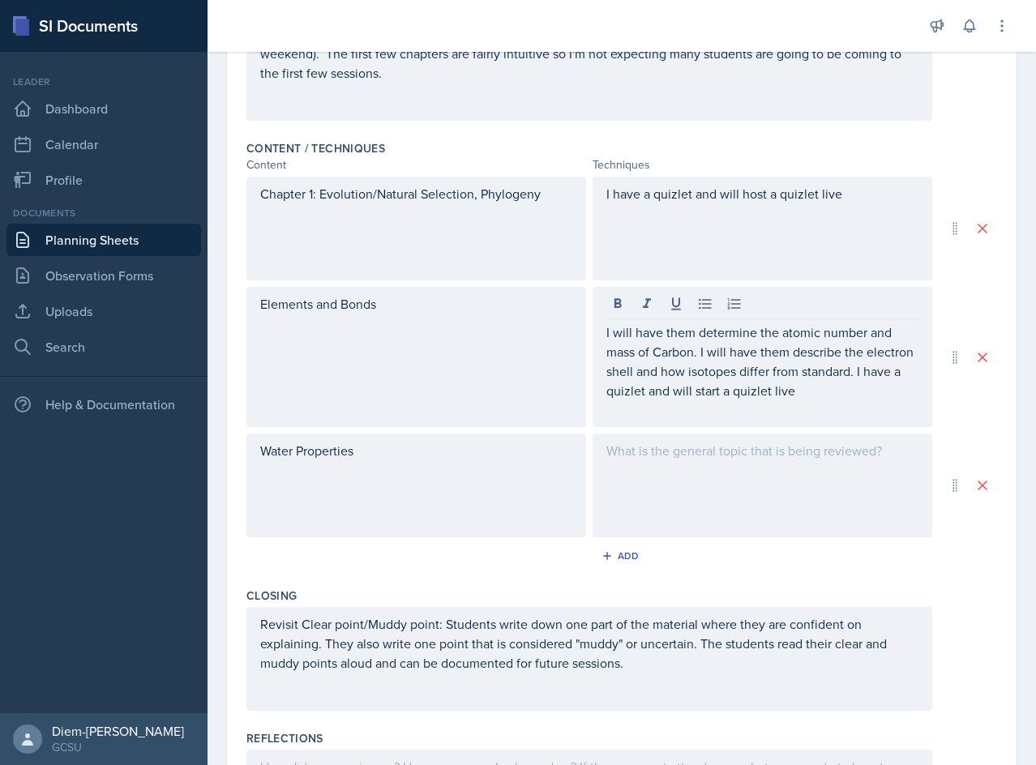
click at [714, 247] on div "I have a quizlet and will host a quizlet live" at bounding box center [763, 229] width 340 height 104
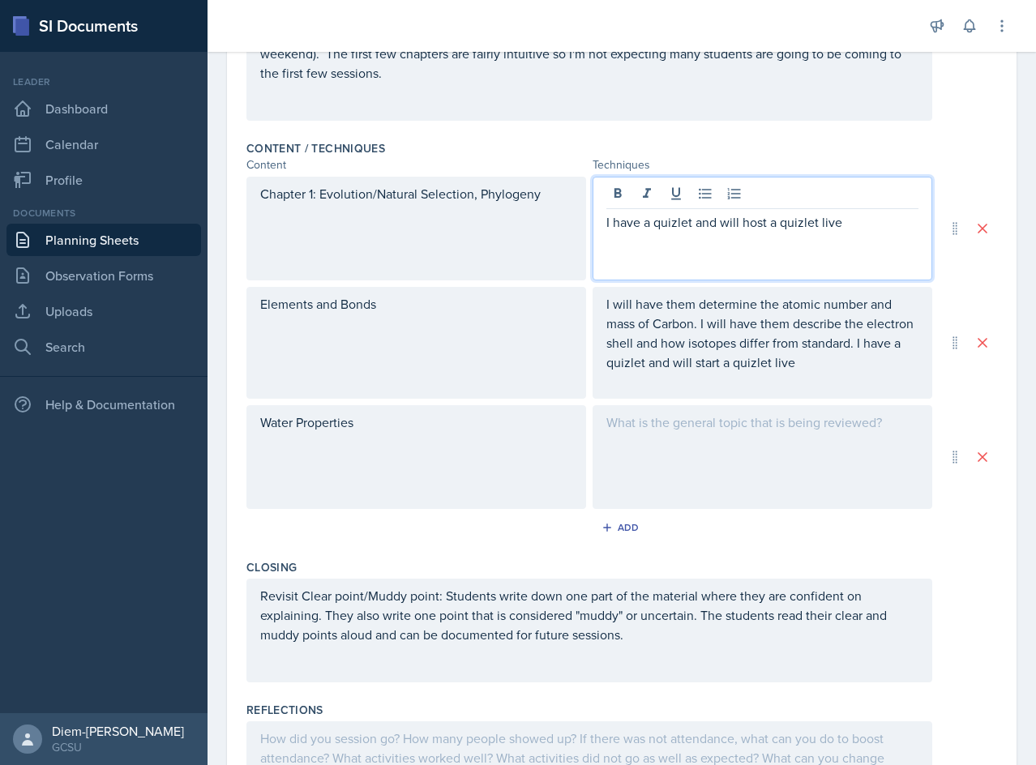
scroll to position [525, 0]
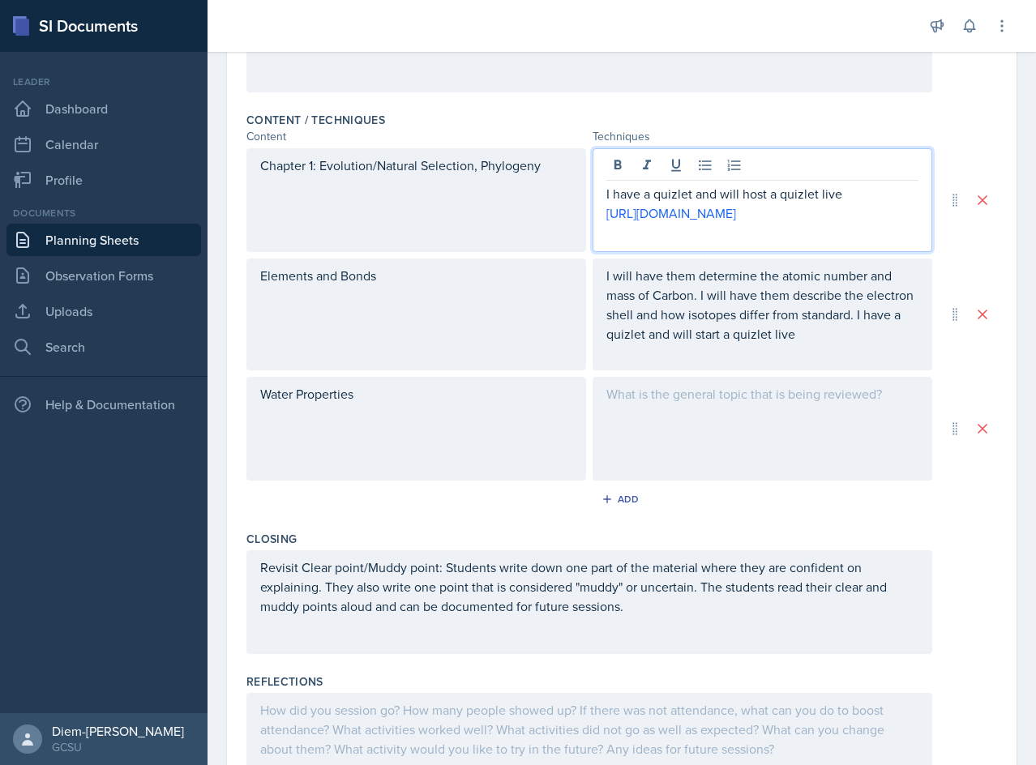
click at [786, 363] on div "I will have them determine the atomic number and mass of Carbon. I will have th…" at bounding box center [762, 314] width 312 height 97
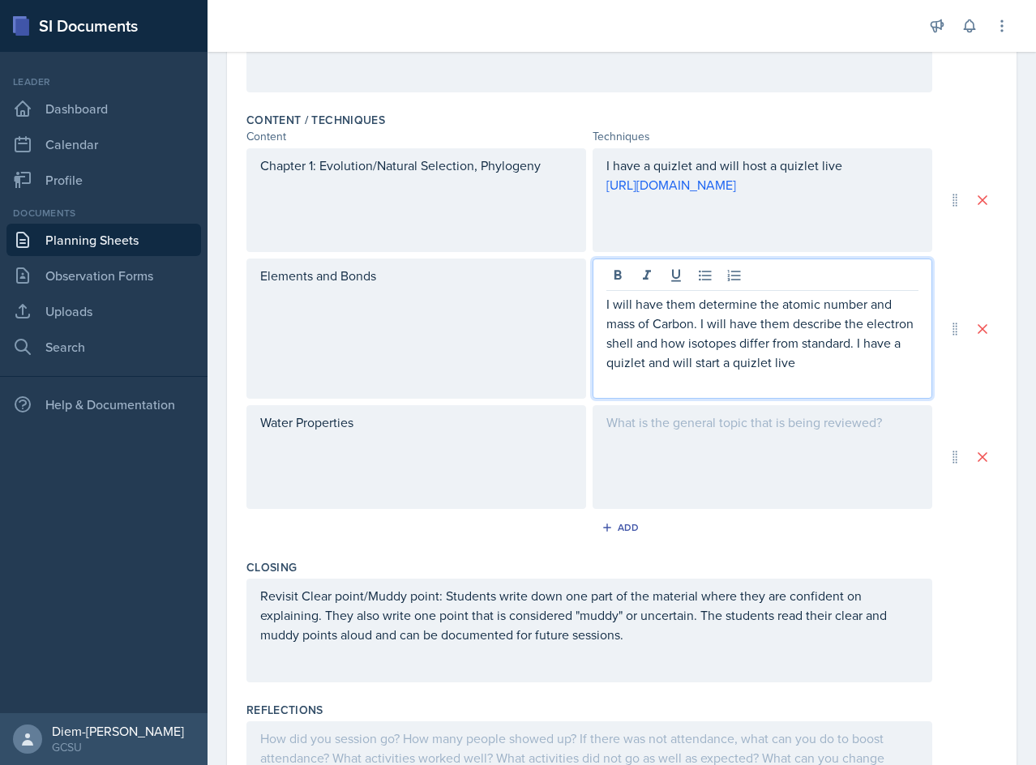
scroll to position [508, 0]
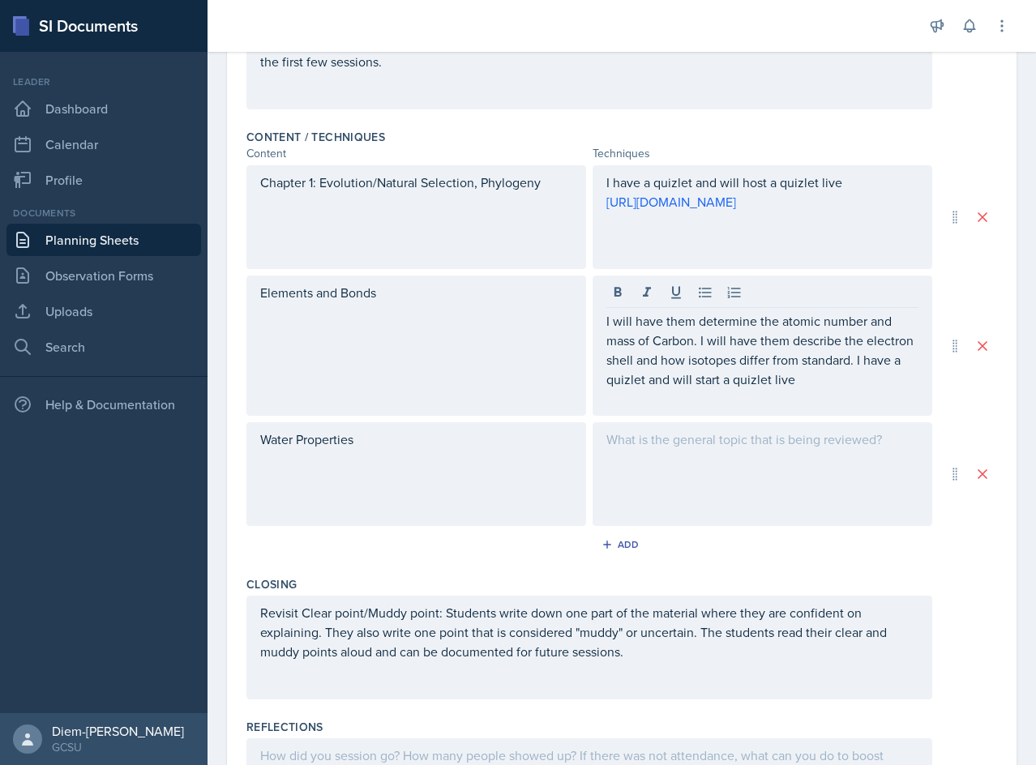
click at [837, 383] on p "I will have them determine the atomic number and mass of Carbon. I will have th…" at bounding box center [762, 350] width 312 height 78
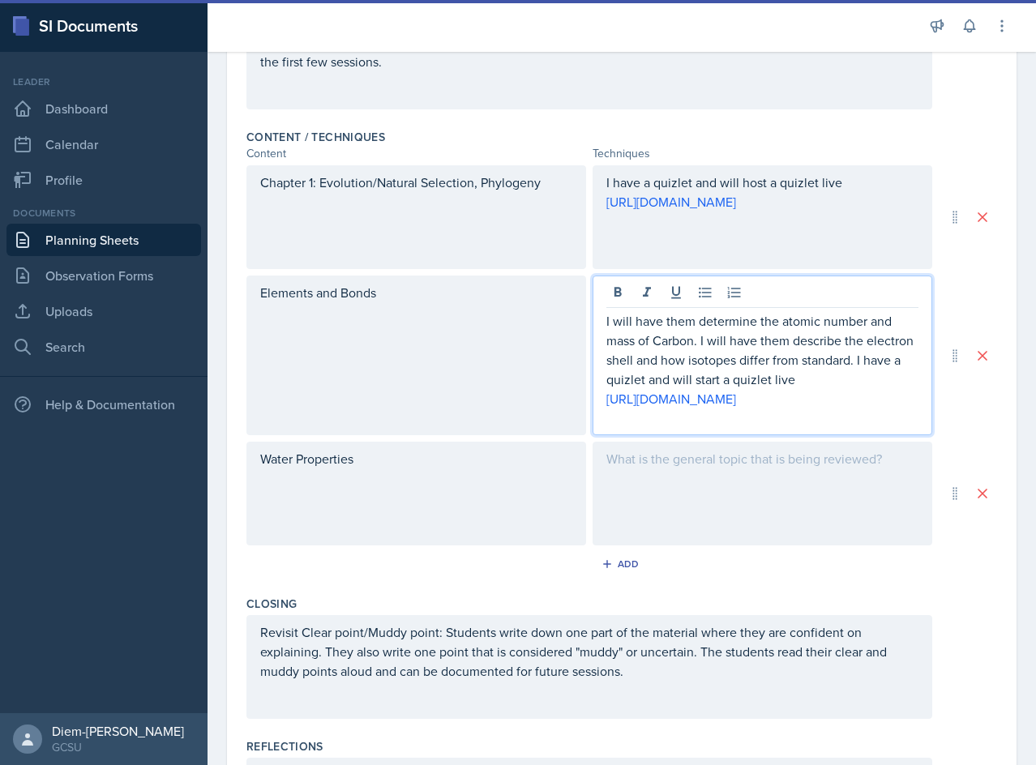
click at [897, 362] on p "I will have them determine the atomic number and mass of Carbon. I will have th…" at bounding box center [762, 350] width 312 height 78
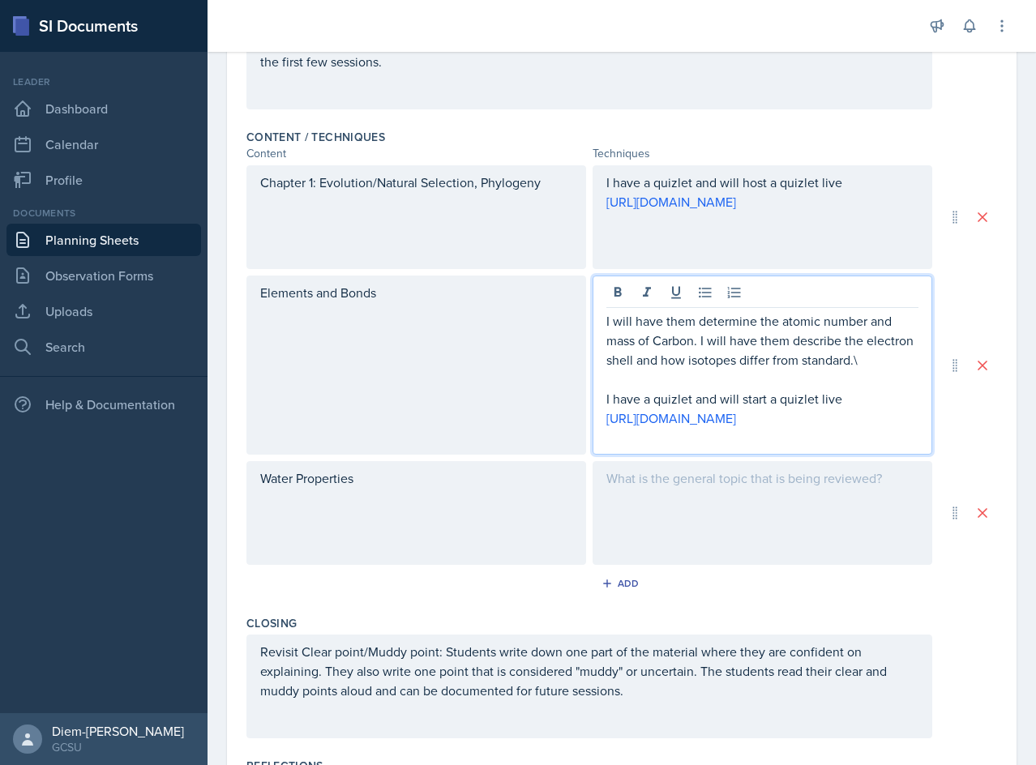
click at [781, 348] on p "I will have them determine the atomic number and mass of Carbon. I will have th…" at bounding box center [762, 340] width 312 height 58
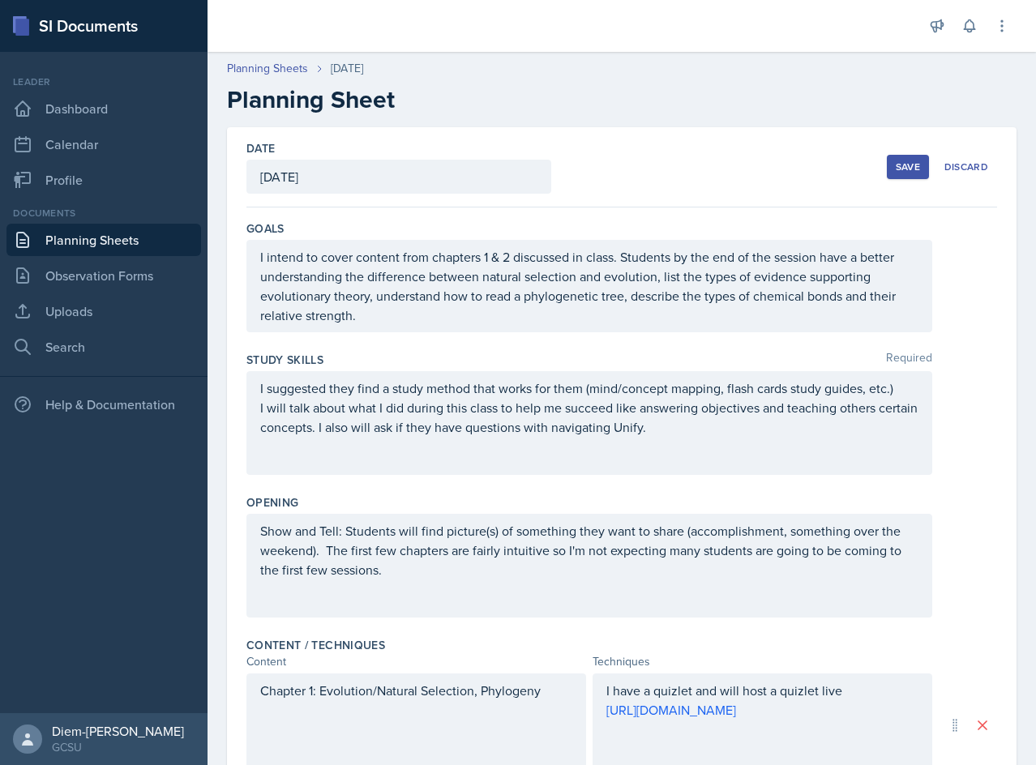
scroll to position [405, 0]
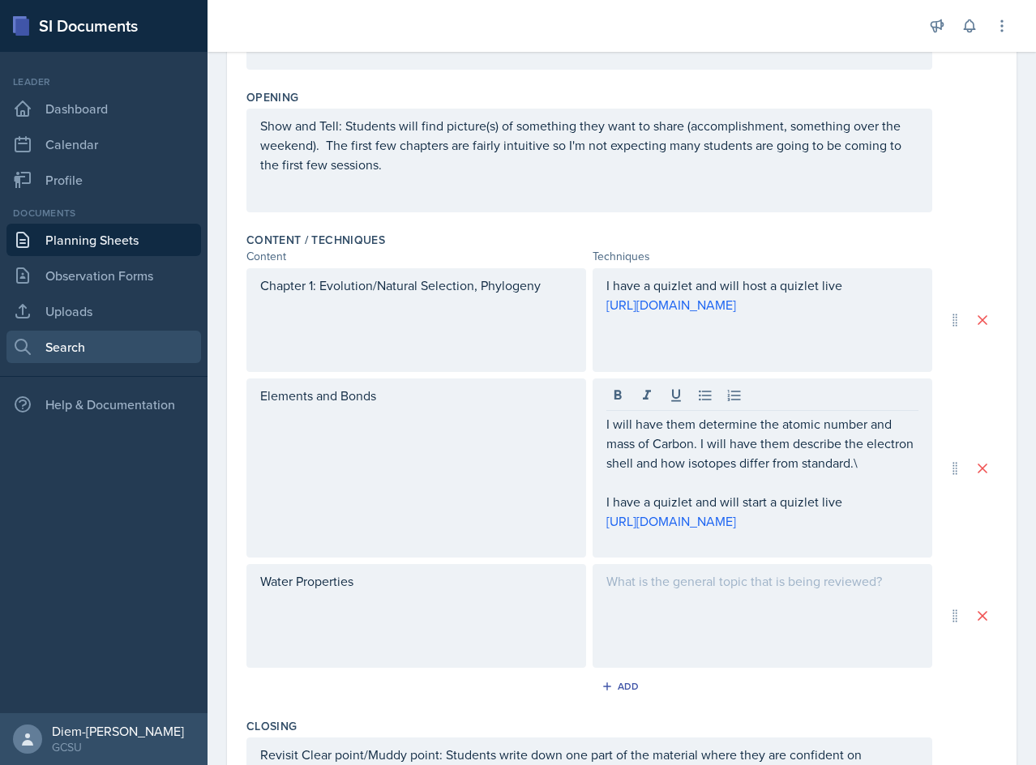
click at [52, 340] on link "Search" at bounding box center [103, 347] width 195 height 32
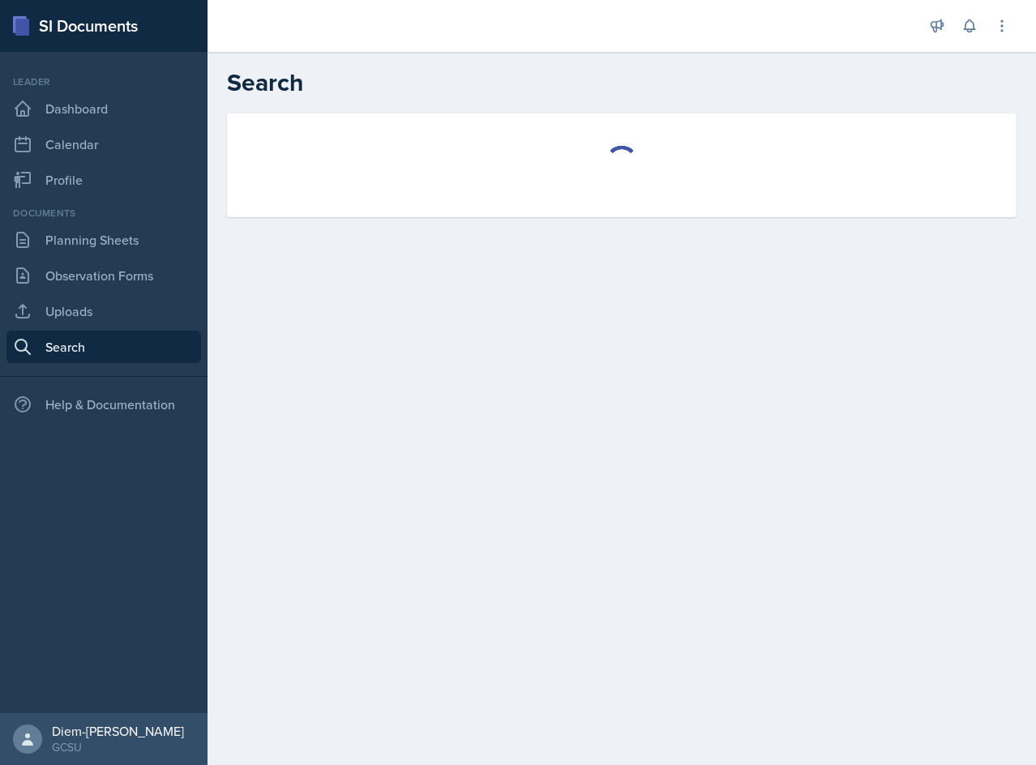
select select "all"
select select "1"
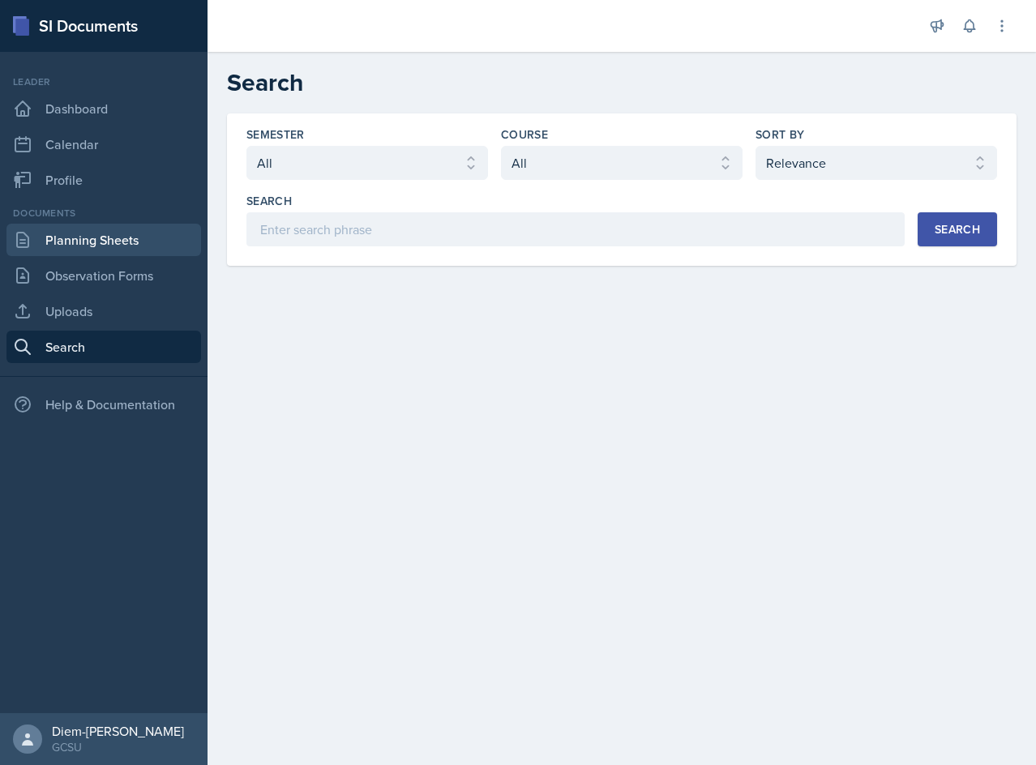
click at [136, 243] on link "Planning Sheets" at bounding box center [103, 240] width 195 height 32
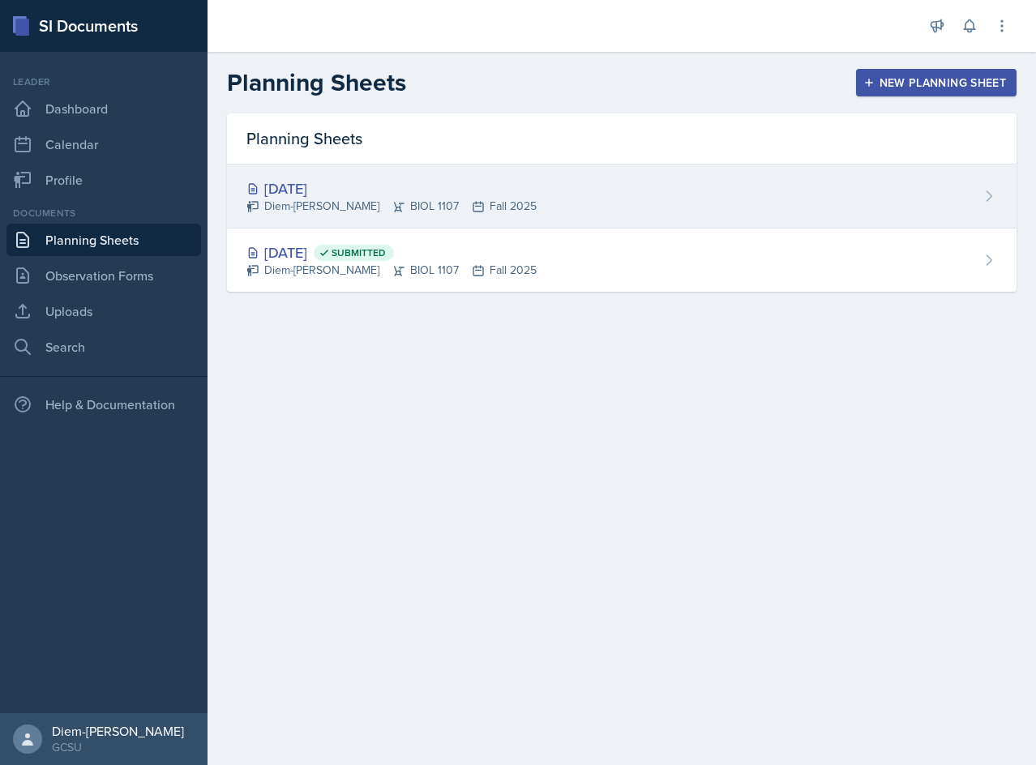
click at [373, 216] on div "[DATE] Diem-[PERSON_NAME] BIOL 1107 Fall 2025" at bounding box center [621, 197] width 789 height 64
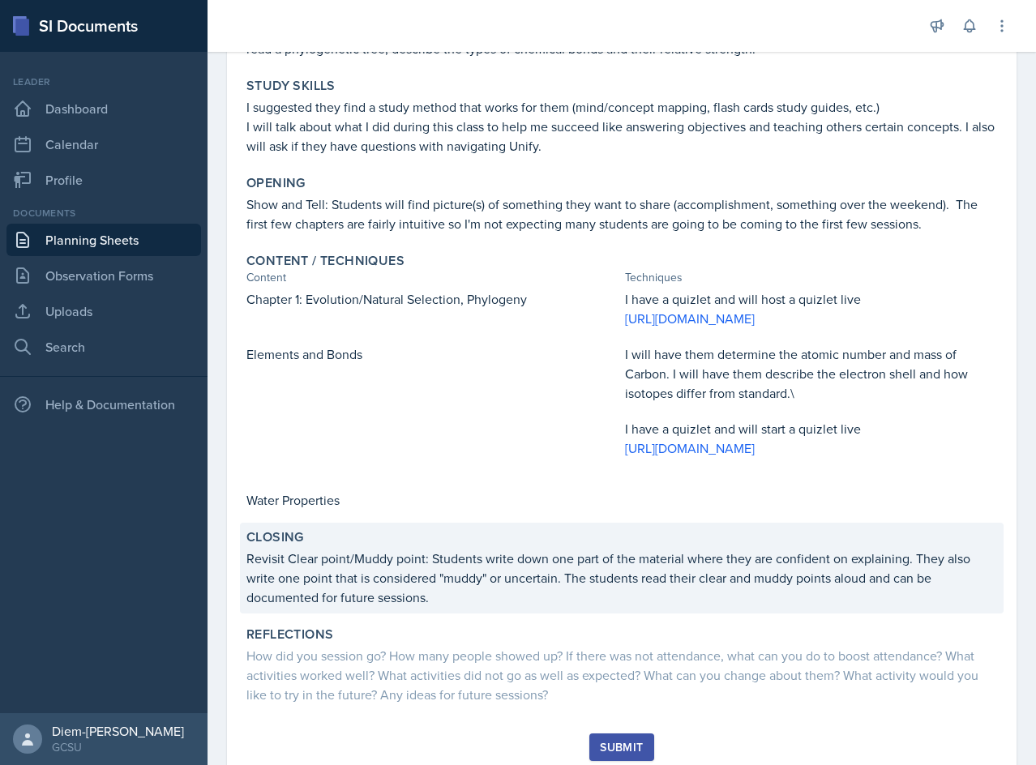
scroll to position [324, 0]
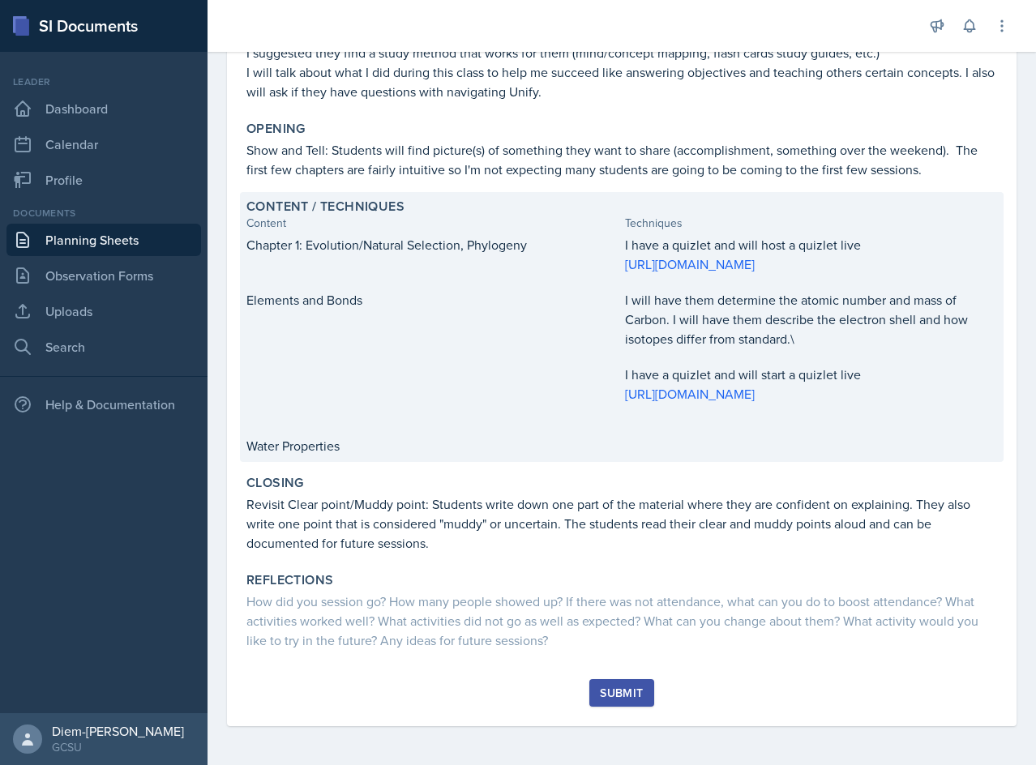
click at [815, 314] on p "I will have them determine the atomic number and mass of Carbon. I will have th…" at bounding box center [811, 319] width 372 height 58
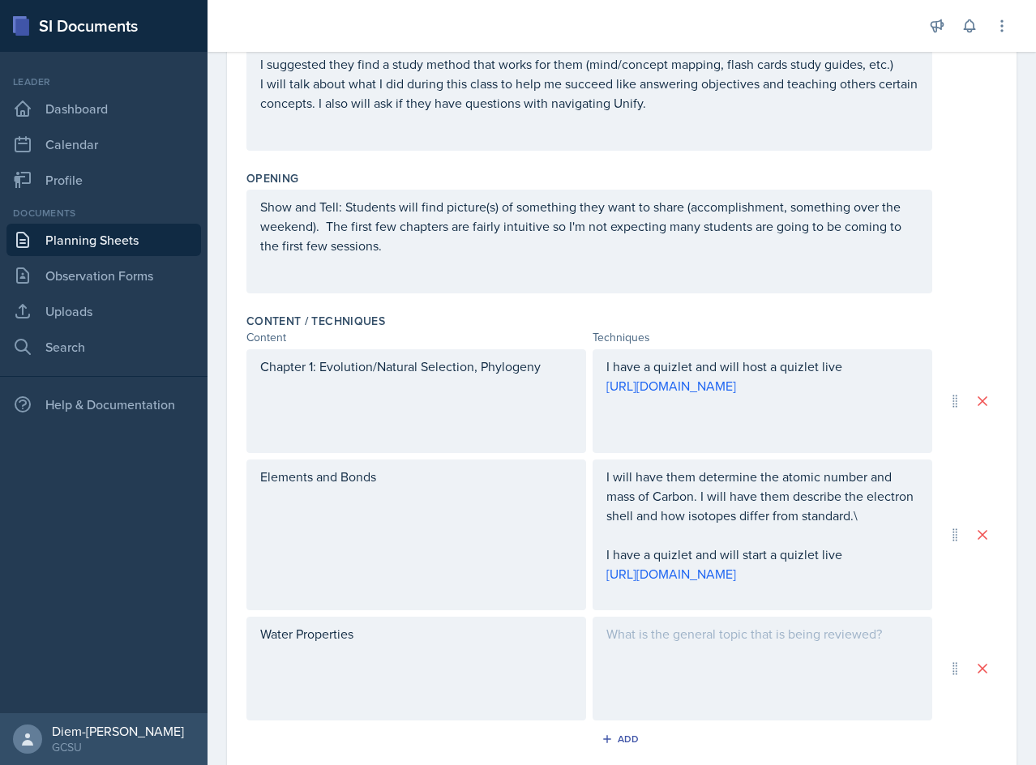
scroll to position [486, 0]
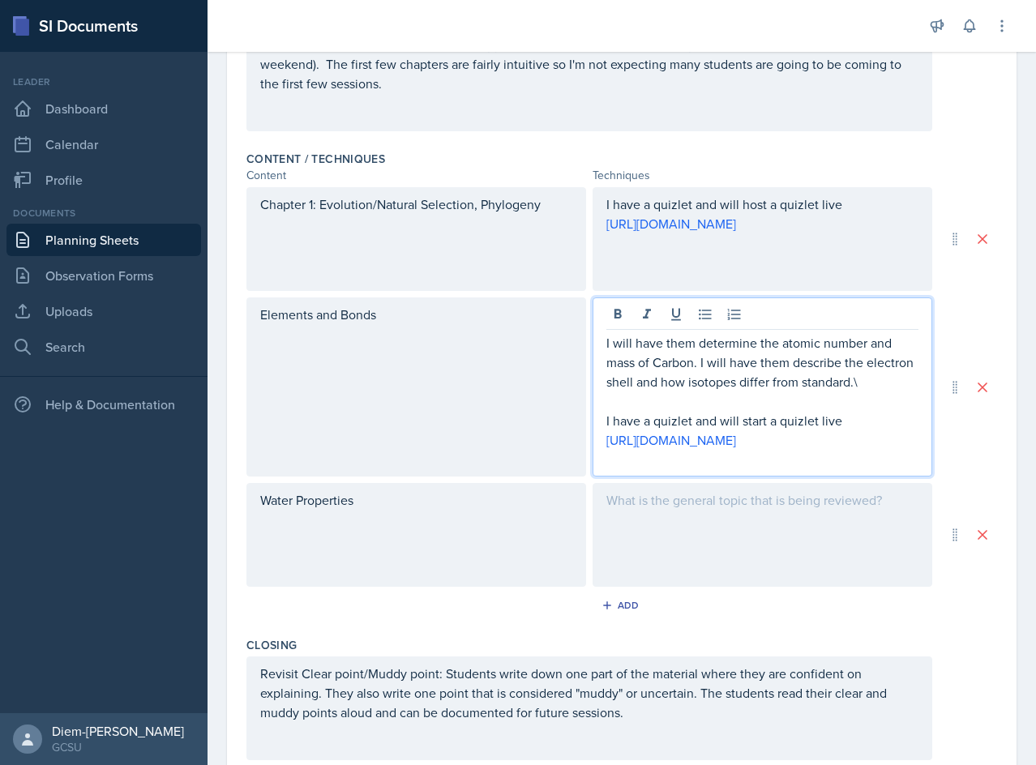
click at [711, 392] on p at bounding box center [762, 401] width 312 height 19
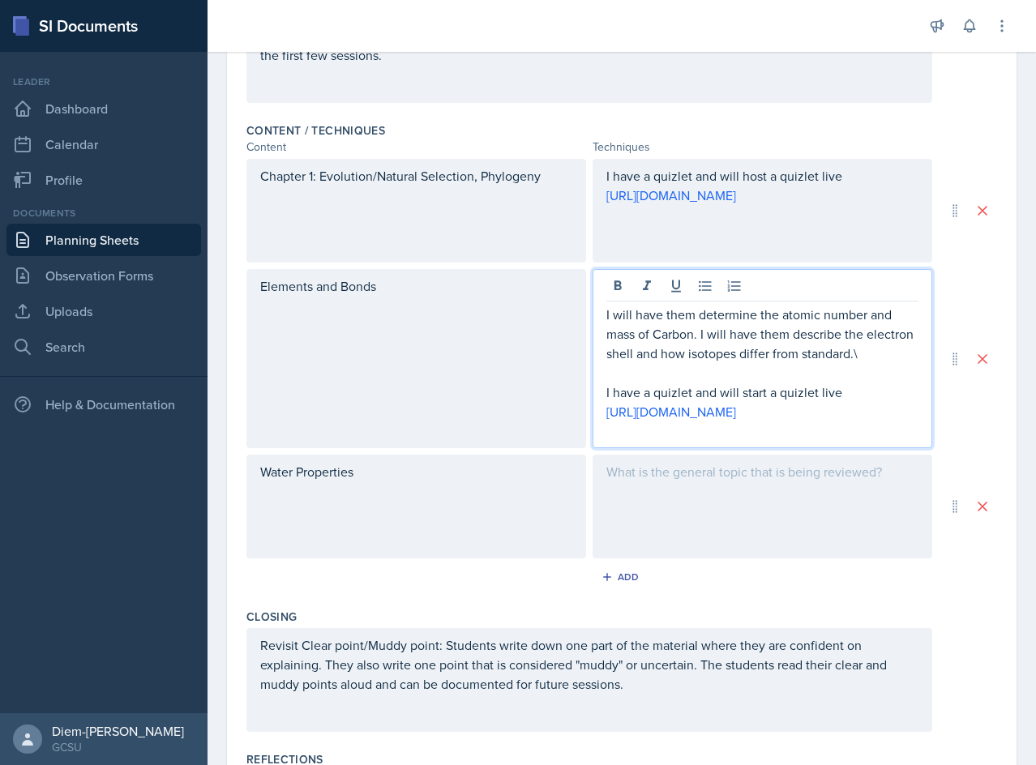
click at [906, 353] on div "I will have them determine the atomic number and mass of Carbon. I will have th…" at bounding box center [763, 358] width 340 height 179
click at [901, 355] on p "I will have them determine the atomic number and mass of Carbon. I will have th…" at bounding box center [762, 334] width 312 height 58
click at [774, 383] on p at bounding box center [762, 372] width 312 height 19
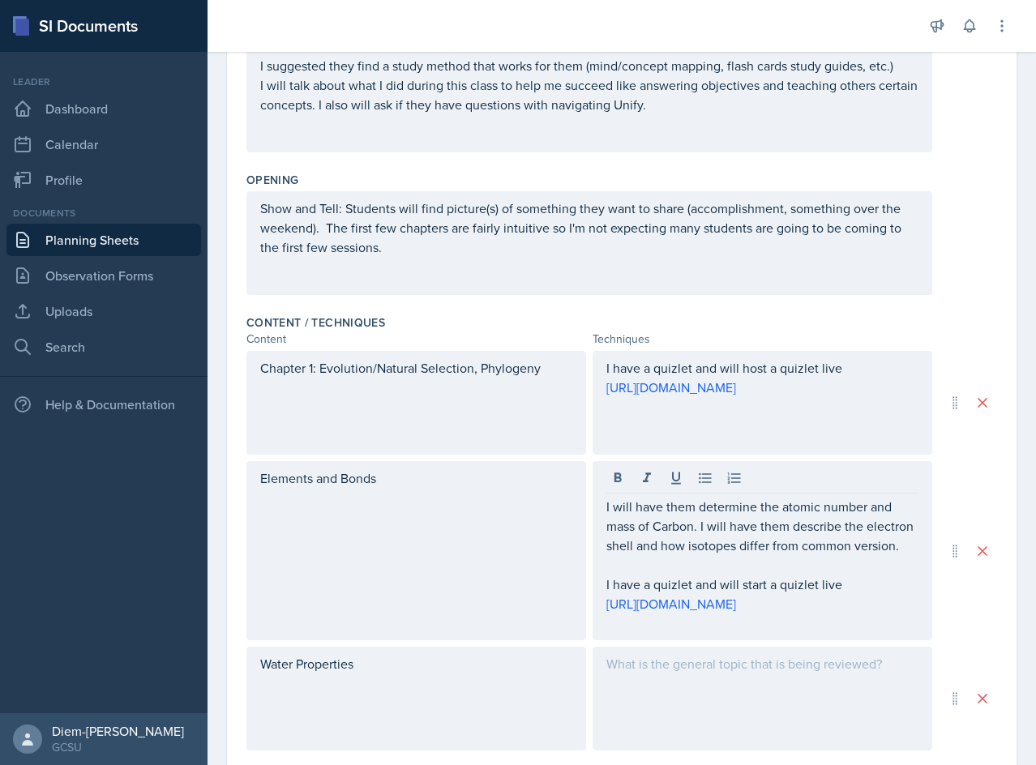
scroll to position [0, 0]
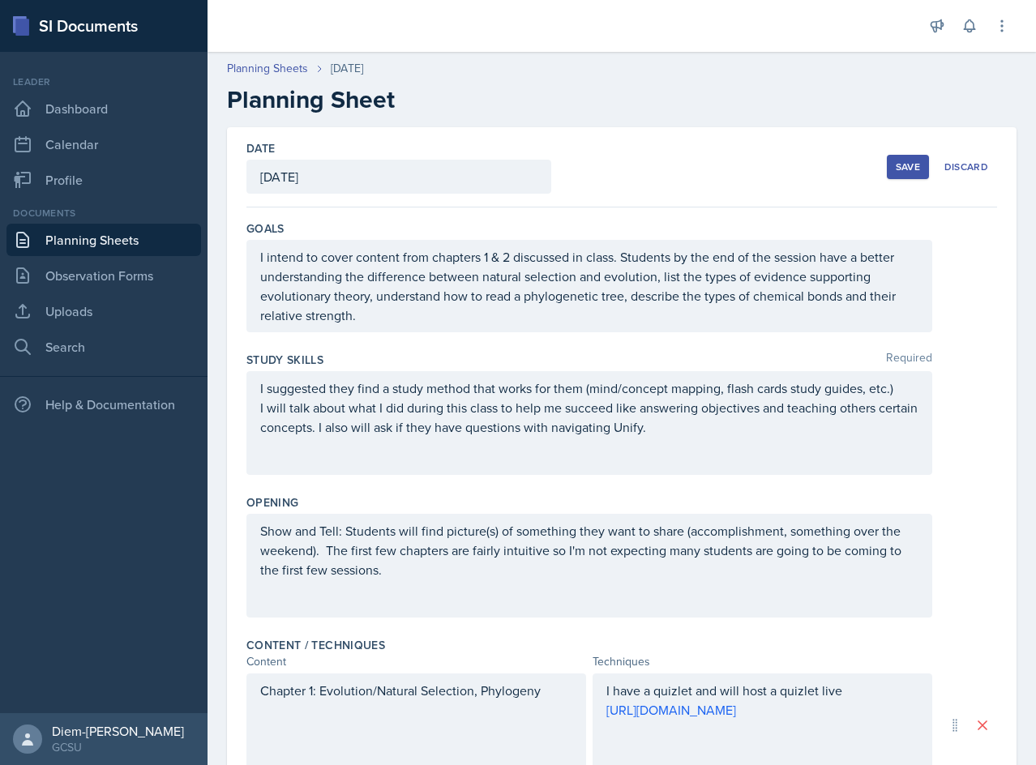
click at [454, 446] on div "I suggested they find a study method that works for them (mind/concept mapping,…" at bounding box center [589, 423] width 686 height 104
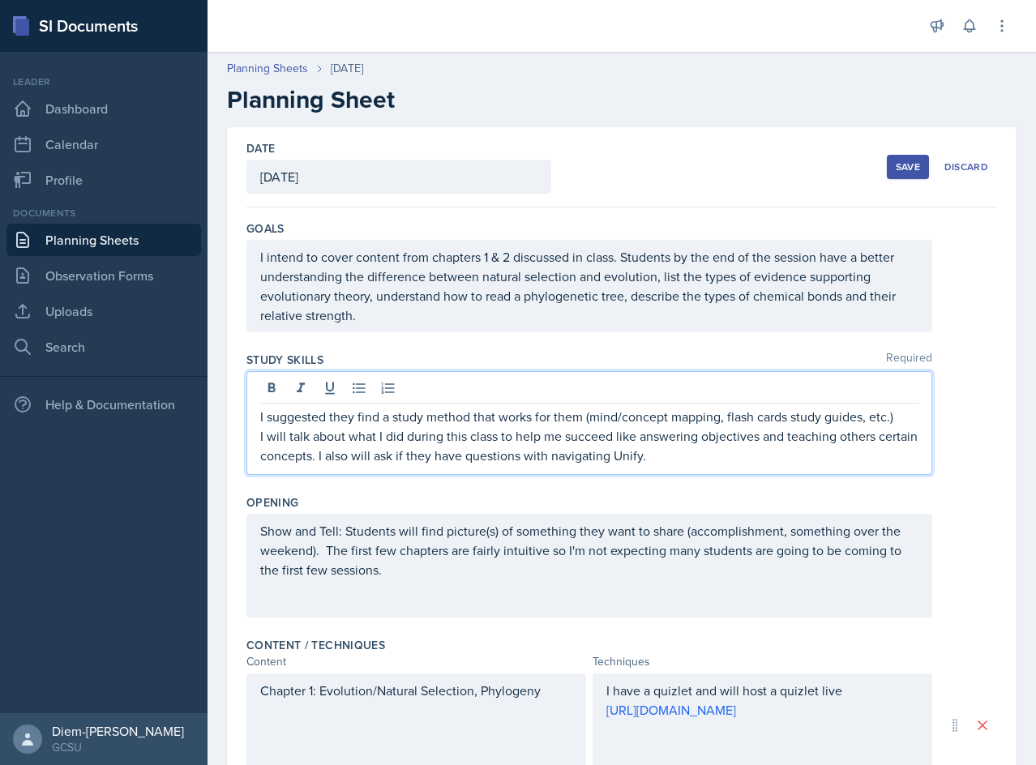
click at [788, 452] on p "I will talk about what I did during this class to help me succeed like answerin…" at bounding box center [589, 445] width 658 height 39
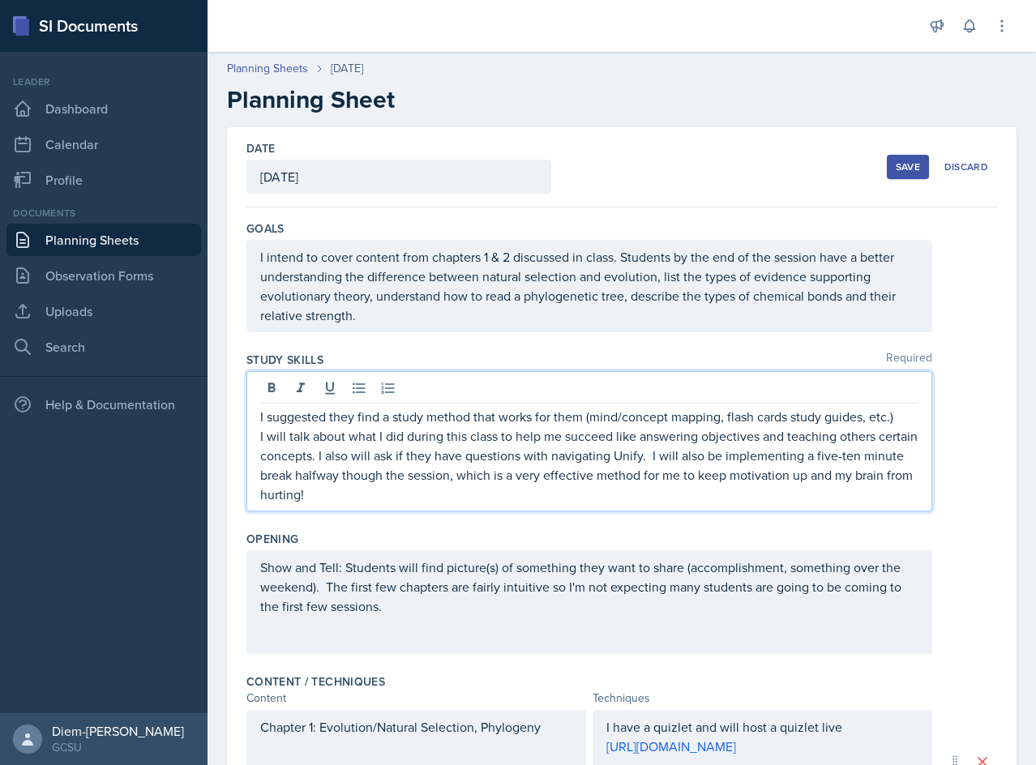
click at [762, 464] on p "I will talk about what I did during this class to help me succeed like answerin…" at bounding box center [589, 465] width 658 height 78
drag, startPoint x: 691, startPoint y: 460, endPoint x: 855, endPoint y: 459, distance: 164.5
click at [855, 459] on p "I will talk about what I did during this class to help me succeed like answerin…" at bounding box center [589, 465] width 658 height 78
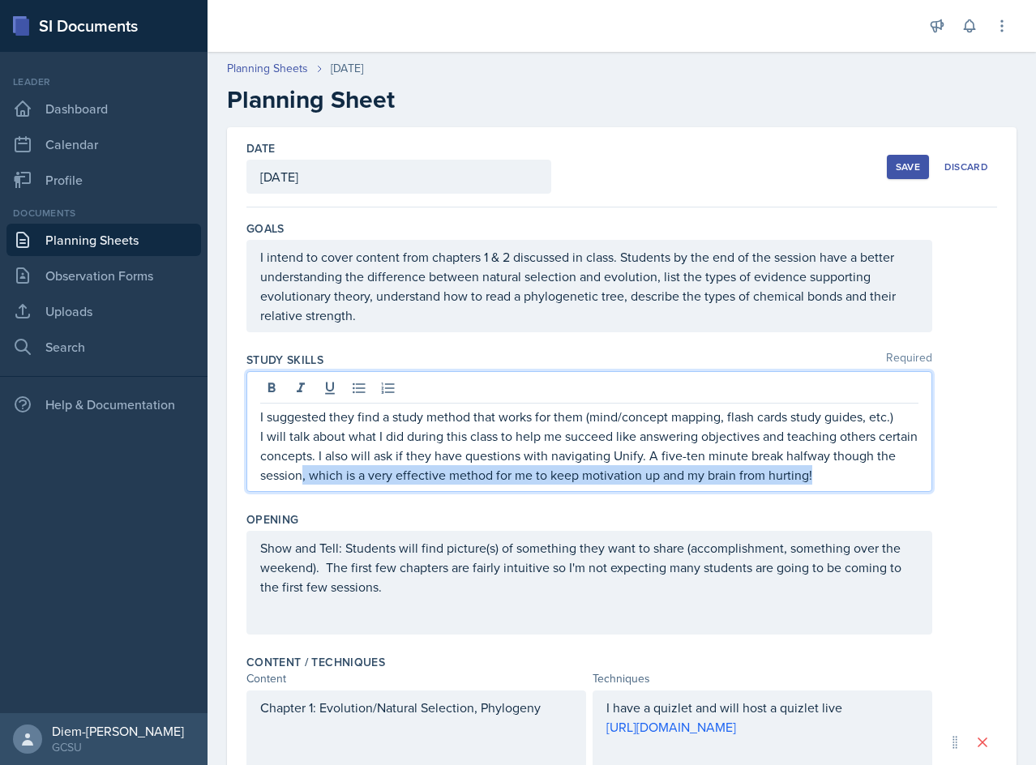
drag, startPoint x: 368, startPoint y: 477, endPoint x: 882, endPoint y: 478, distance: 513.9
click at [882, 478] on p "I will talk about what I did during this class to help me succeed like answerin…" at bounding box center [589, 455] width 658 height 58
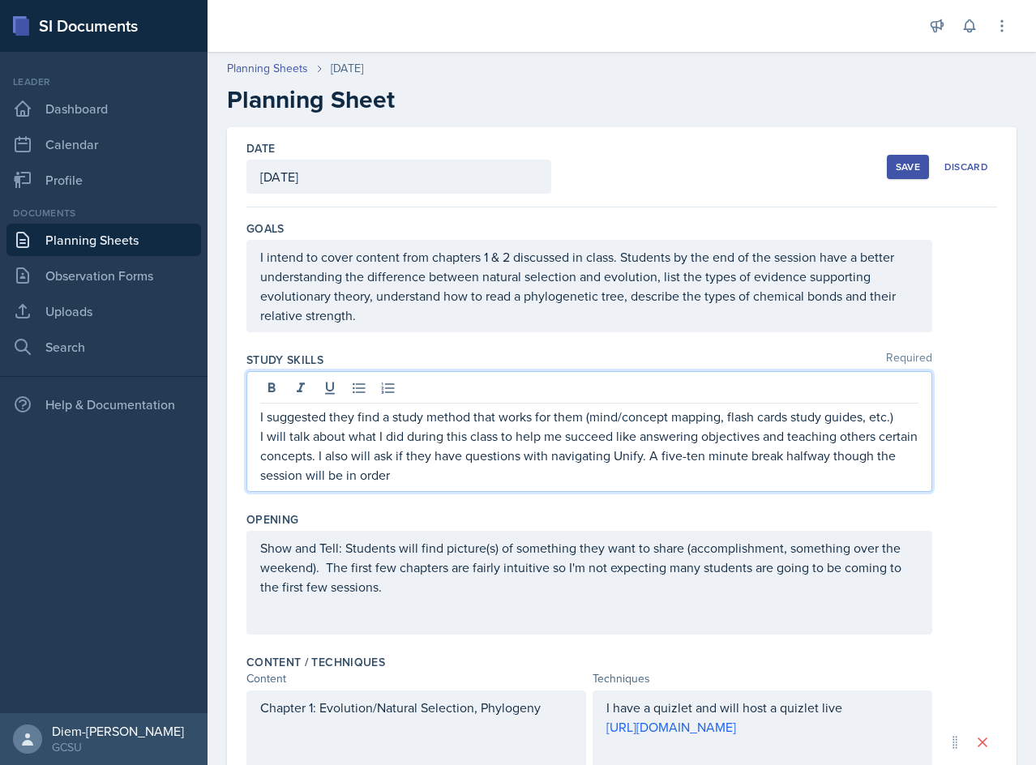
click at [369, 442] on p "I will talk about what I did during this class to help me succeed like answerin…" at bounding box center [589, 455] width 658 height 58
click at [437, 439] on p "I will talk about what I did during this class to help me succeed like answerin…" at bounding box center [589, 455] width 658 height 58
click at [553, 439] on p "I will talk about what I did during this class to help me succeed like answerin…" at bounding box center [589, 455] width 658 height 58
drag, startPoint x: 685, startPoint y: 459, endPoint x: 361, endPoint y: 458, distance: 324.2
click at [361, 458] on p "I will talk about what I did during this class to help me succeed like answerin…" at bounding box center [589, 455] width 658 height 58
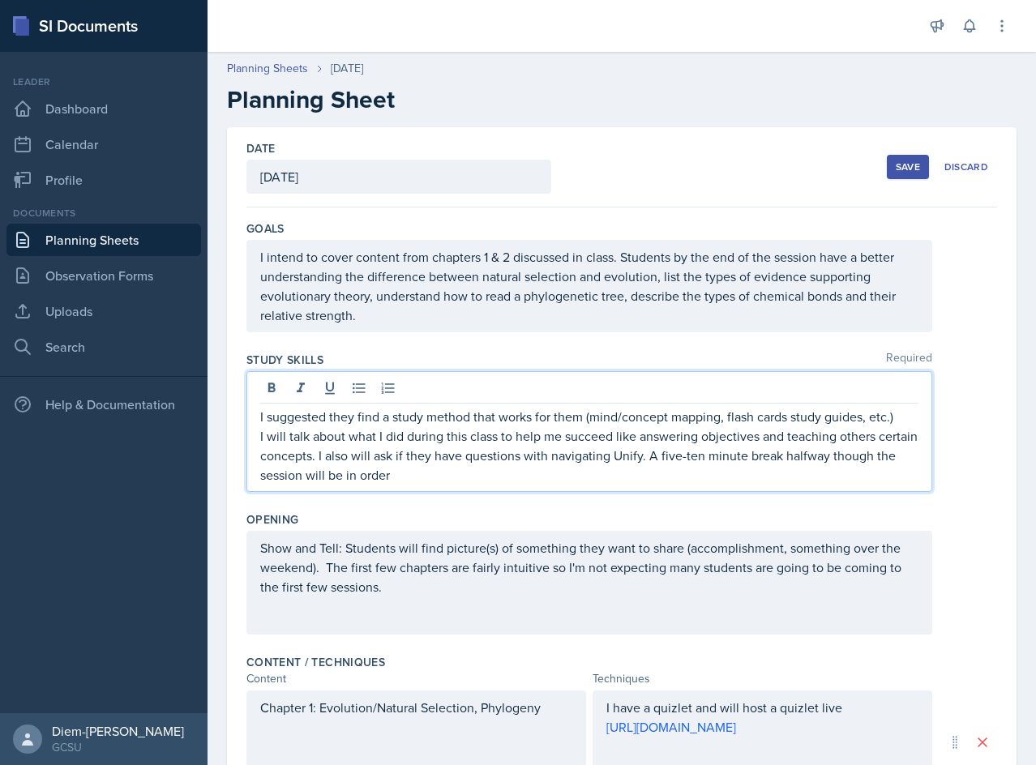
click at [345, 461] on p "I will talk about what I did during this class to help me succeed like answerin…" at bounding box center [589, 455] width 658 height 58
drag, startPoint x: 761, startPoint y: 434, endPoint x: 354, endPoint y: 454, distance: 407.4
click at [354, 454] on p "I will talk about what I did during this class to help me succeed like answerin…" at bounding box center [589, 455] width 658 height 58
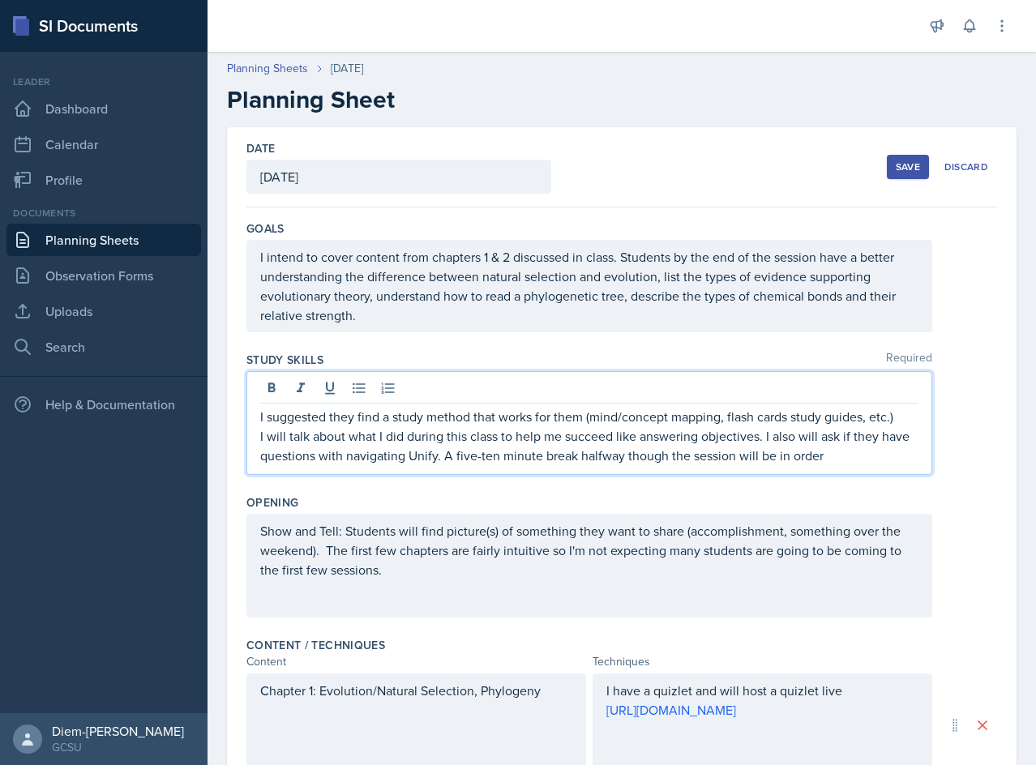
click at [780, 446] on p "I will talk about what I did during this class to help me succeed like answerin…" at bounding box center [589, 445] width 658 height 39
click at [851, 464] on p "I will talk about what I did during this class to help me succeed like answerin…" at bounding box center [589, 445] width 658 height 39
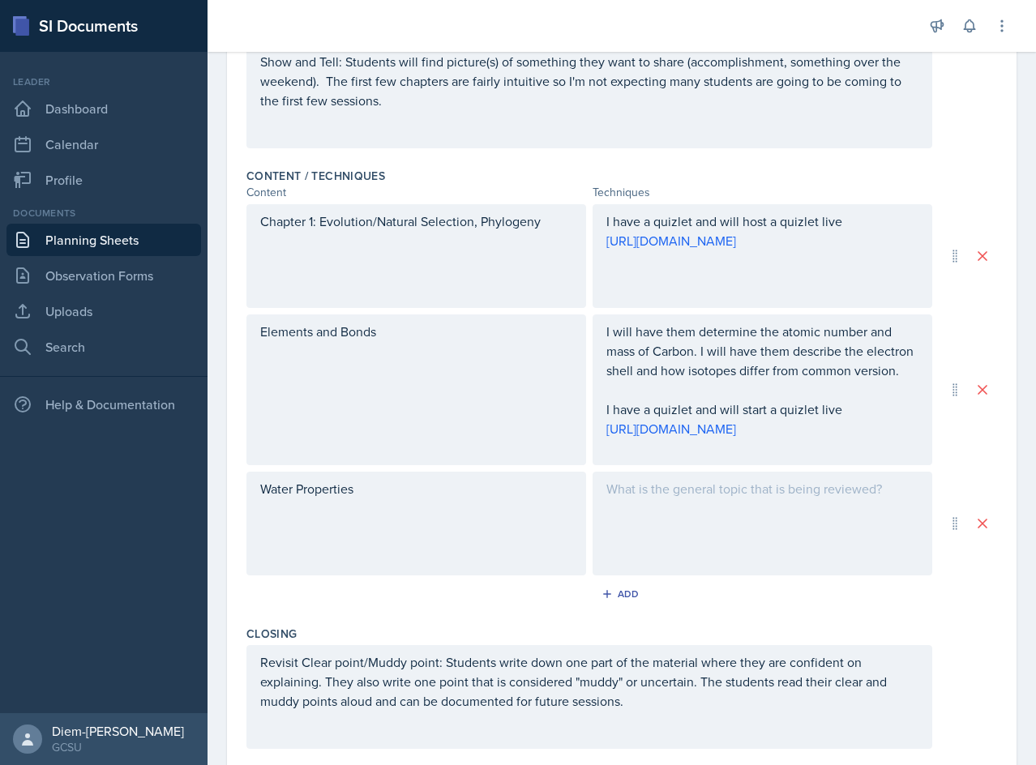
click at [698, 566] on div at bounding box center [763, 524] width 340 height 104
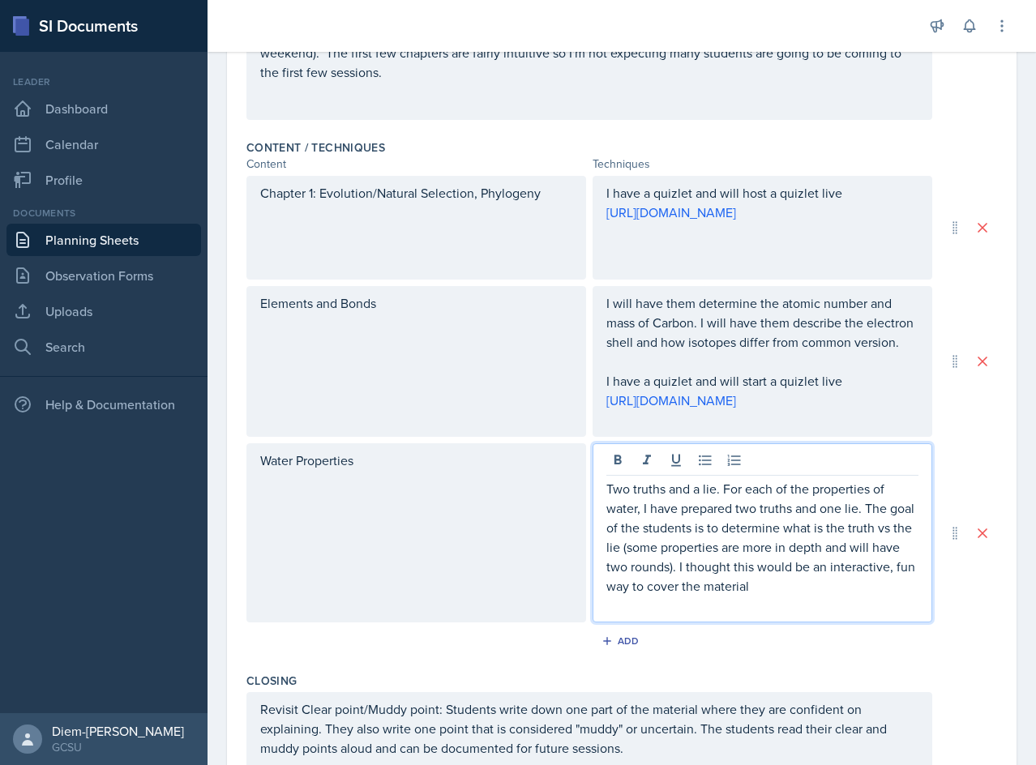
click at [760, 553] on p "Two truths and a lie. For each of the properties of water, I have prepared two …" at bounding box center [762, 537] width 312 height 117
click at [752, 579] on p "Two truths and a lie. For each of the properties of water, I have prepared two …" at bounding box center [762, 537] width 312 height 117
click at [811, 588] on p "Two truths and a lie. For each of the properties of water, I have prepared two …" at bounding box center [762, 537] width 312 height 117
click at [828, 596] on p "Two truths and a lie. For each of the properties of water, I have prepared two …" at bounding box center [762, 537] width 312 height 117
click at [847, 596] on p "Two truths and a lie. For each of the properties of water, I have prepared two …" at bounding box center [762, 537] width 312 height 117
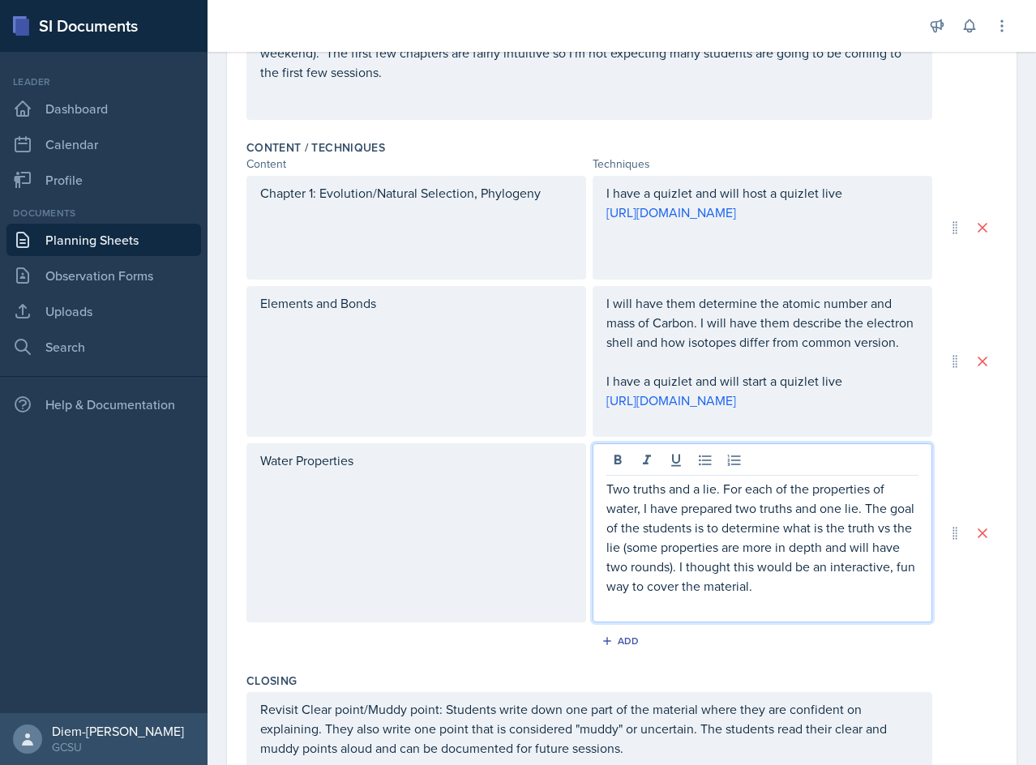
click at [875, 596] on p "Two truths and a lie. For each of the properties of water, I have prepared two …" at bounding box center [762, 537] width 312 height 117
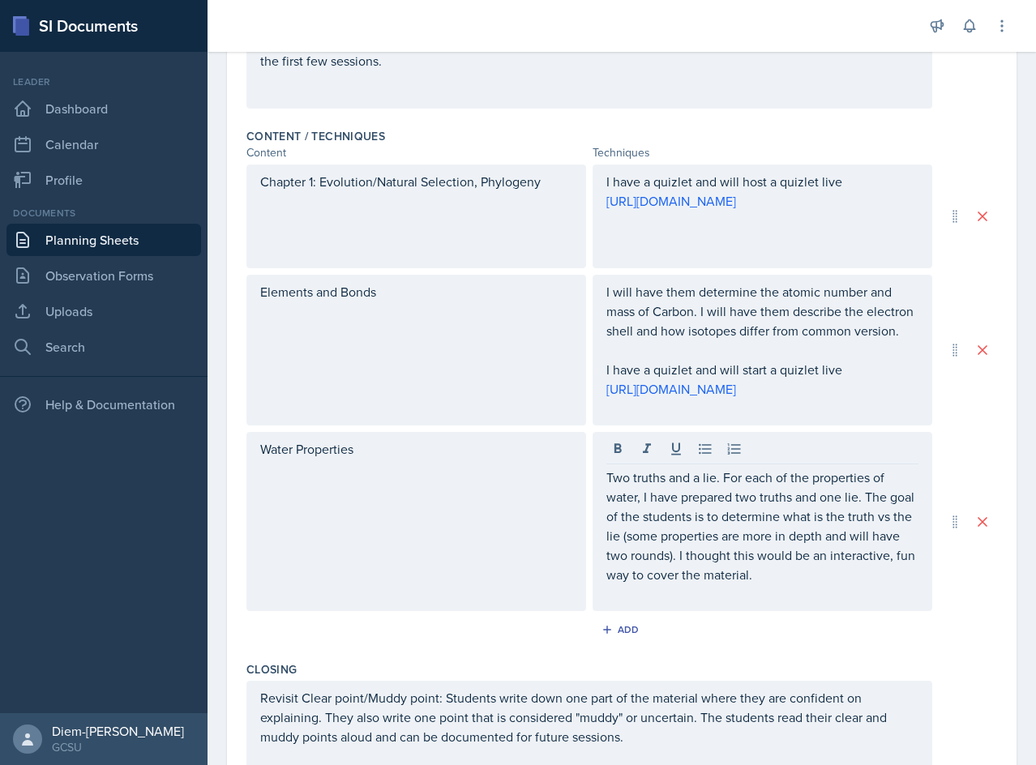
scroll to position [255, 0]
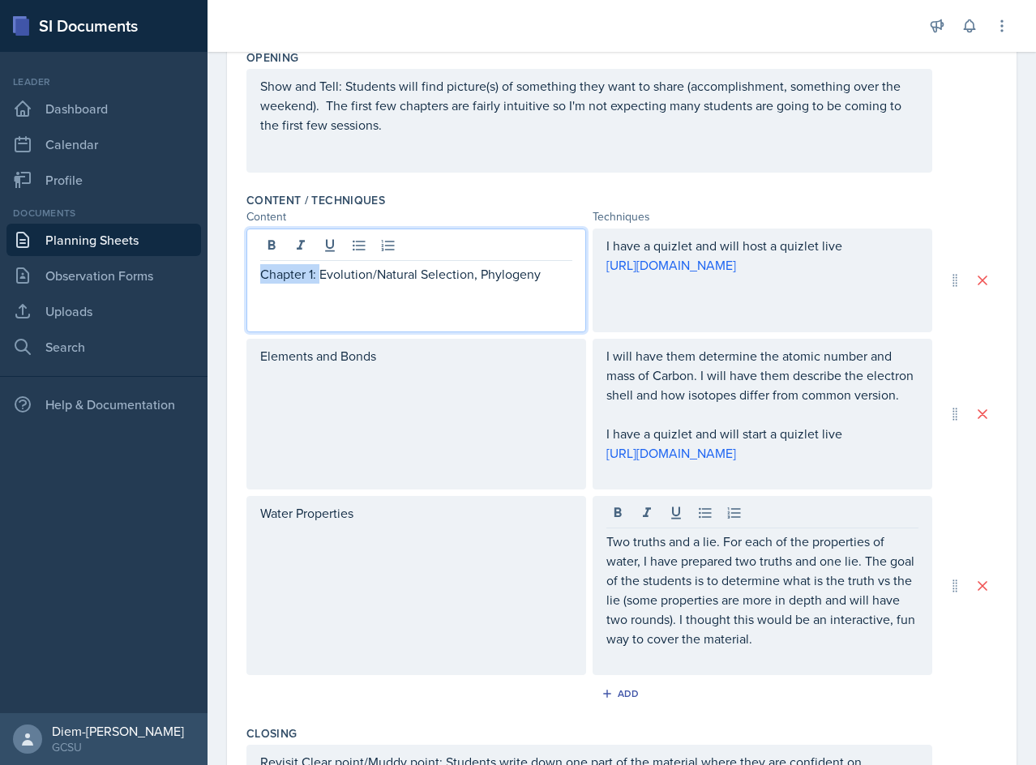
drag, startPoint x: 320, startPoint y: 276, endPoint x: 238, endPoint y: 280, distance: 82.0
click at [238, 280] on div "Date [DATE] [DATE] 27 28 29 30 31 1 2 3 4 5 6 7 8 9 10 11 12 13 14 15 16 17 18 …" at bounding box center [621, 349] width 789 height 1335
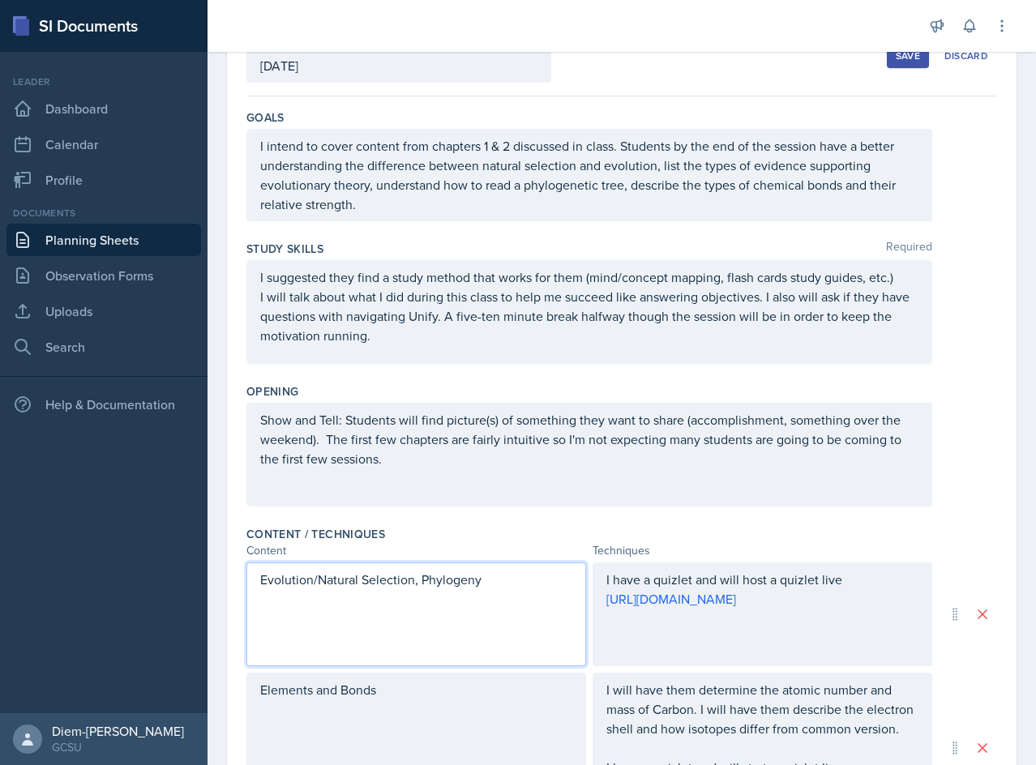
scroll to position [0, 0]
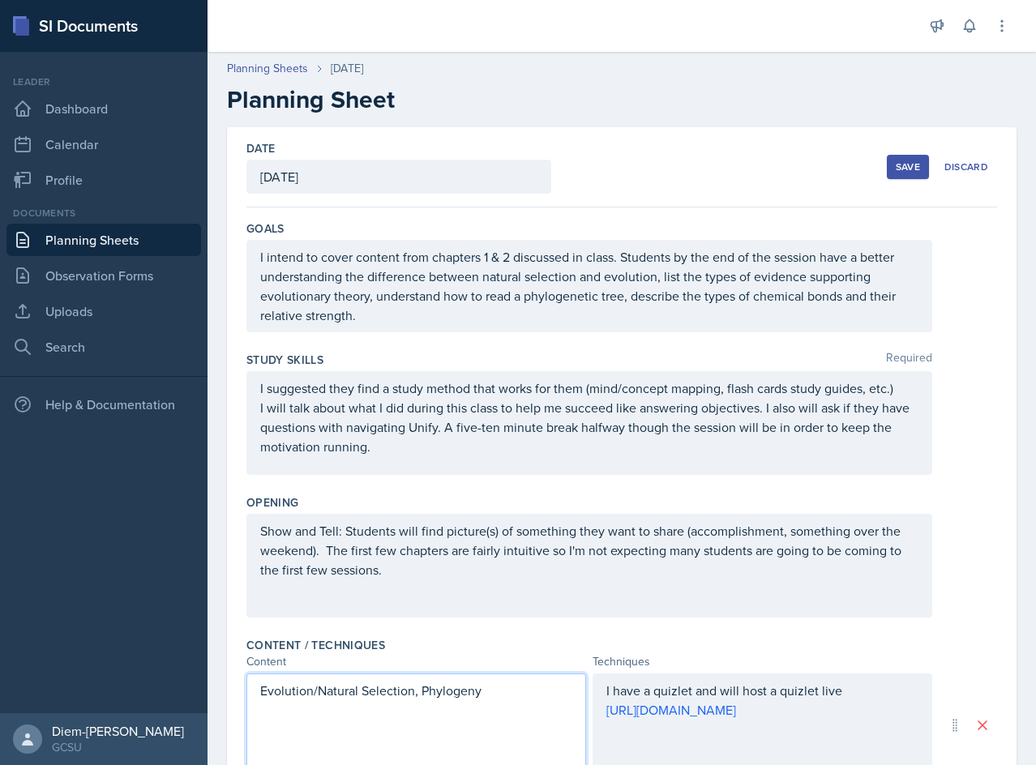
click at [501, 261] on div "I intend to cover content from chapters 1 & 2 discussed in class. Students by t…" at bounding box center [589, 286] width 686 height 92
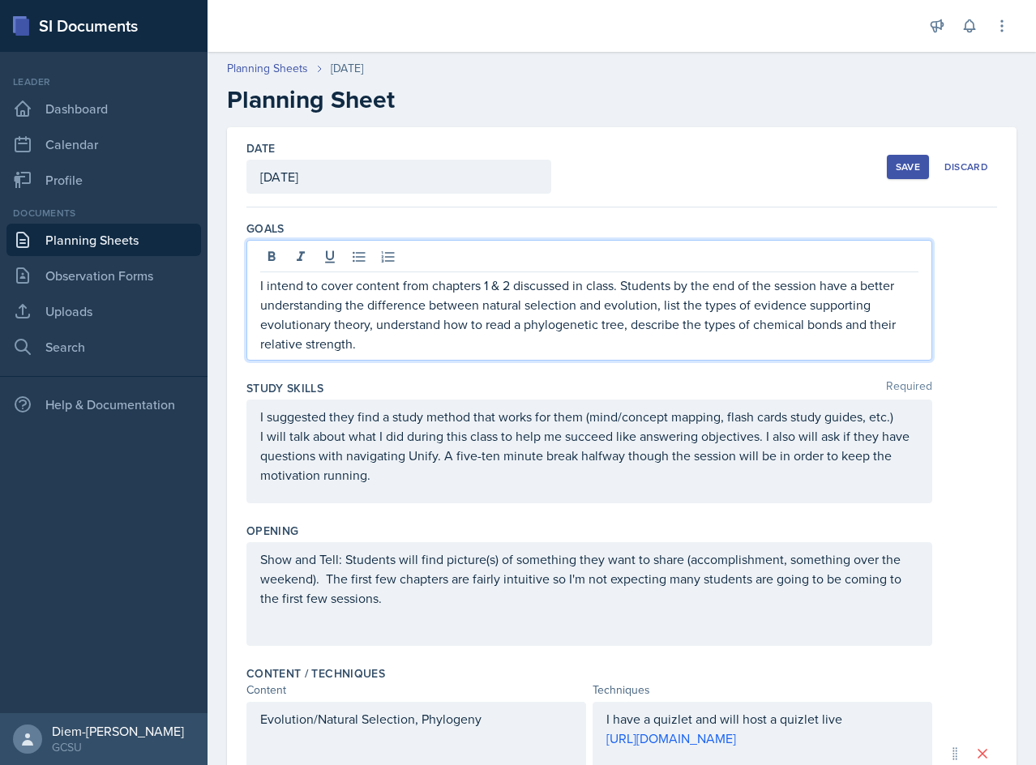
click at [531, 285] on p "I intend to cover content from chapters 1 & 2 discussed in class. Students by t…" at bounding box center [589, 315] width 658 height 78
drag, startPoint x: 503, startPoint y: 289, endPoint x: 442, endPoint y: 286, distance: 60.8
click at [442, 286] on p "I intend to cover content from chapters 1 & 2 discussed in class. Students by t…" at bounding box center [589, 315] width 658 height 78
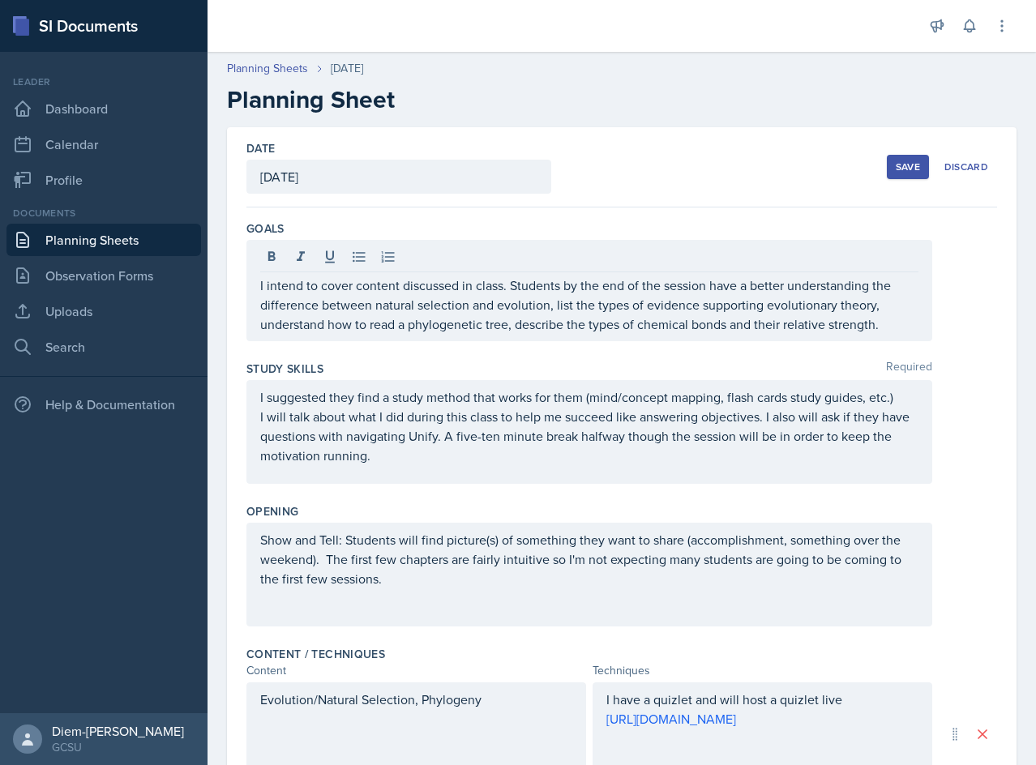
click at [434, 367] on div "Study Skills Required" at bounding box center [621, 369] width 751 height 16
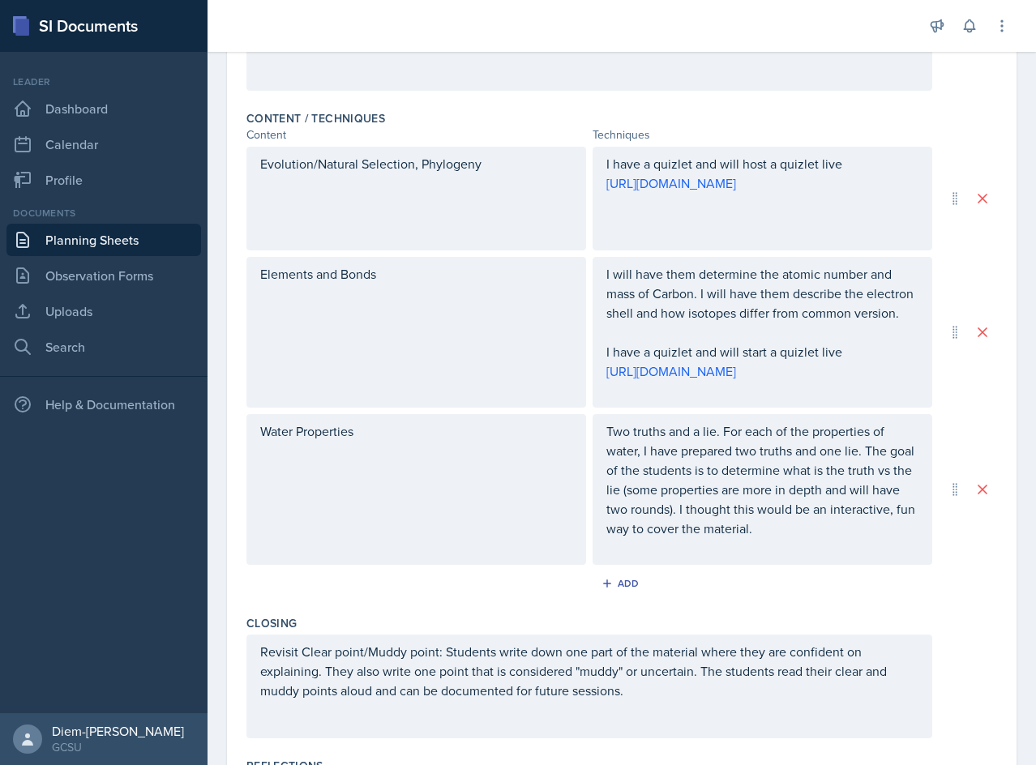
scroll to position [484, 0]
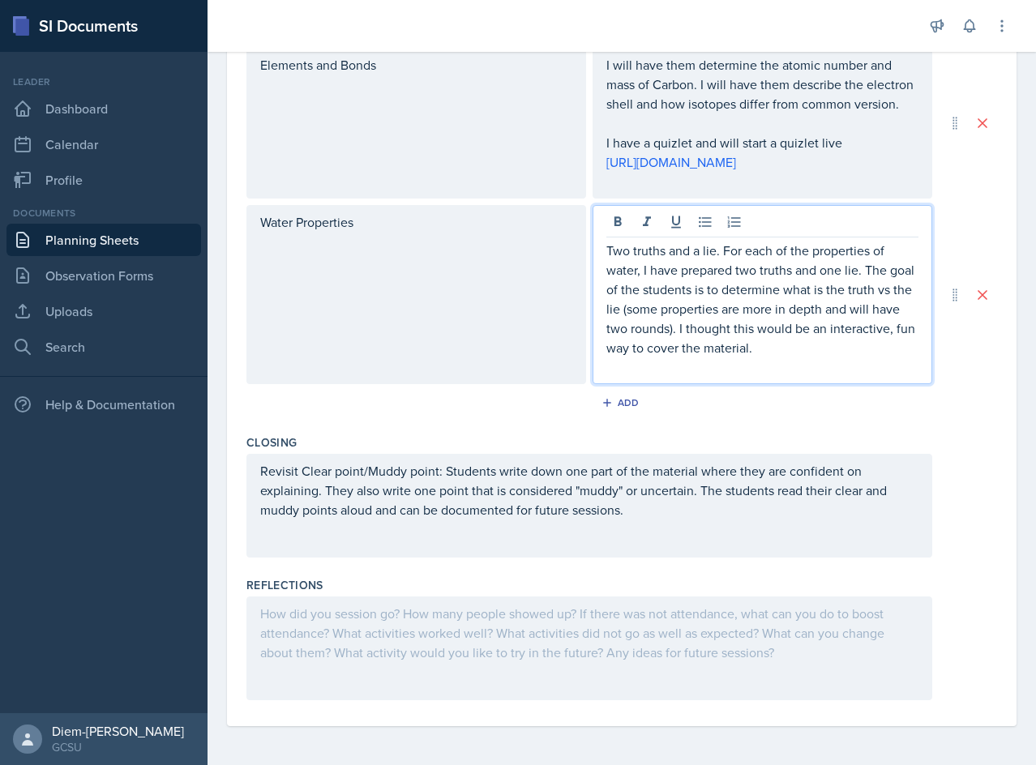
click at [805, 270] on p "Two truths and a lie. For each of the properties of water, I have prepared two …" at bounding box center [762, 299] width 312 height 117
click at [824, 305] on p "Two truths and a lie. For each of the properties of water, I have prepared two …" at bounding box center [762, 299] width 312 height 117
click at [792, 340] on p "Two truths and a lie. For each of the properties of water, I have prepared two …" at bounding box center [762, 299] width 312 height 117
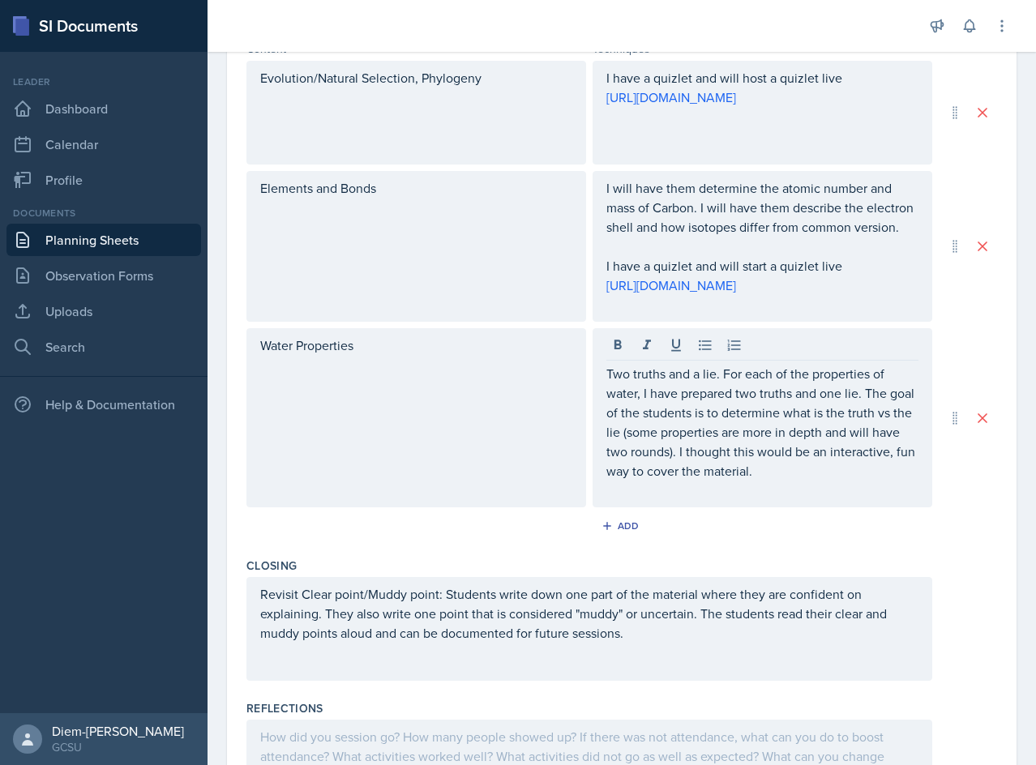
click at [507, 408] on div "Water Properties" at bounding box center [416, 417] width 340 height 179
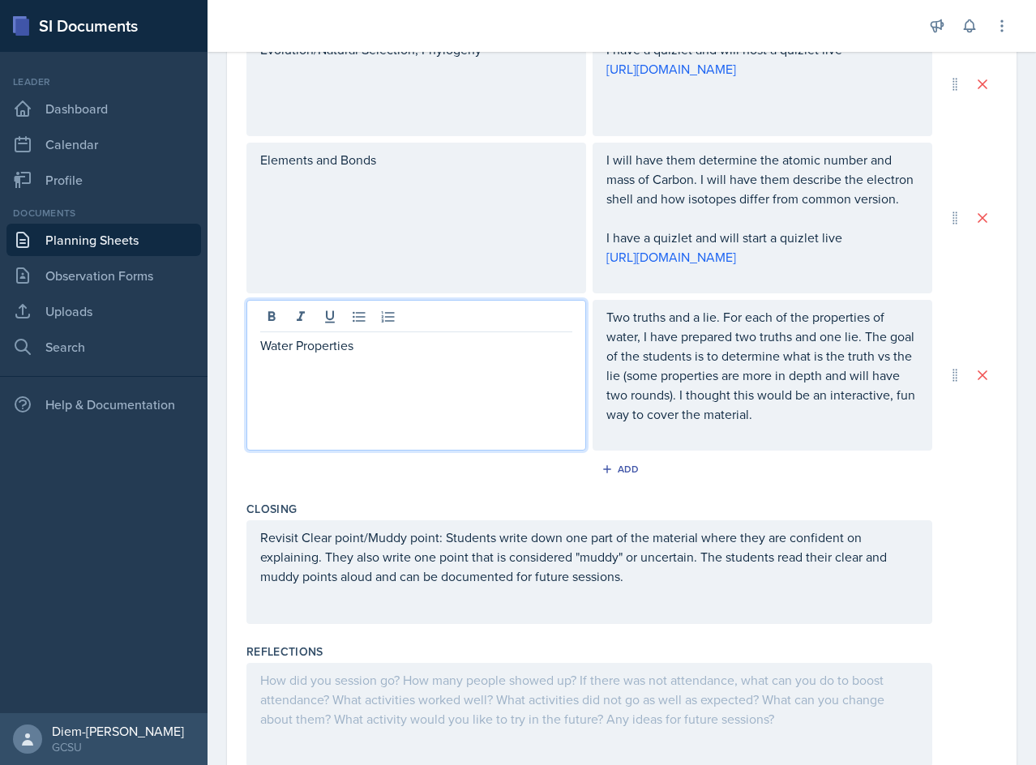
click at [507, 408] on div "Water Properties" at bounding box center [416, 375] width 340 height 151
click at [430, 355] on p "Water Properties" at bounding box center [416, 345] width 312 height 19
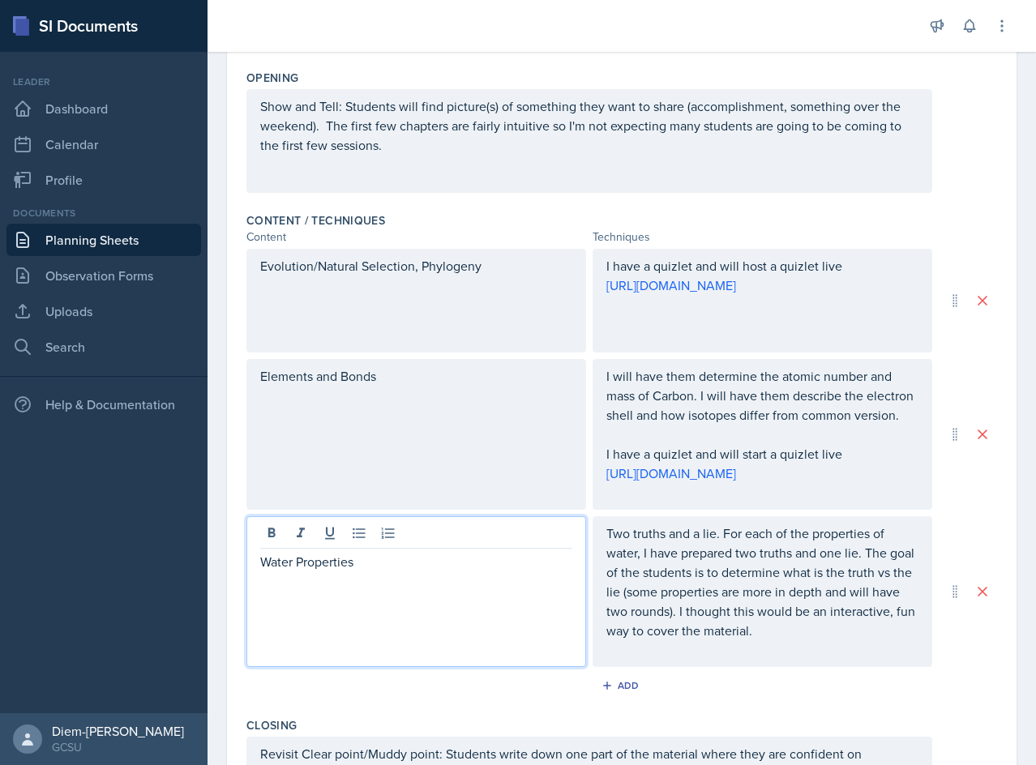
scroll to position [434, 0]
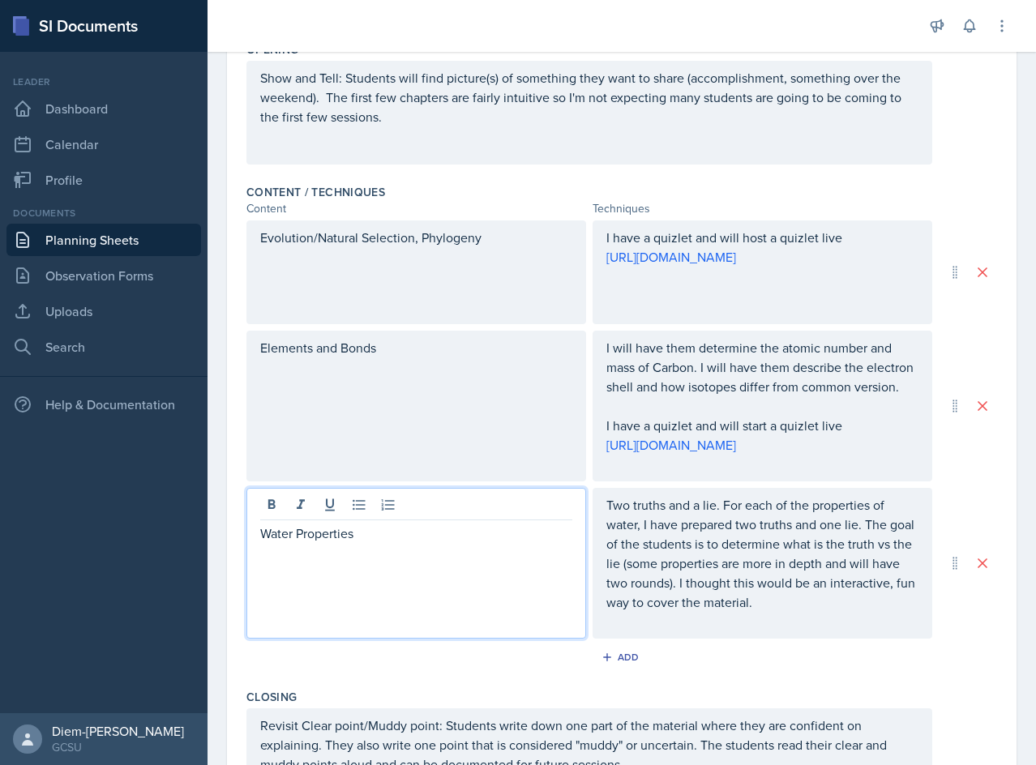
click at [677, 396] on p "I will have them determine the atomic number and mass of Carbon. I will have th…" at bounding box center [762, 367] width 312 height 58
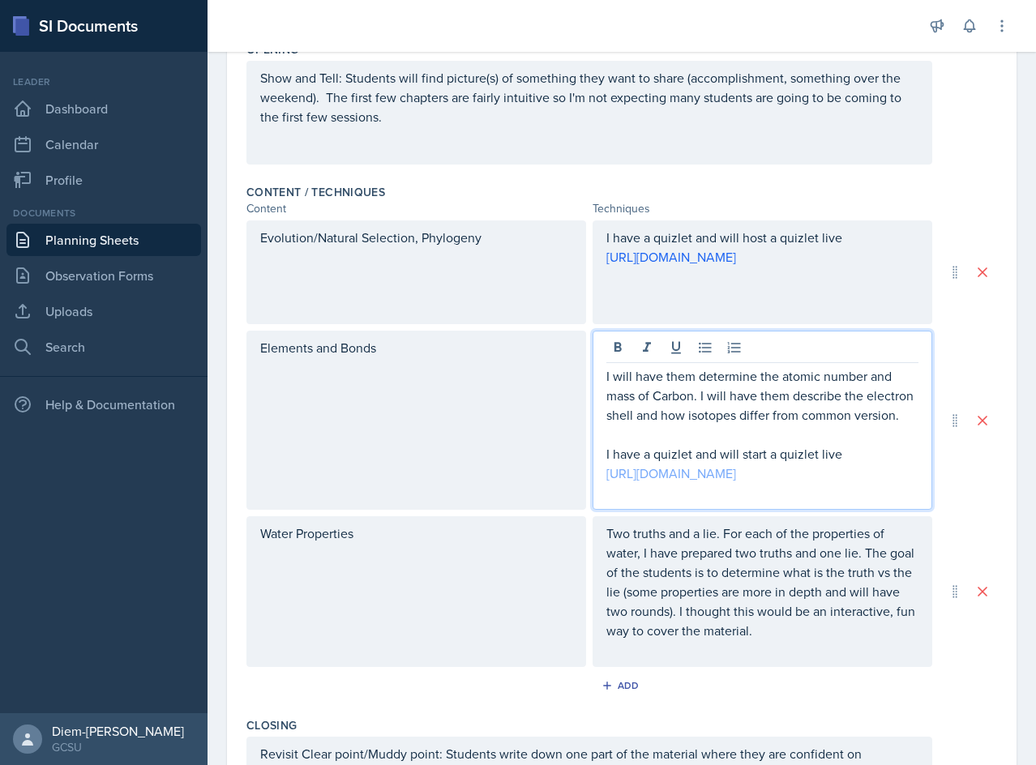
click at [675, 482] on link "[URL][DOMAIN_NAME]" at bounding box center [671, 473] width 130 height 18
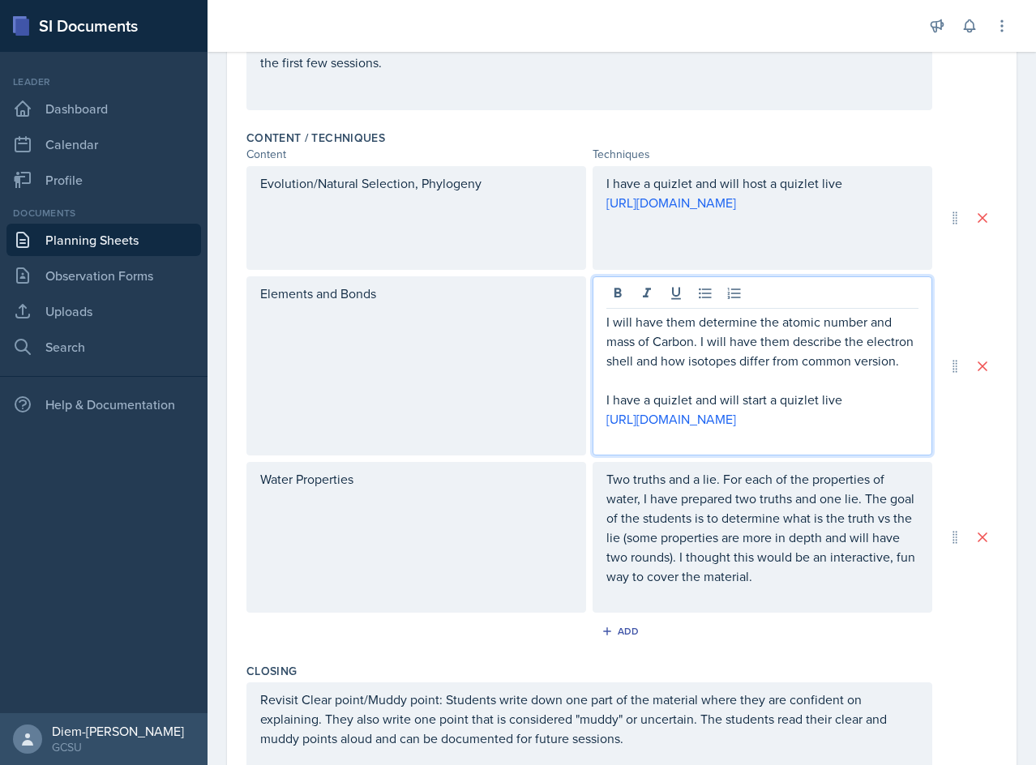
scroll to position [515, 0]
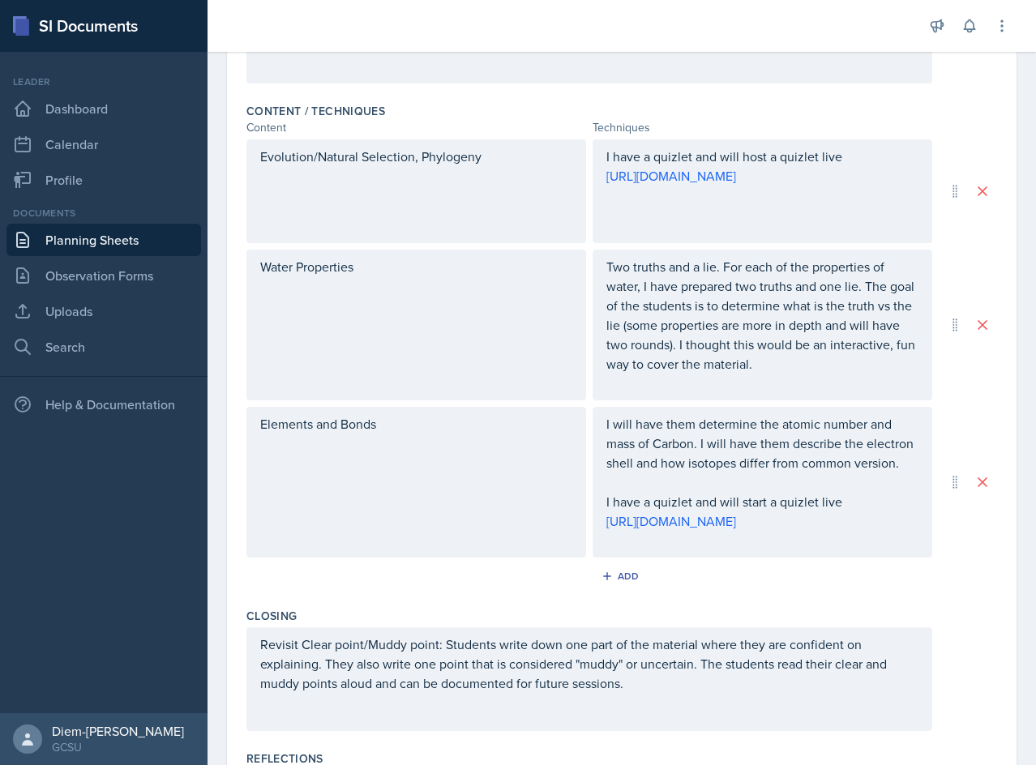
click at [780, 349] on p "Two truths and a lie. For each of the properties of water, I have prepared two …" at bounding box center [762, 315] width 312 height 117
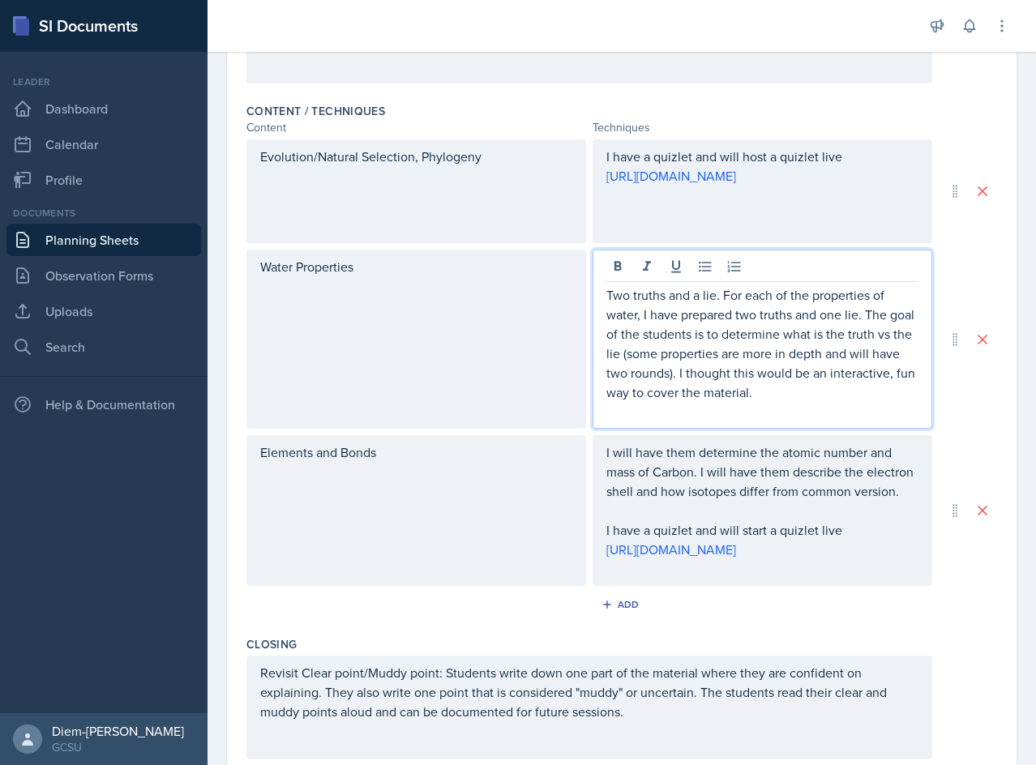
click at [778, 349] on p "Two truths and a lie. For each of the properties of water, I have prepared two …" at bounding box center [762, 343] width 312 height 117
click at [785, 330] on p "Two truths and a lie. For each of the properties of water, I have prepared two …" at bounding box center [762, 343] width 312 height 117
click at [808, 370] on p "Two truths and a lie. For each of the properties of water, I have prepared two …" at bounding box center [762, 343] width 312 height 117
click at [819, 387] on p "Two truths and a lie. For each of the properties of water, I have prepared two …" at bounding box center [762, 343] width 312 height 117
click at [832, 404] on p at bounding box center [762, 411] width 312 height 19
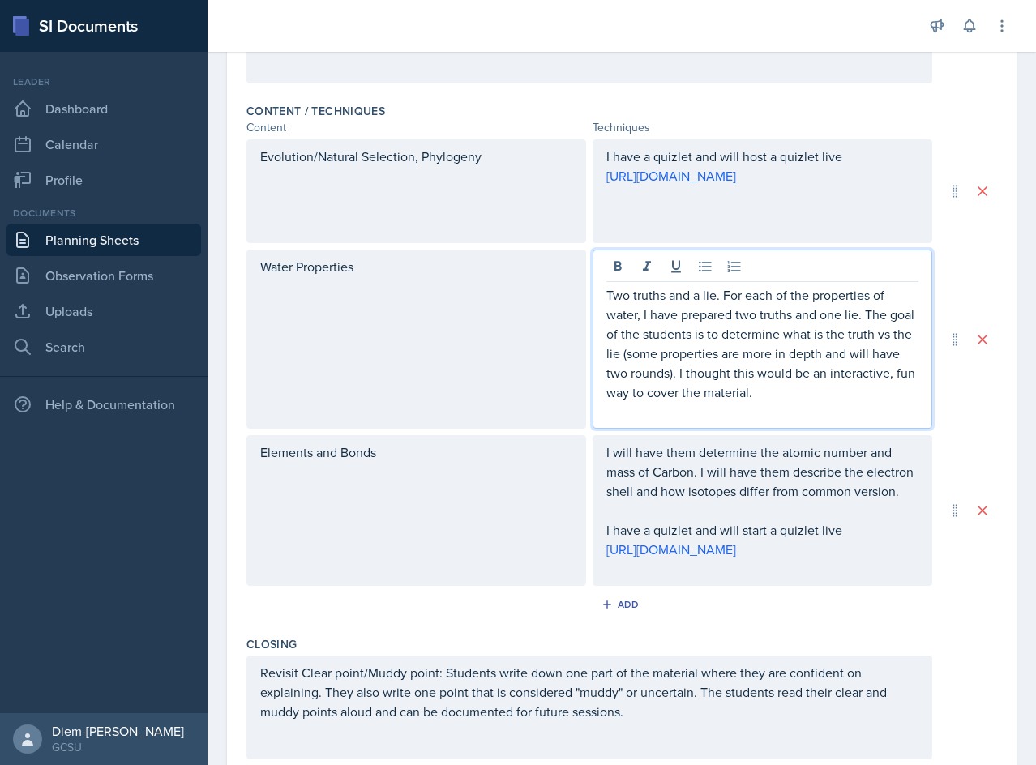
click at [843, 395] on p "Two truths and a lie. For each of the properties of water, I have prepared two …" at bounding box center [762, 343] width 312 height 117
click at [738, 351] on p "Two truths and a lie. For each of the properties of water, I have prepared two …" at bounding box center [762, 343] width 312 height 117
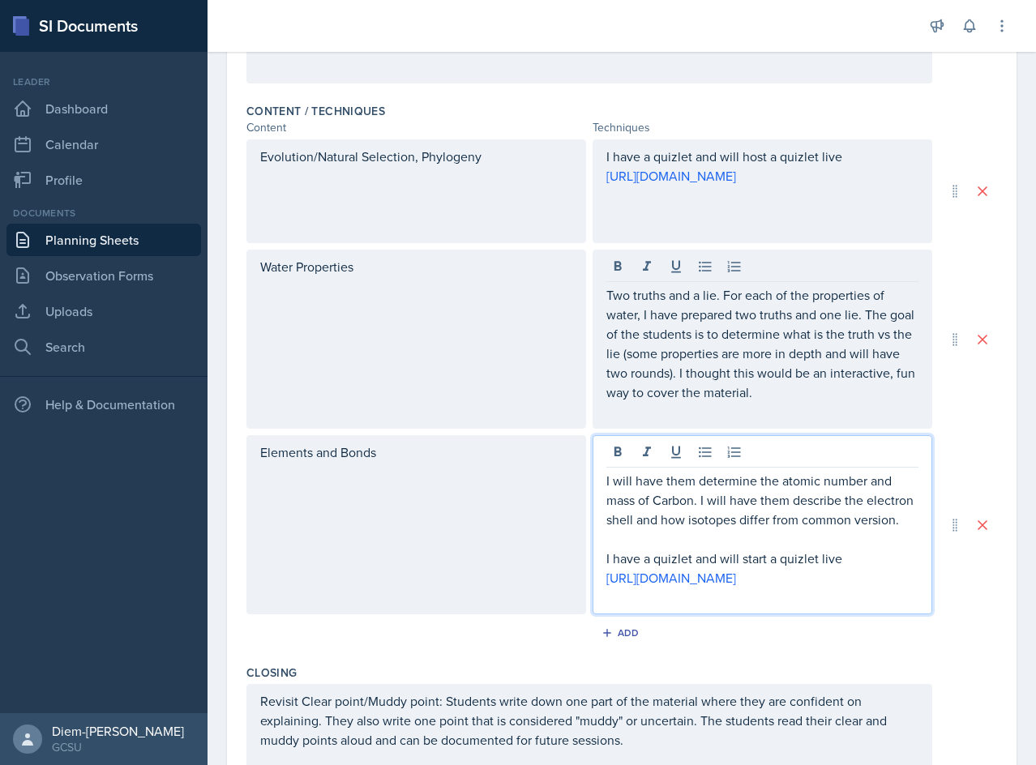
click at [720, 510] on p "I will have them determine the atomic number and mass of Carbon. I will have th…" at bounding box center [762, 500] width 312 height 58
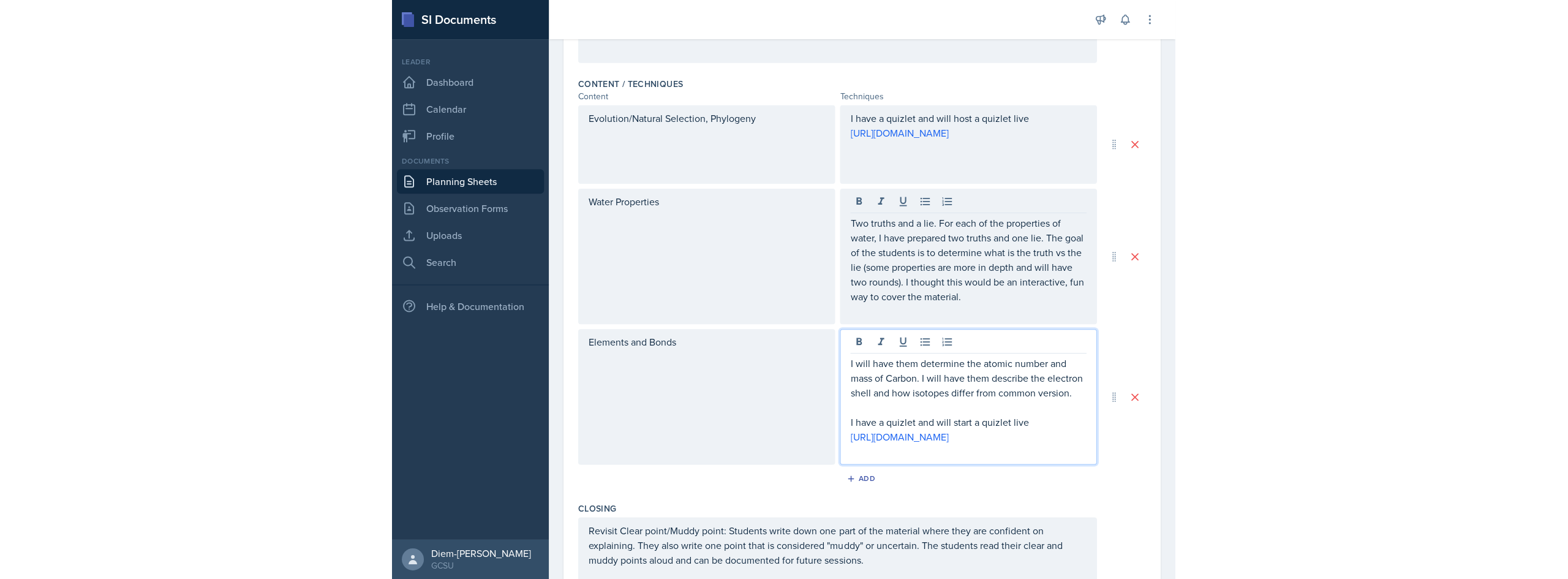
scroll to position [367, 0]
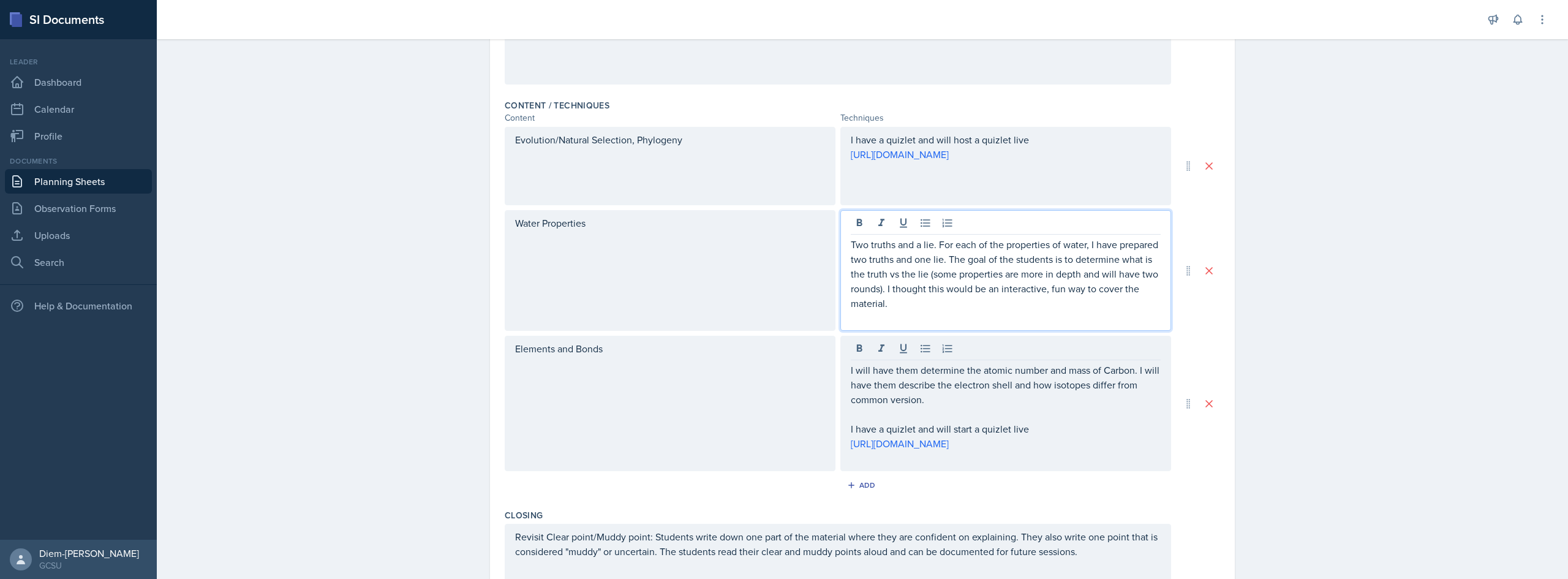
click at [782, 283] on p "Two truths and a lie. For each of the properties of water, I have prepared two …" at bounding box center [1006, 274] width 310 height 73
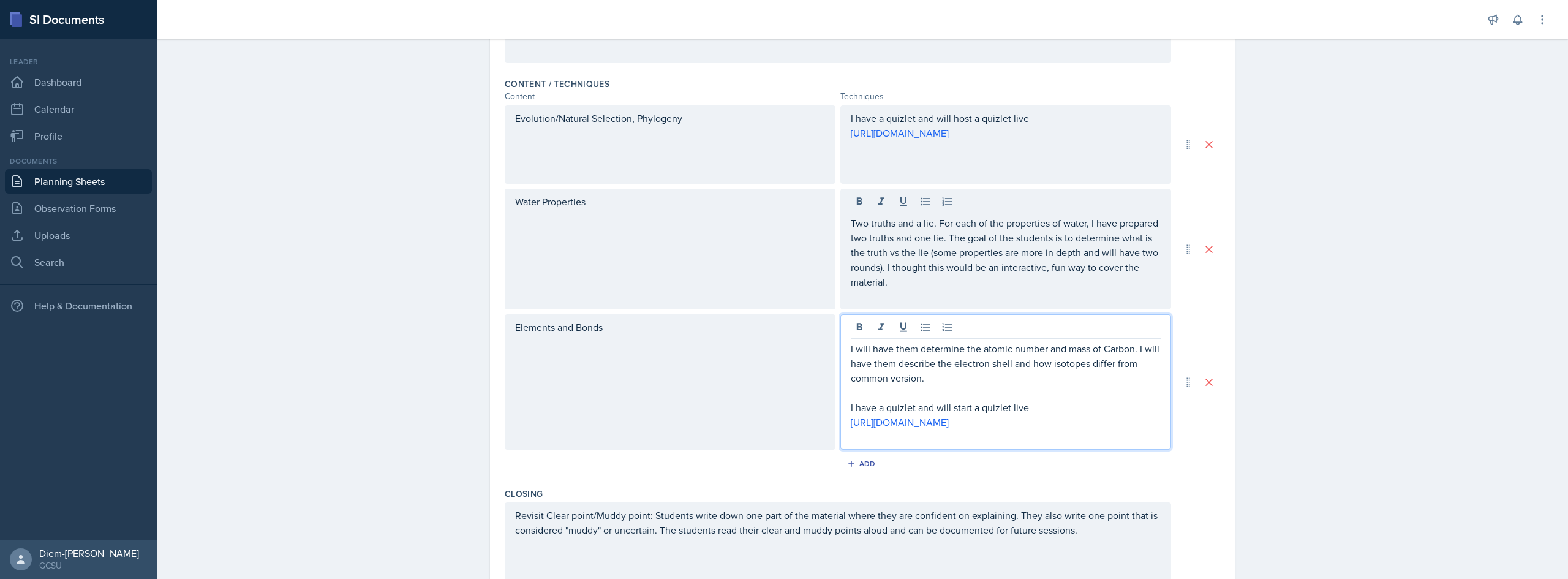
click at [782, 376] on div "I will have them determine the atomic number and mass of Carbon. I will have th…" at bounding box center [1006, 392] width 310 height 103
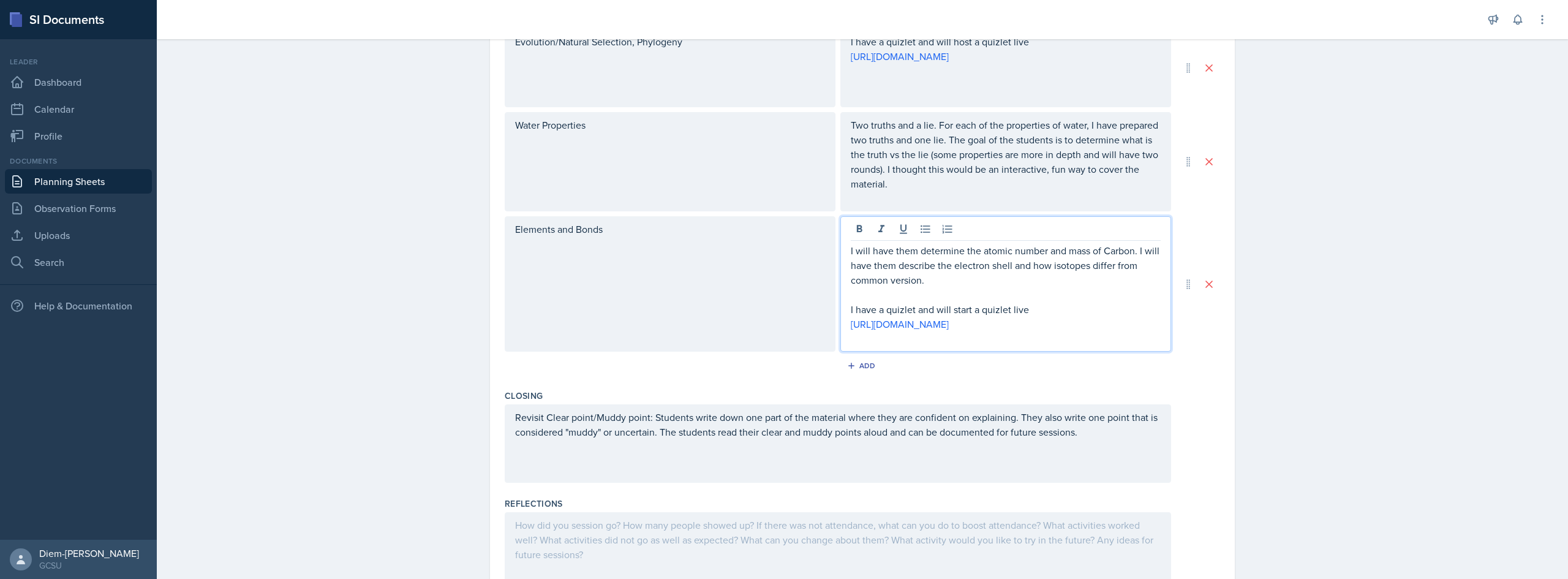
scroll to position [541, 0]
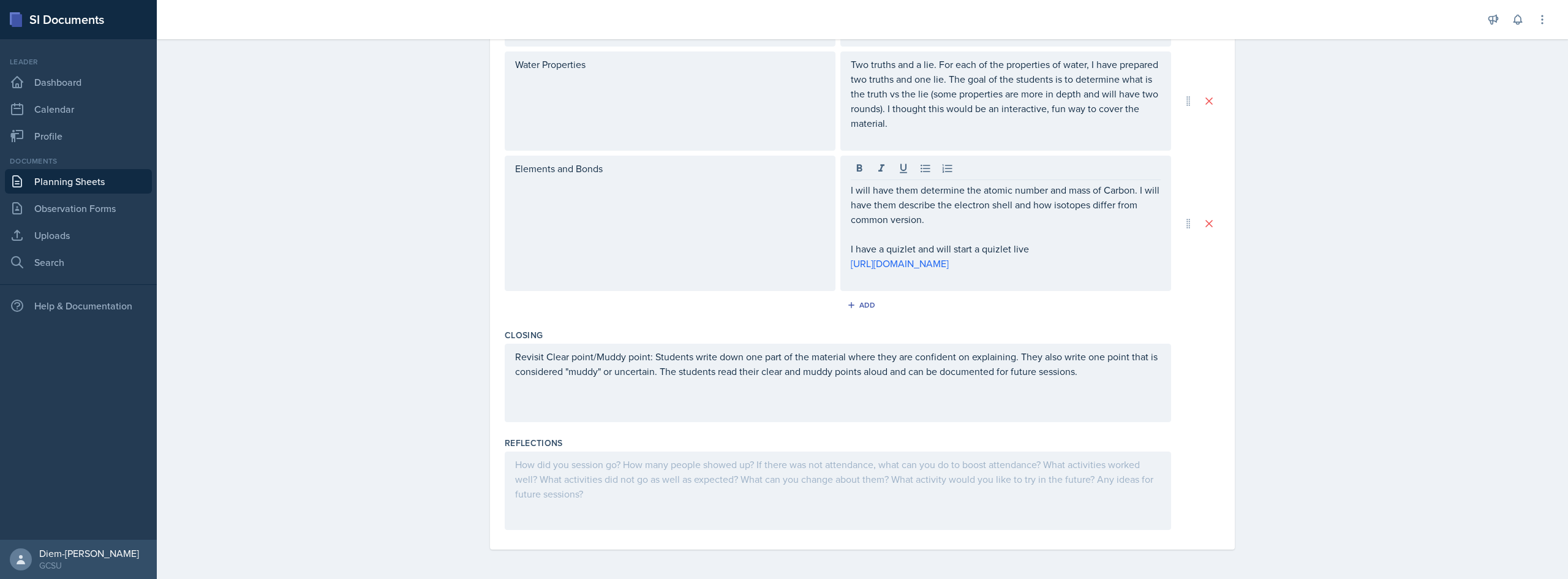
click at [720, 407] on div "Revisit Clear point/Muddy point: Students write down one part of the material w…" at bounding box center [838, 383] width 666 height 79
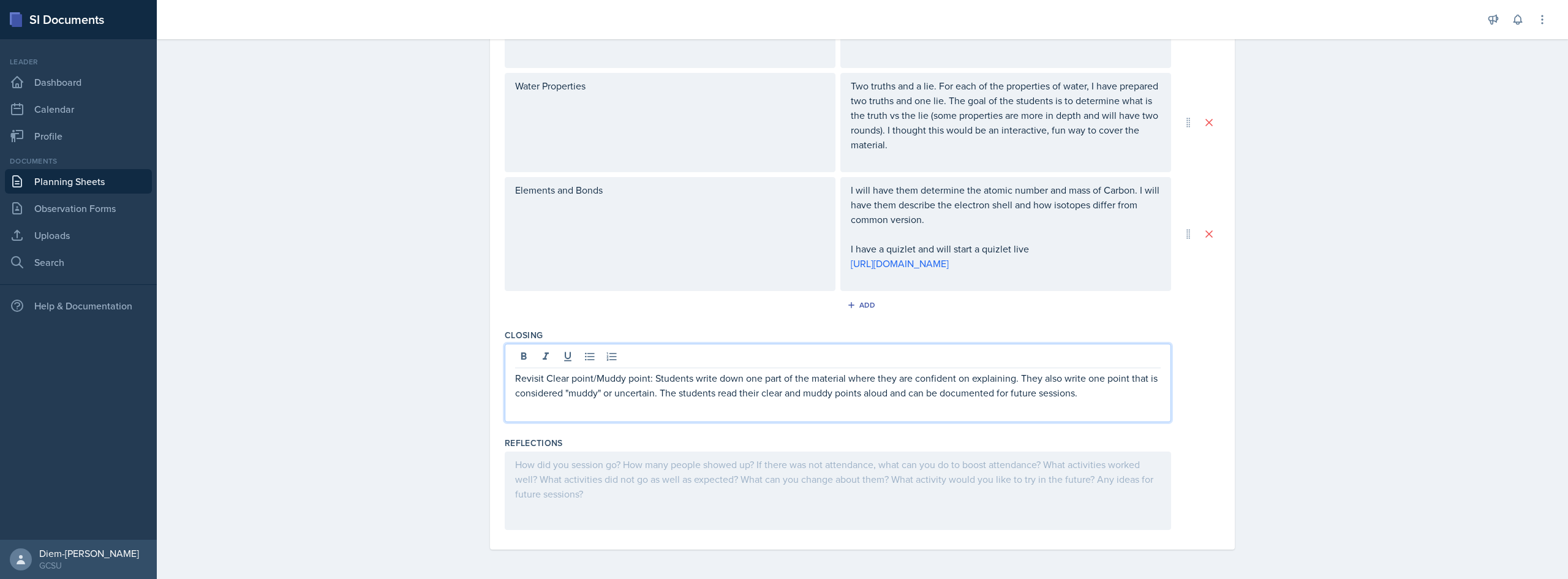
click at [782, 402] on div "Revisit Clear point/Muddy point: Students write down one part of the material w…" at bounding box center [838, 383] width 666 height 79
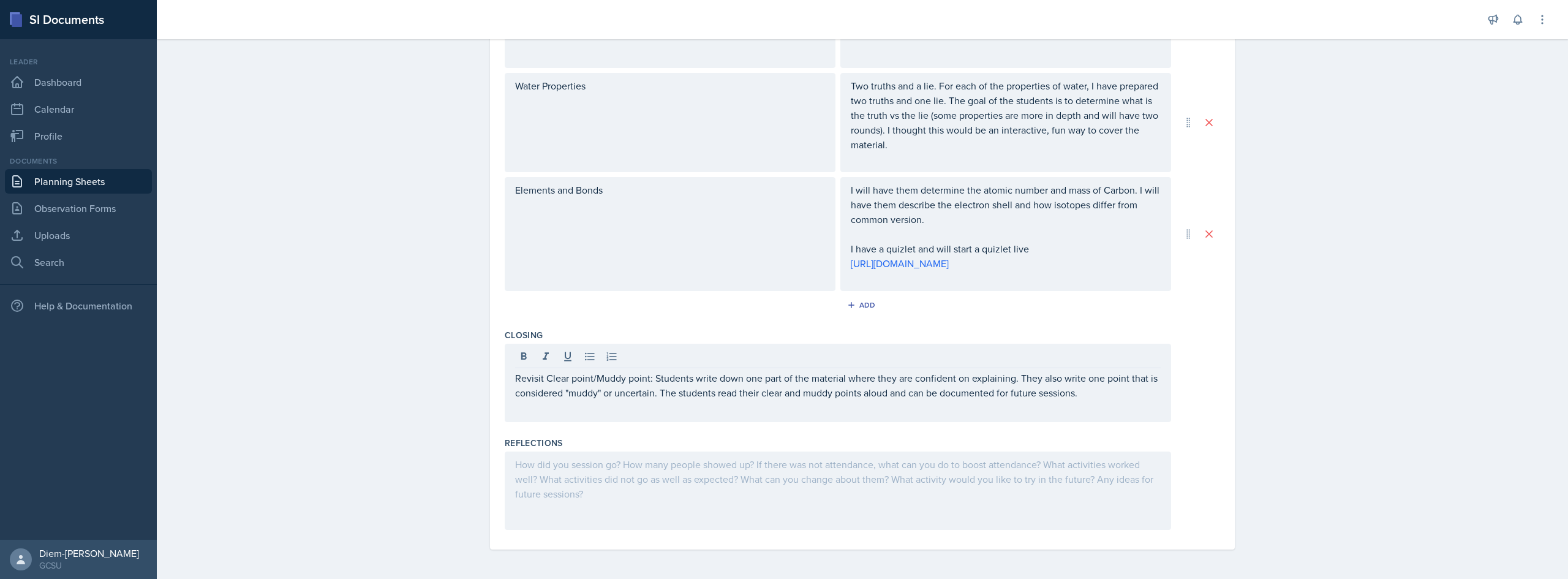
click at [782, 483] on div at bounding box center [838, 491] width 666 height 79
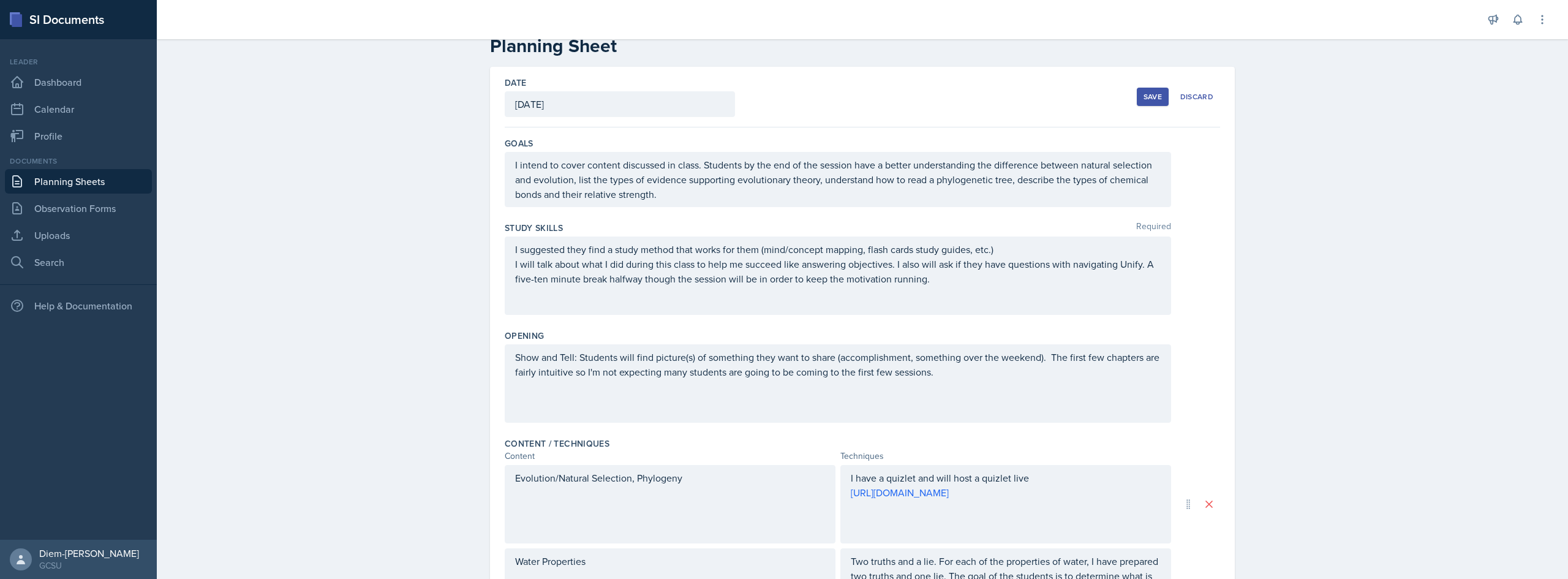
scroll to position [0, 0]
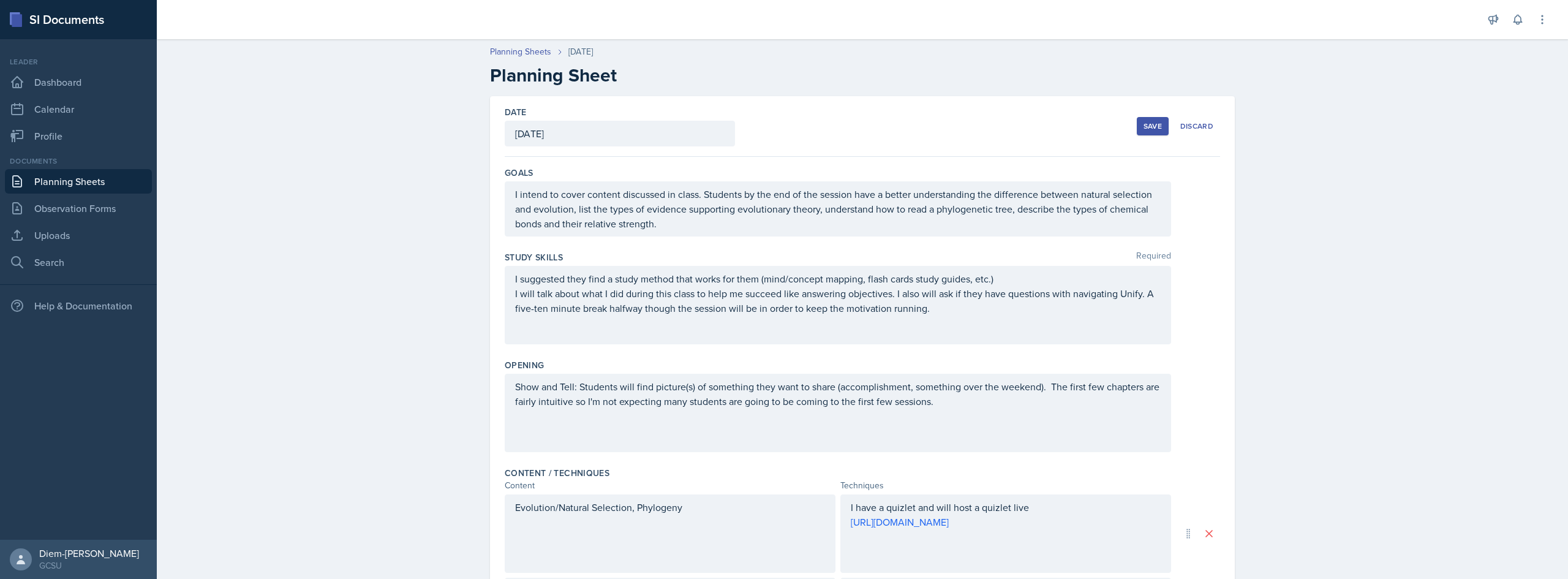
click at [782, 121] on div "Save" at bounding box center [1152, 125] width 18 height 10
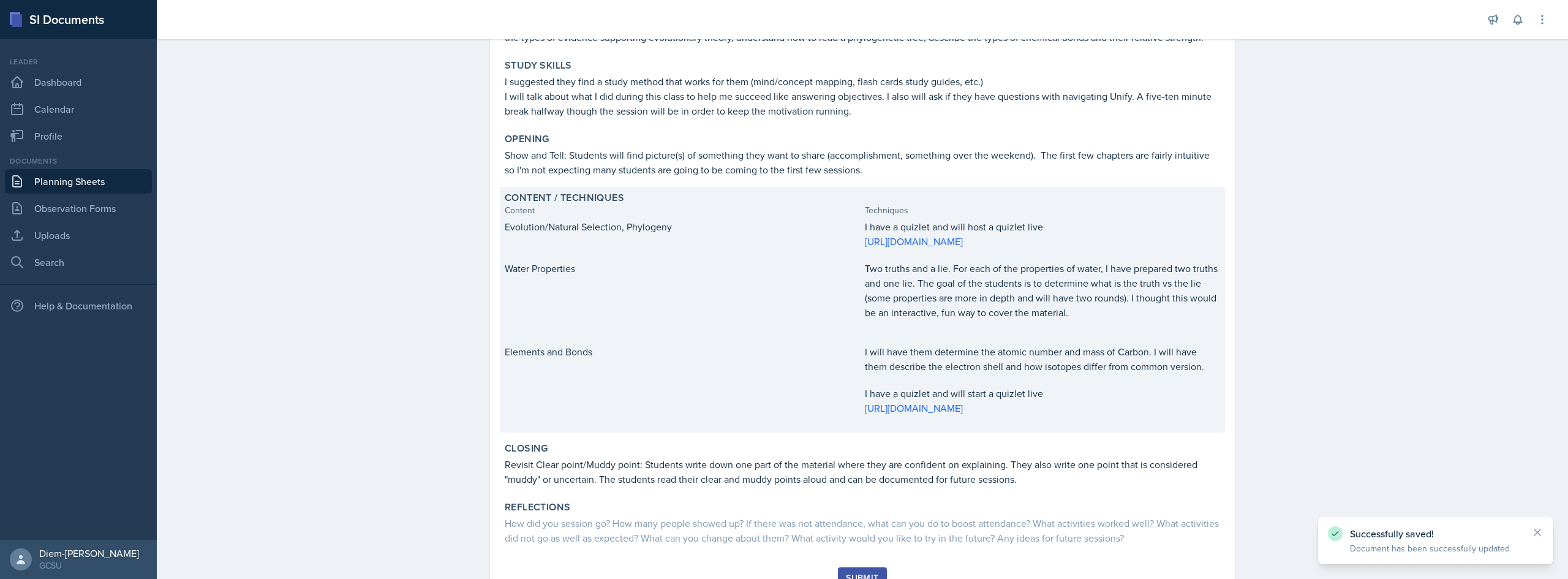
scroll to position [242, 0]
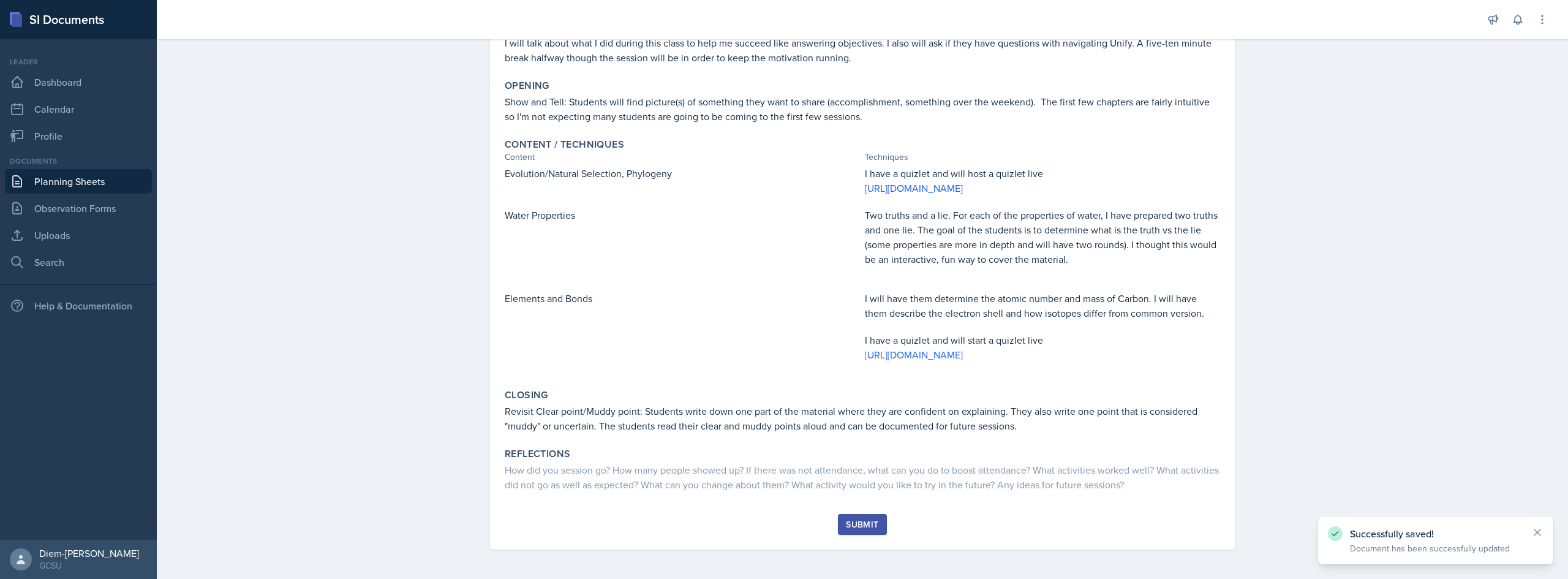
click at [782, 523] on div "Submit" at bounding box center [861, 524] width 32 height 10
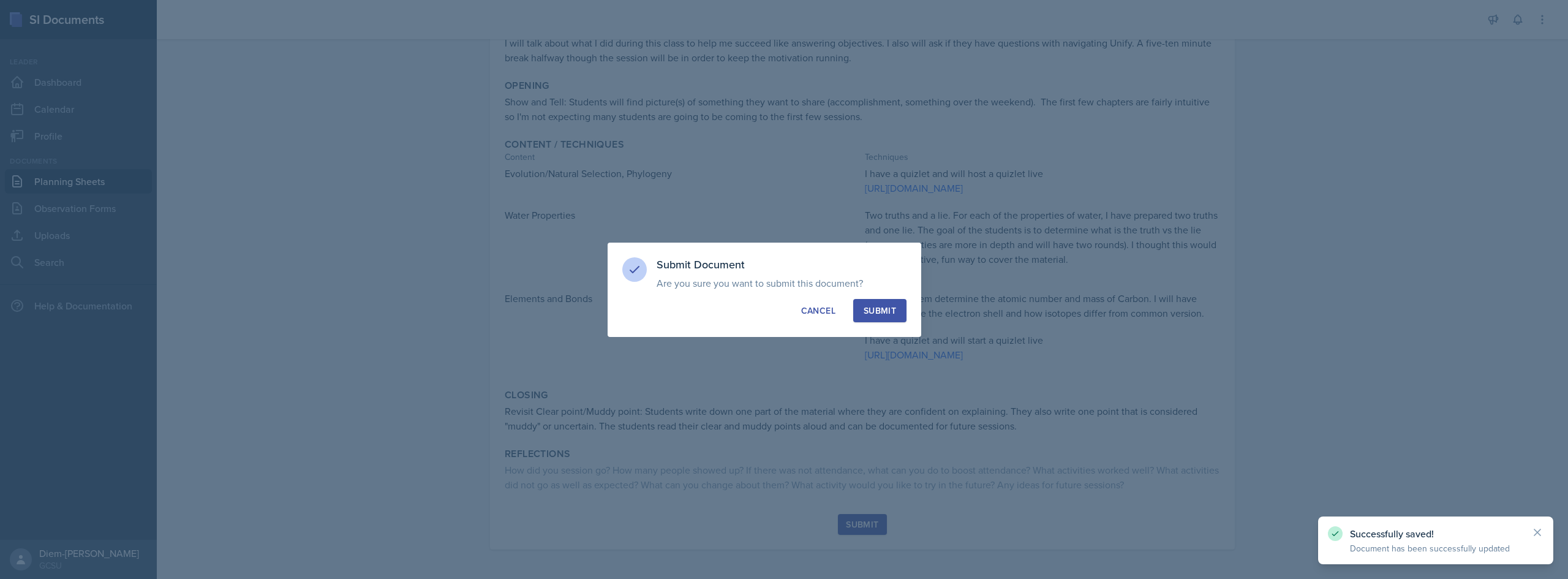
click at [782, 317] on button "Submit" at bounding box center [880, 311] width 54 height 23
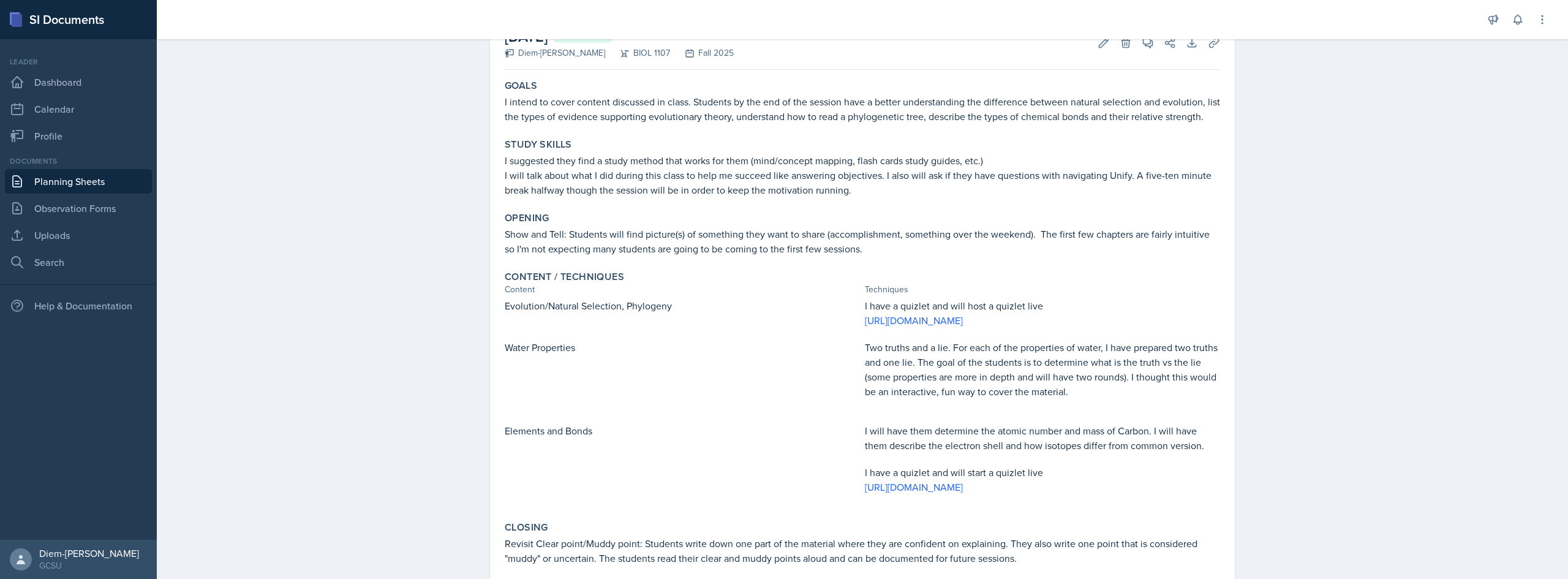
scroll to position [0, 0]
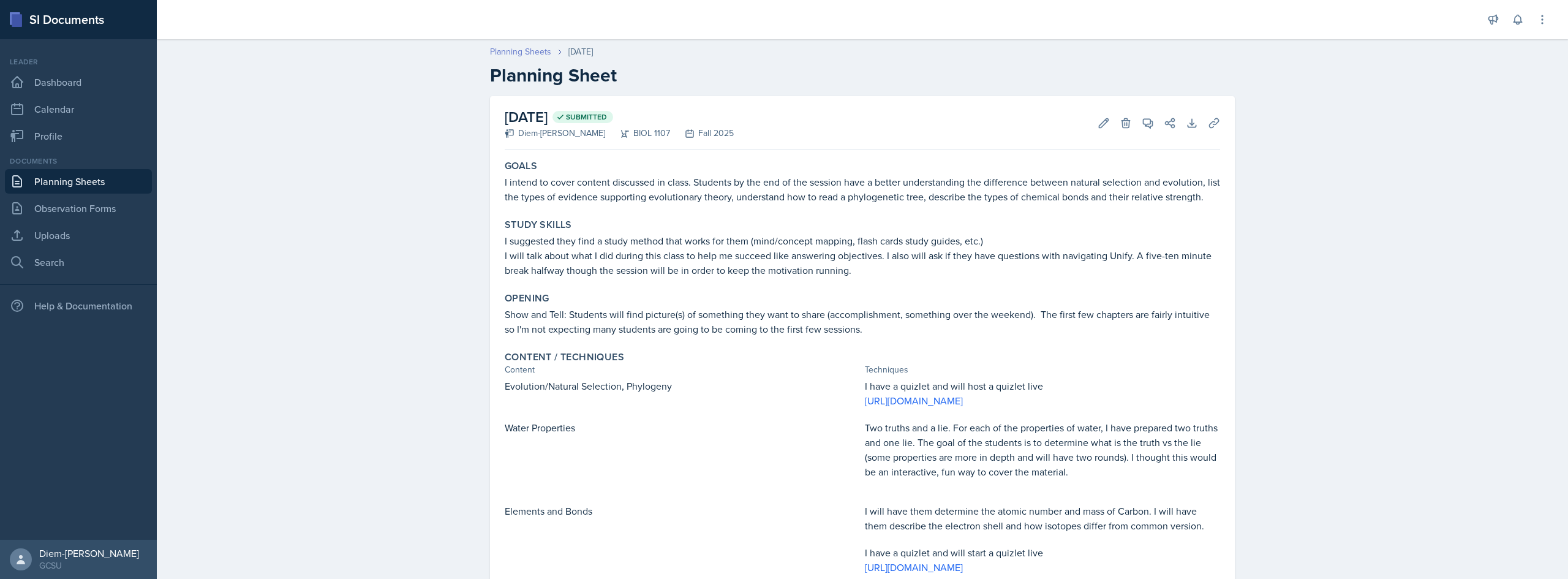
click at [512, 50] on link "Planning Sheets" at bounding box center [520, 51] width 61 height 13
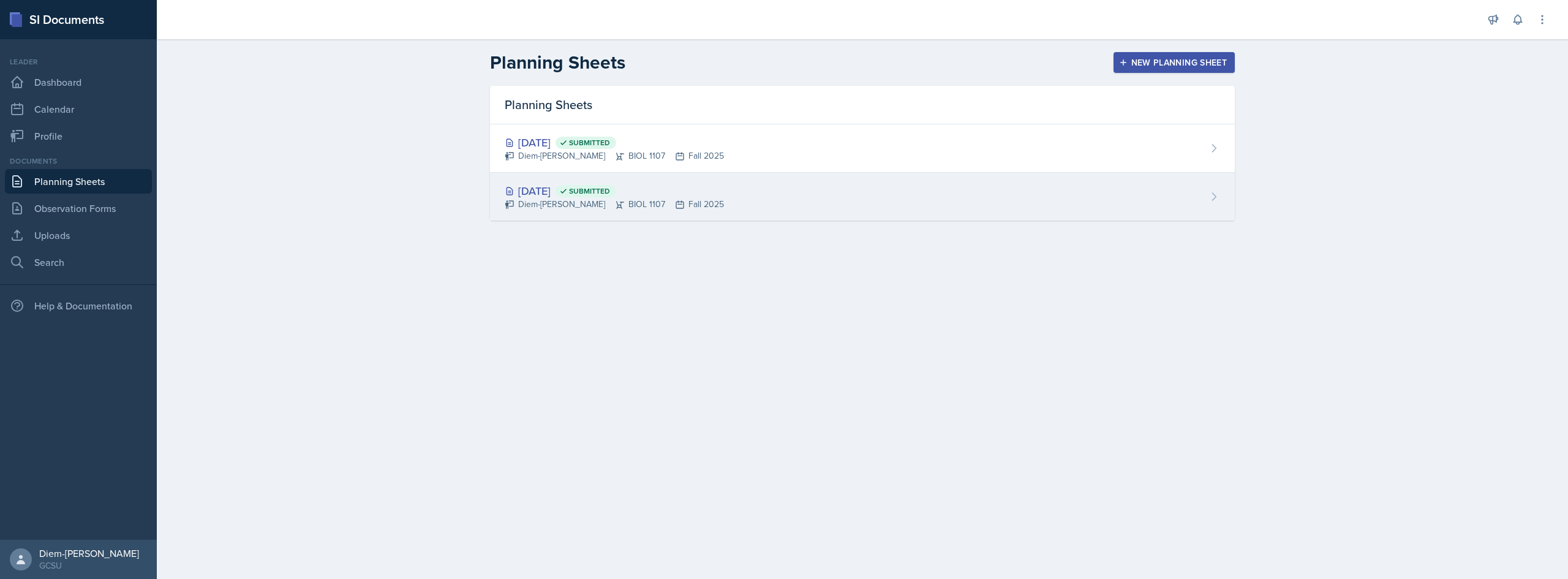
click at [580, 186] on div "[DATE] Submitted" at bounding box center [614, 191] width 219 height 17
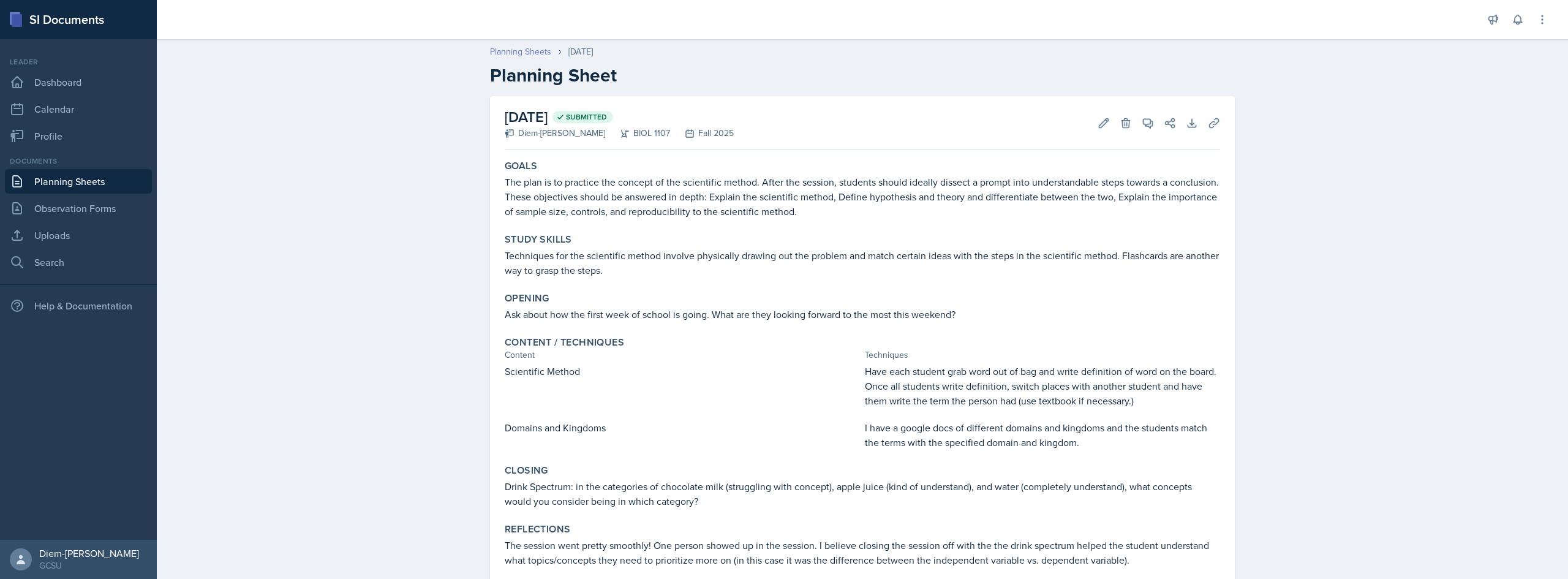
click at [509, 57] on link "Planning Sheets" at bounding box center [520, 51] width 61 height 13
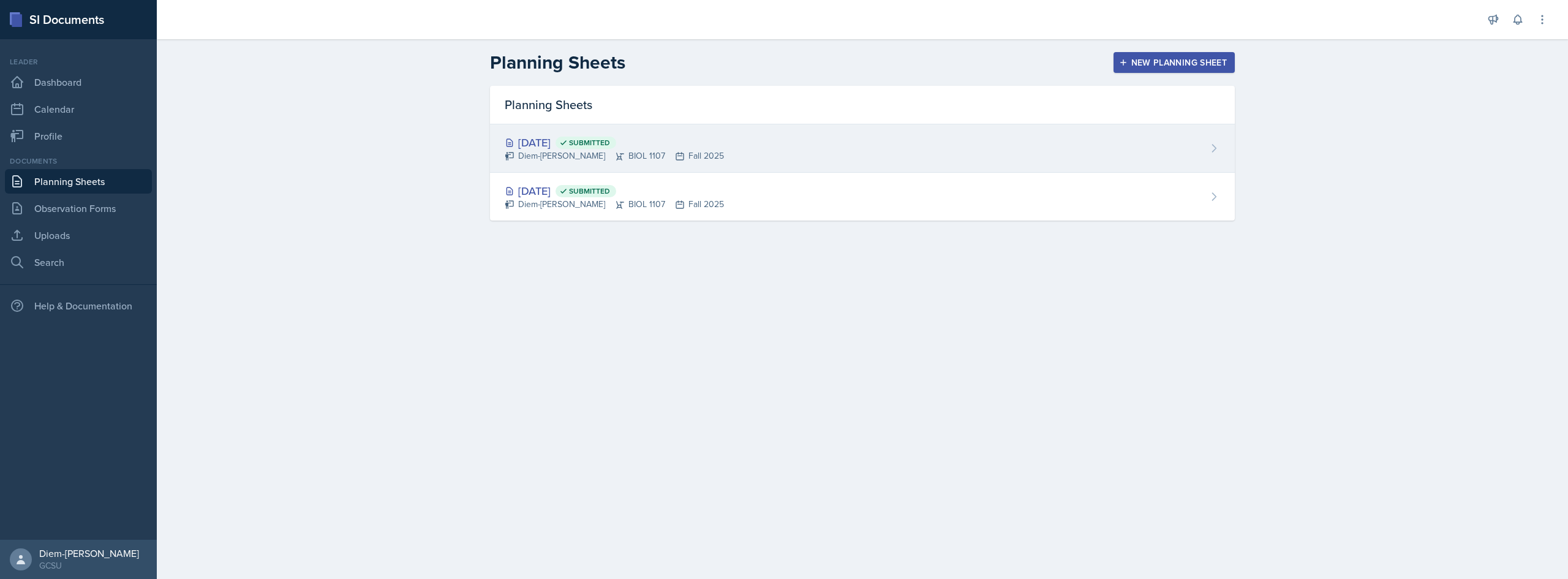
click at [572, 153] on div "Diem-[PERSON_NAME] BIOL 1107 Fall 2025" at bounding box center [614, 156] width 219 height 13
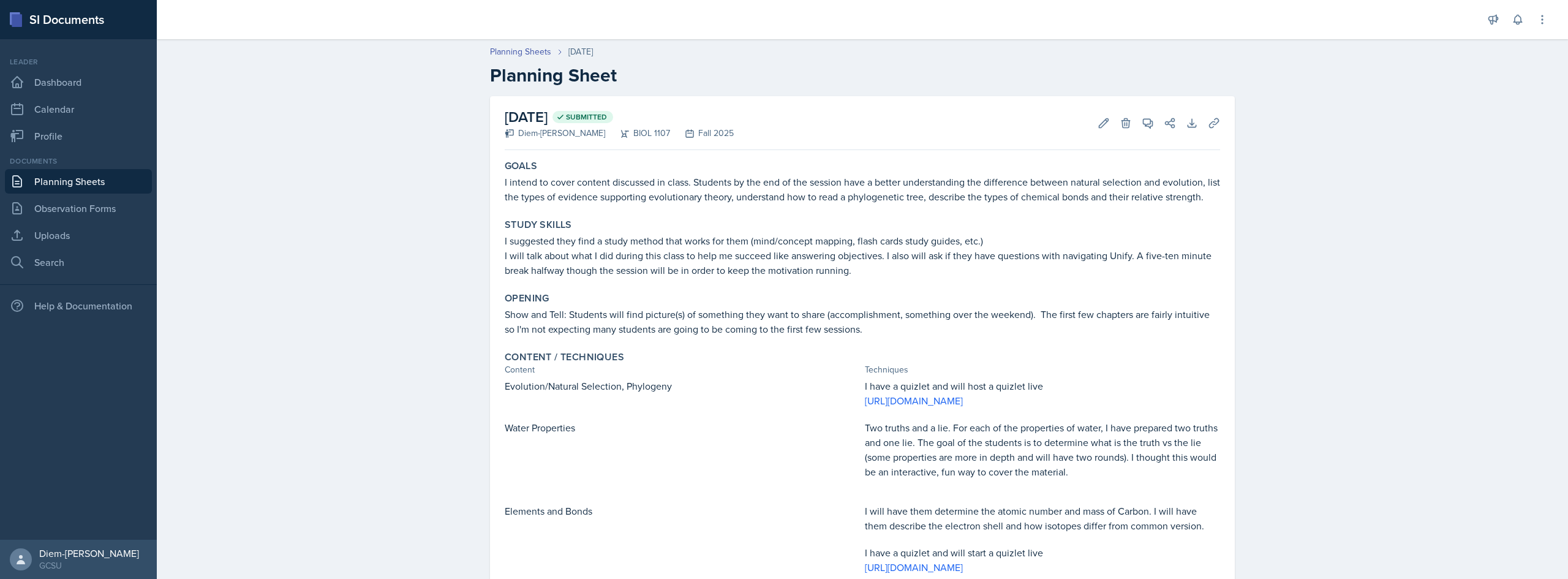
click at [519, 60] on div "Planning Sheets [DATE] Planning Sheet" at bounding box center [863, 66] width 784 height 41
click at [521, 56] on link "Planning Sheets" at bounding box center [520, 51] width 61 height 13
